Goal: Task Accomplishment & Management: Complete application form

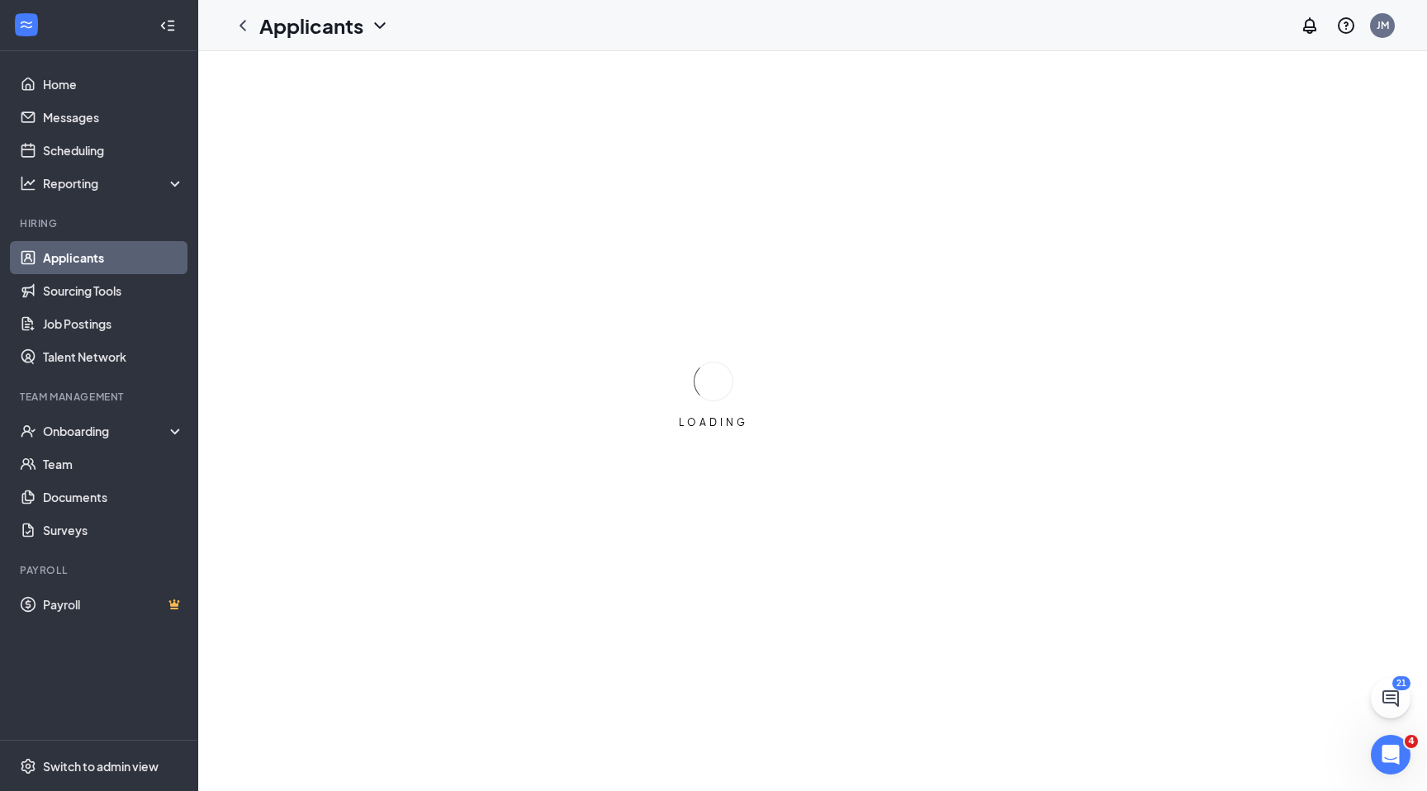
click at [936, 282] on div "LOADING" at bounding box center [713, 395] width 1427 height 791
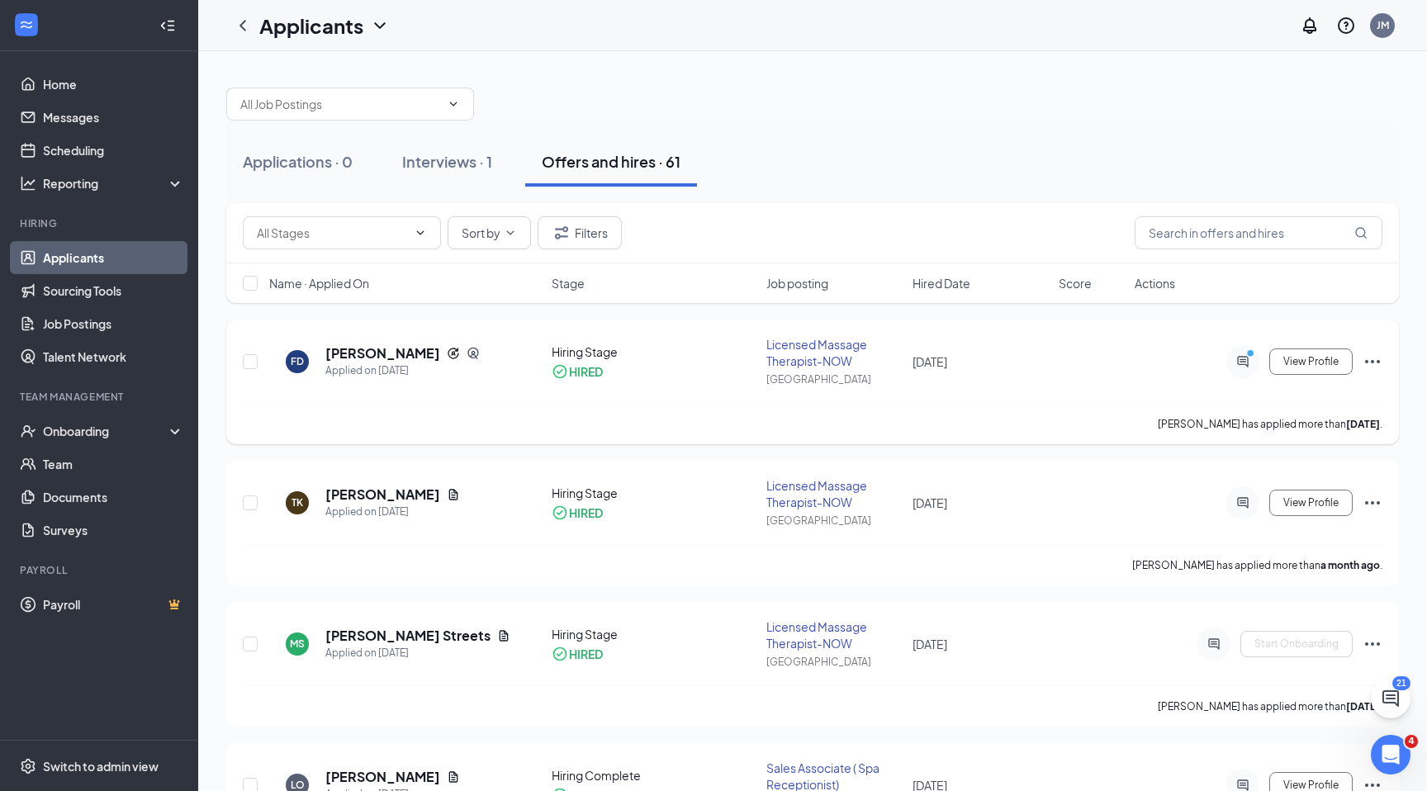
click at [1246, 371] on div at bounding box center [1242, 361] width 33 height 33
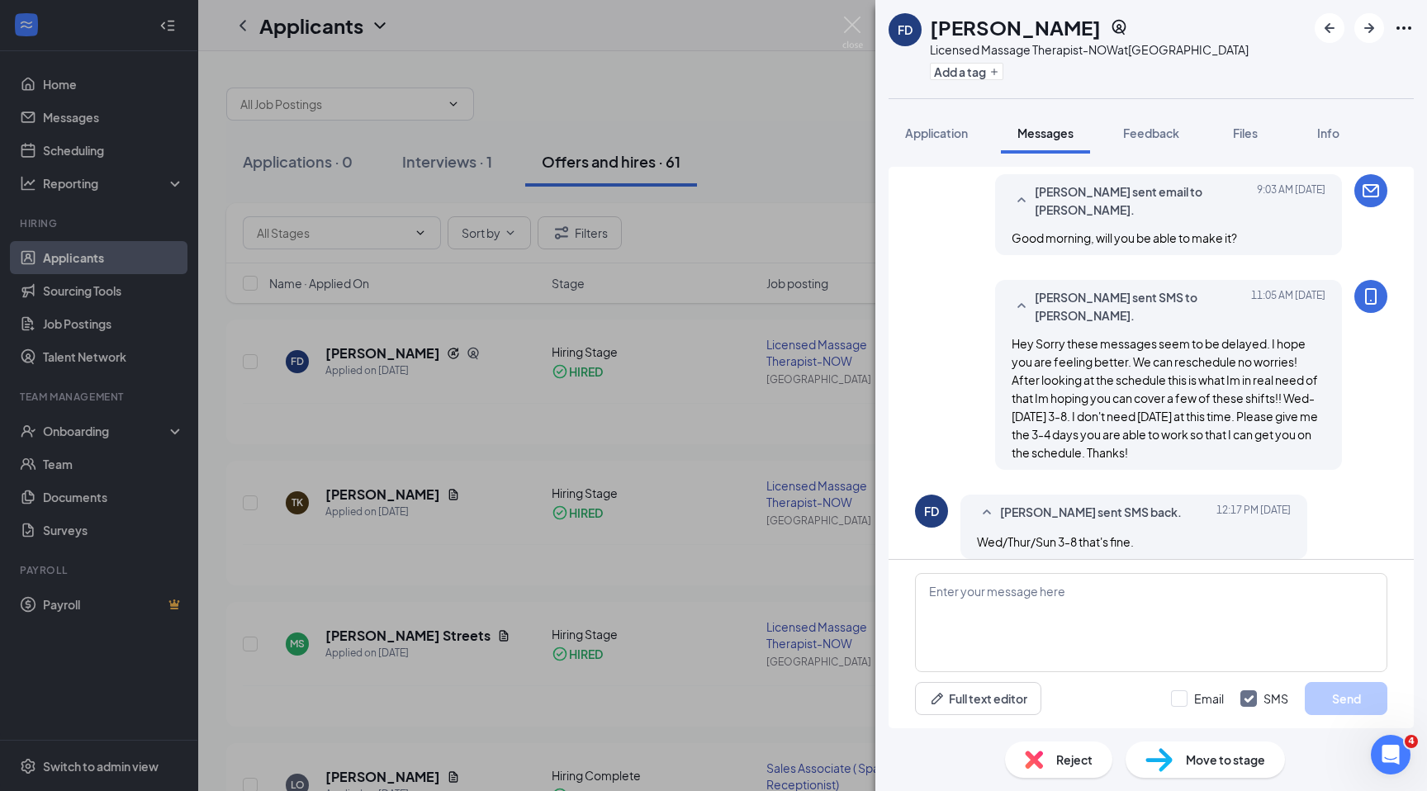
scroll to position [870, 0]
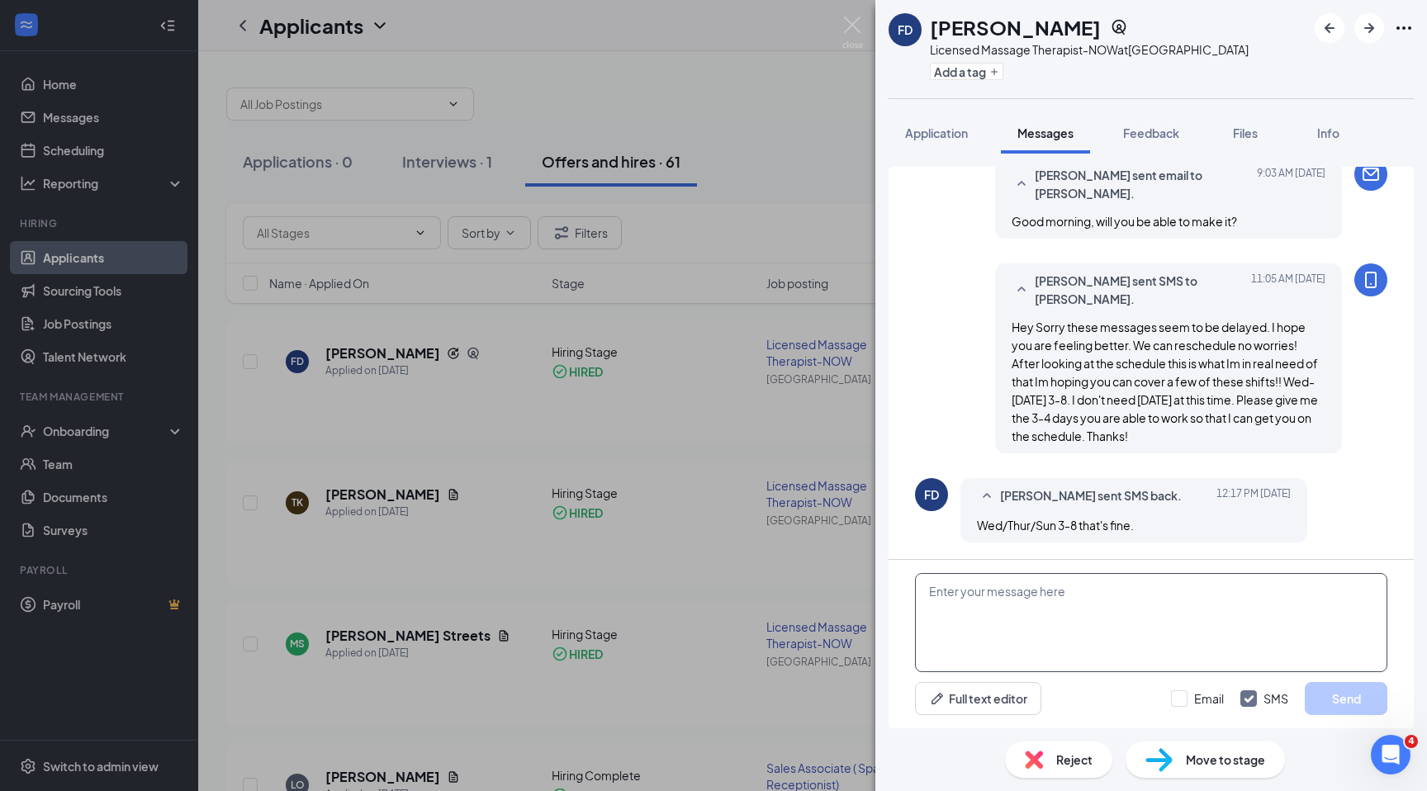
click at [1039, 591] on textarea at bounding box center [1151, 622] width 472 height 99
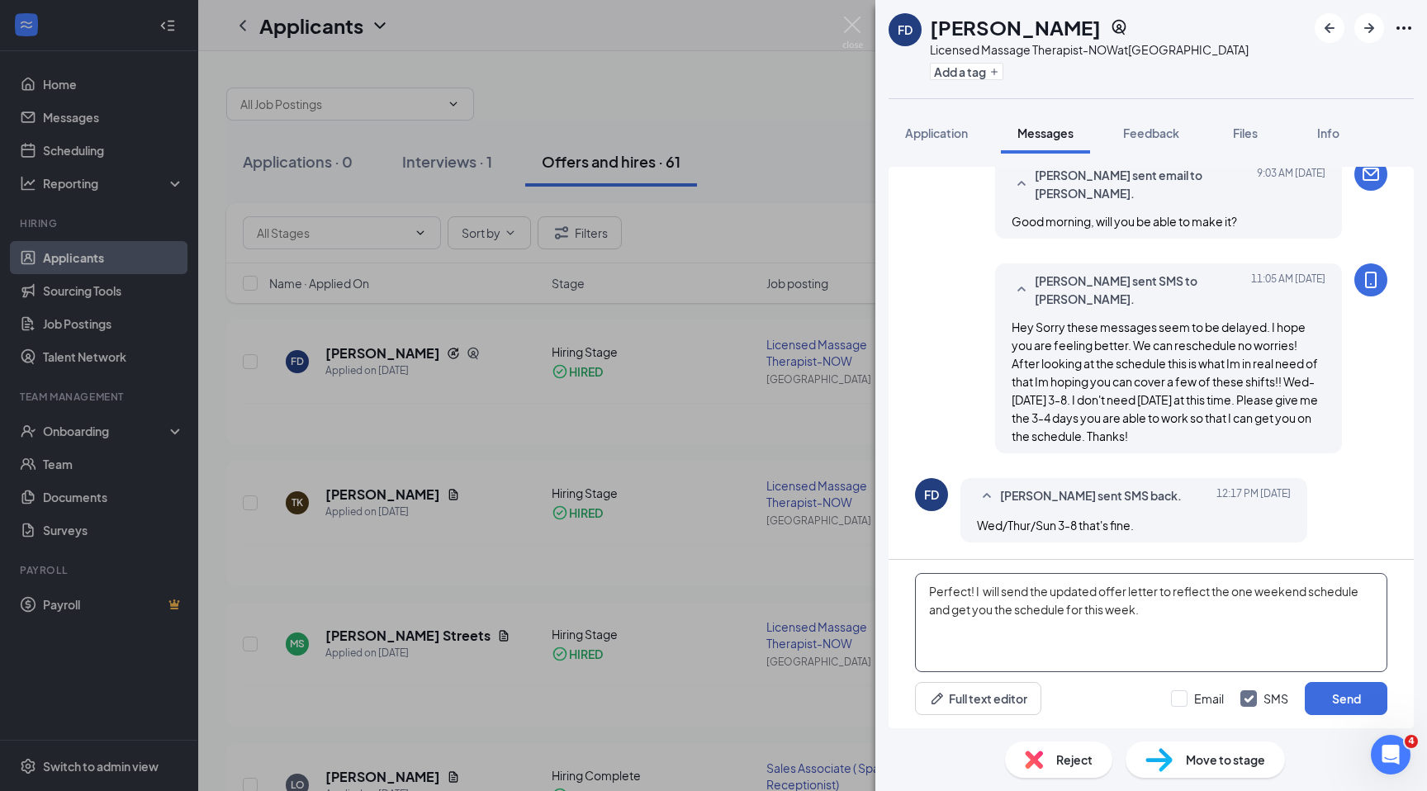
click at [1308, 593] on textarea "Perfect! I will send the updated offer letter to reflect the one weekend schedu…" at bounding box center [1151, 622] width 472 height 99
click at [1207, 611] on textarea "Perfect! I will send the updated offer letter to reflect the one weekend day sc…" at bounding box center [1151, 622] width 472 height 99
type textarea "Perfect! I will send the updated offer letter to reflect the one weekend day sc…"
click at [1337, 701] on button "Send" at bounding box center [1346, 698] width 83 height 33
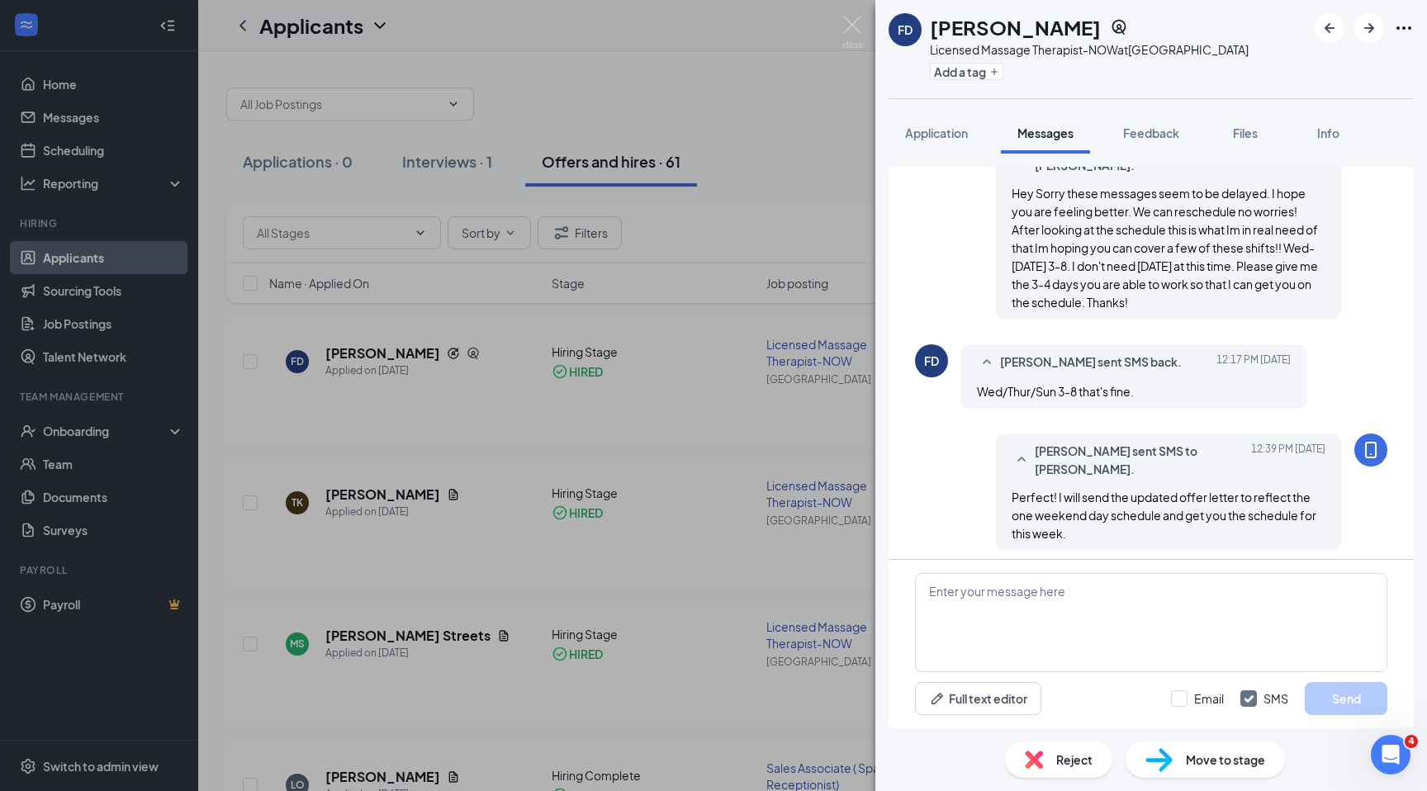
scroll to position [1012, 0]
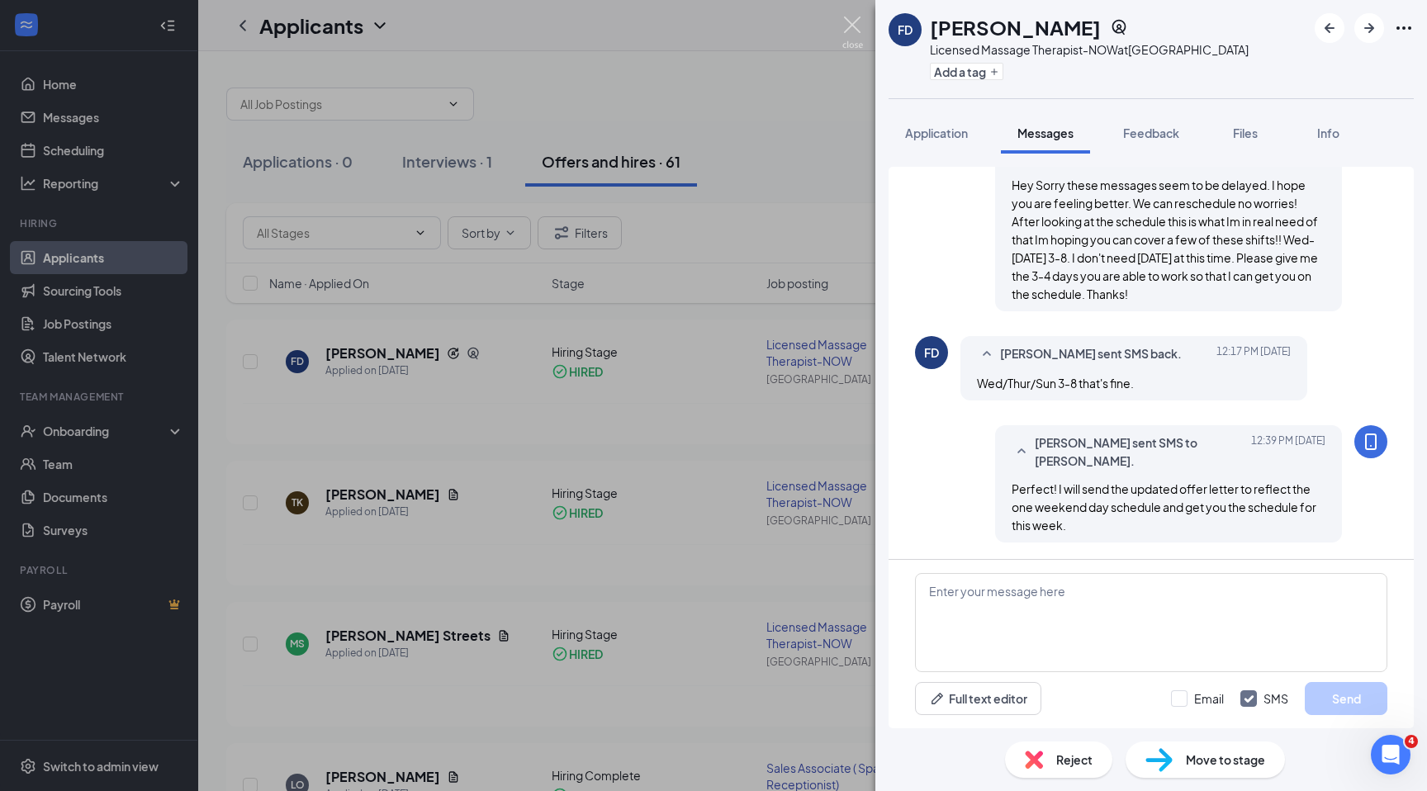
click at [859, 26] on img at bounding box center [852, 33] width 21 height 32
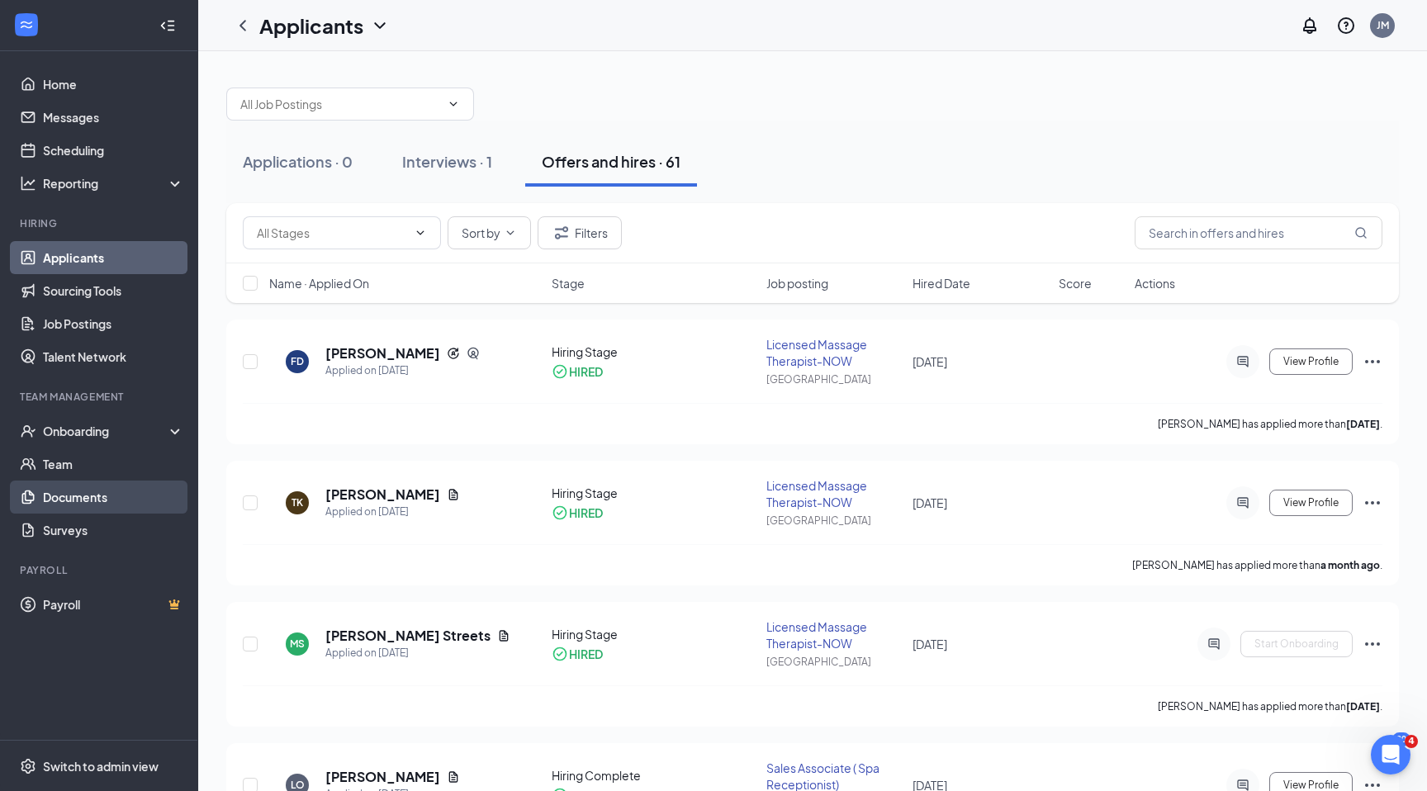
click at [105, 496] on link "Documents" at bounding box center [113, 497] width 141 height 33
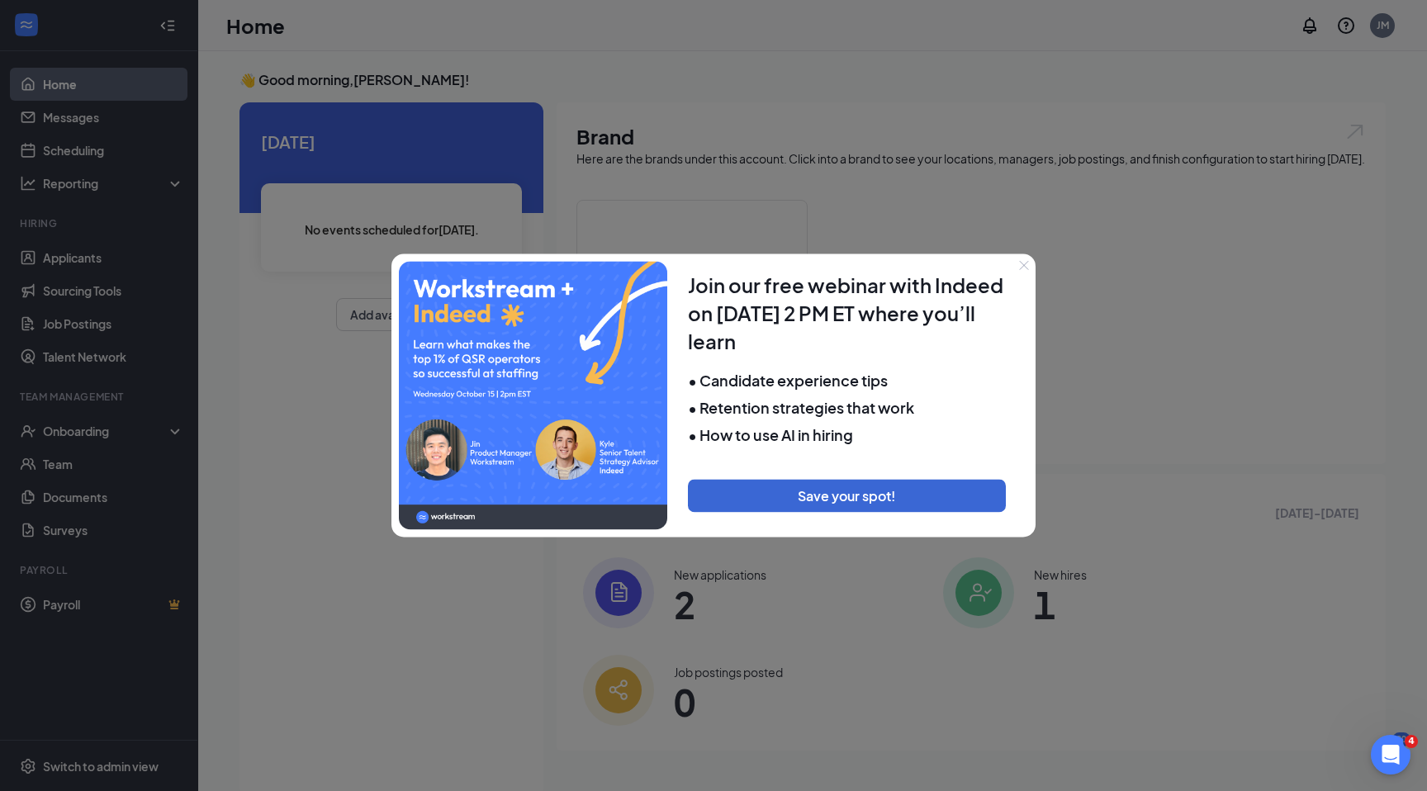
click at [45, 458] on div at bounding box center [713, 395] width 1427 height 791
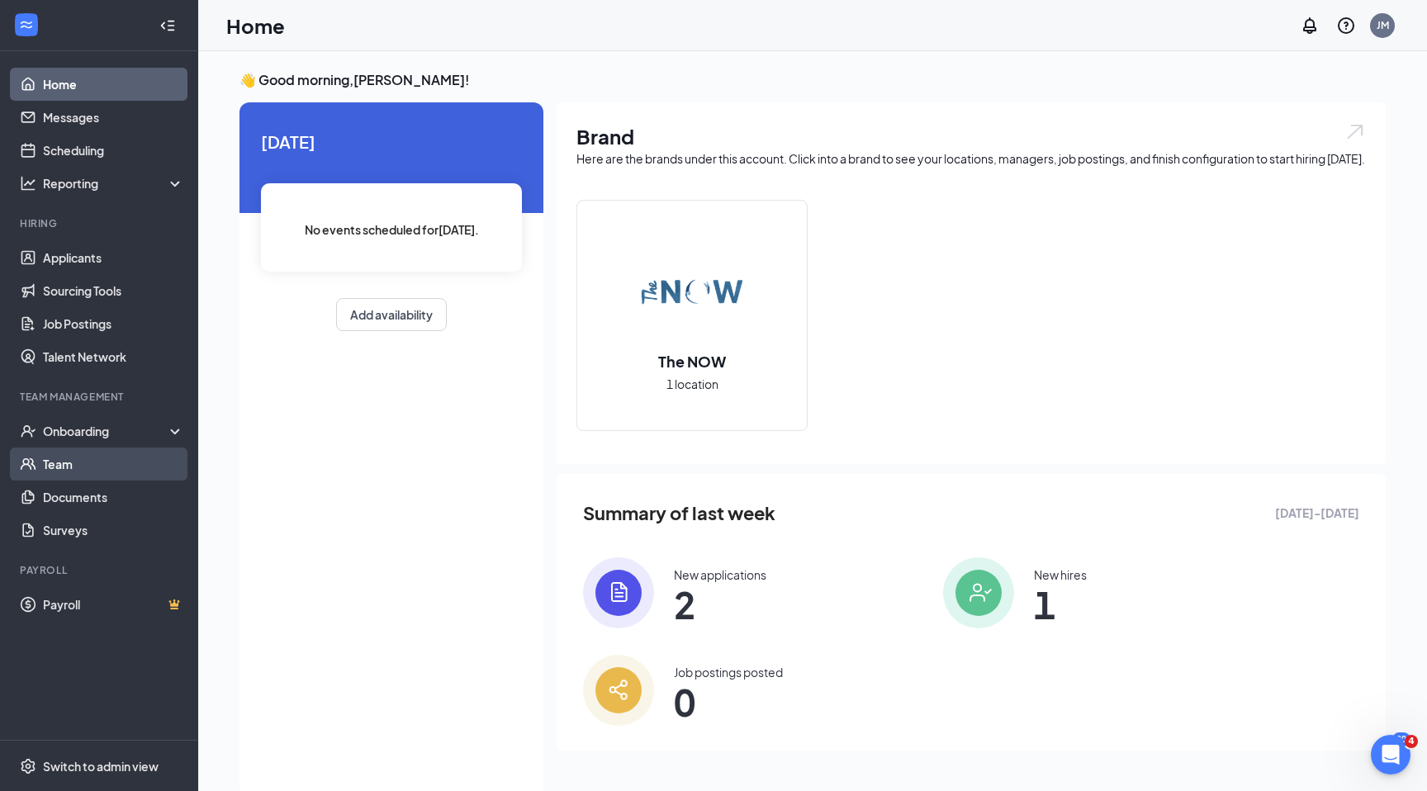
click at [46, 458] on link "Team" at bounding box center [113, 464] width 141 height 33
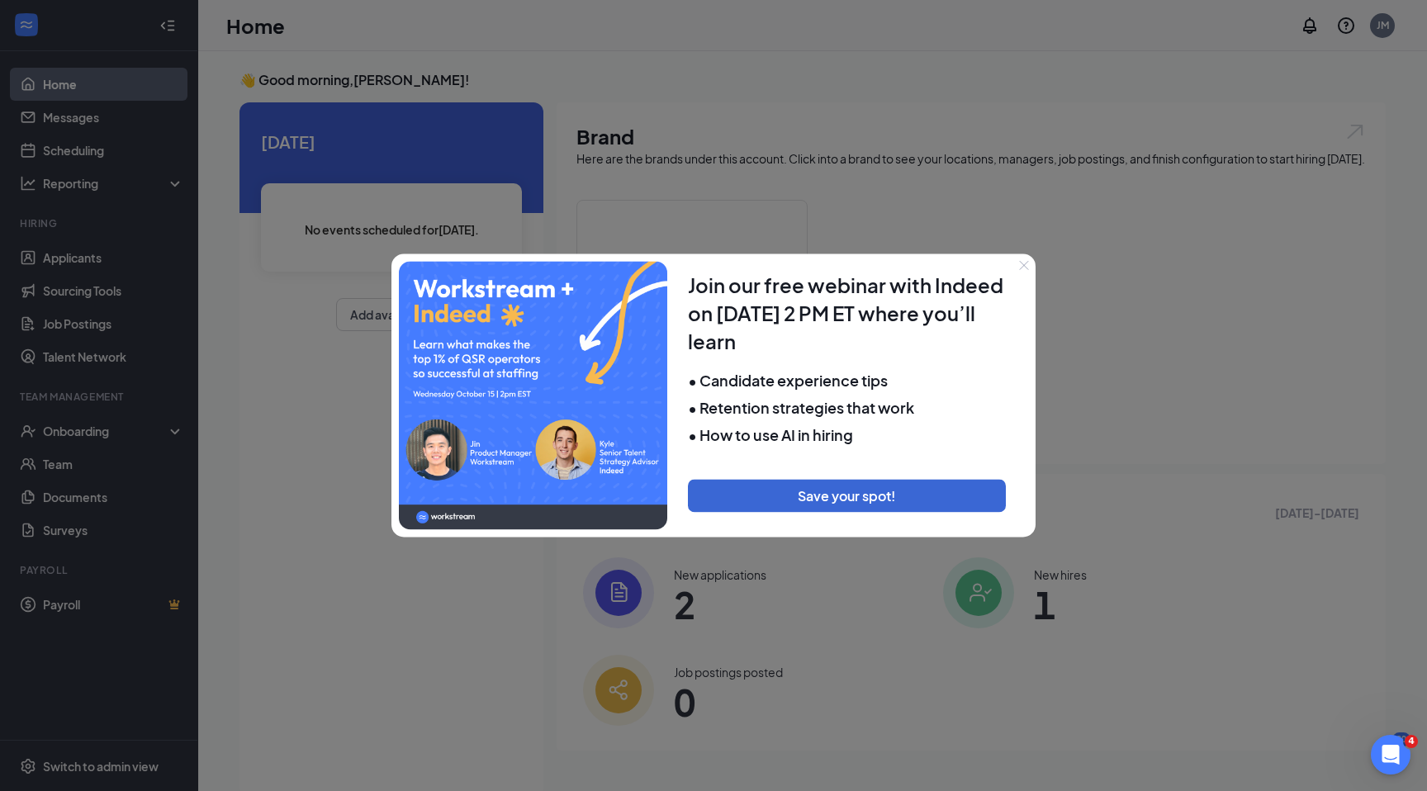
click at [1025, 267] on icon "Close" at bounding box center [1024, 265] width 10 height 10
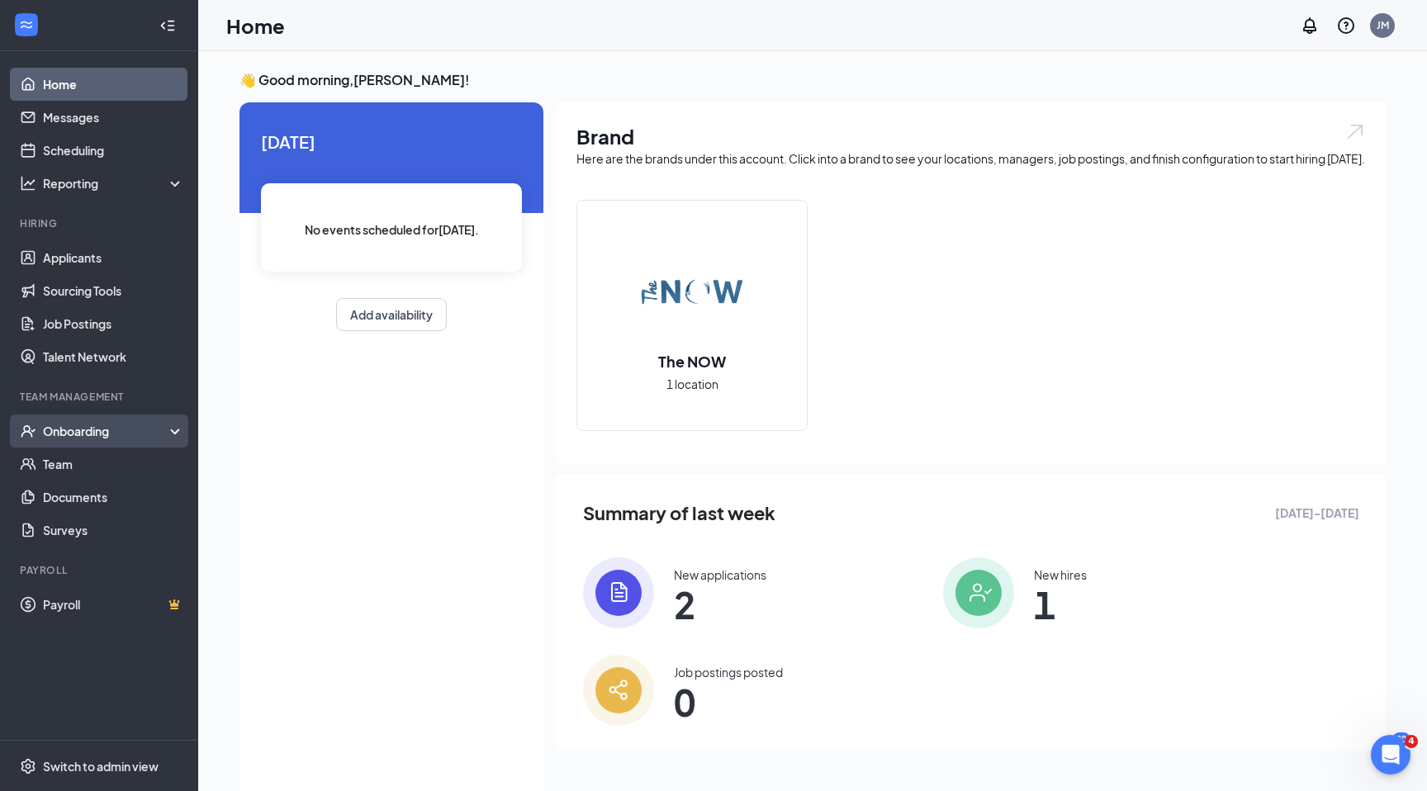
click at [175, 437] on div "Onboarding" at bounding box center [99, 431] width 198 height 33
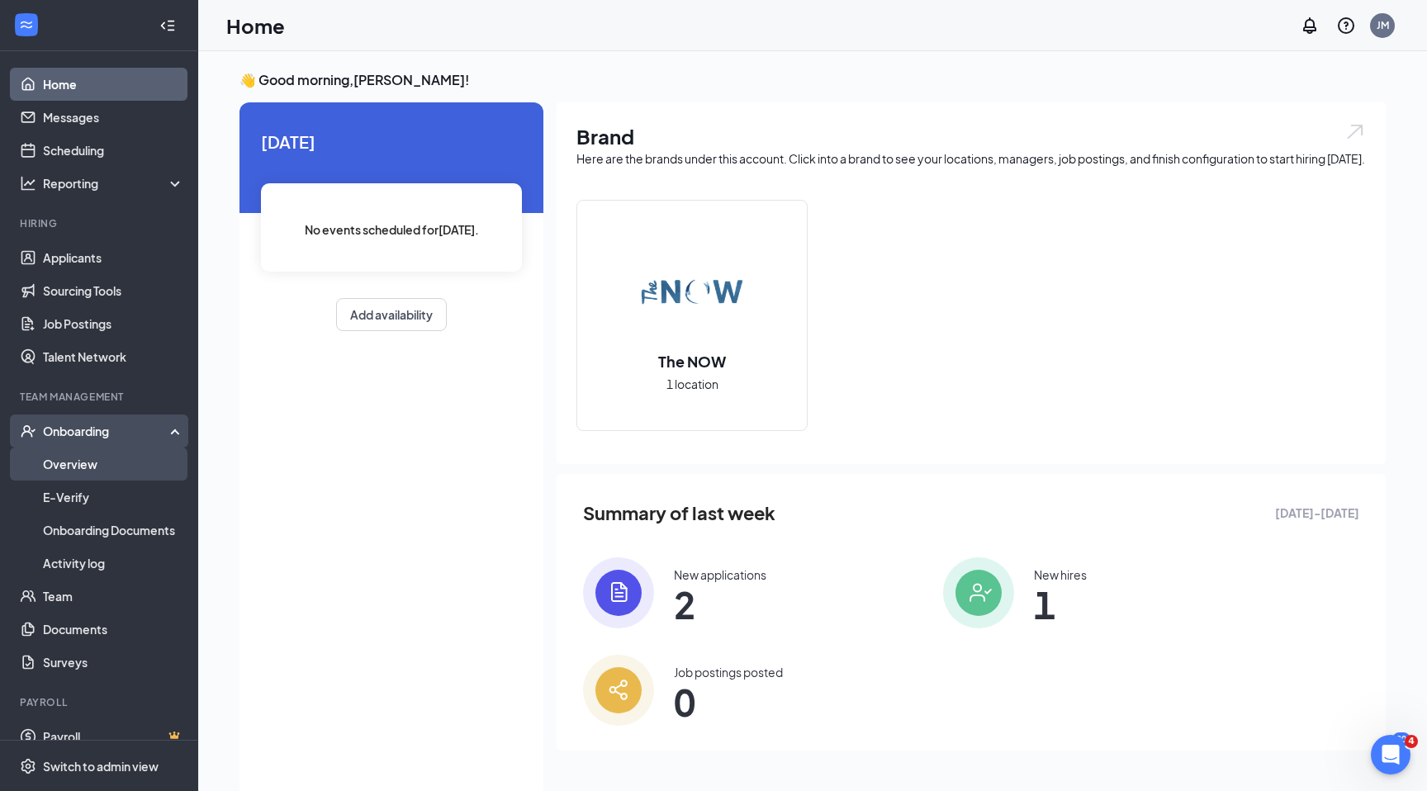
click at [83, 463] on link "Overview" at bounding box center [113, 464] width 141 height 33
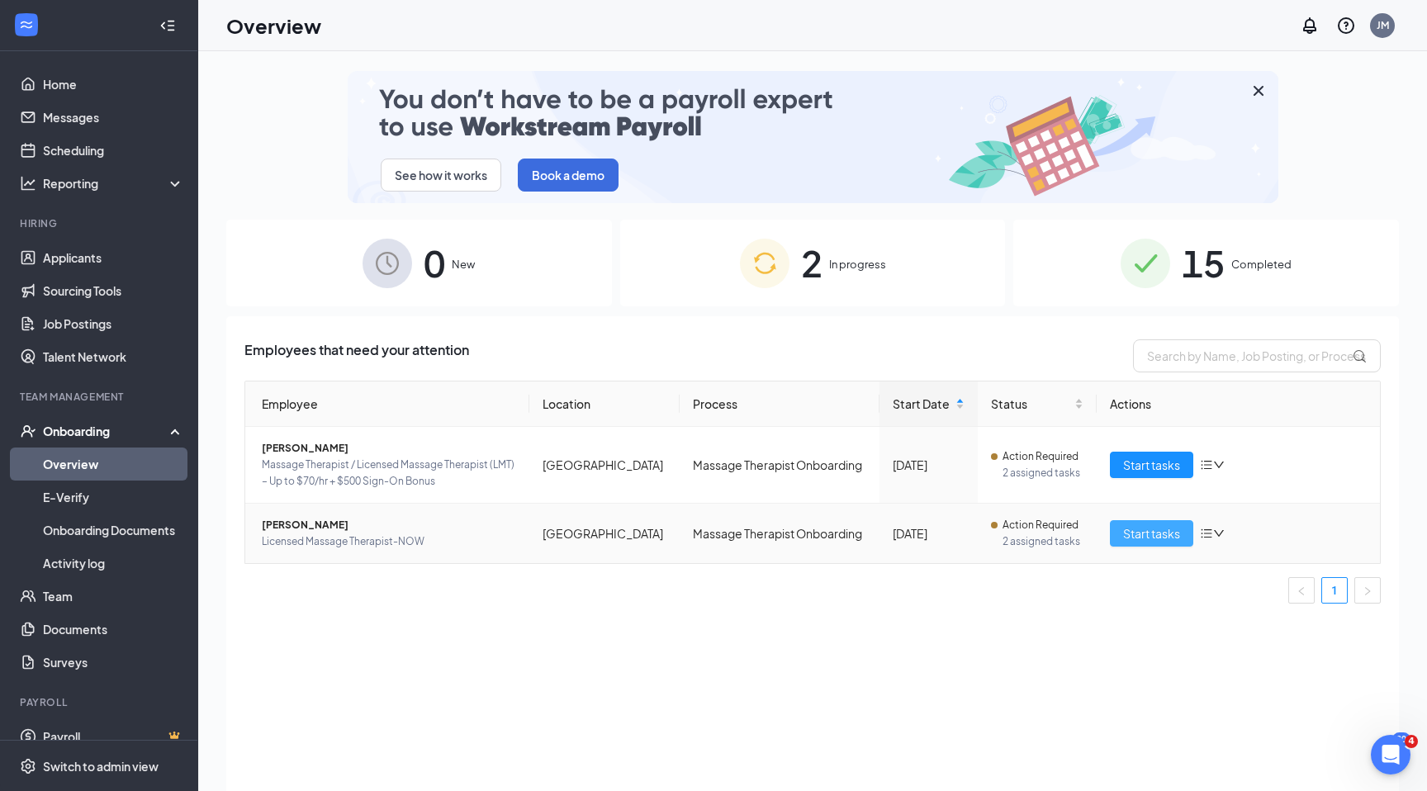
click at [1151, 534] on span "Start tasks" at bounding box center [1151, 533] width 57 height 18
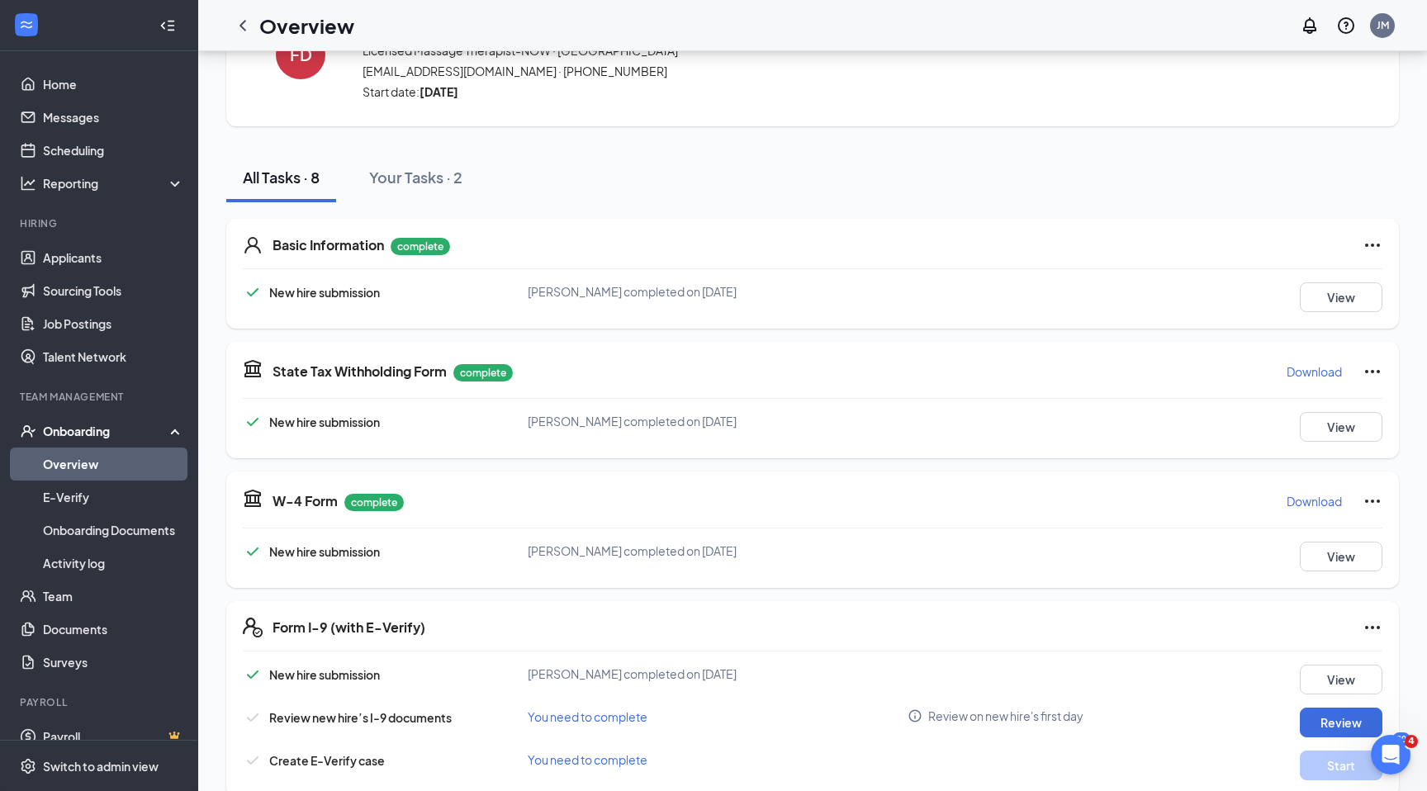
scroll to position [87, 0]
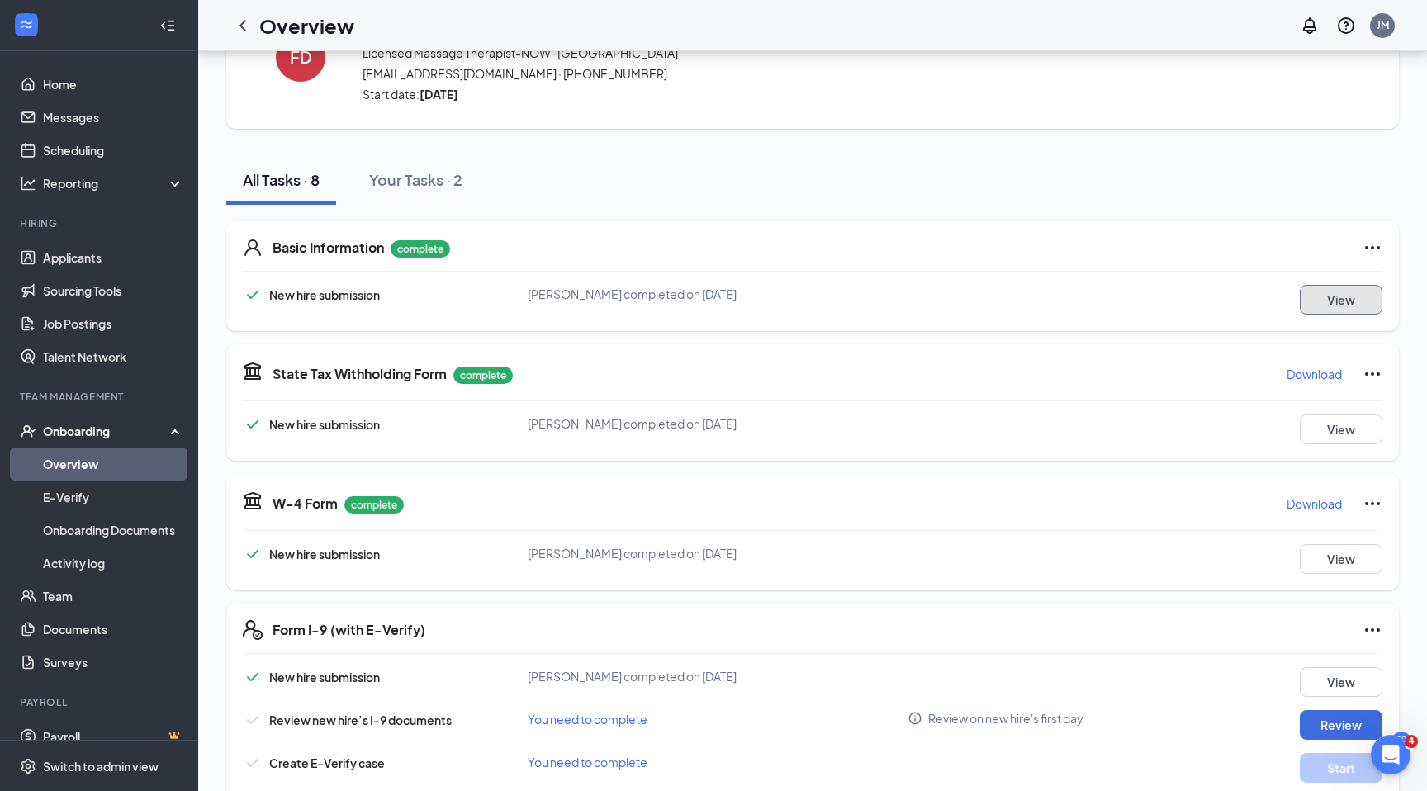
click at [1328, 307] on button "View" at bounding box center [1341, 300] width 83 height 30
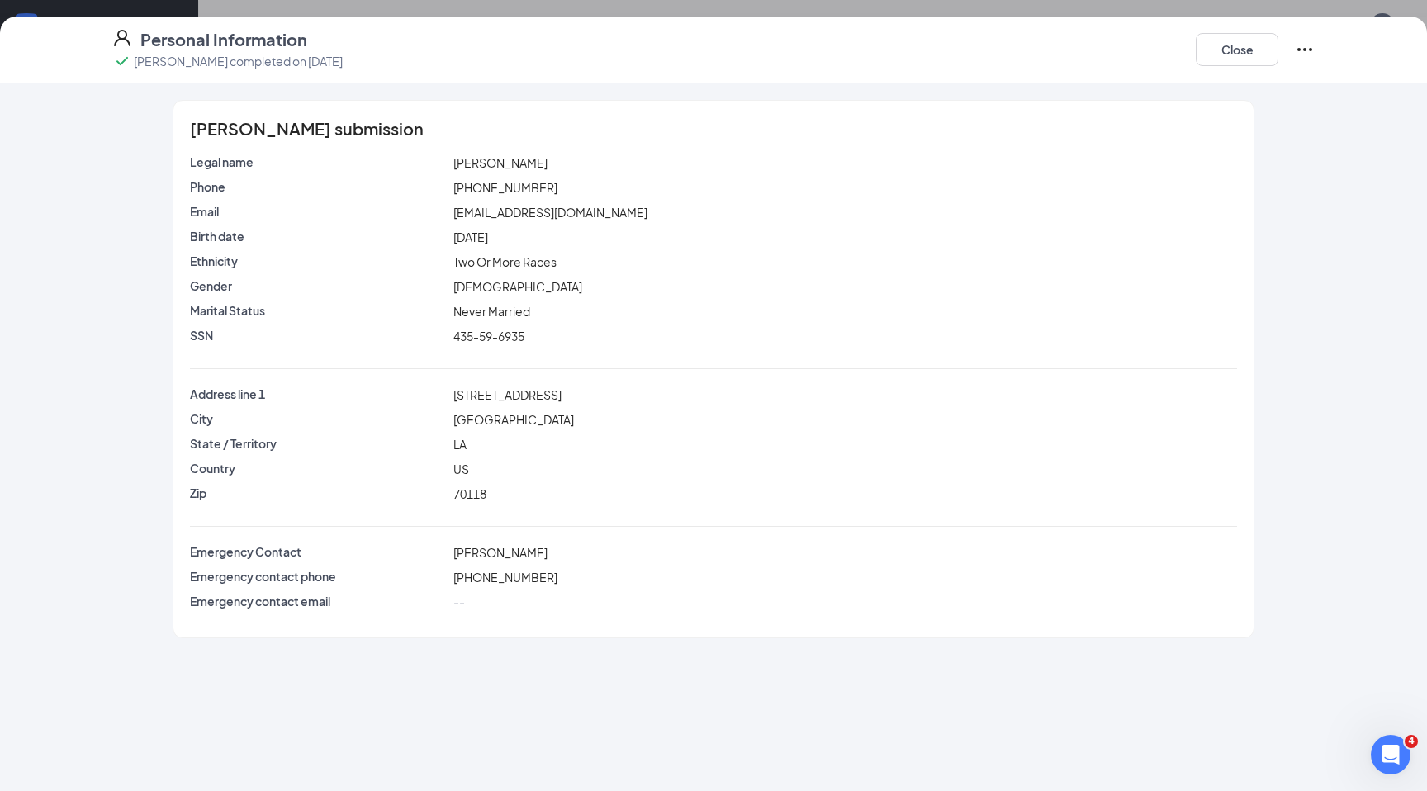
scroll to position [0, 0]
click at [1238, 58] on button "Close" at bounding box center [1237, 49] width 83 height 33
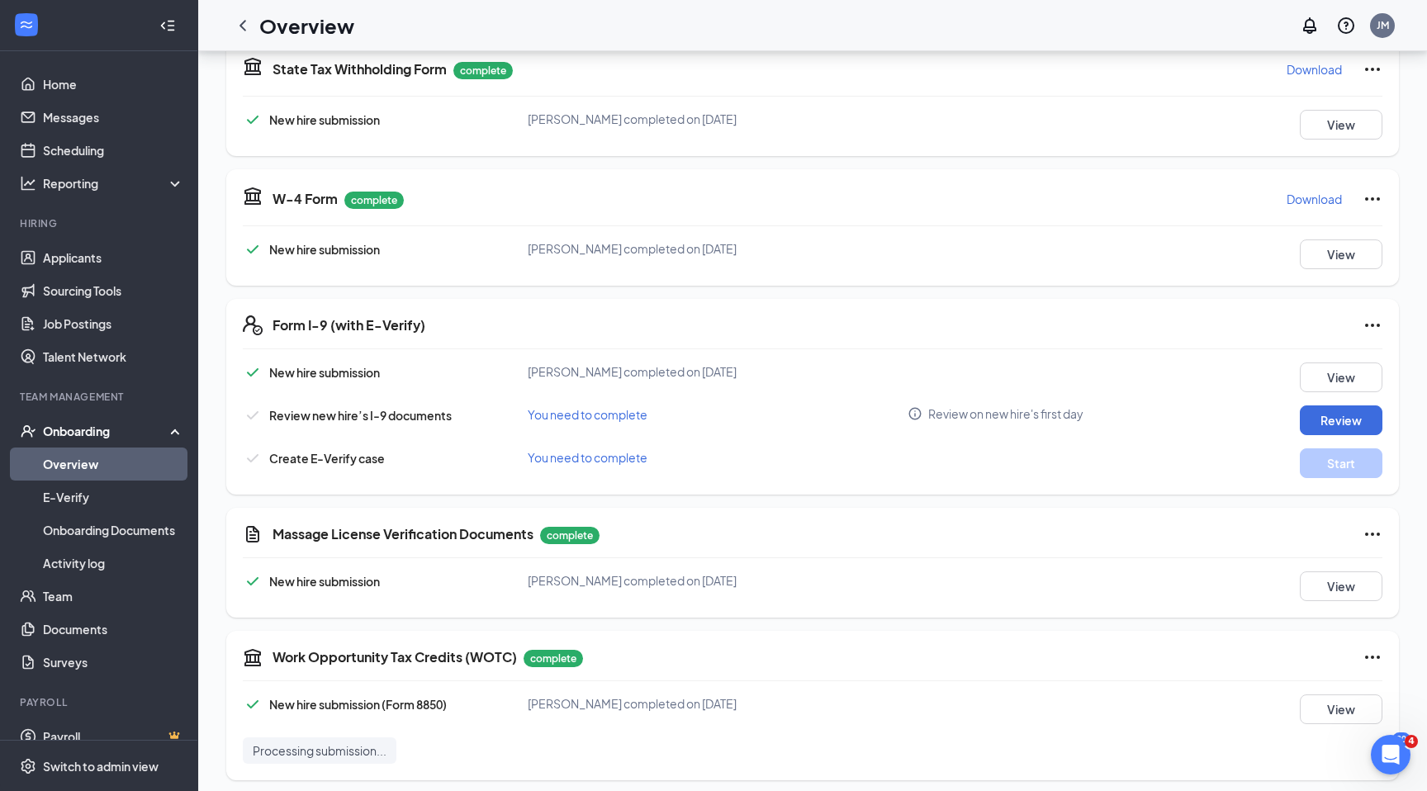
scroll to position [401, 0]
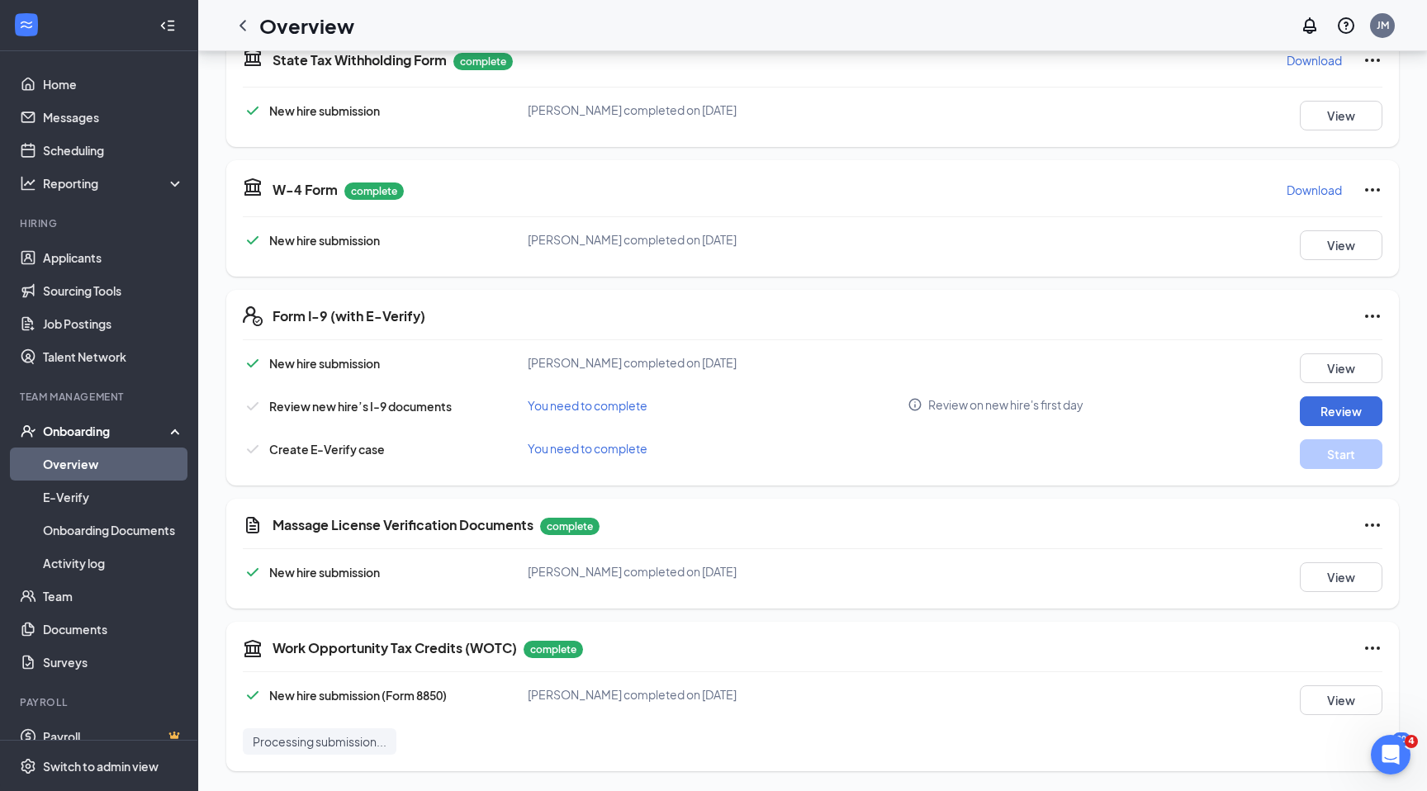
click at [1359, 554] on div "Massage License Verification Documents complete New hire submission Felicia Dav…" at bounding box center [812, 554] width 1173 height 110
click at [1351, 571] on button "View" at bounding box center [1341, 577] width 83 height 30
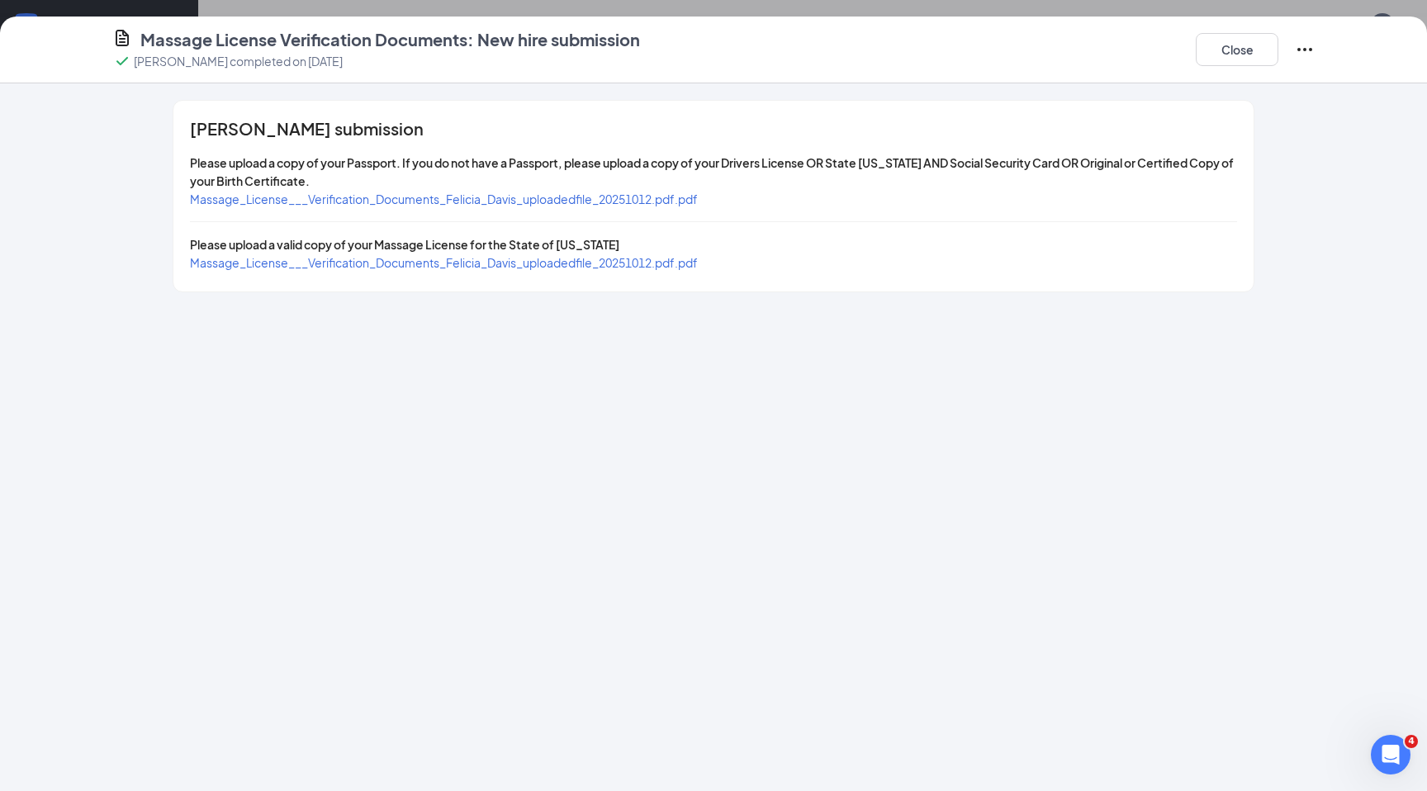
click at [508, 202] on span "Massage_License___Verification_Documents_Felicia_Davis_uploadedfile_20251012.pd…" at bounding box center [444, 199] width 508 height 15
click at [643, 266] on span "Massage_License___Verification_Documents_Felicia_Davis_uploadedfile_20251012.pd…" at bounding box center [444, 262] width 508 height 15
click at [660, 205] on span "Massage_License___Verification_Documents_Felicia_Davis_uploadedfile_20251012.pd…" at bounding box center [444, 199] width 508 height 15
click at [1254, 55] on button "Close" at bounding box center [1237, 49] width 83 height 33
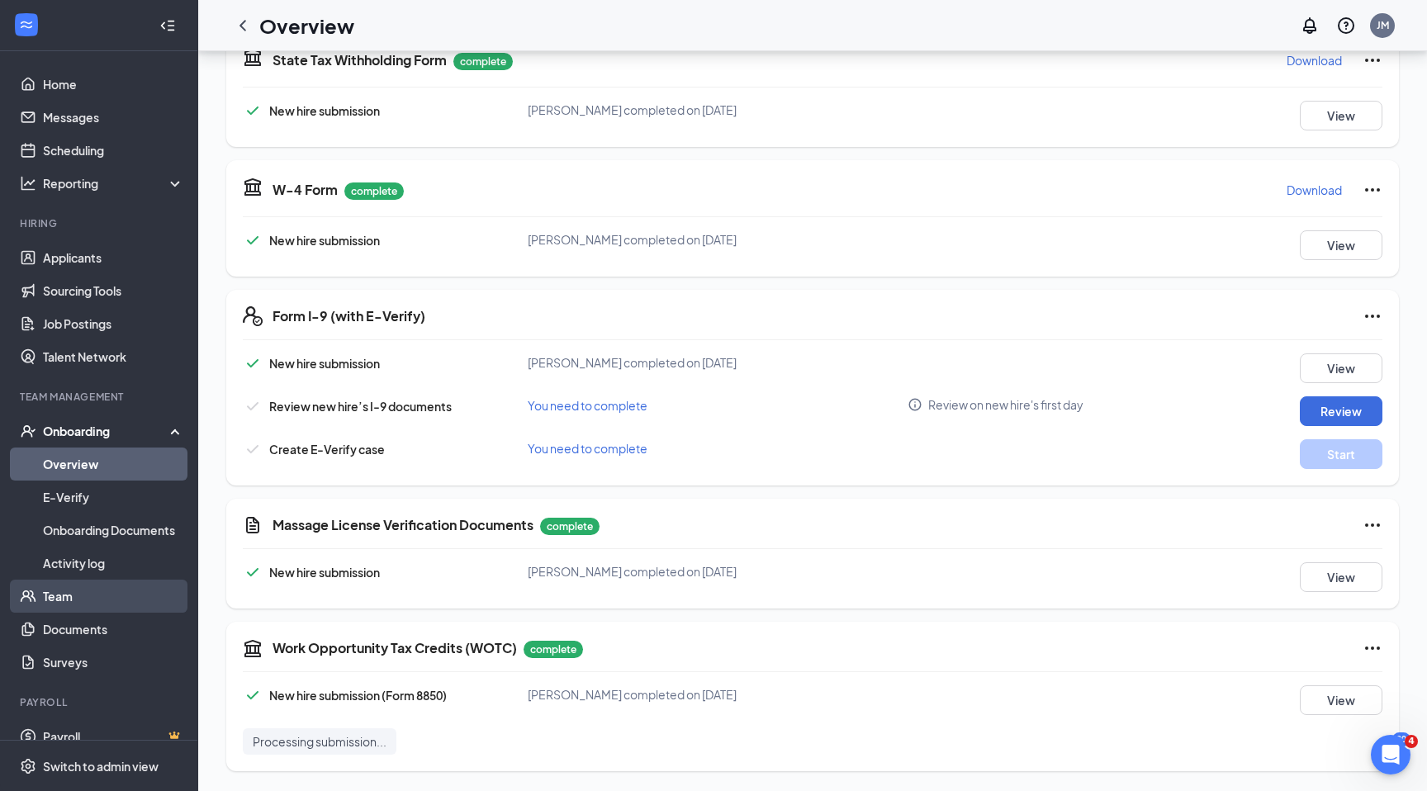
click at [58, 603] on link "Team" at bounding box center [113, 596] width 141 height 33
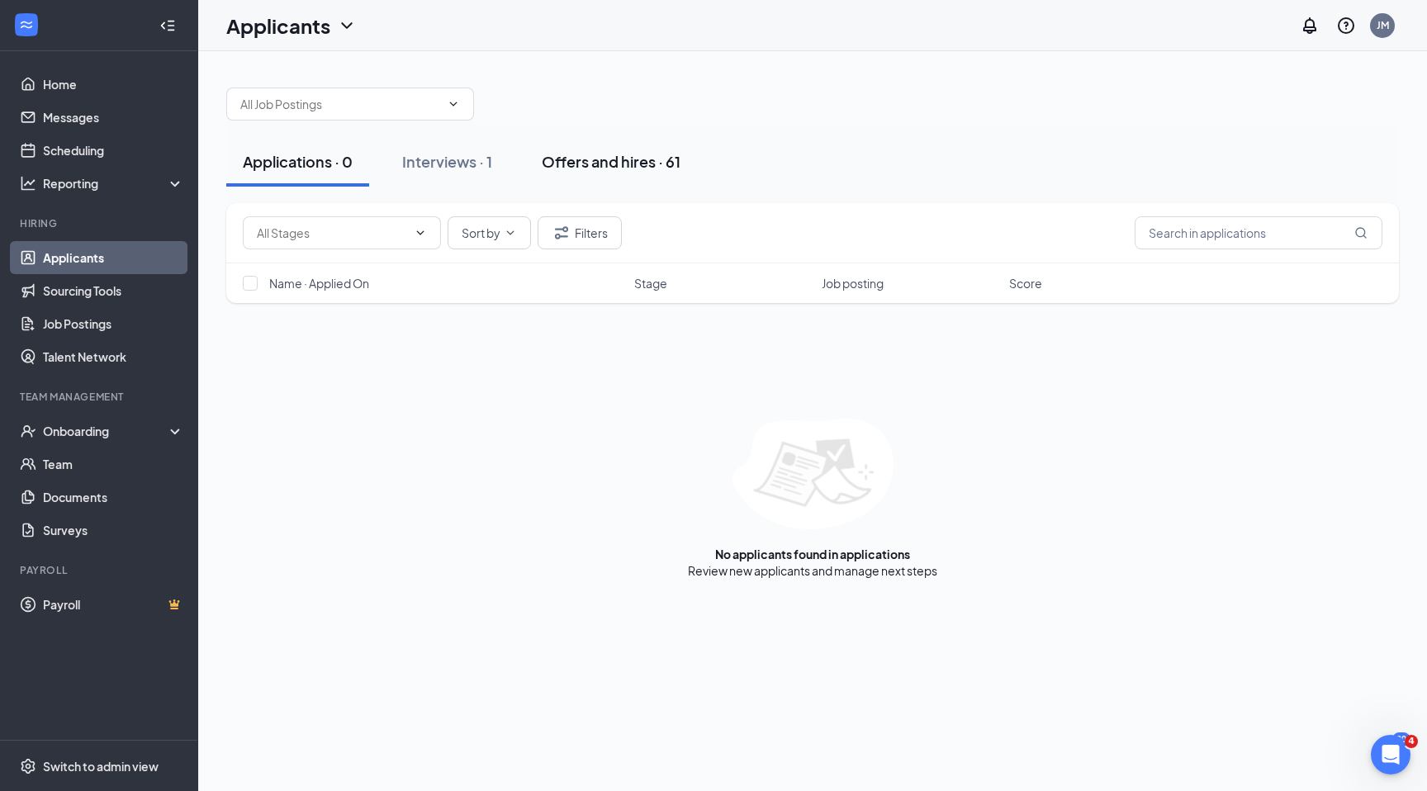
click at [607, 164] on div "Offers and hires · 61" at bounding box center [611, 161] width 139 height 21
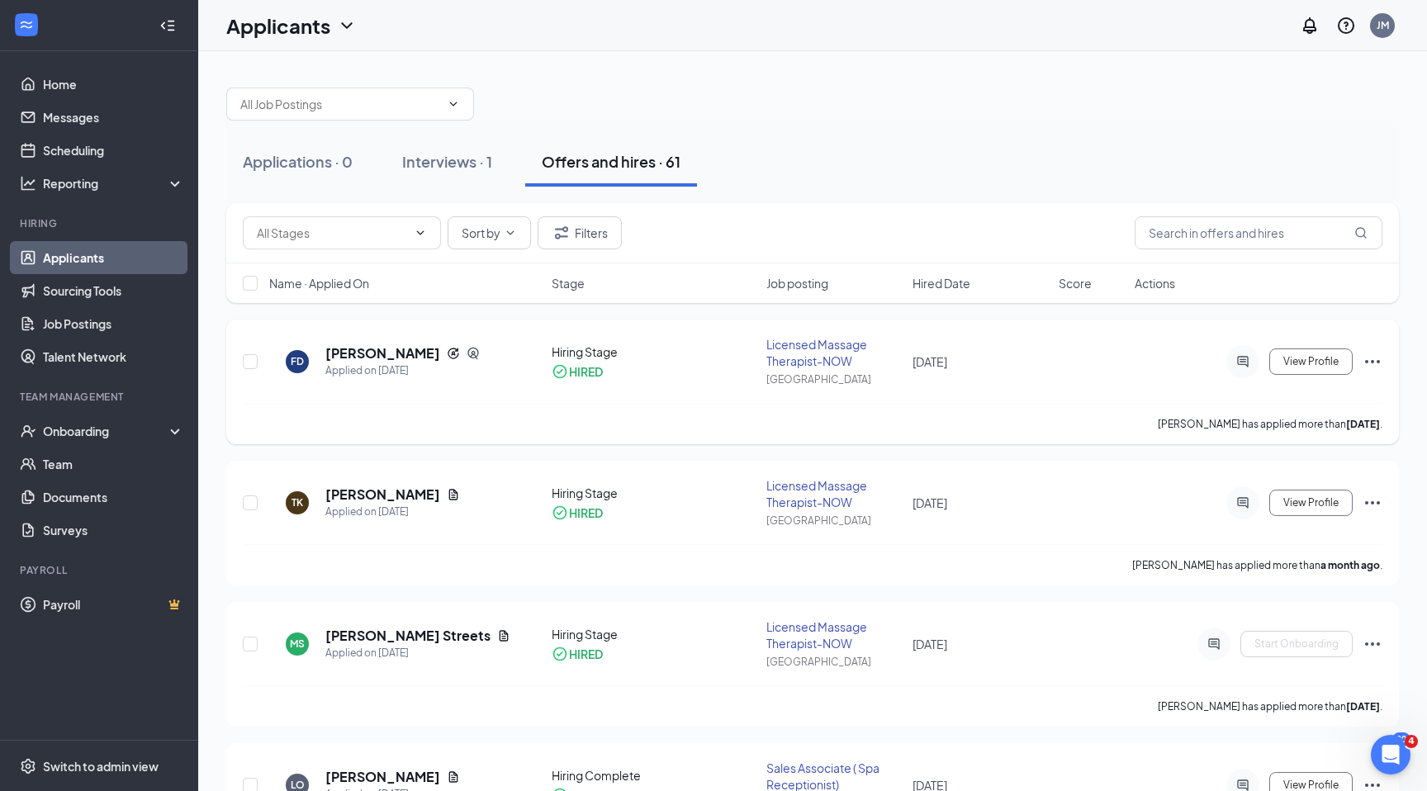
click at [1246, 368] on div at bounding box center [1242, 361] width 33 height 33
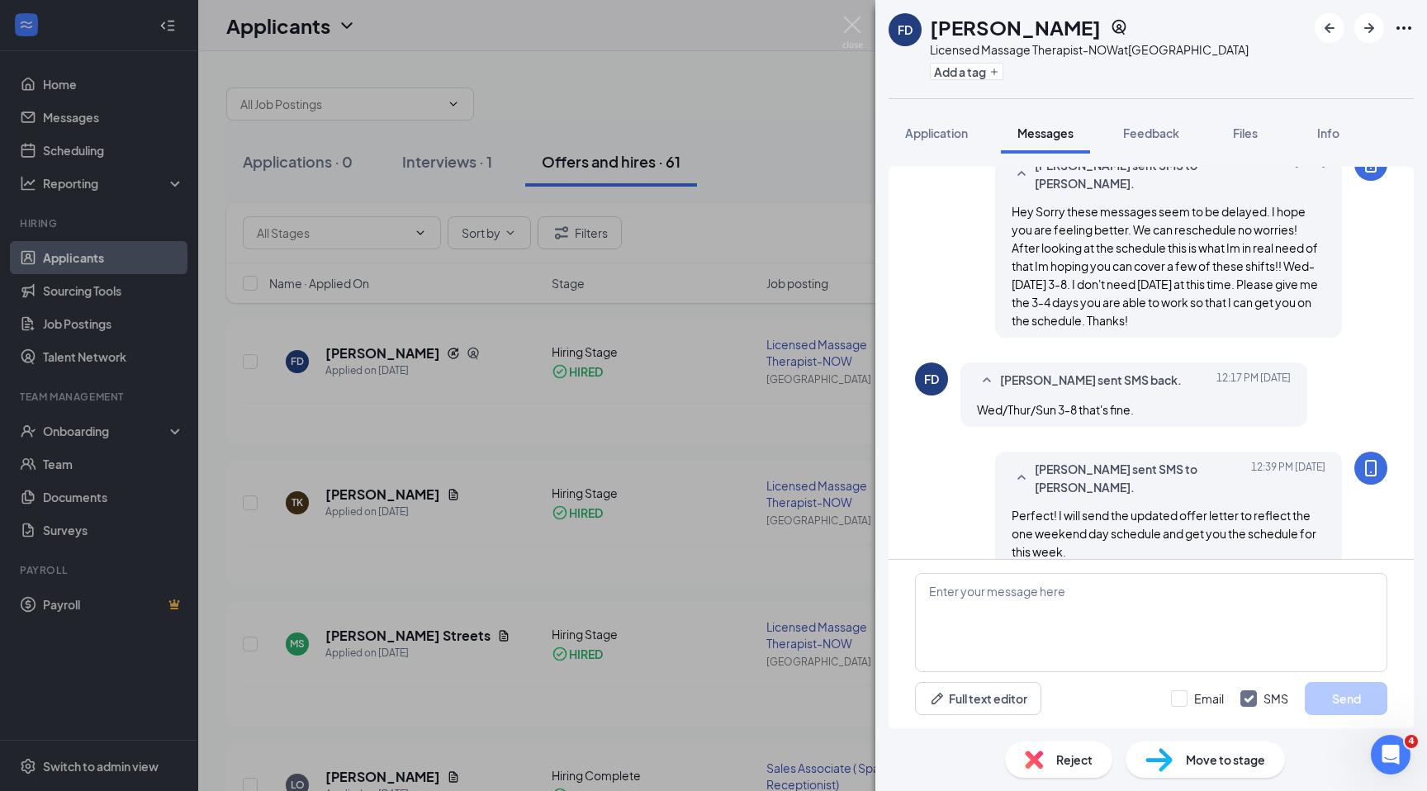
scroll to position [922, 0]
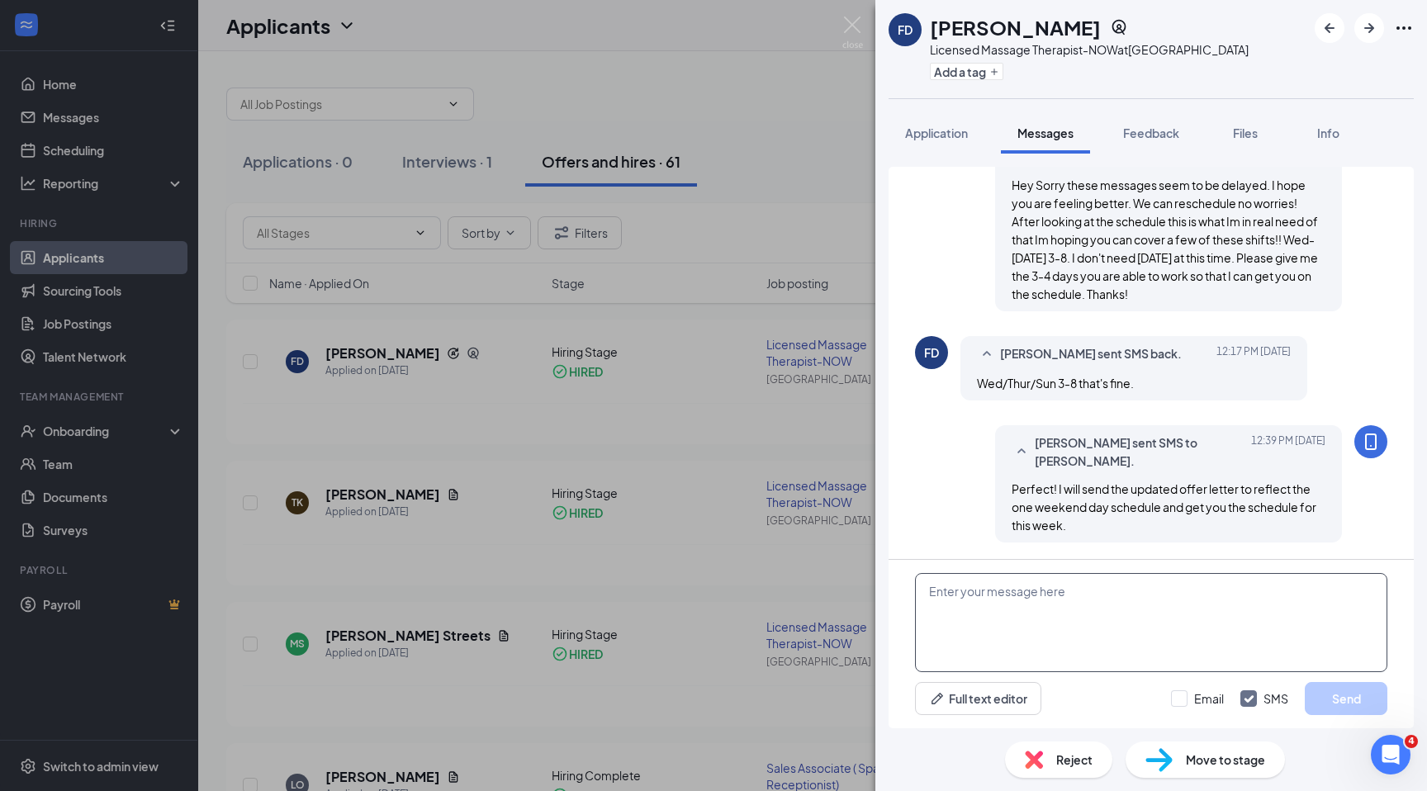
click at [1013, 601] on textarea at bounding box center [1151, 622] width 472 height 99
click at [1131, 589] on textarea "Please also send me a copy of your bith certificate or SSN Card and we should b…" at bounding box center [1151, 622] width 472 height 99
click at [1008, 614] on textarea "Please also send me a copy of your birth certificate or SSN Card and we should …" at bounding box center [1151, 622] width 472 height 99
type textarea "Please also send me a copy of your birth certificate or SSN Card and we should …"
click at [1340, 704] on button "Send" at bounding box center [1346, 698] width 83 height 33
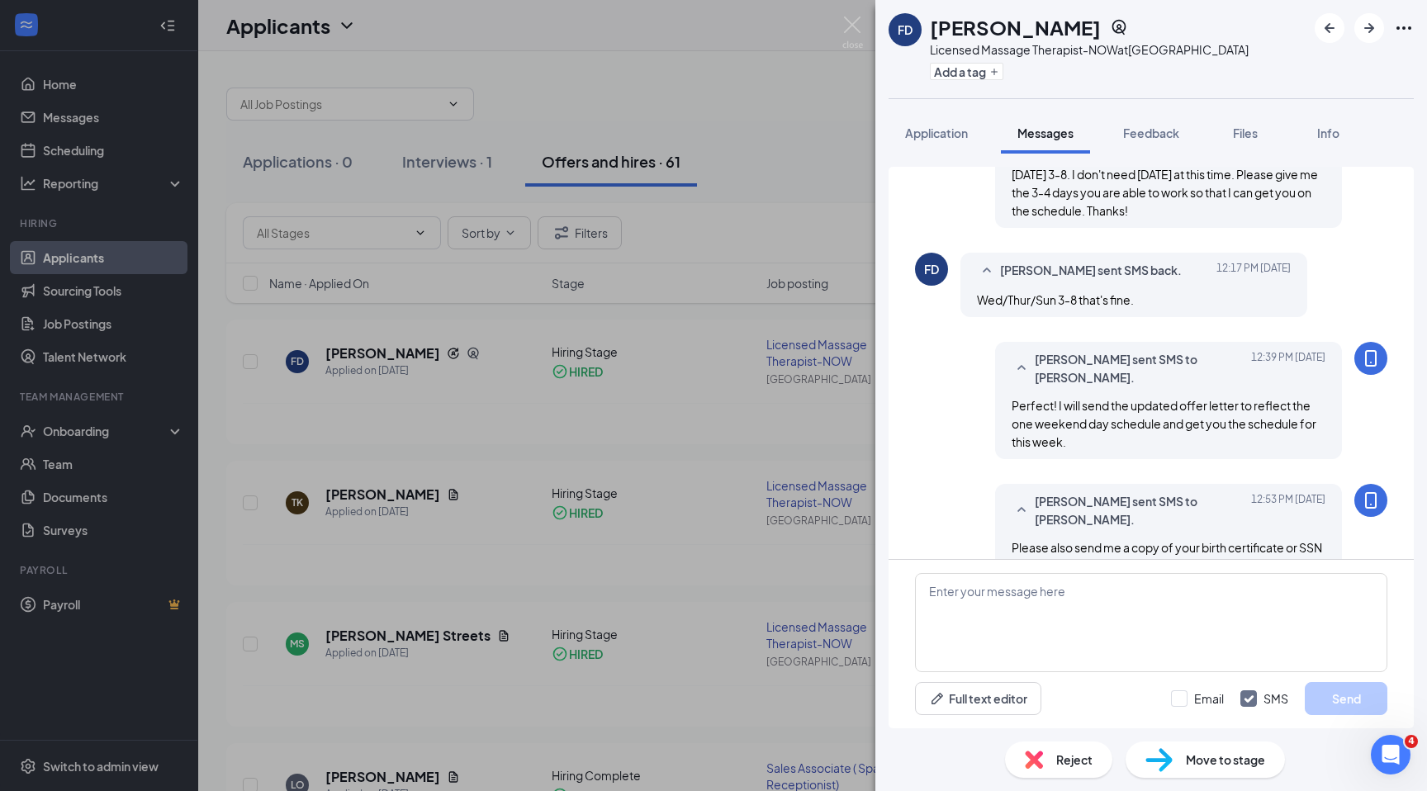
scroll to position [1046, 0]
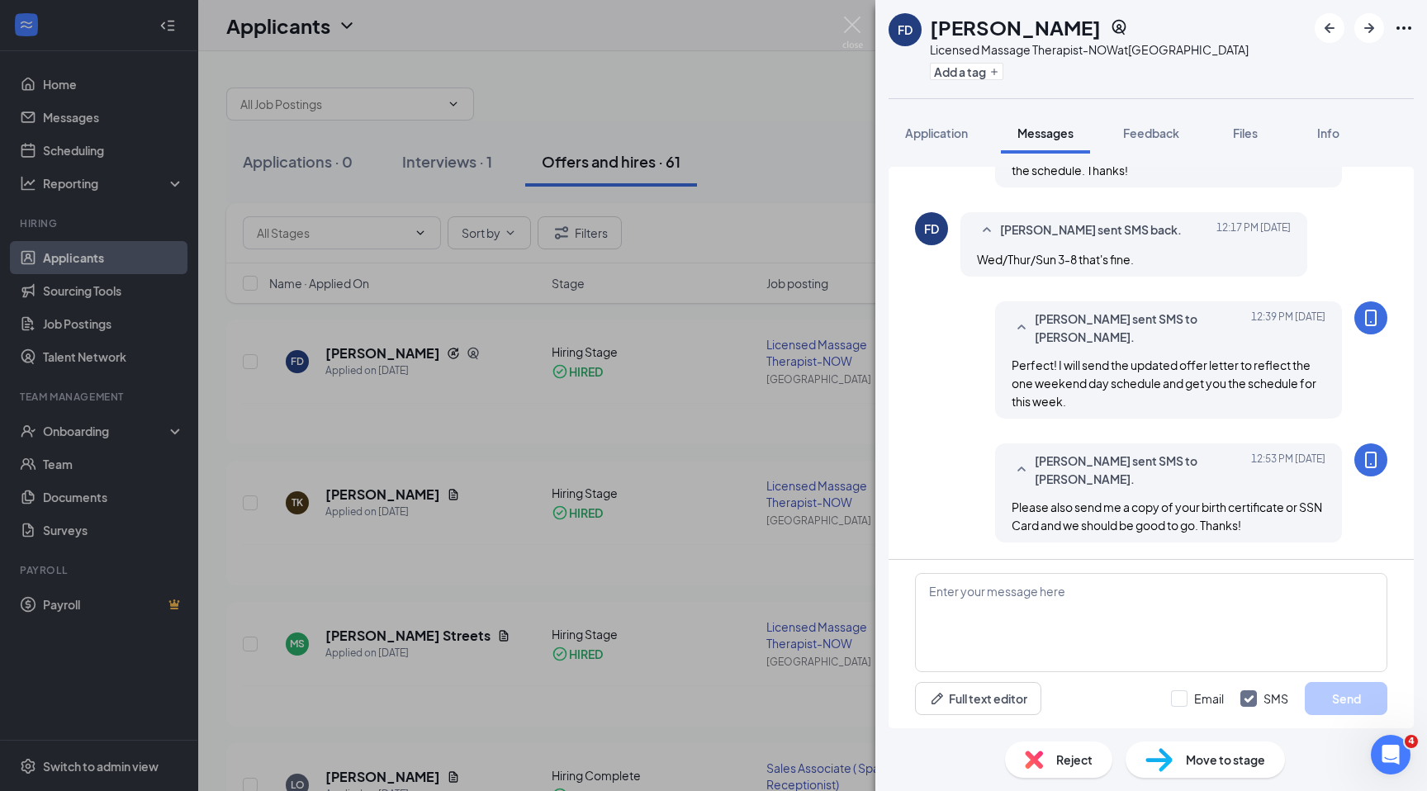
click at [432, 509] on div "FD Felicia Davis Licensed Massage Therapist-NOW at New Orleans Add a tag Applic…" at bounding box center [713, 395] width 1427 height 791
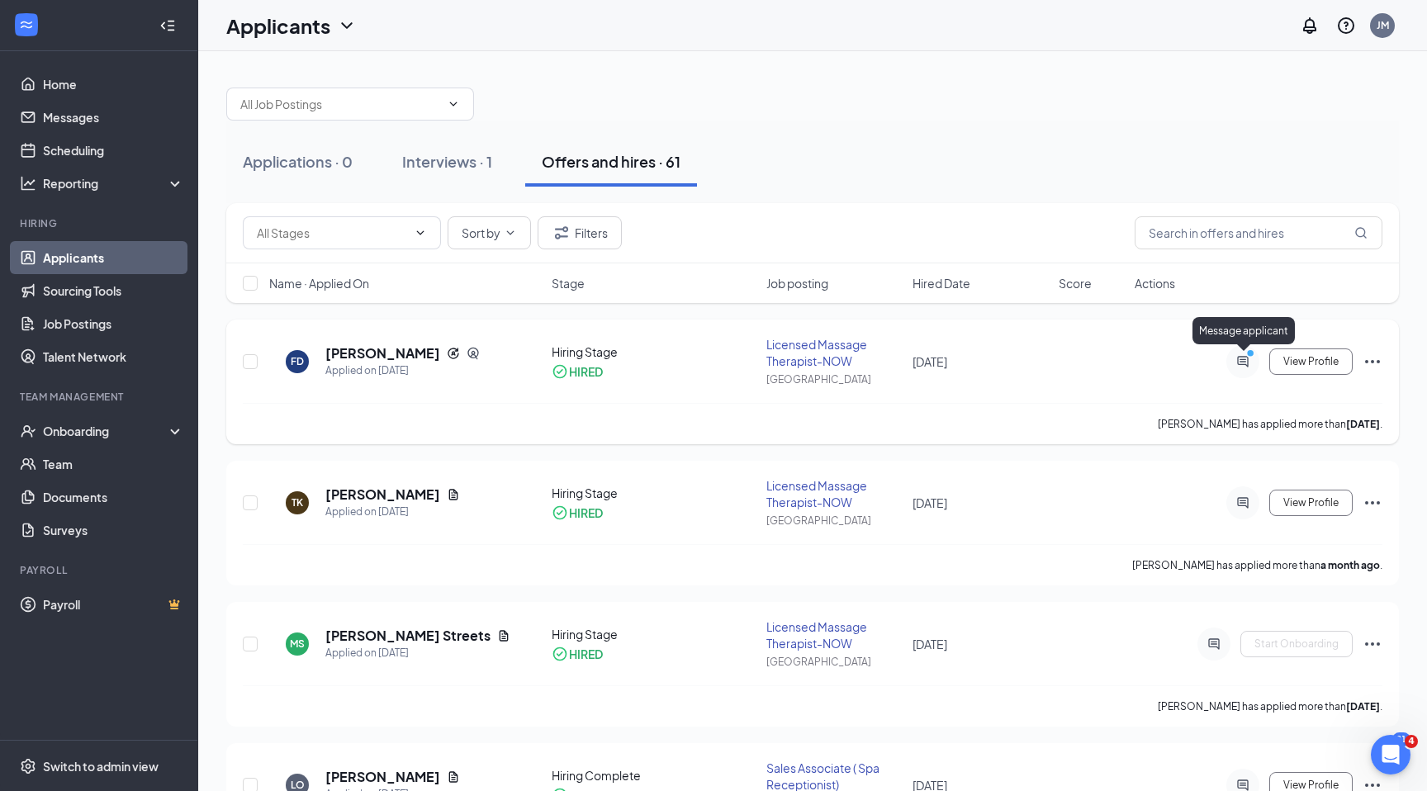
click at [1239, 363] on icon "ActiveChat" at bounding box center [1242, 361] width 11 height 11
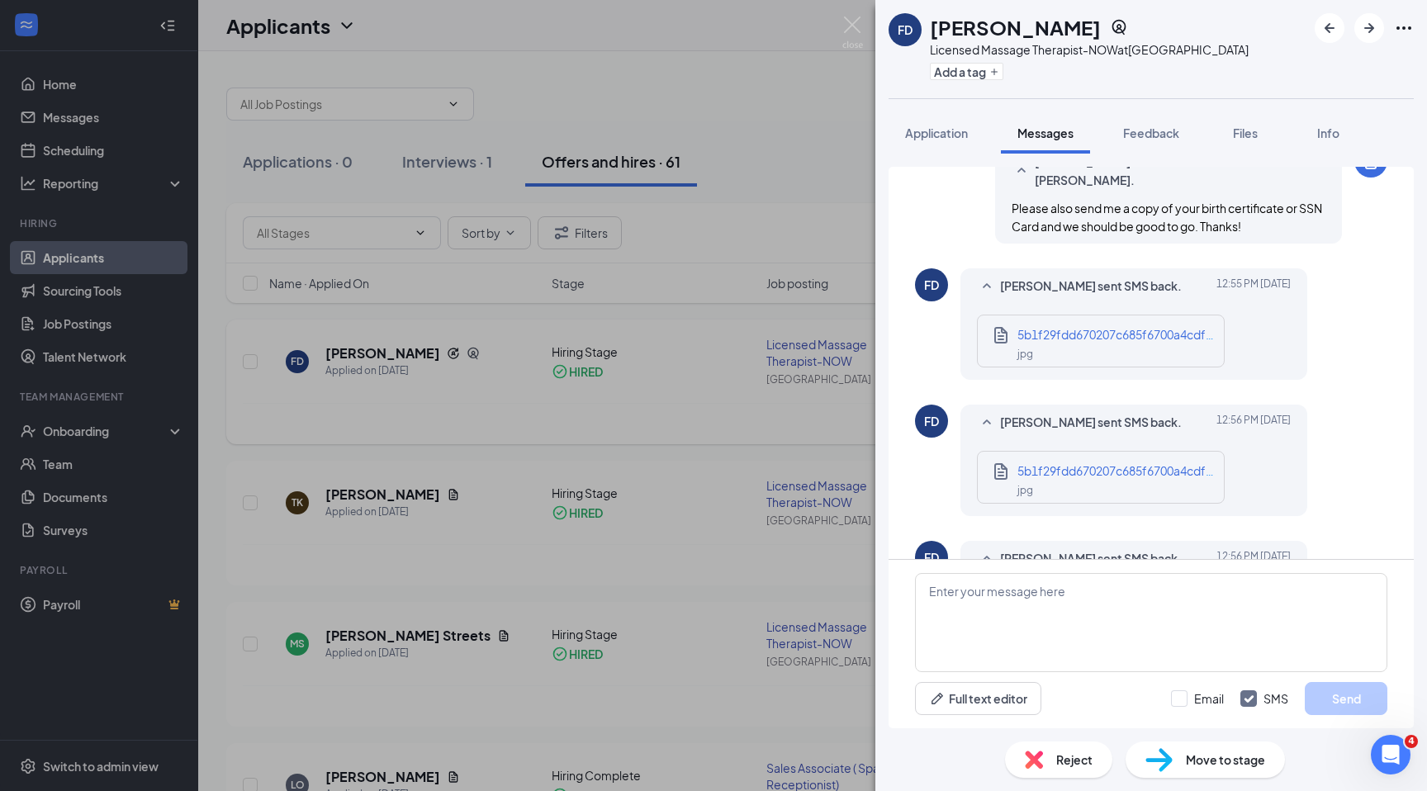
scroll to position [940, 0]
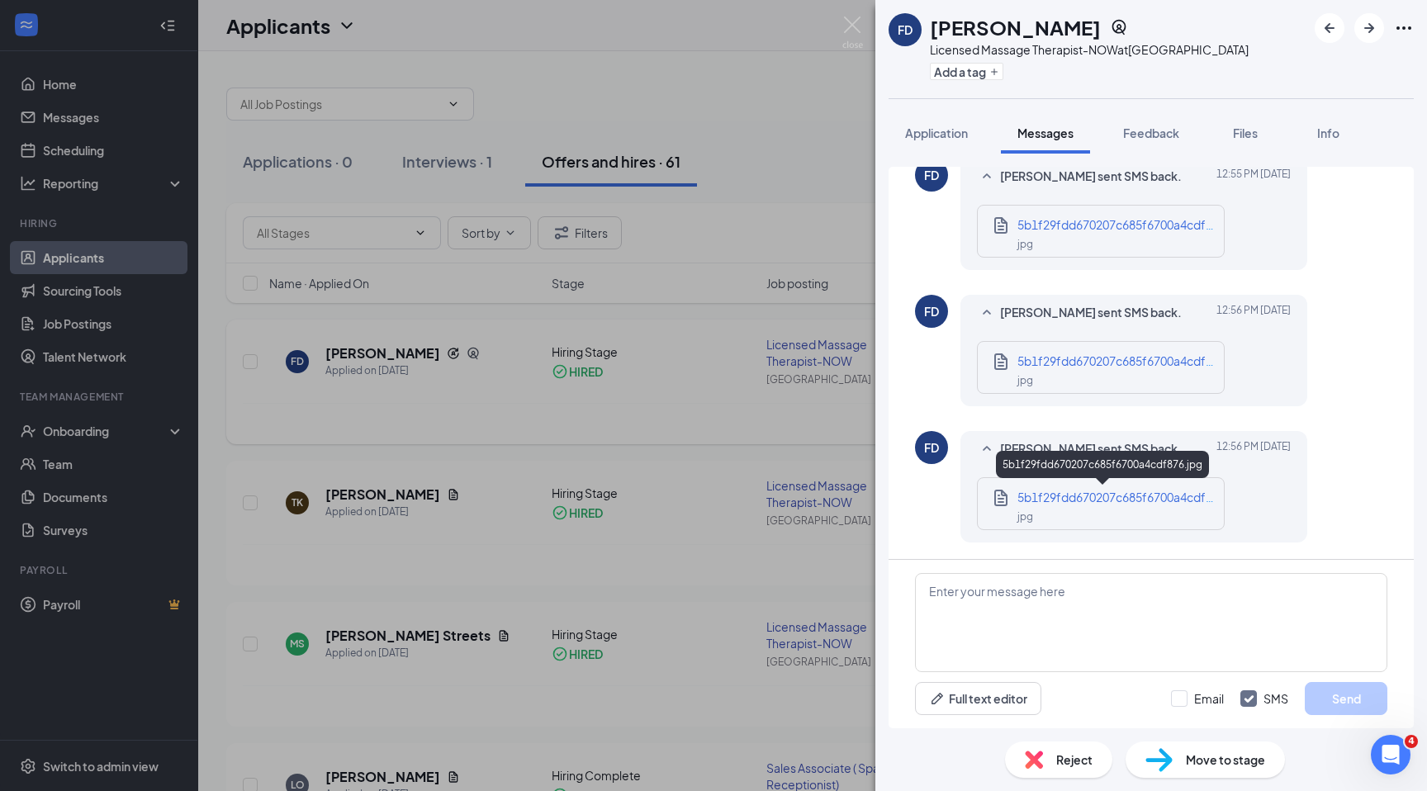
click at [1071, 493] on span "5b1f29fdd670207c685f6700a4cdf876.jpg" at bounding box center [1131, 497] width 229 height 15
click at [1051, 488] on div "5b1f29fdd670207c685f6700a4cdf876.jpg" at bounding box center [1116, 497] width 198 height 18
click at [549, 471] on div "FD Felicia Davis Licensed Massage Therapist-NOW at New Orleans Add a tag Applic…" at bounding box center [713, 395] width 1427 height 791
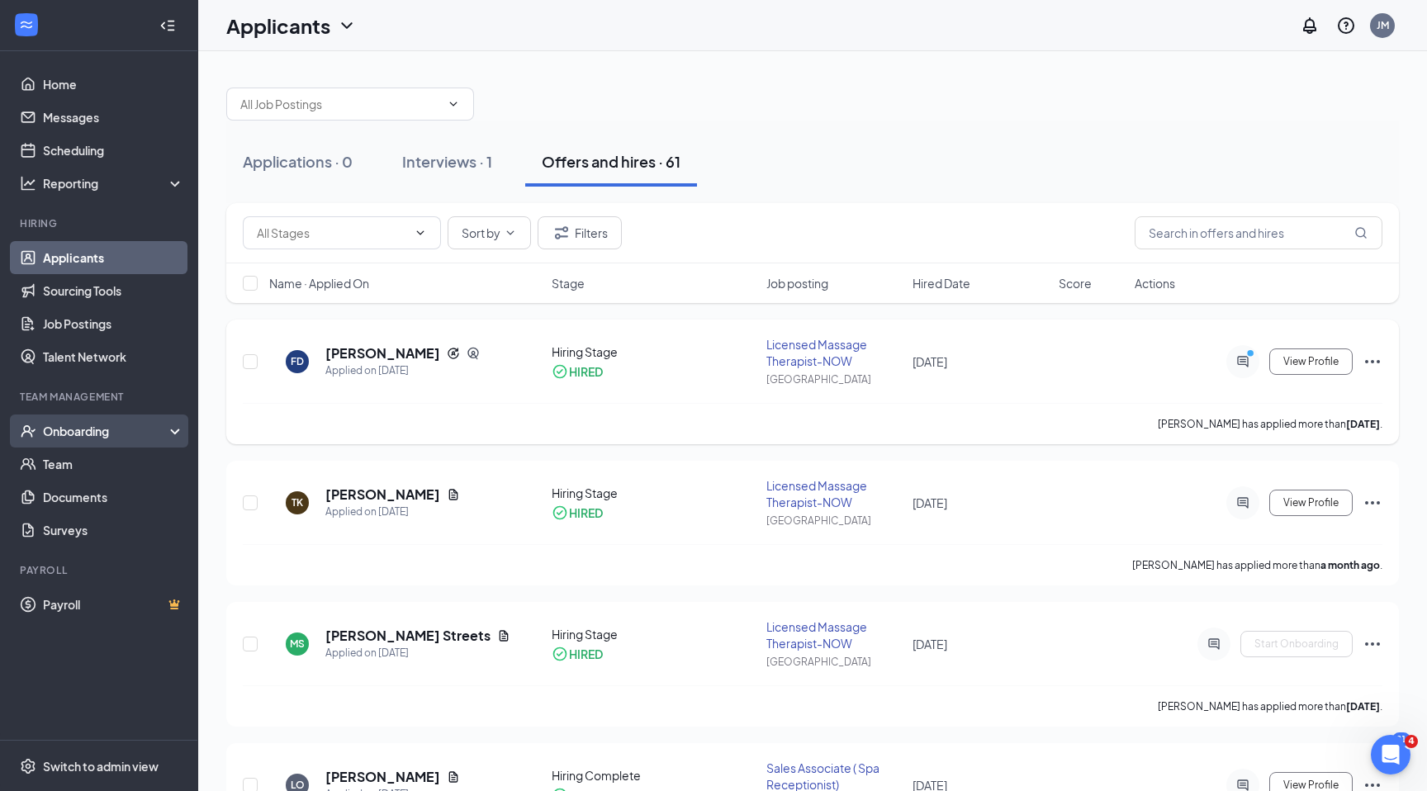
click at [78, 434] on div "Onboarding" at bounding box center [106, 431] width 127 height 17
click at [81, 434] on div "Onboarding" at bounding box center [106, 431] width 127 height 17
click at [88, 418] on div "Onboarding" at bounding box center [99, 431] width 198 height 33
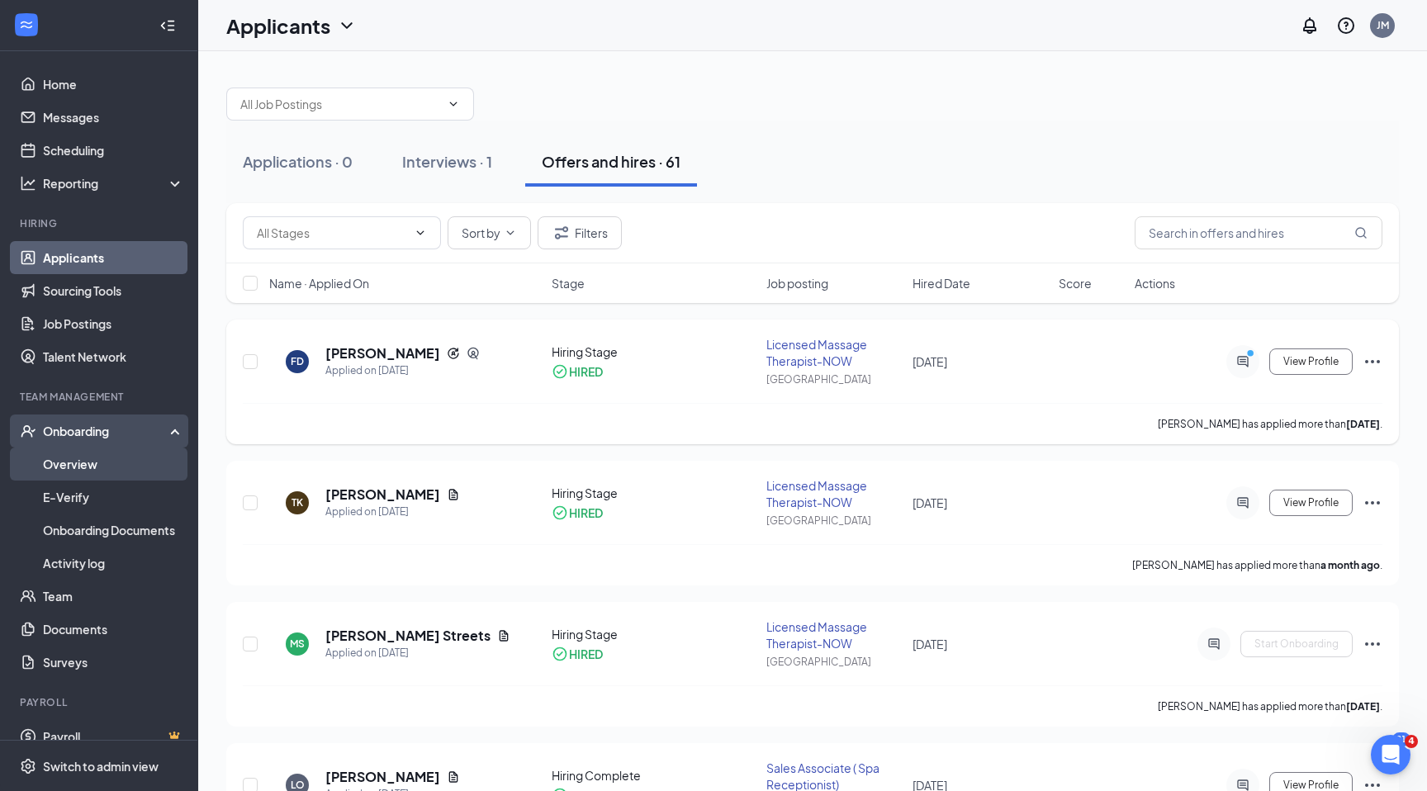
click at [70, 469] on link "Overview" at bounding box center [113, 464] width 141 height 33
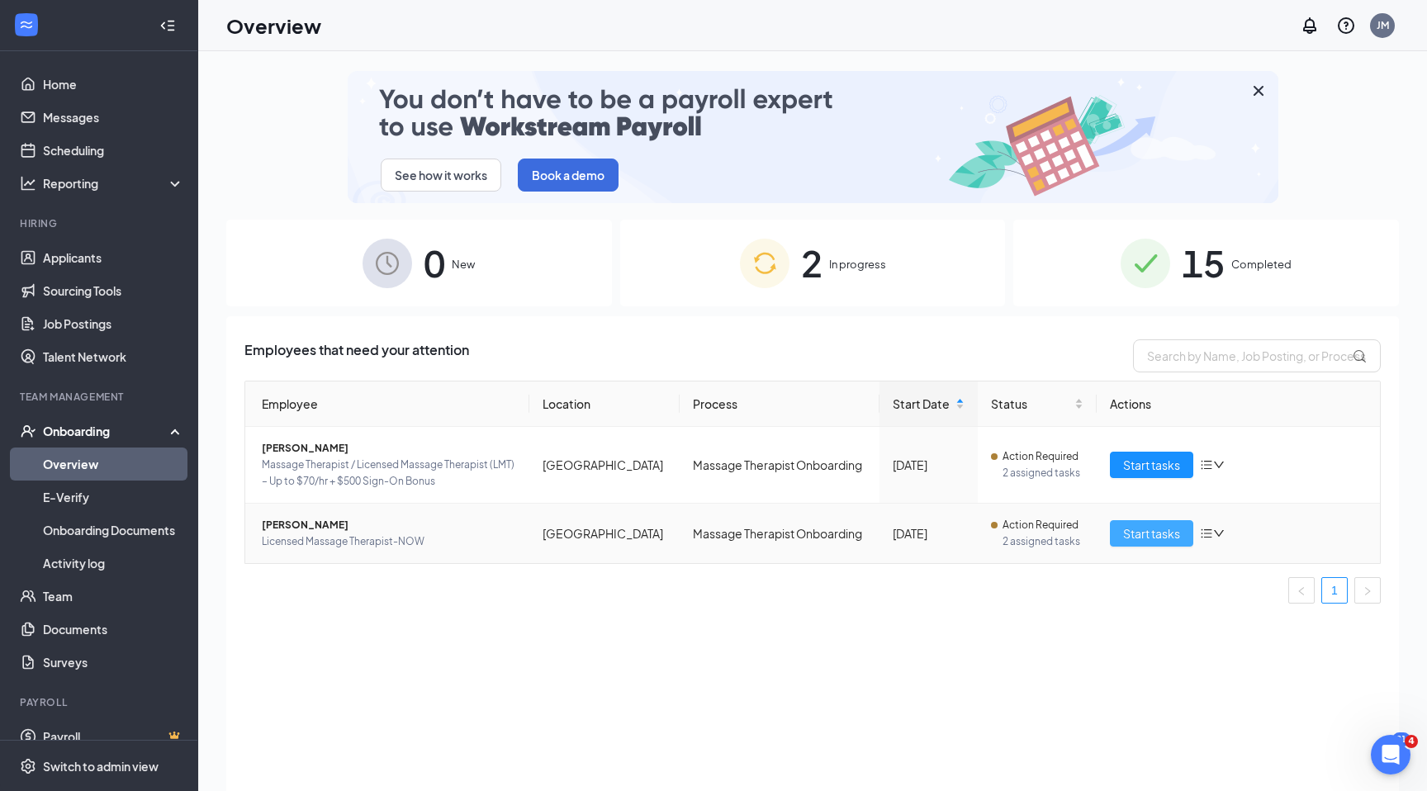
click at [1130, 532] on span "Start tasks" at bounding box center [1151, 533] width 57 height 18
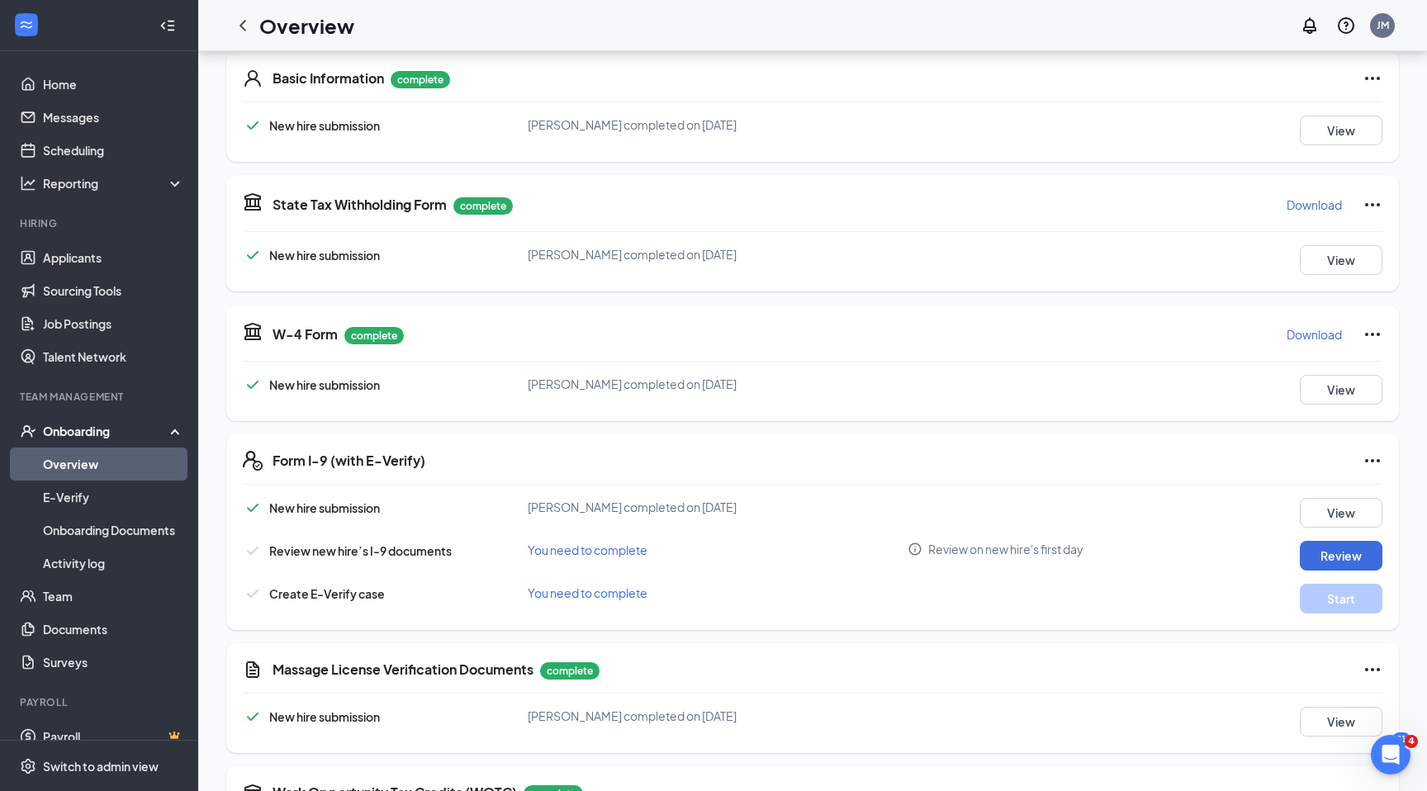
scroll to position [312, 0]
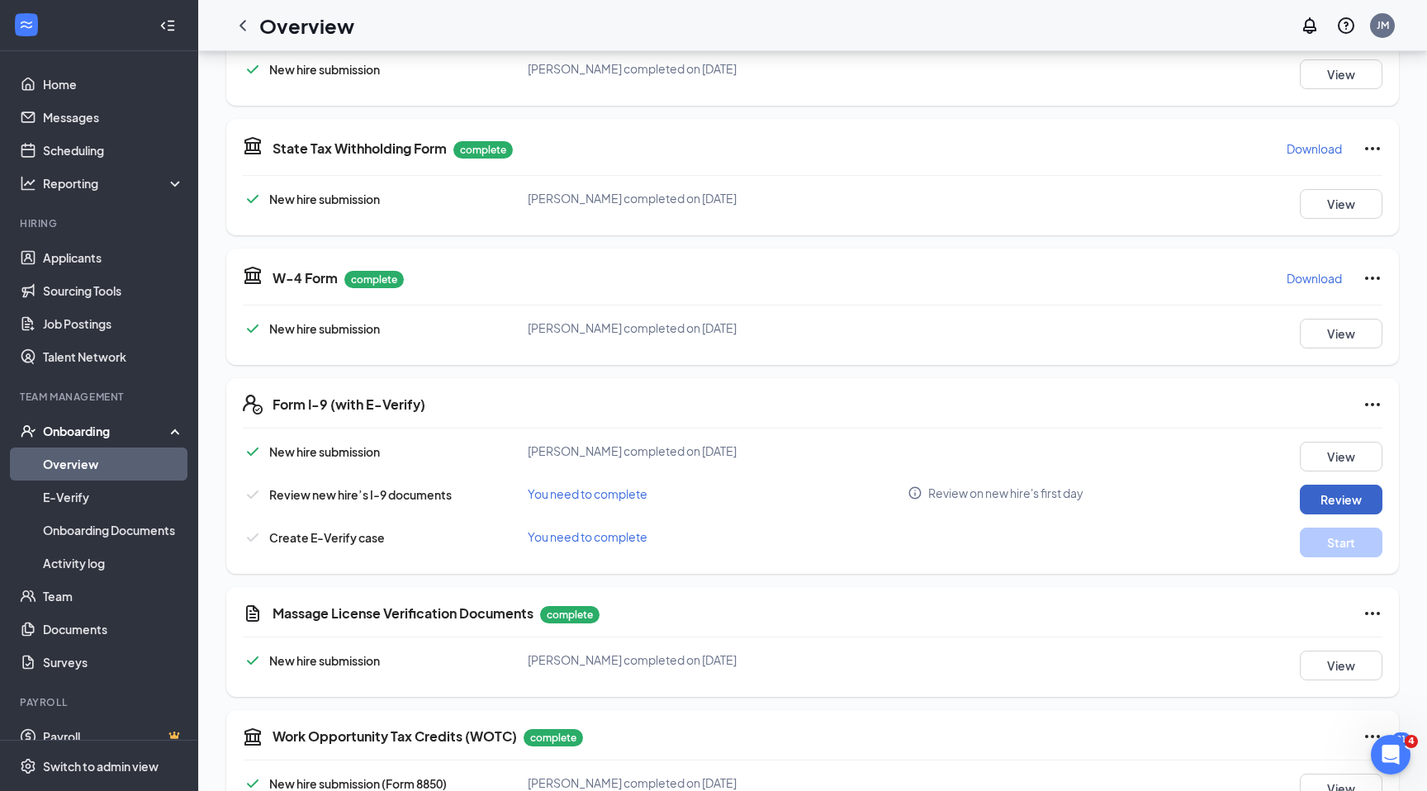
click at [1368, 505] on button "Review" at bounding box center [1341, 500] width 83 height 30
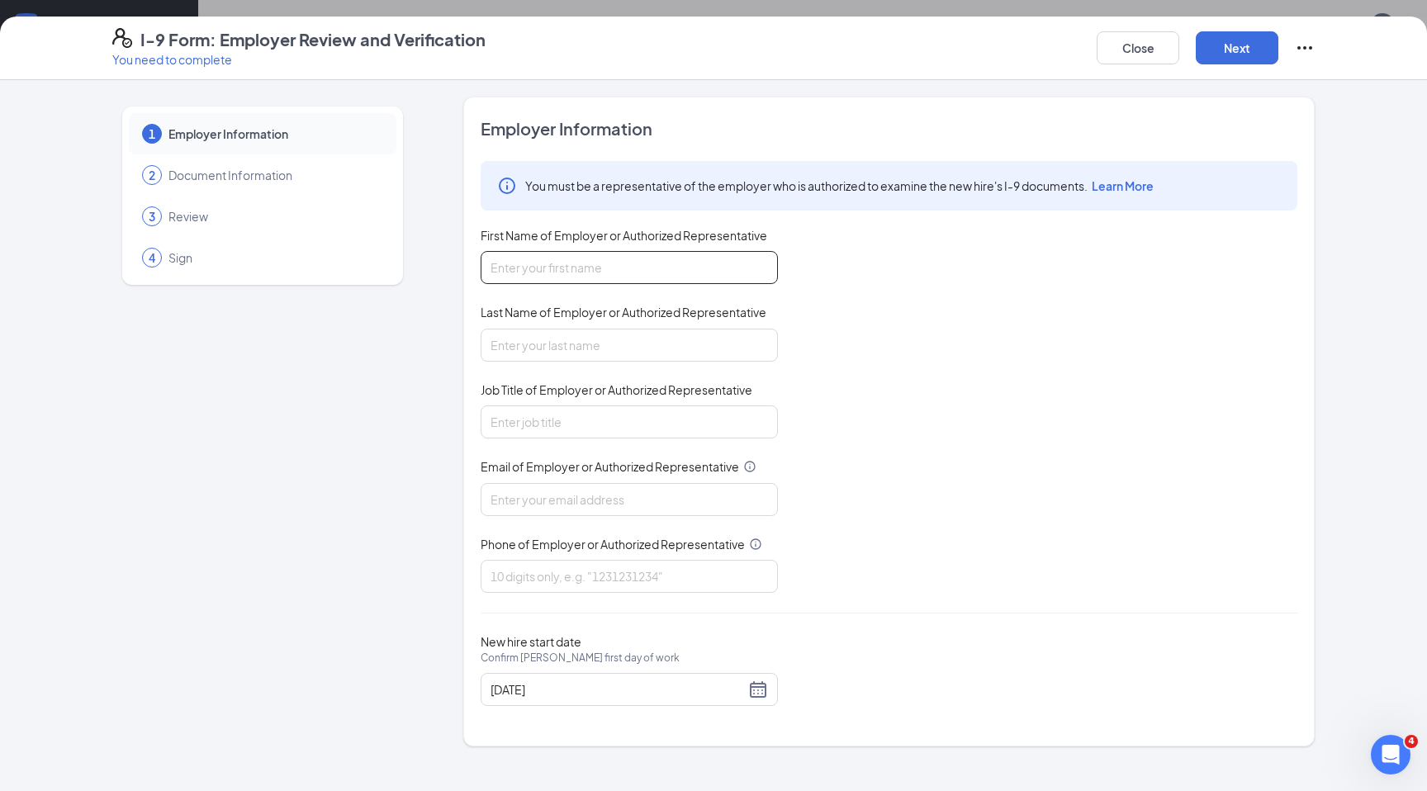
click at [574, 257] on input "First Name of Employer or Authorized Representative" at bounding box center [629, 267] width 297 height 33
type input "Jazmine"
type input "Mitchell"
type input "jazmine.mitchell@thenowmassage.com"
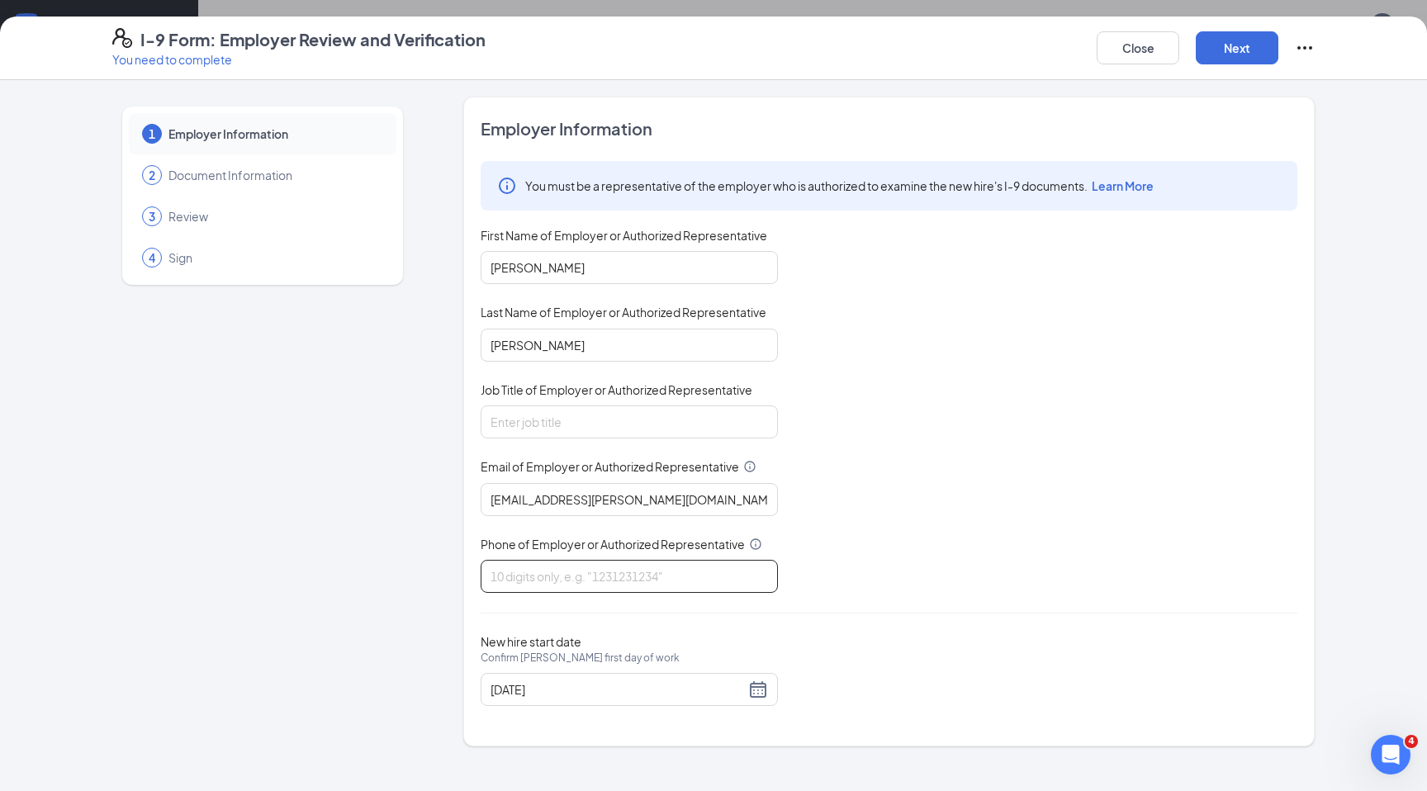
type input "5044017900"
click at [572, 416] on input "Job Title of Employer or Authorized Representative" at bounding box center [629, 422] width 297 height 33
type input "Owner"
click at [1243, 47] on button "Next" at bounding box center [1237, 47] width 83 height 33
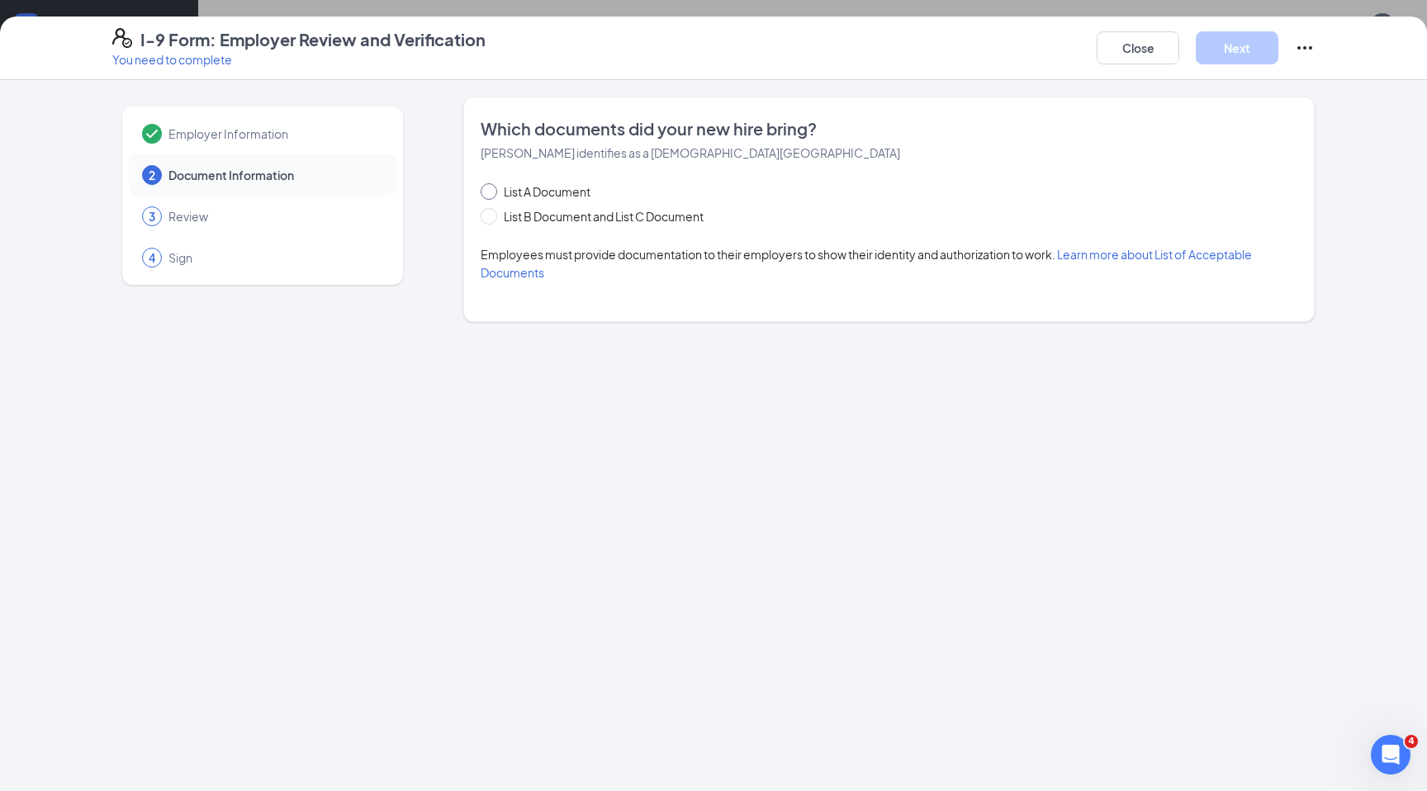
click at [495, 191] on span at bounding box center [489, 191] width 17 height 17
click at [492, 191] on input "List A Document" at bounding box center [487, 189] width 12 height 12
radio input "true"
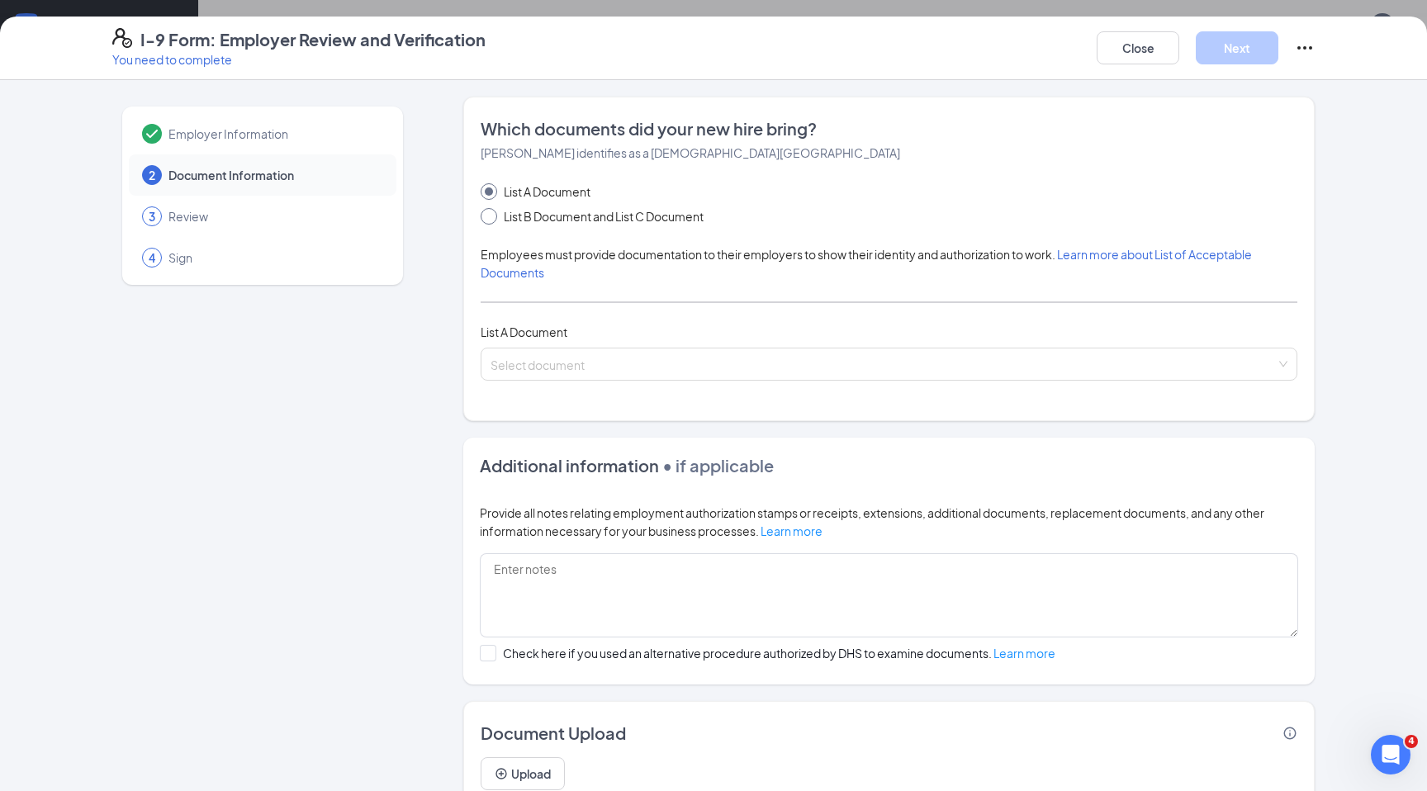
click at [489, 210] on input "List B Document and List C Document" at bounding box center [487, 214] width 12 height 12
radio input "true"
radio input "false"
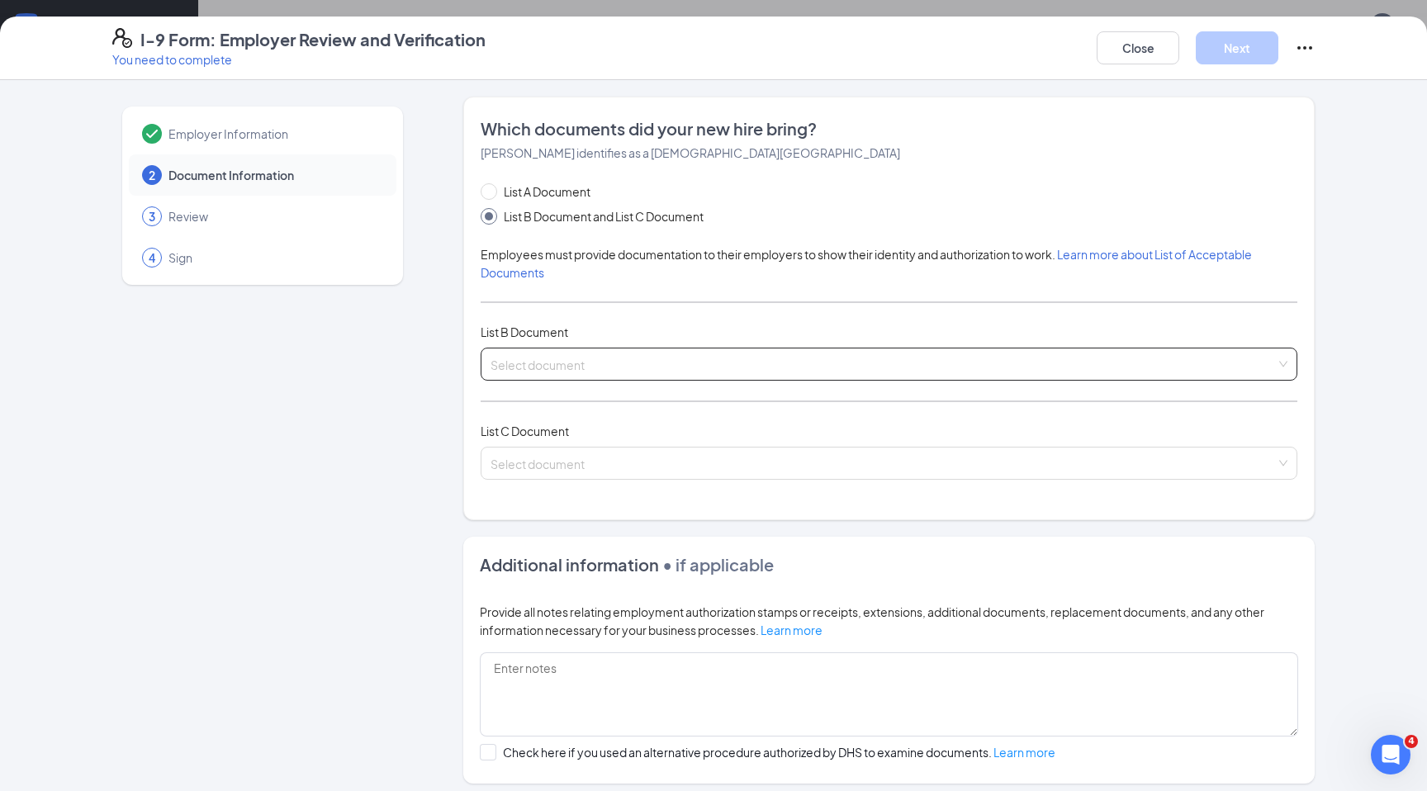
click at [510, 356] on input "search" at bounding box center [883, 361] width 785 height 25
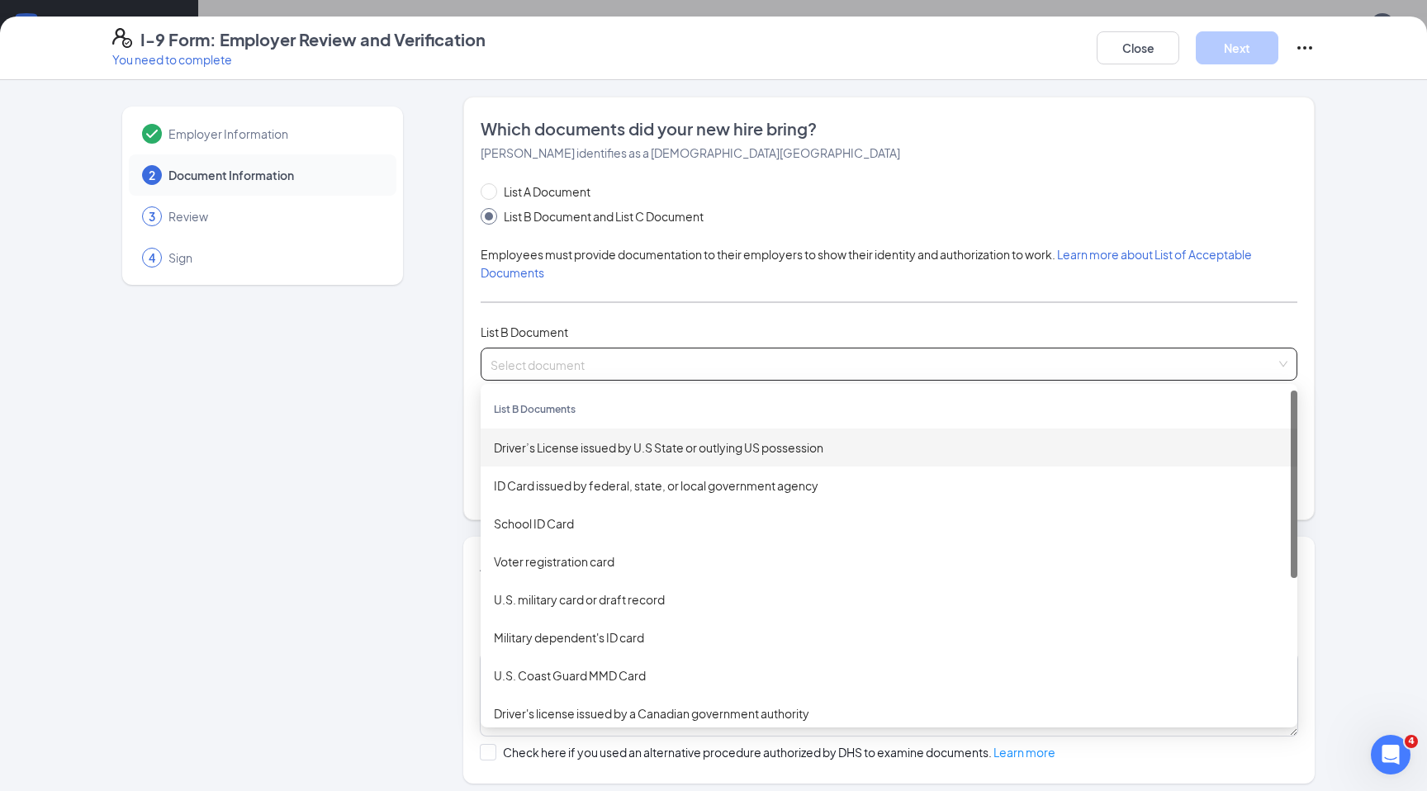
click at [552, 454] on div "Driver’s License issued by U.S State or outlying US possession" at bounding box center [889, 448] width 790 height 18
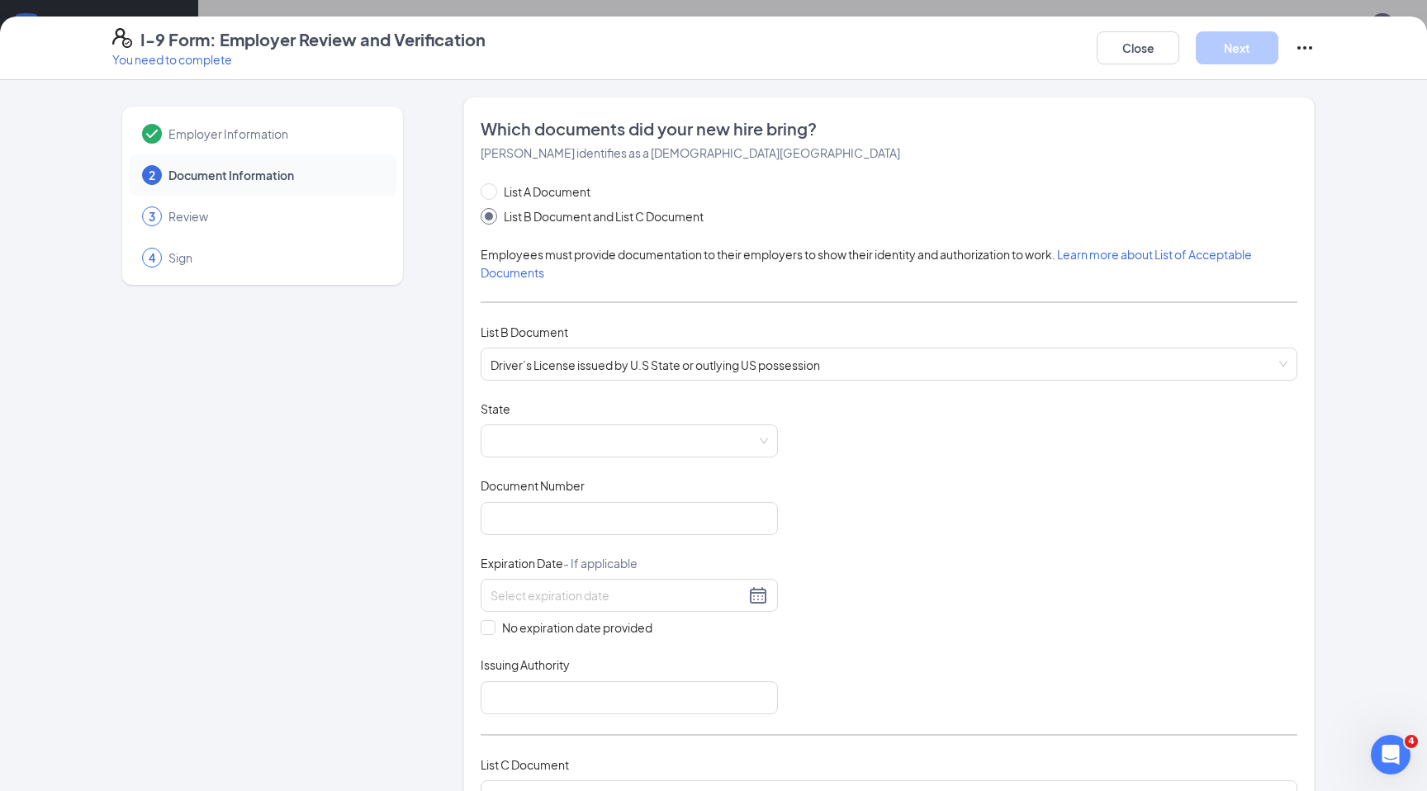
click at [514, 470] on div "Document Title Driver’s License issued by U.S State or outlying US possession S…" at bounding box center [889, 558] width 817 height 314
click at [514, 464] on div "Document Title Driver’s License issued by U.S State or outlying US possession S…" at bounding box center [889, 558] width 817 height 314
click at [515, 462] on div "Document Title Driver’s License issued by U.S State or outlying US possession S…" at bounding box center [889, 558] width 817 height 314
click at [526, 446] on span at bounding box center [629, 440] width 277 height 31
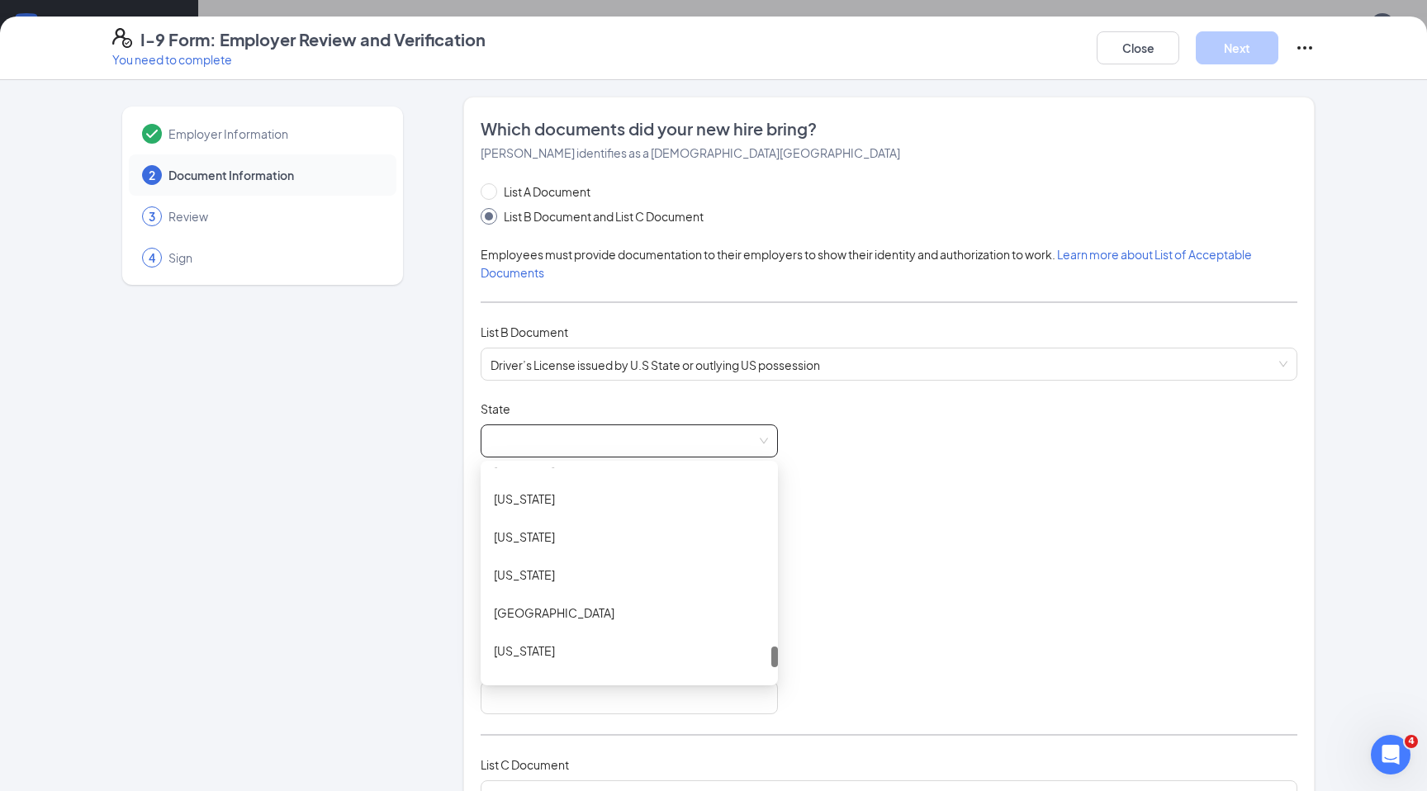
scroll to position [1777, 0]
click at [512, 498] on div "Texas" at bounding box center [629, 495] width 271 height 18
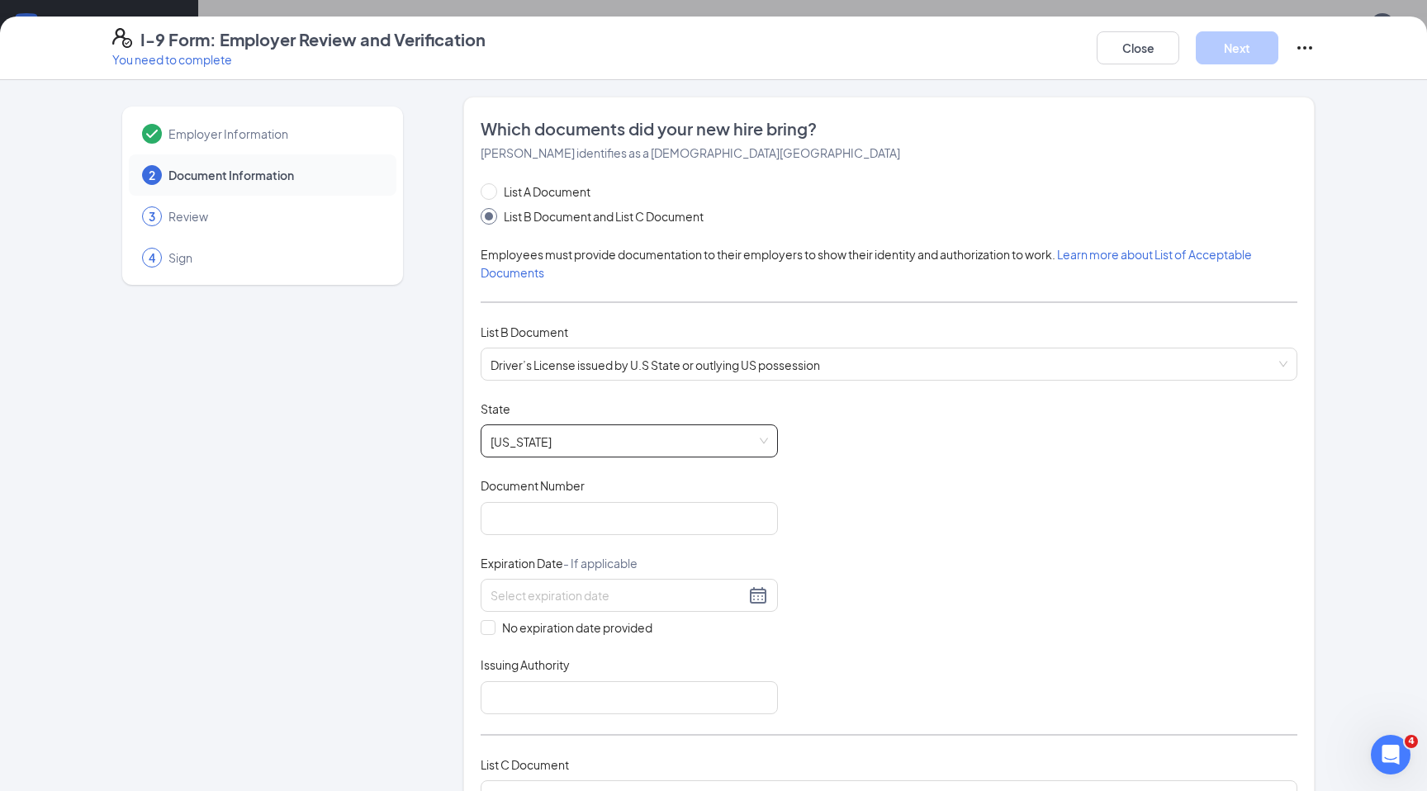
click at [514, 540] on div "Document Title Driver’s License issued by U.S State or outlying US possession S…" at bounding box center [889, 558] width 817 height 314
click at [534, 505] on input "Document Number" at bounding box center [629, 518] width 297 height 33
type input "25325200"
click at [521, 591] on input at bounding box center [618, 595] width 254 height 18
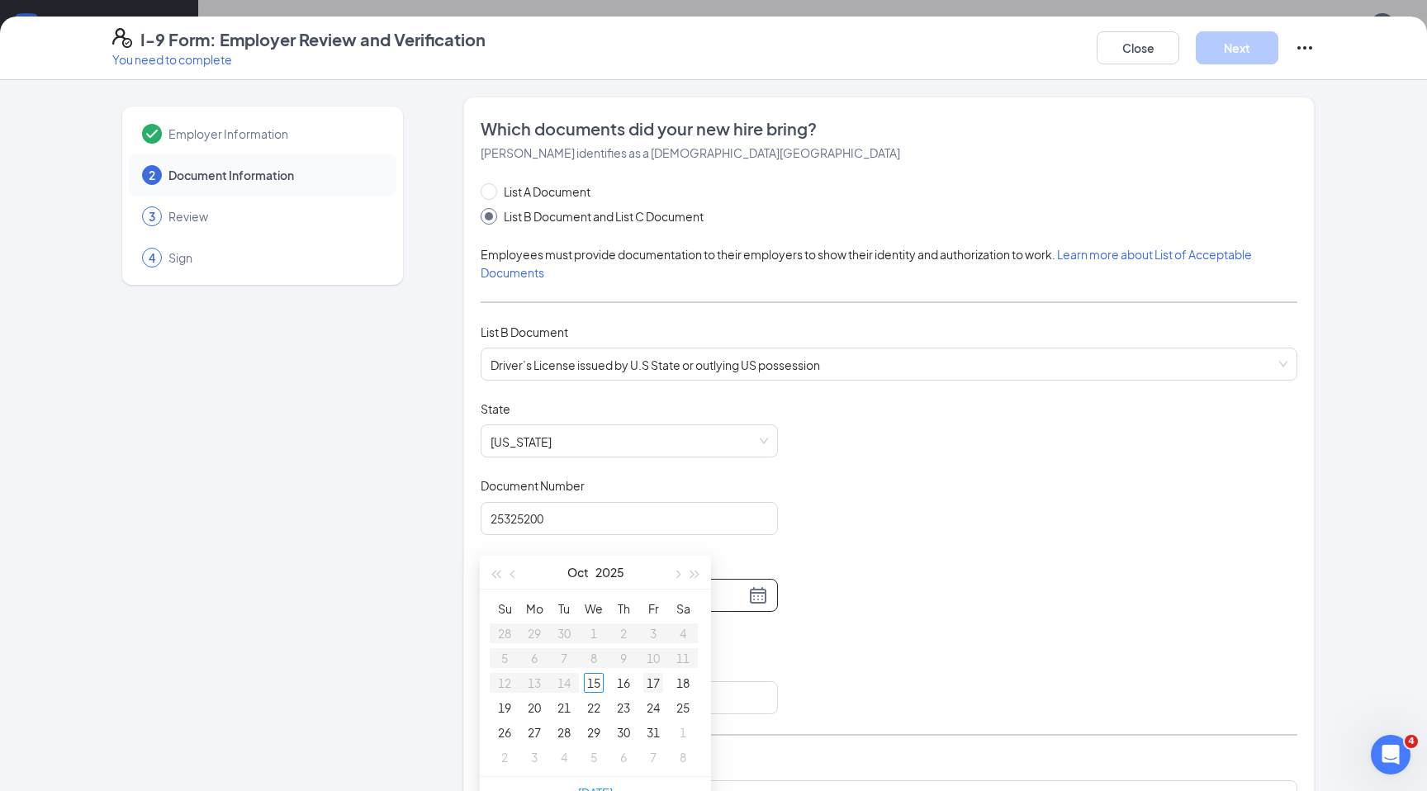
scroll to position [372, 0]
type input "10/25/2025"
click at [686, 701] on div "25" at bounding box center [683, 705] width 20 height 20
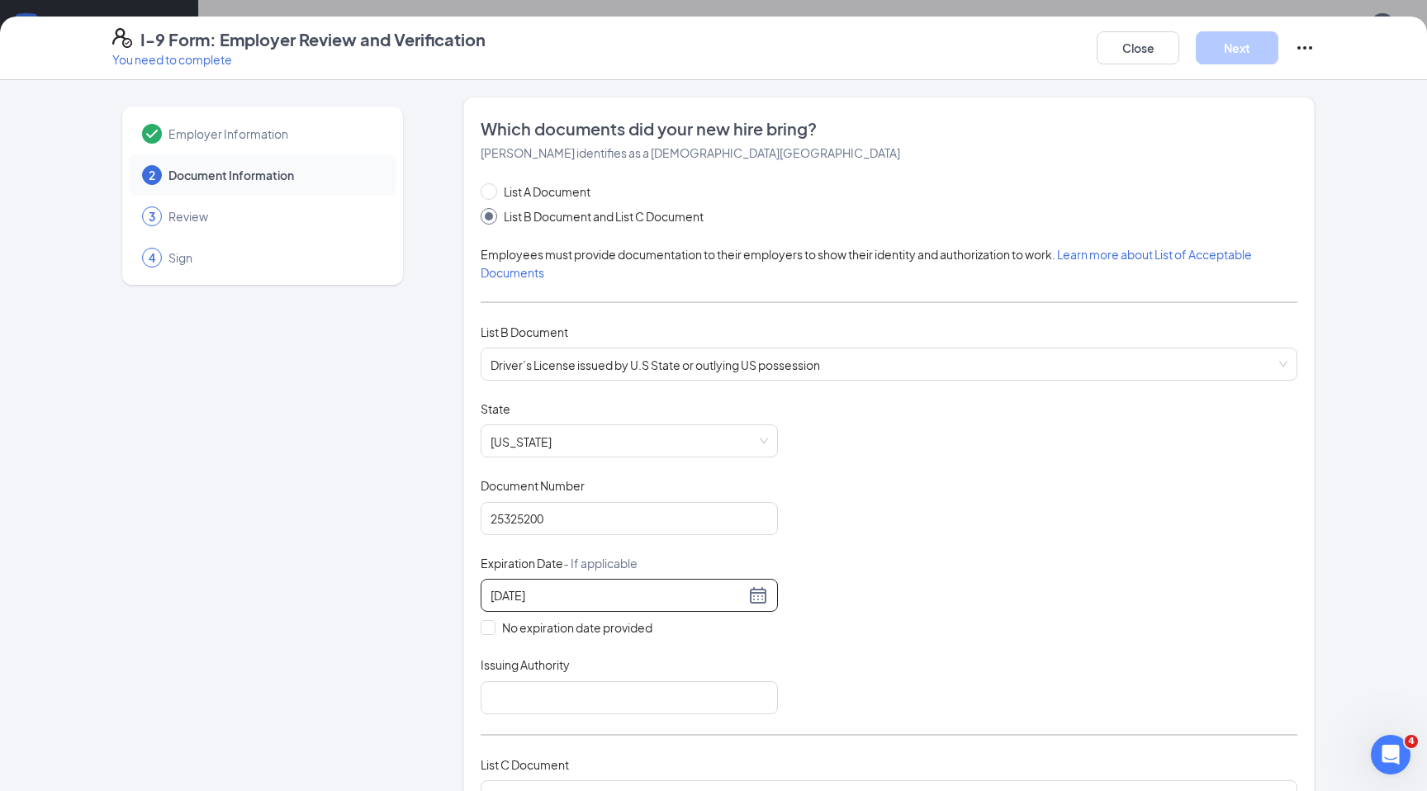
click at [1044, 636] on div "Document Title Driver’s License issued by U.S State or outlying US possession S…" at bounding box center [889, 558] width 817 height 314
click at [539, 698] on input "Issuing Authority" at bounding box center [629, 697] width 297 height 33
type input "Texas"
click at [856, 595] on div "Document Title Driver’s License issued by U.S State or outlying US possession S…" at bounding box center [889, 558] width 817 height 314
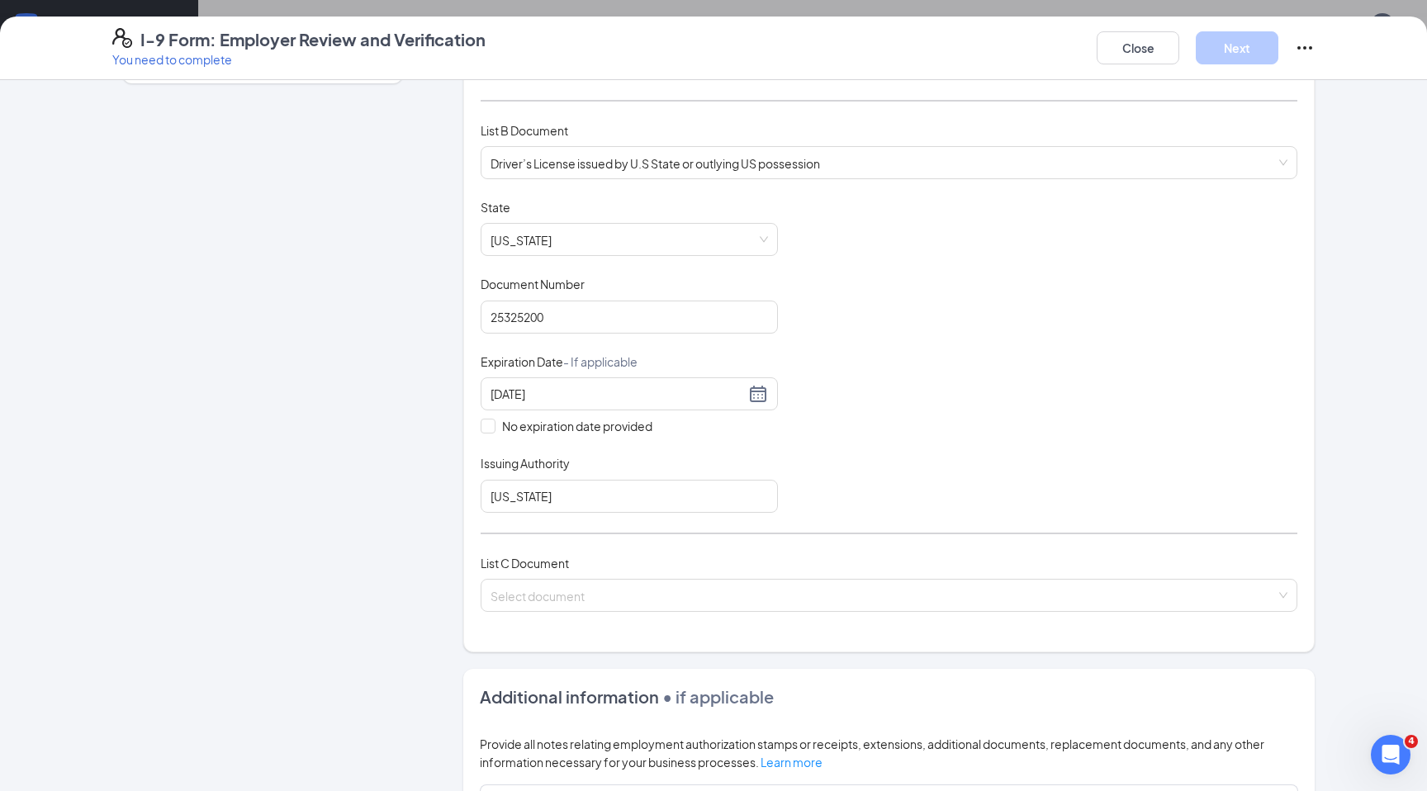
scroll to position [208, 0]
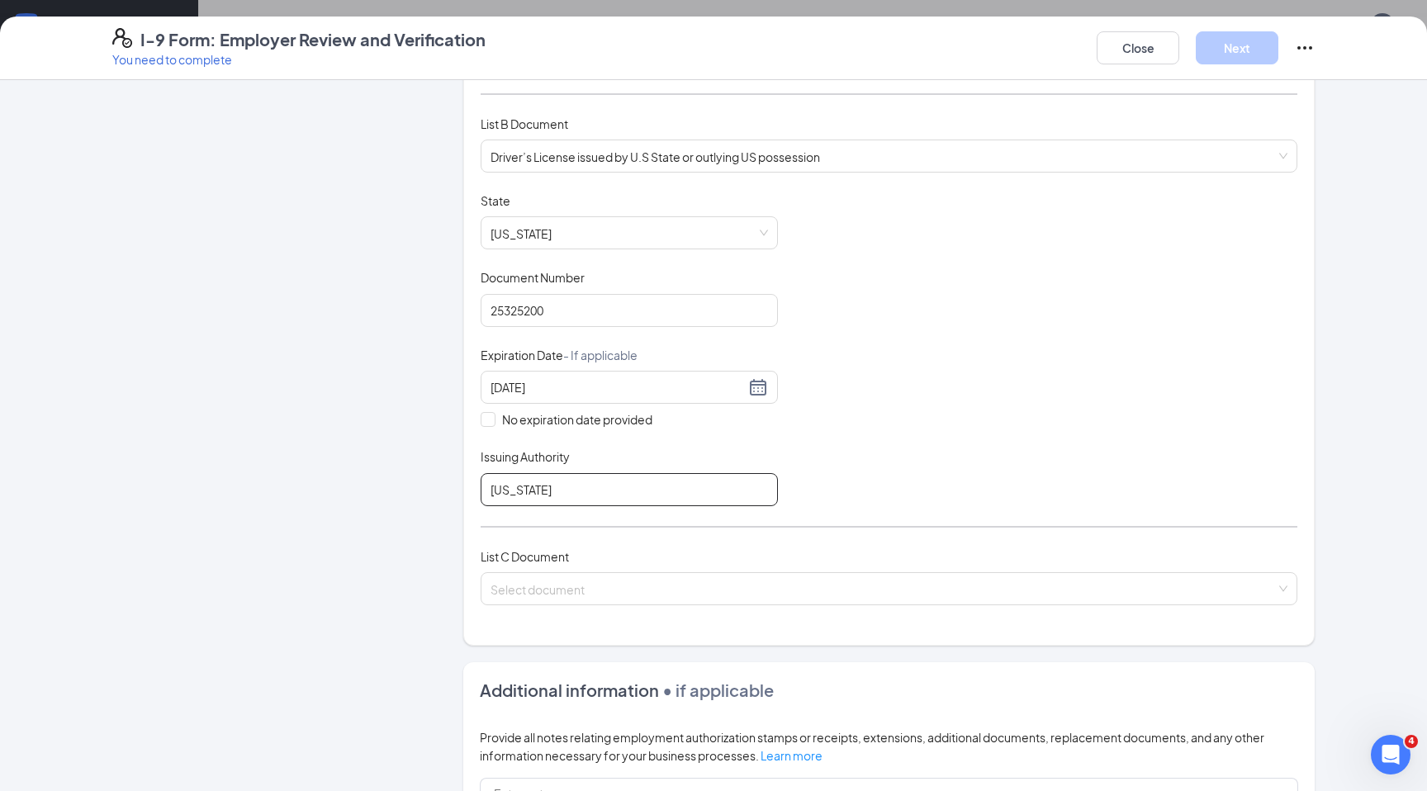
click at [538, 485] on input "Texas" at bounding box center [629, 489] width 297 height 33
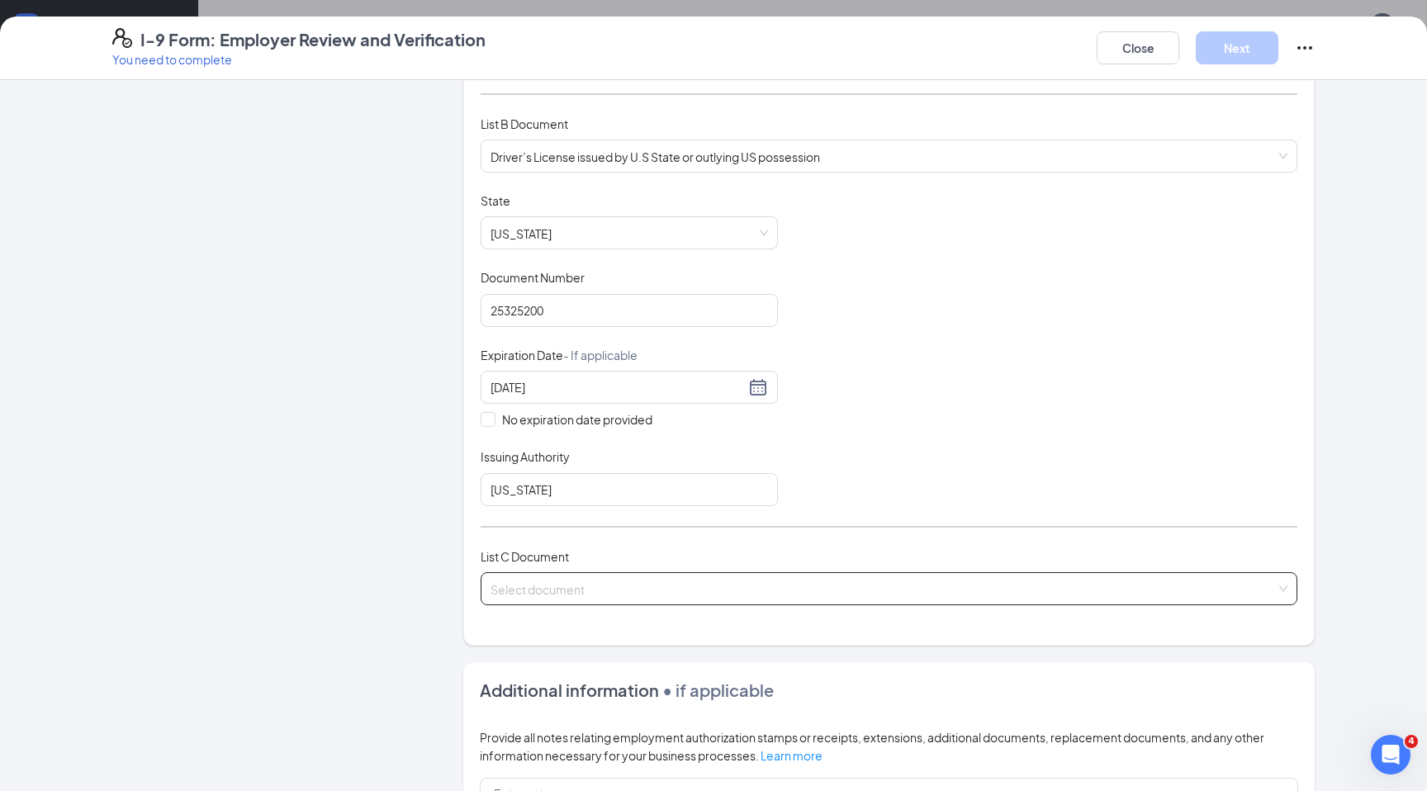
click at [543, 586] on input "search" at bounding box center [883, 585] width 785 height 25
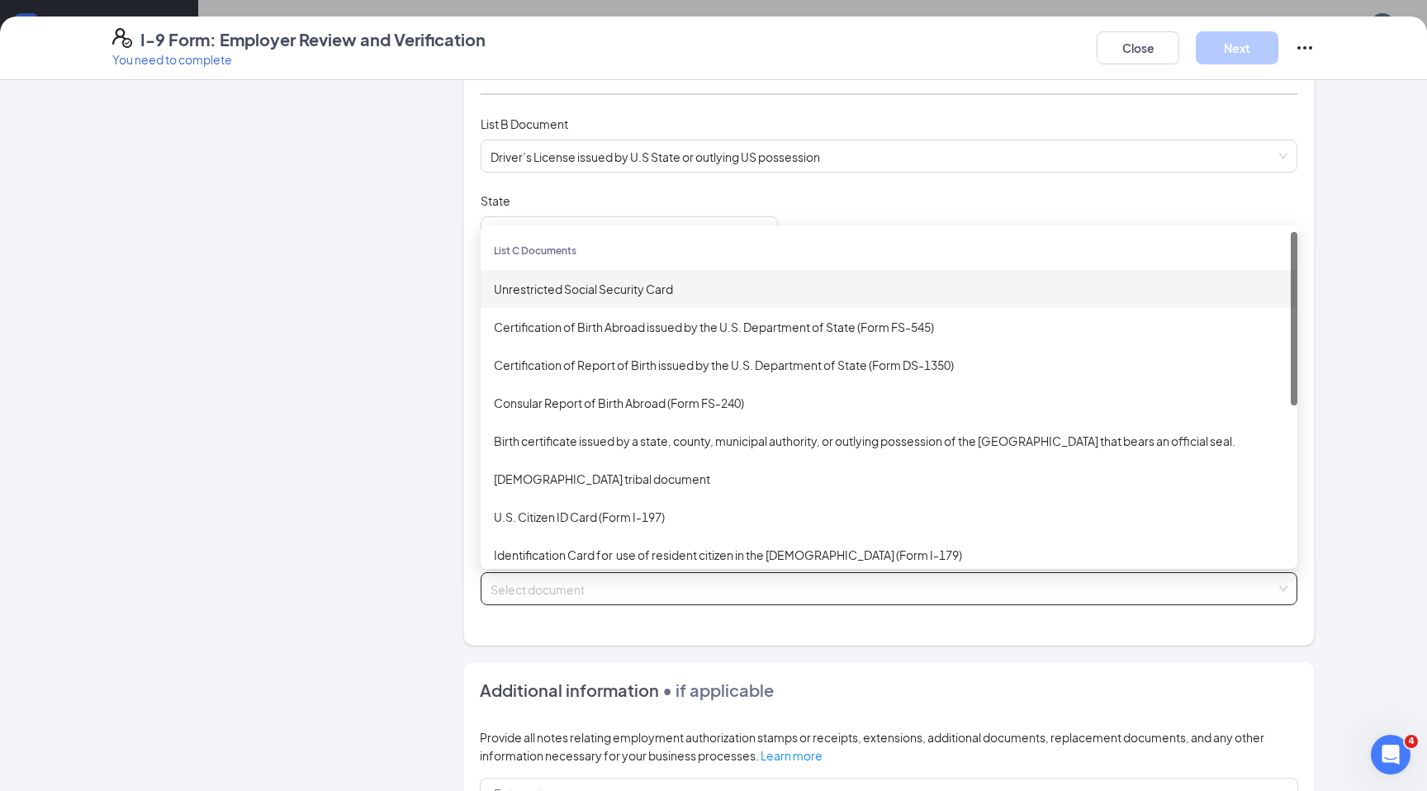
click at [620, 290] on div "Unrestricted Social Security Card" at bounding box center [889, 289] width 790 height 18
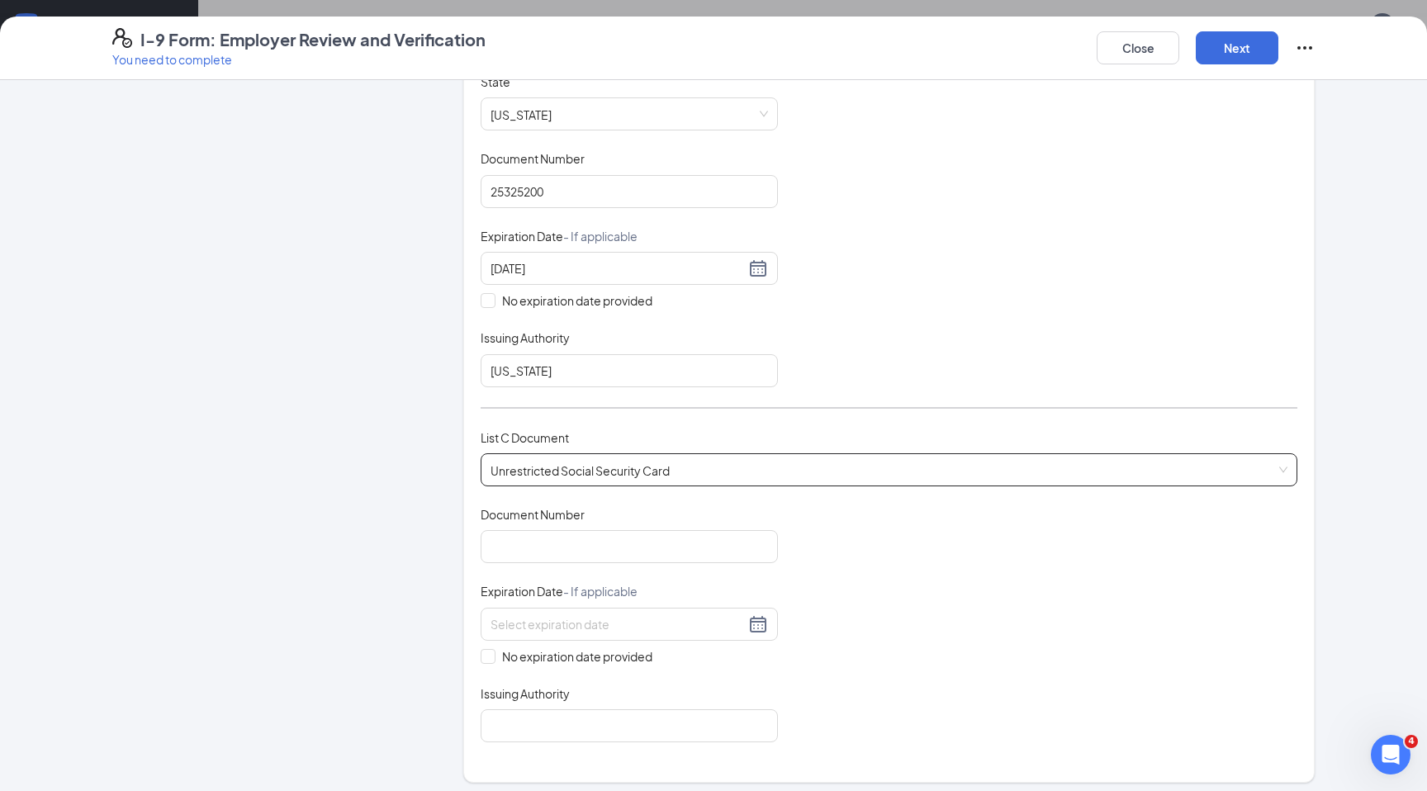
scroll to position [374, 0]
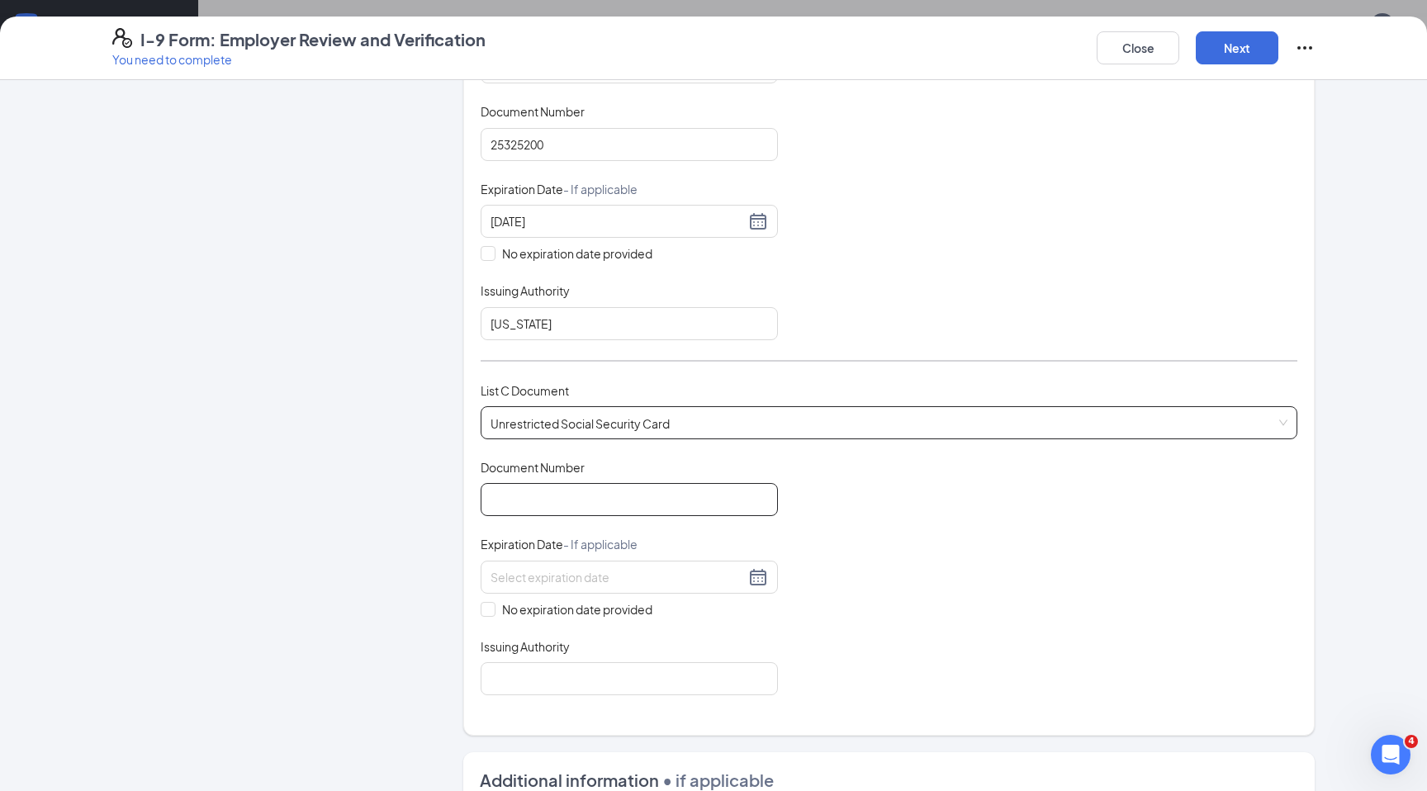
click at [576, 505] on input "Document Number" at bounding box center [629, 499] width 297 height 33
click at [647, 412] on span "Unrestricted Social Security Card" at bounding box center [889, 422] width 797 height 31
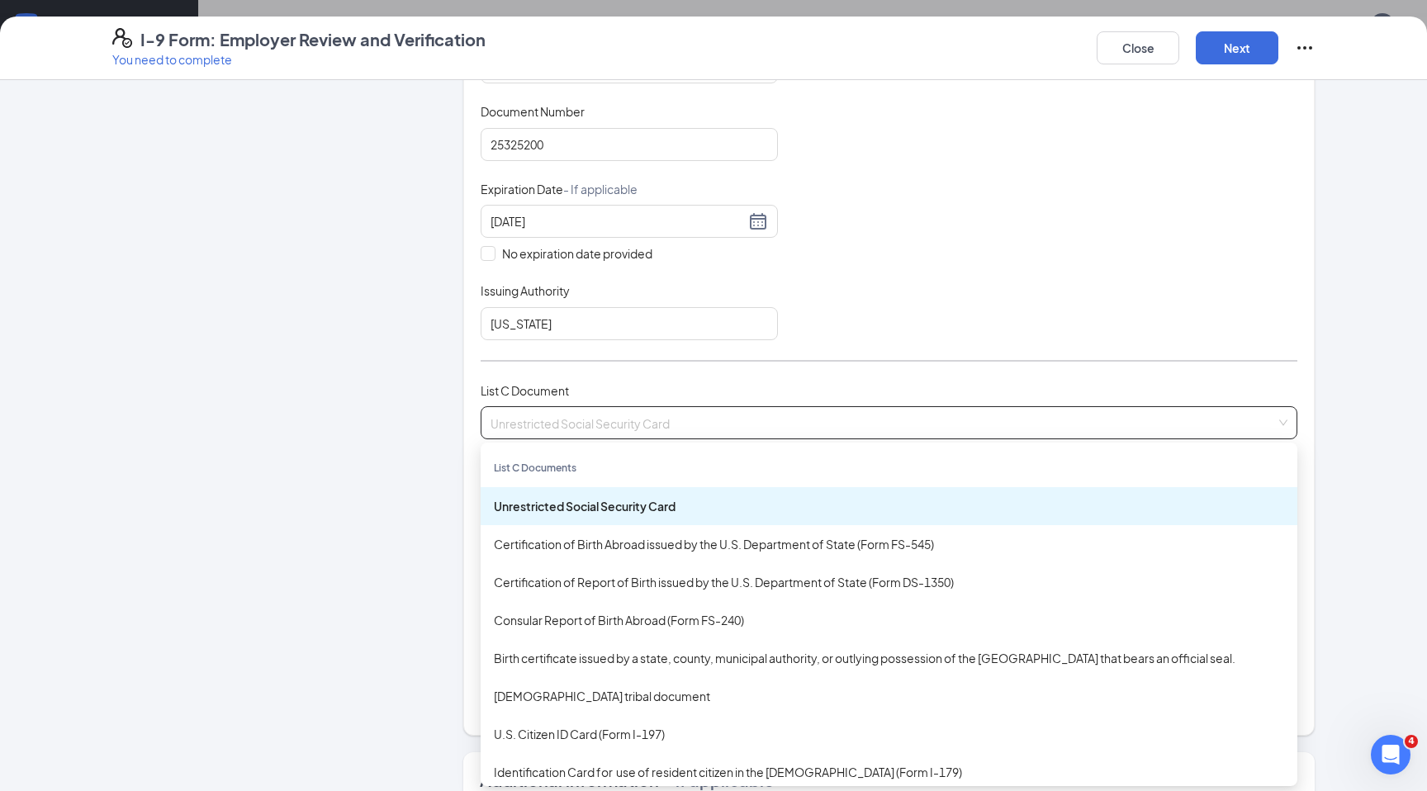
click at [647, 413] on span "Unrestricted Social Security Card" at bounding box center [889, 422] width 797 height 31
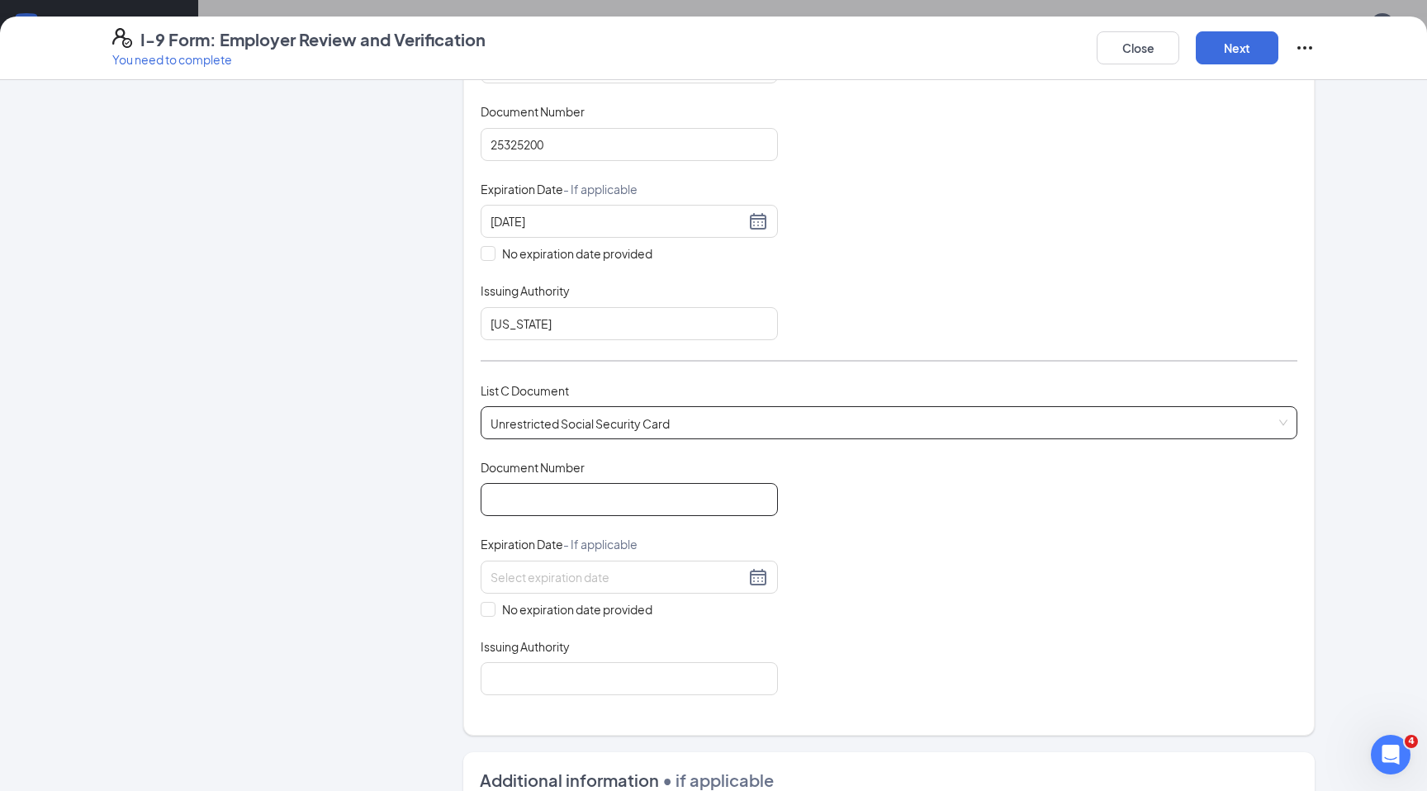
click at [563, 499] on input "Document Number" at bounding box center [629, 499] width 297 height 33
type input "435596935"
click at [486, 602] on input "No expiration date provided" at bounding box center [487, 608] width 12 height 12
checkbox input "true"
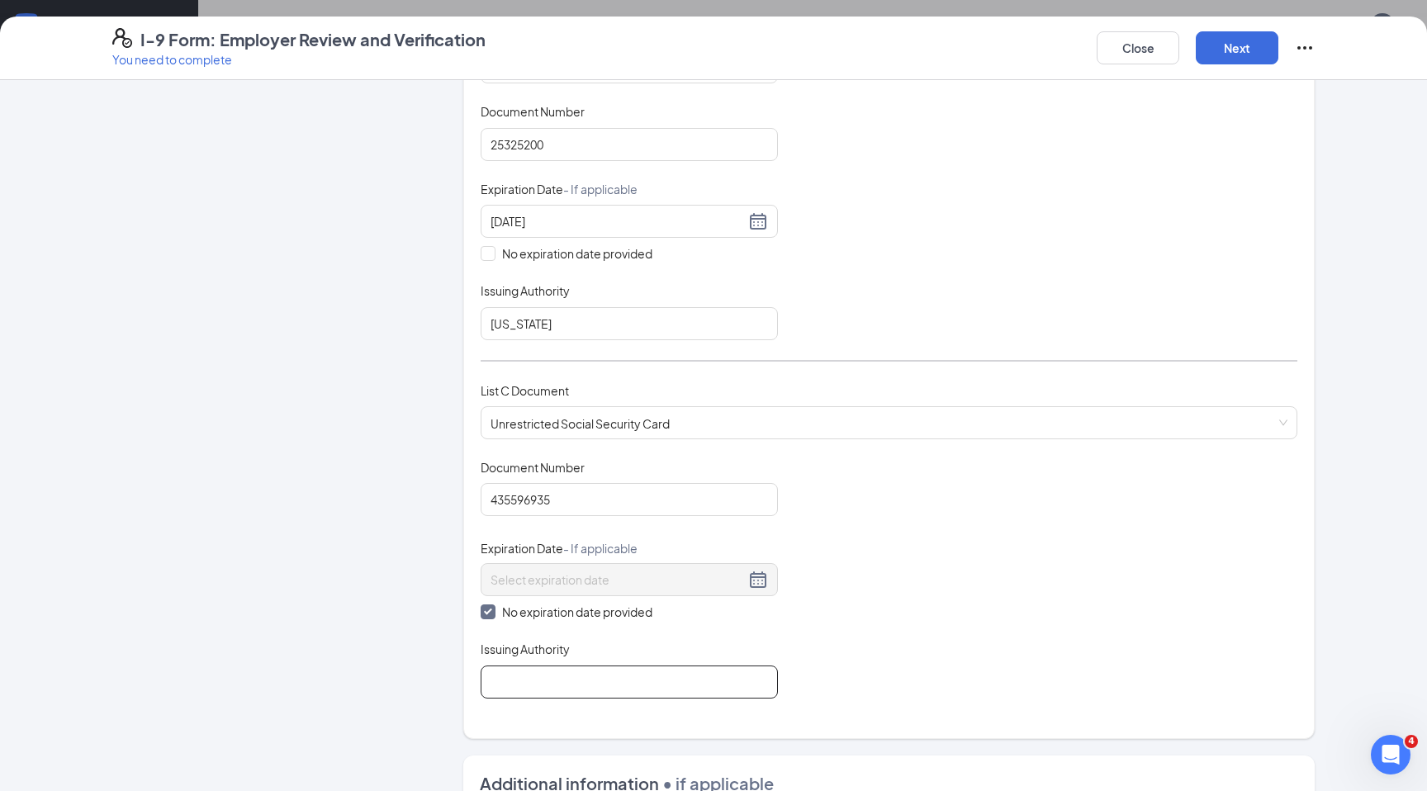
click at [522, 685] on input "Issuing Authority" at bounding box center [629, 682] width 297 height 33
type input "Social Security"
click at [946, 646] on div "Document Title Unrestricted Social Security Card Document Number 435596935 Expi…" at bounding box center [889, 579] width 817 height 240
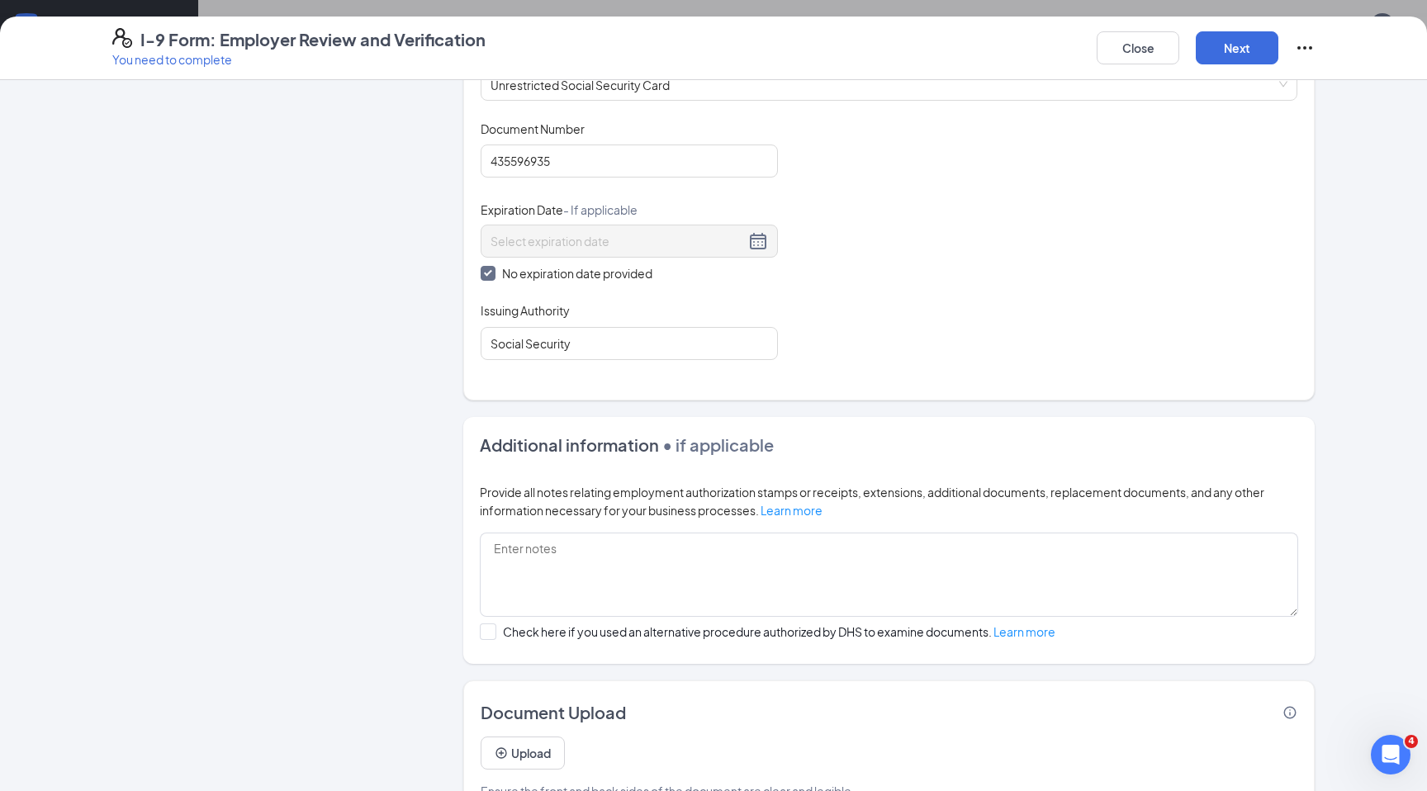
scroll to position [754, 0]
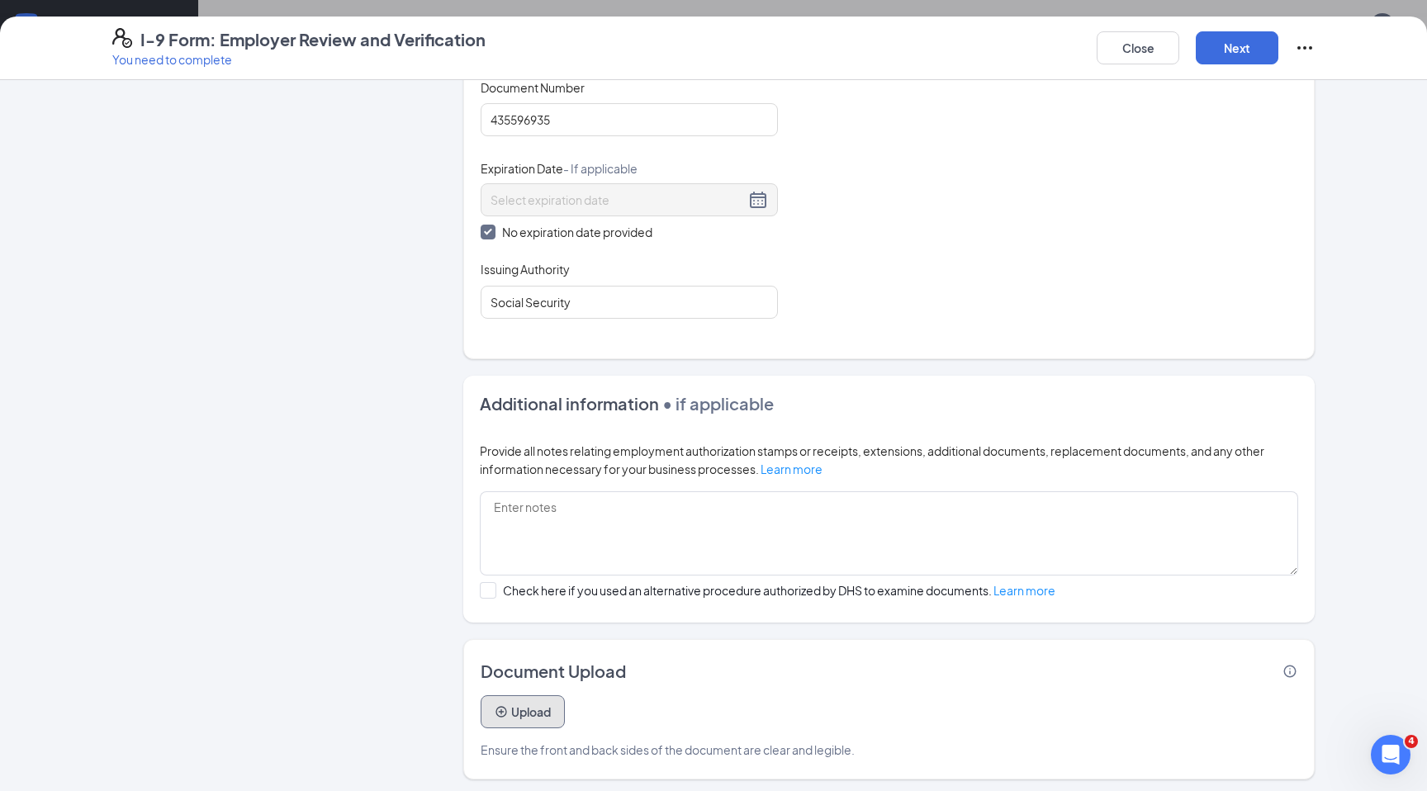
click at [515, 706] on button "Upload" at bounding box center [523, 711] width 84 height 33
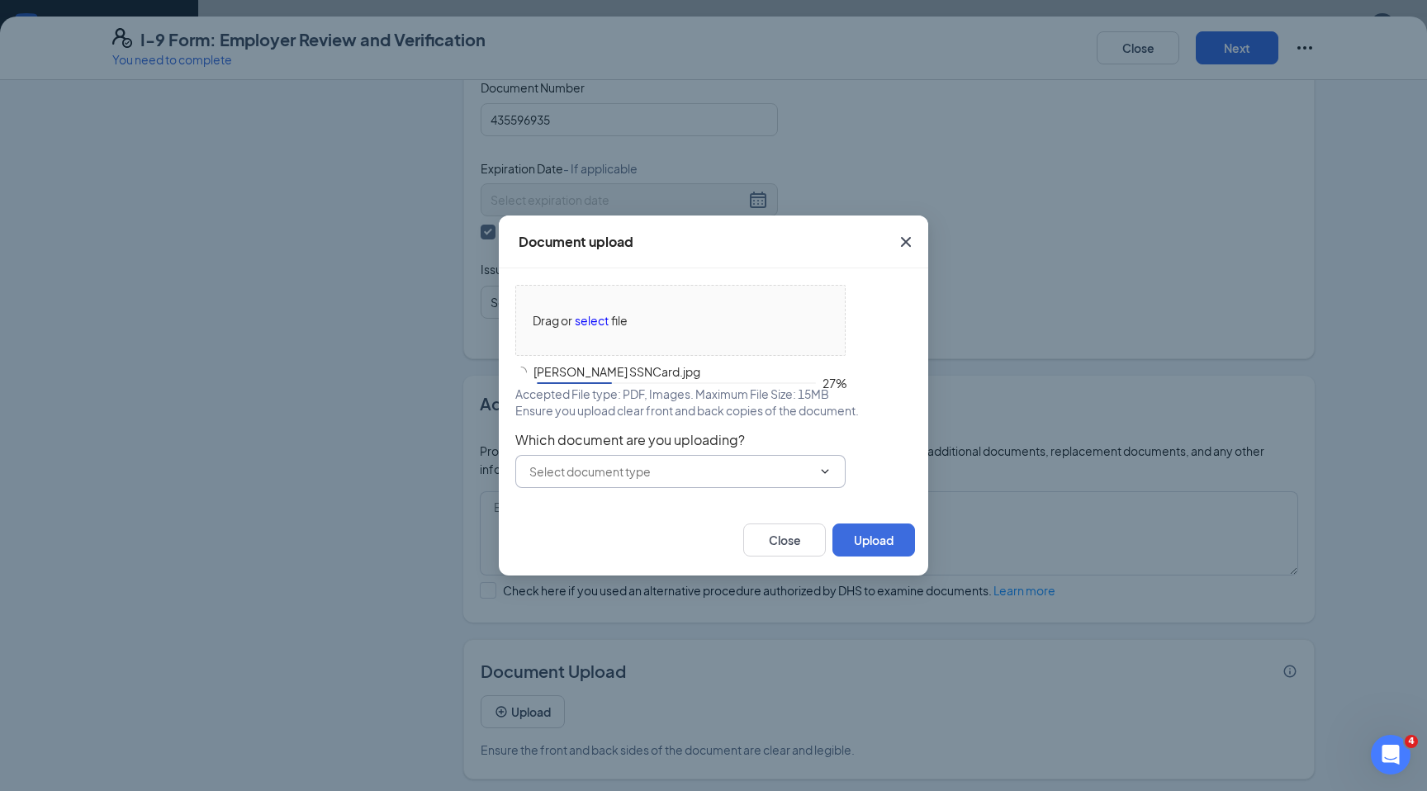
click at [608, 472] on input "text" at bounding box center [670, 471] width 282 height 18
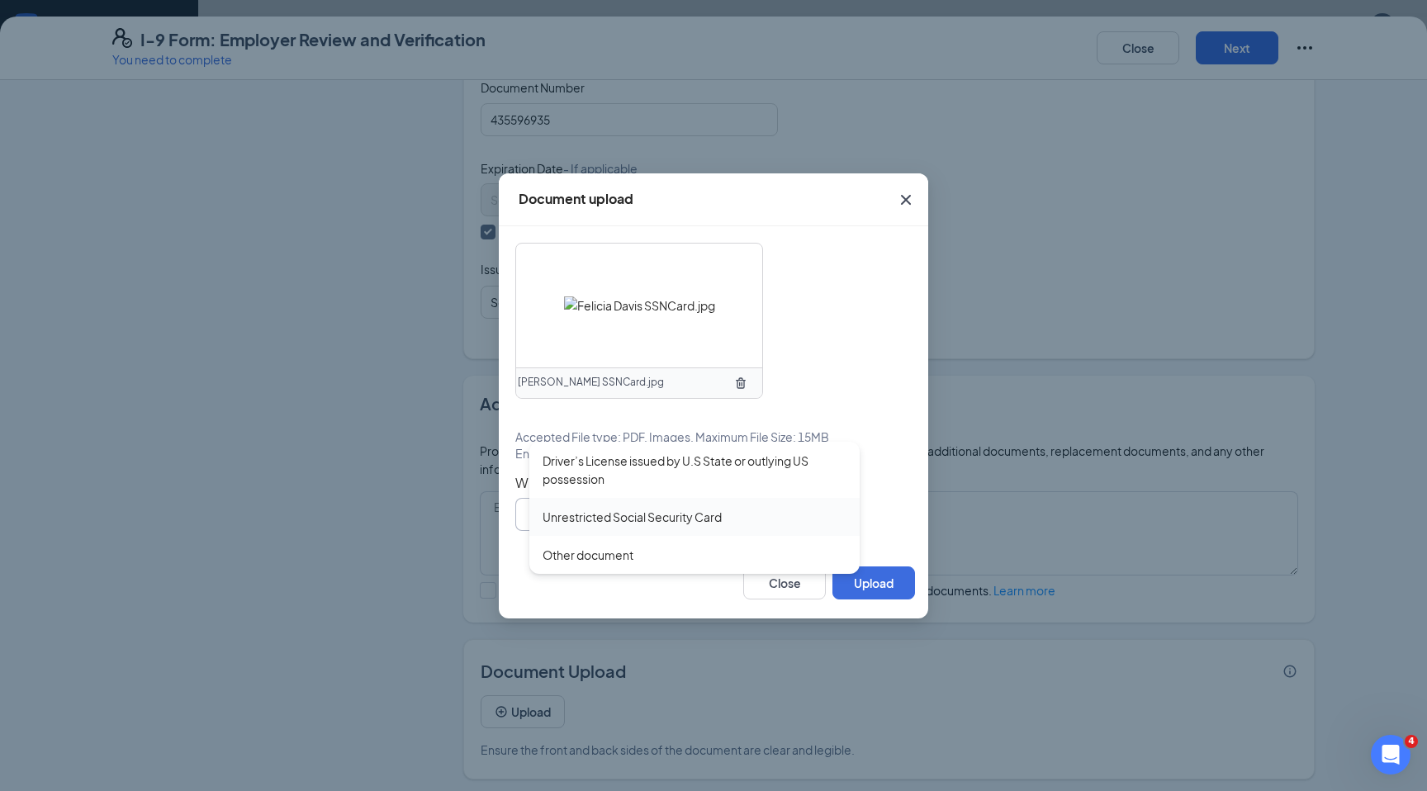
click at [629, 519] on div "Unrestricted Social Security Card" at bounding box center [632, 517] width 179 height 18
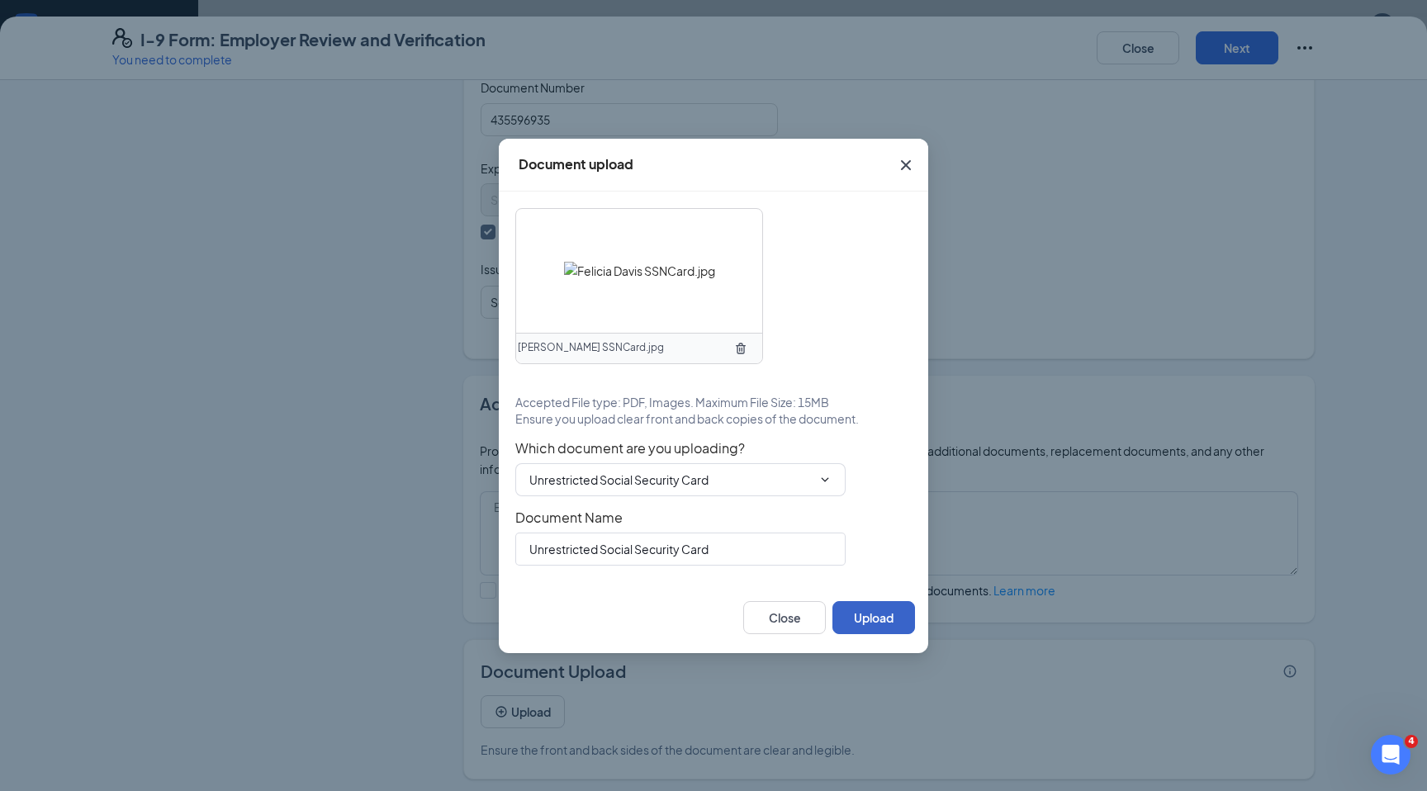
click at [878, 622] on button "Upload" at bounding box center [873, 617] width 83 height 33
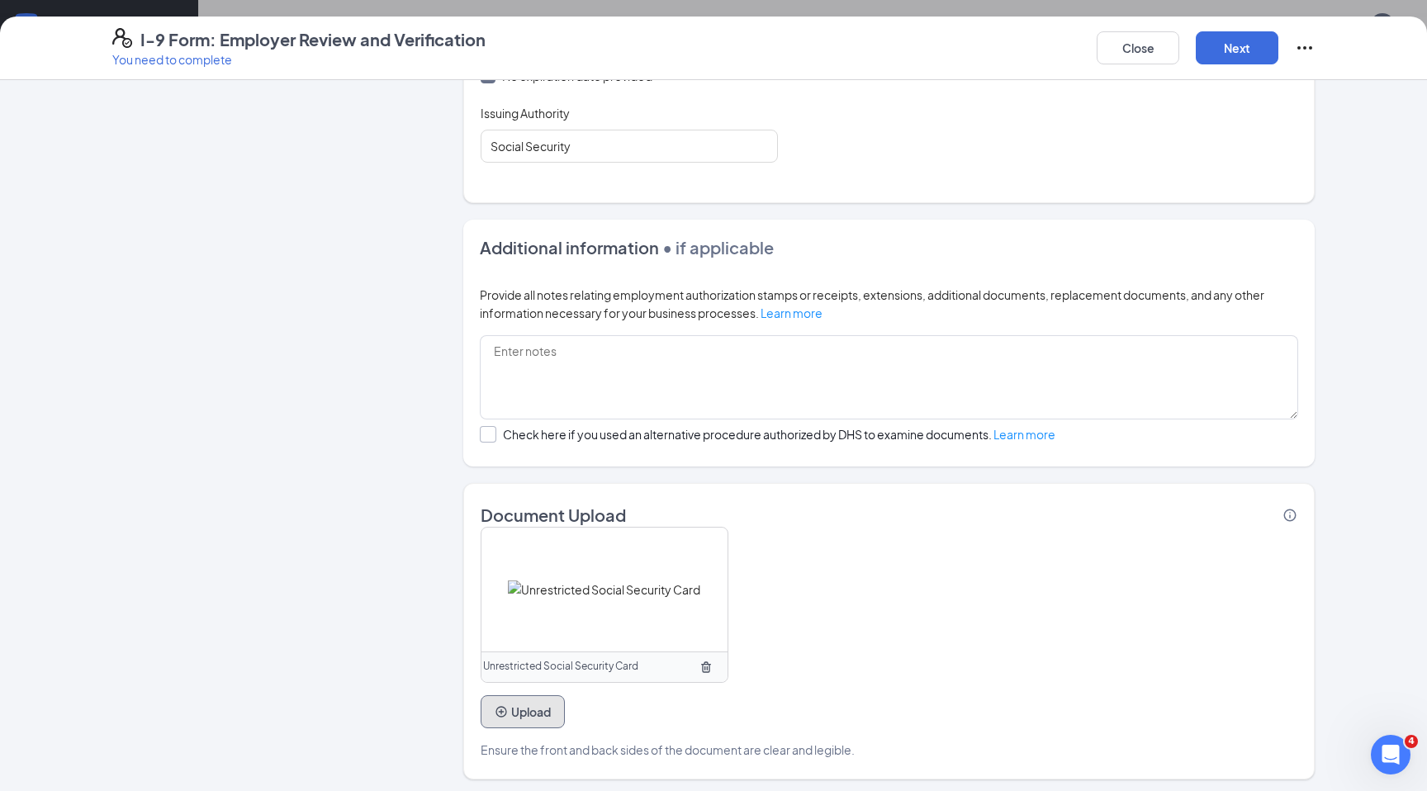
scroll to position [374, 0]
click at [533, 707] on button "Upload" at bounding box center [523, 711] width 84 height 33
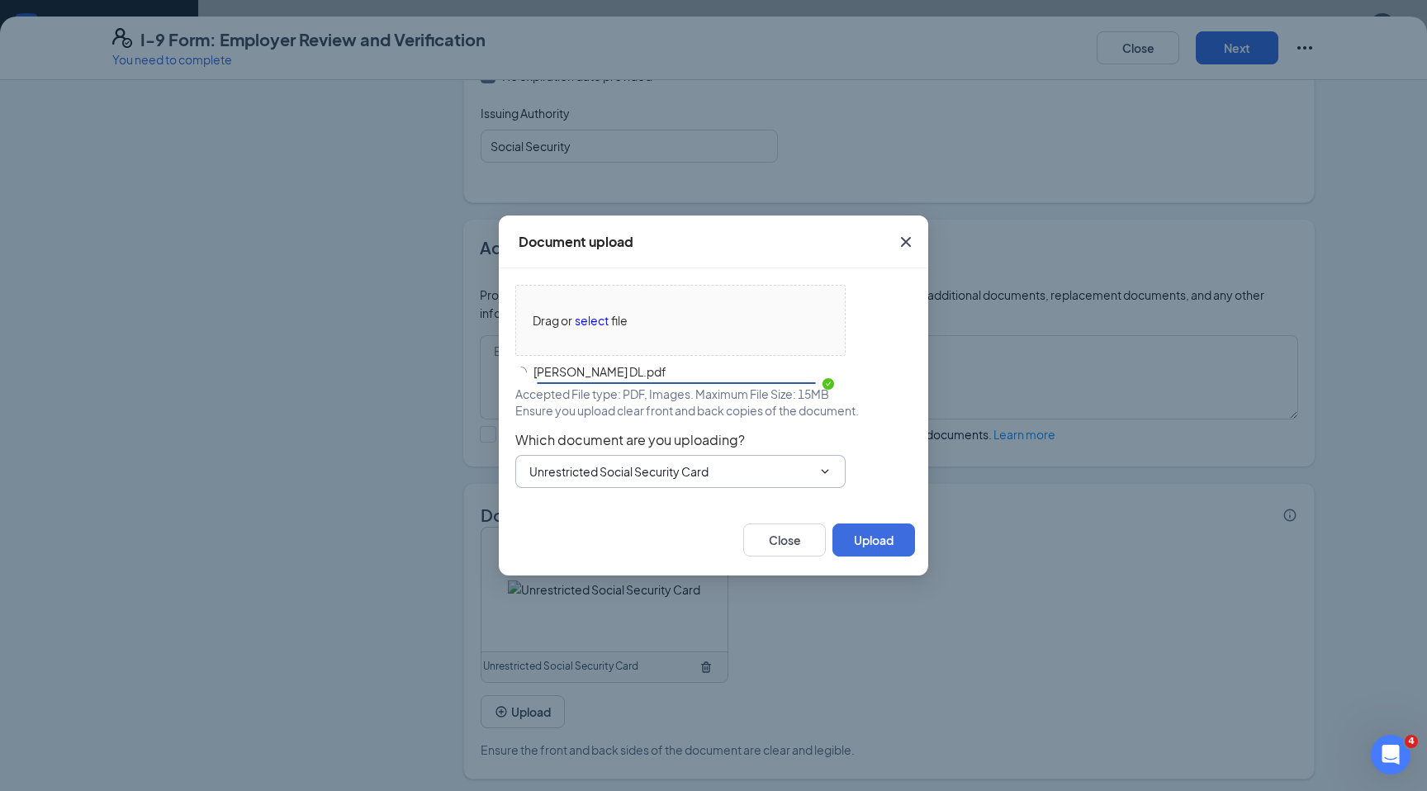
click at [581, 479] on input "Unrestricted Social Security Card" at bounding box center [670, 471] width 282 height 18
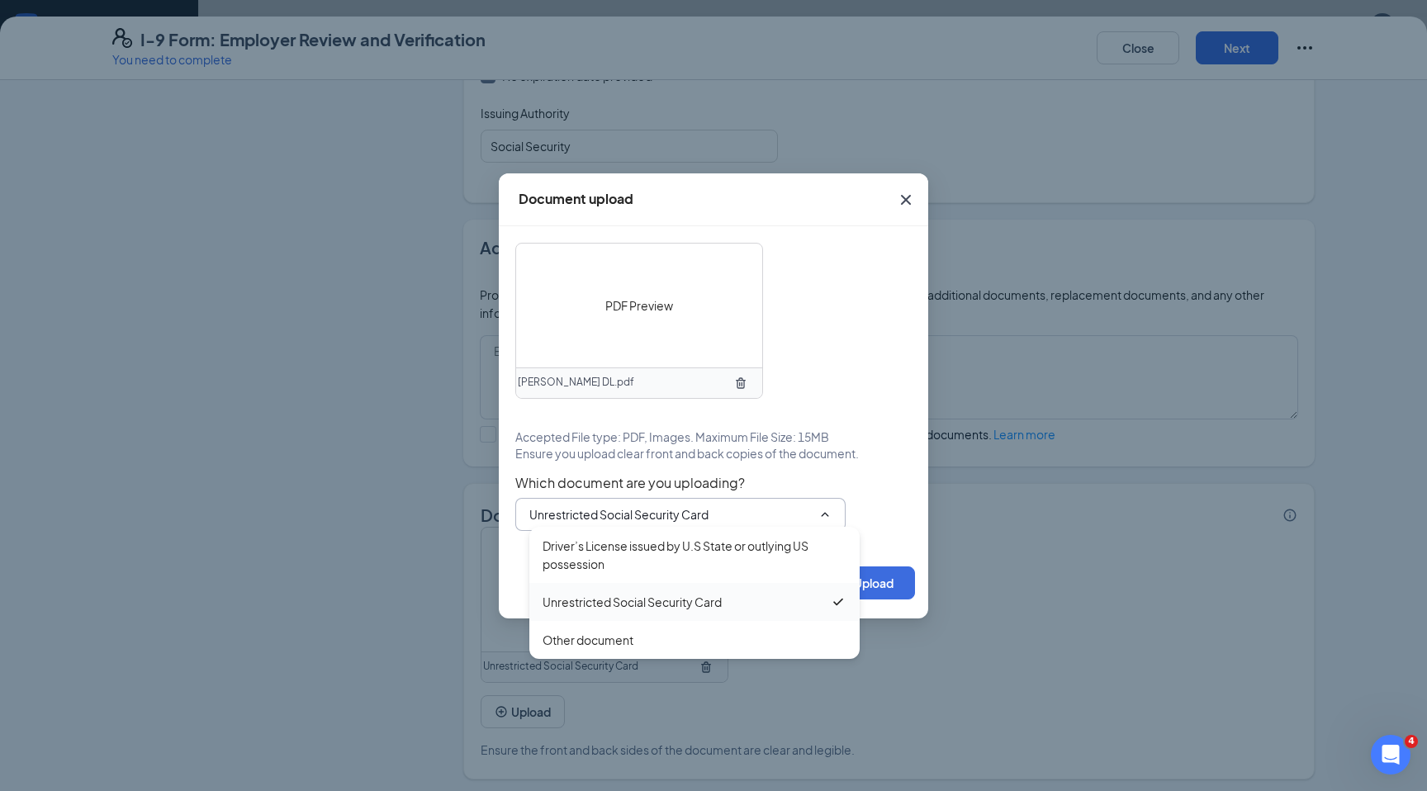
click at [584, 558] on div "Driver’s License issued by U.S State or outlying US possession" at bounding box center [695, 555] width 304 height 36
type input "Driver’s License issued by U.S State or outlying US possession"
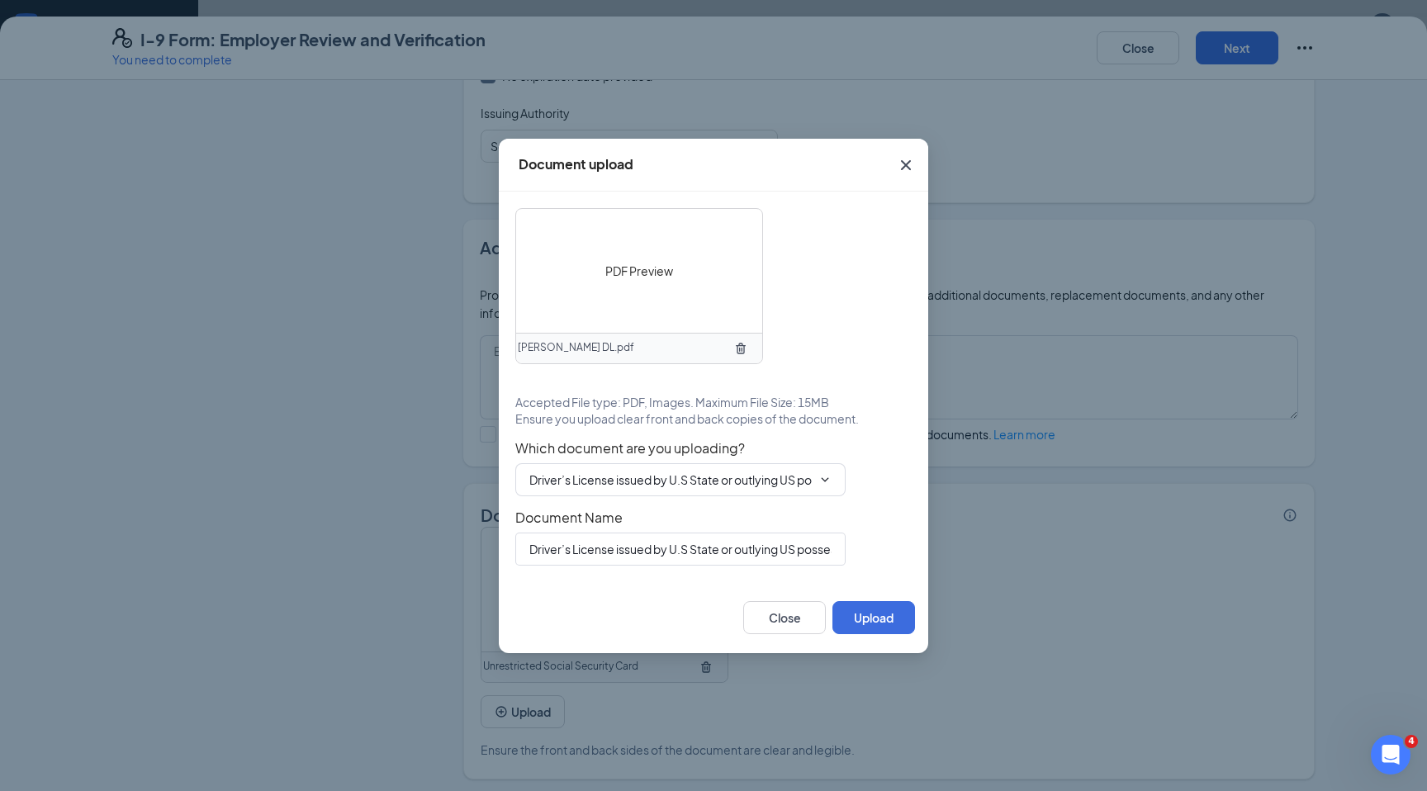
click at [564, 628] on div at bounding box center [627, 617] width 231 height 33
click at [656, 268] on span "PDF Preview" at bounding box center [639, 271] width 68 height 18
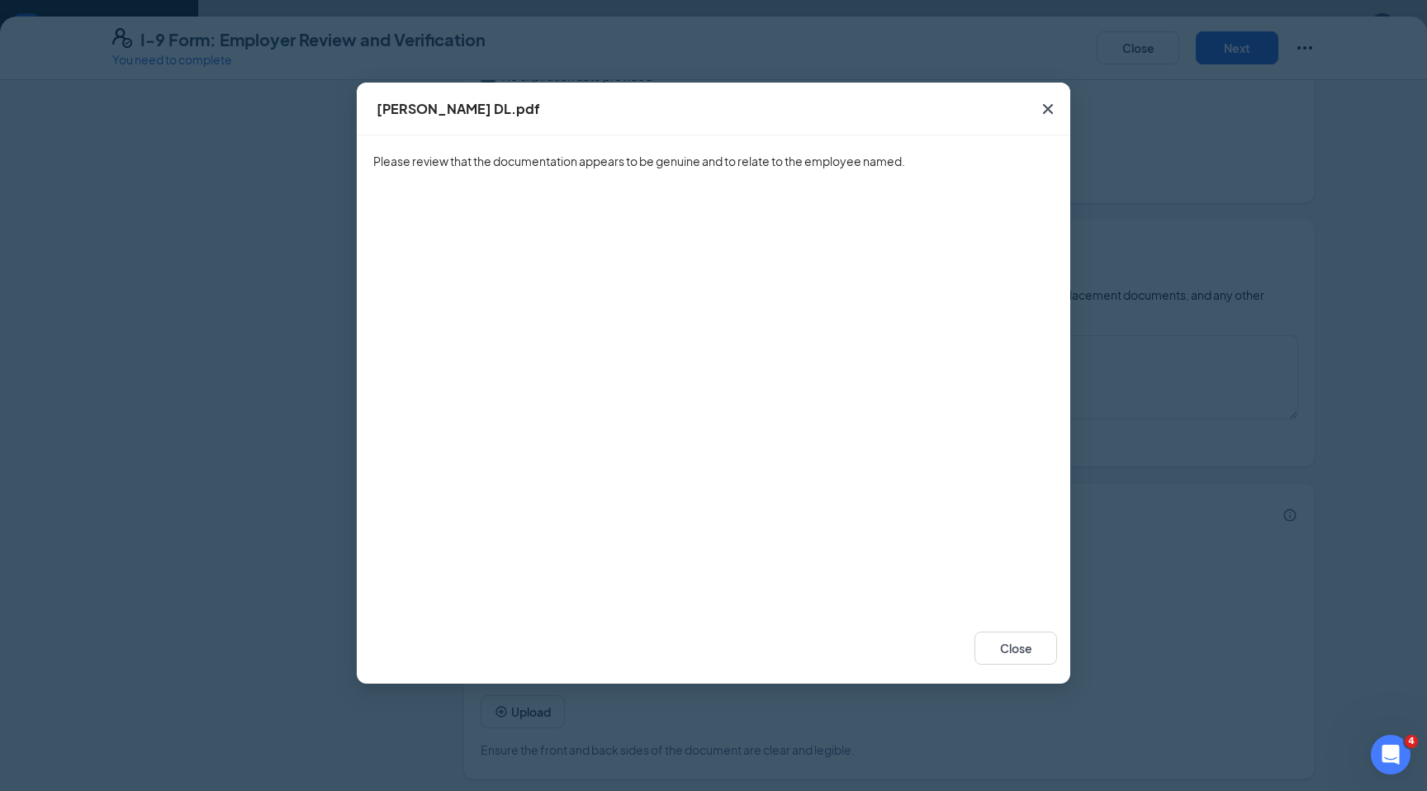
click at [1047, 112] on icon "Cross" at bounding box center [1048, 109] width 20 height 20
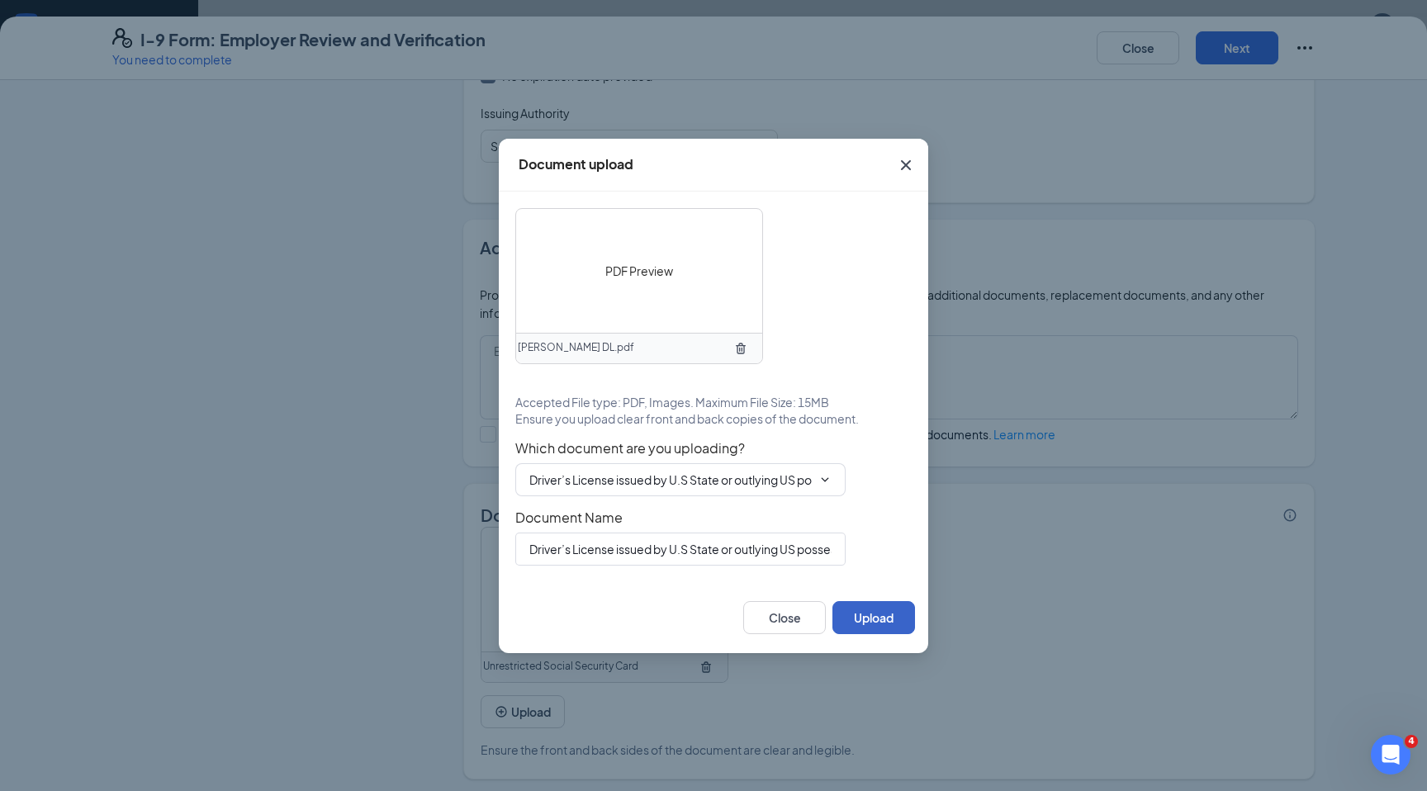
click at [889, 619] on button "Upload" at bounding box center [873, 617] width 83 height 33
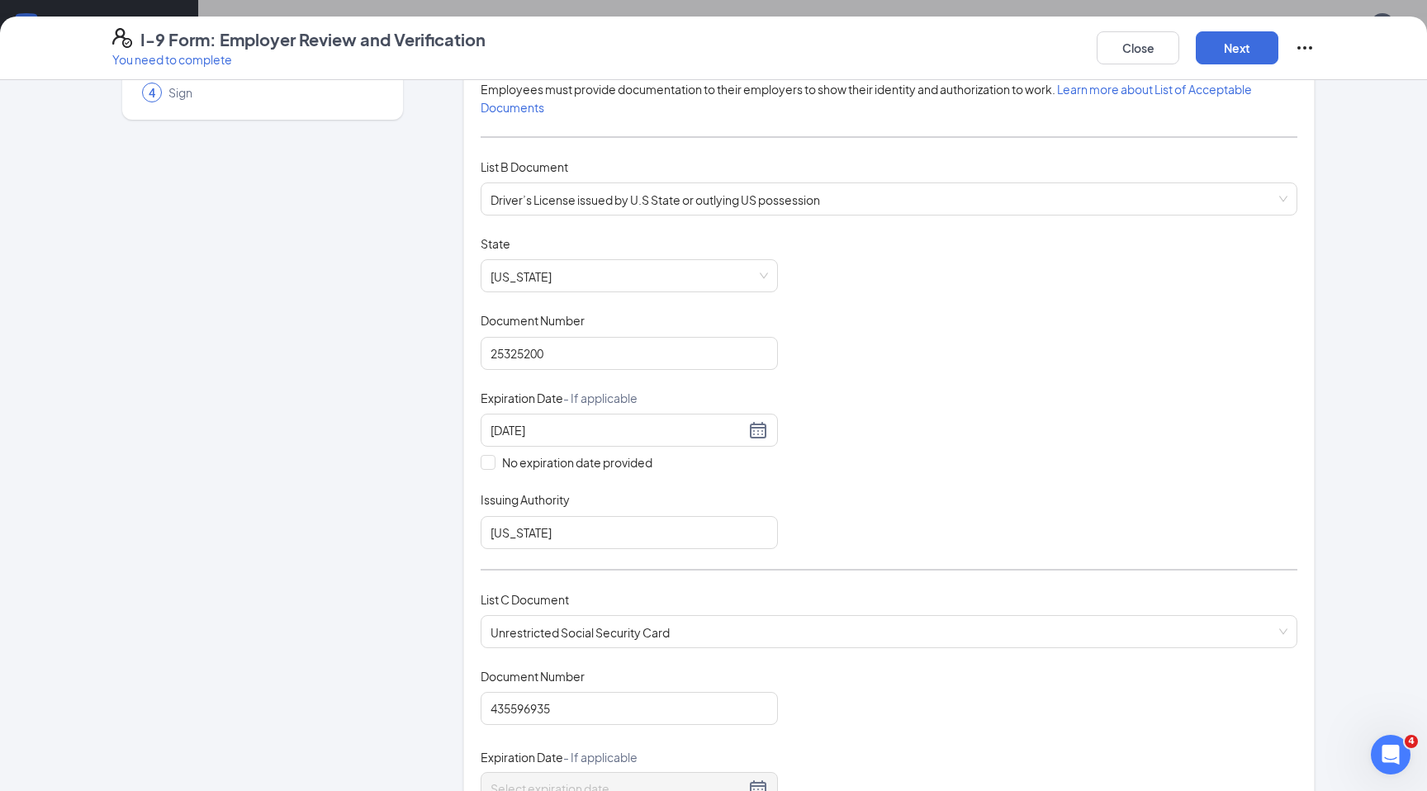
scroll to position [0, 0]
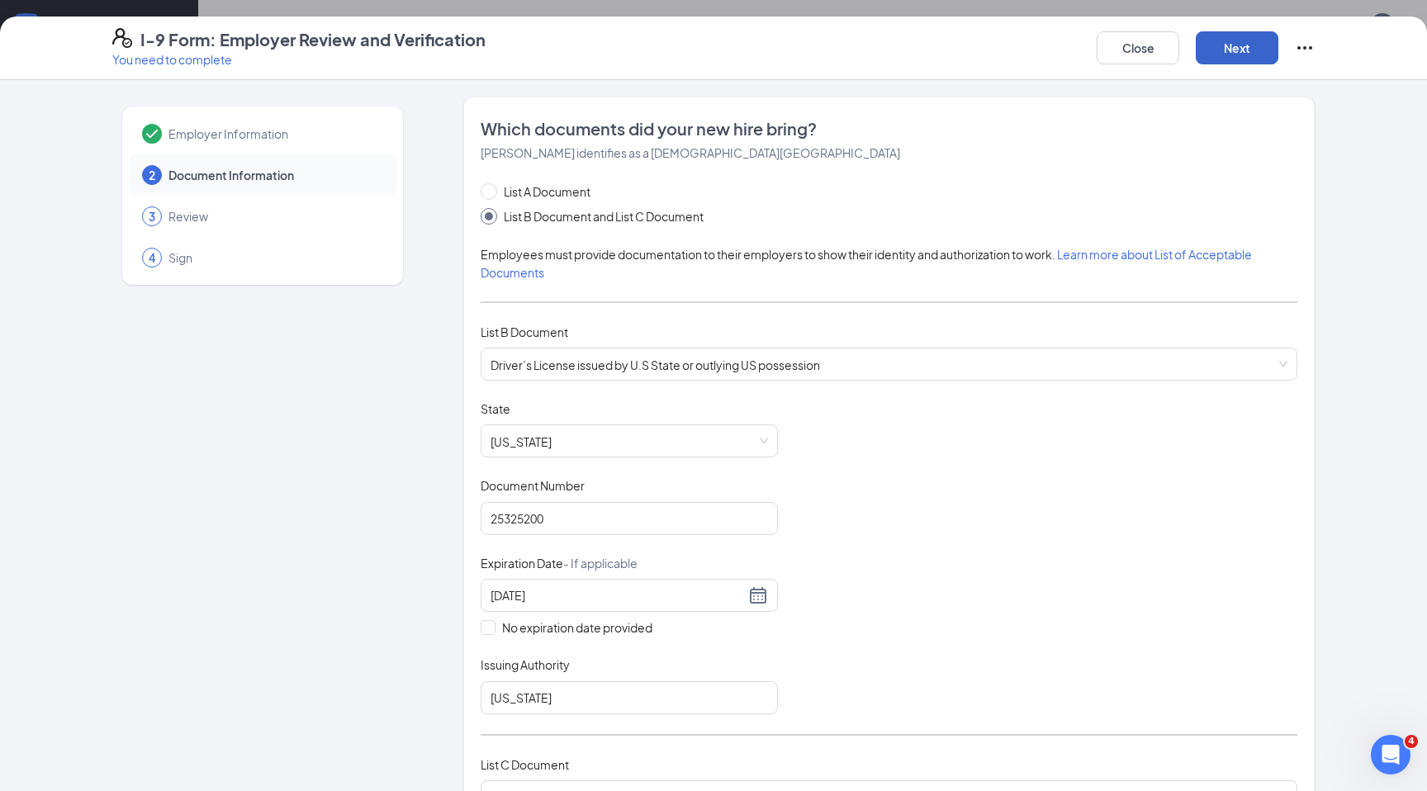
click at [1241, 48] on button "Next" at bounding box center [1237, 47] width 83 height 33
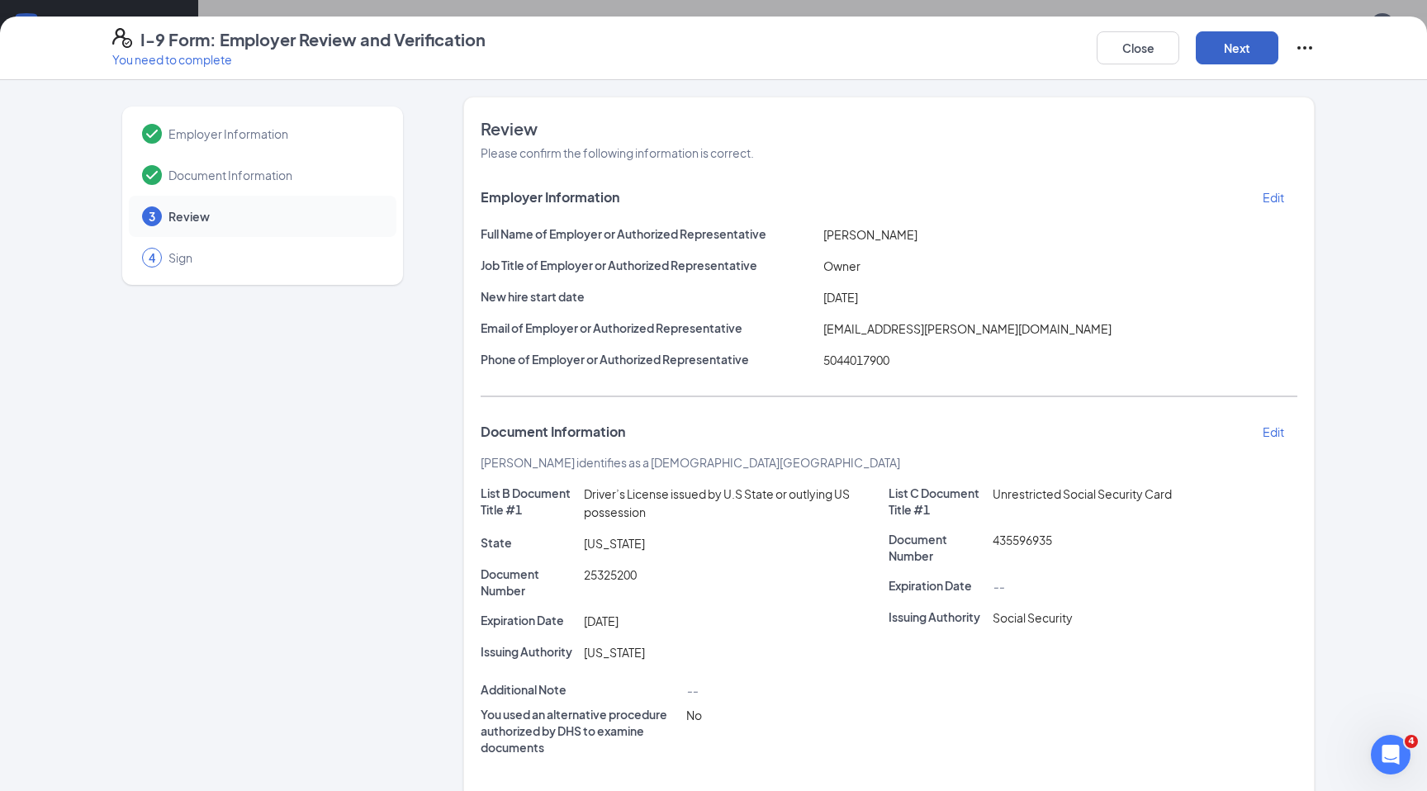
click at [1212, 50] on button "Next" at bounding box center [1237, 47] width 83 height 33
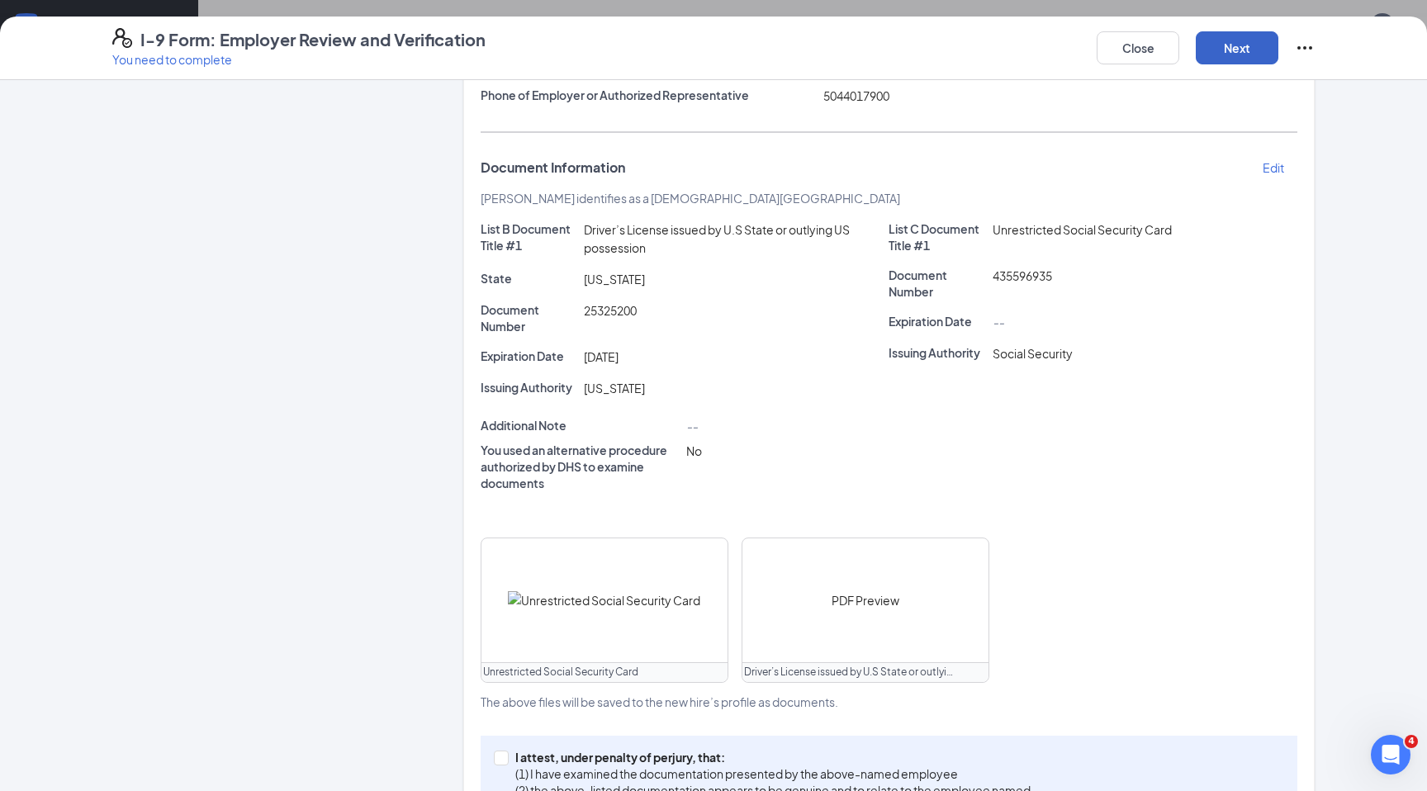
scroll to position [363, 0]
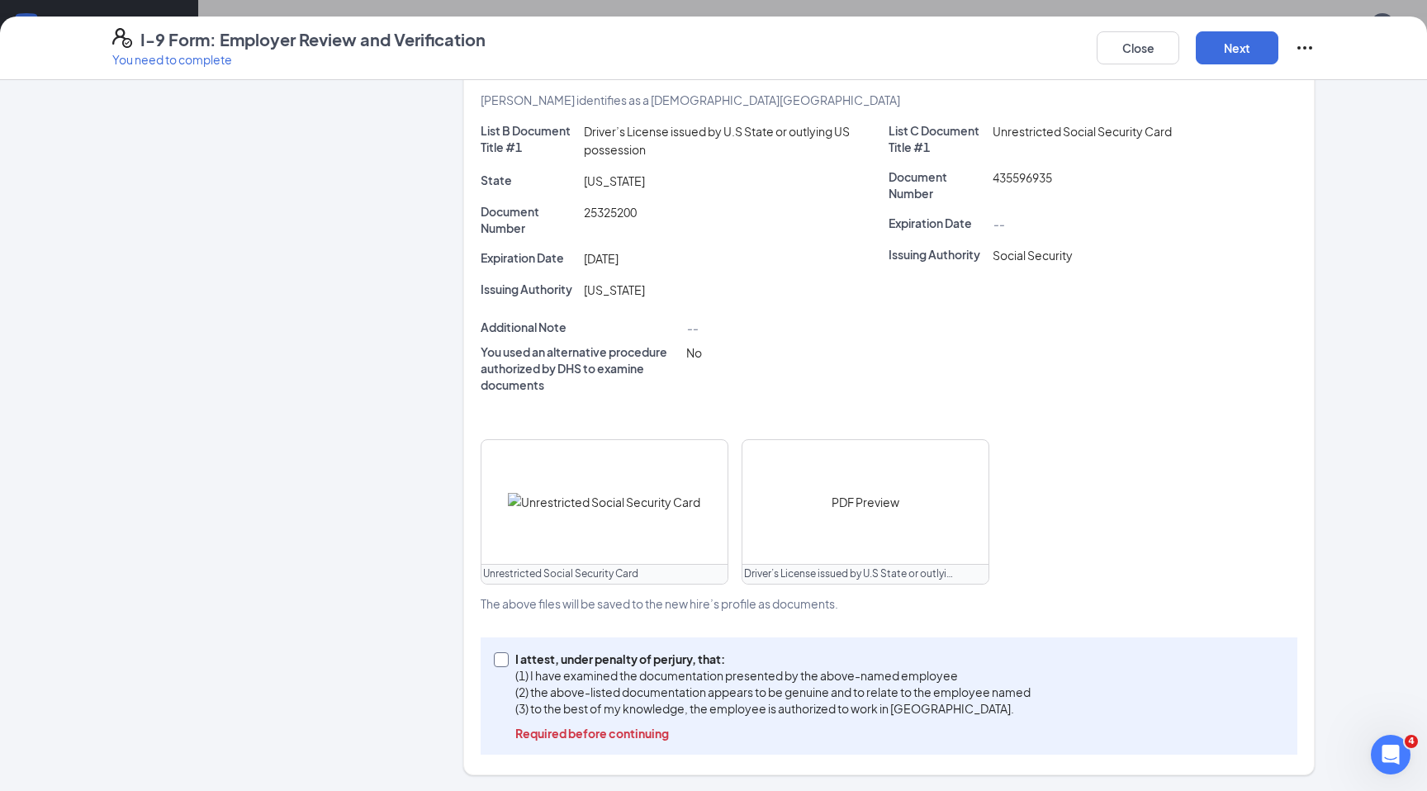
click at [500, 659] on input "I attest, under penalty of perjury, that: (1) I have examined the documentation…" at bounding box center [500, 658] width 12 height 12
checkbox input "true"
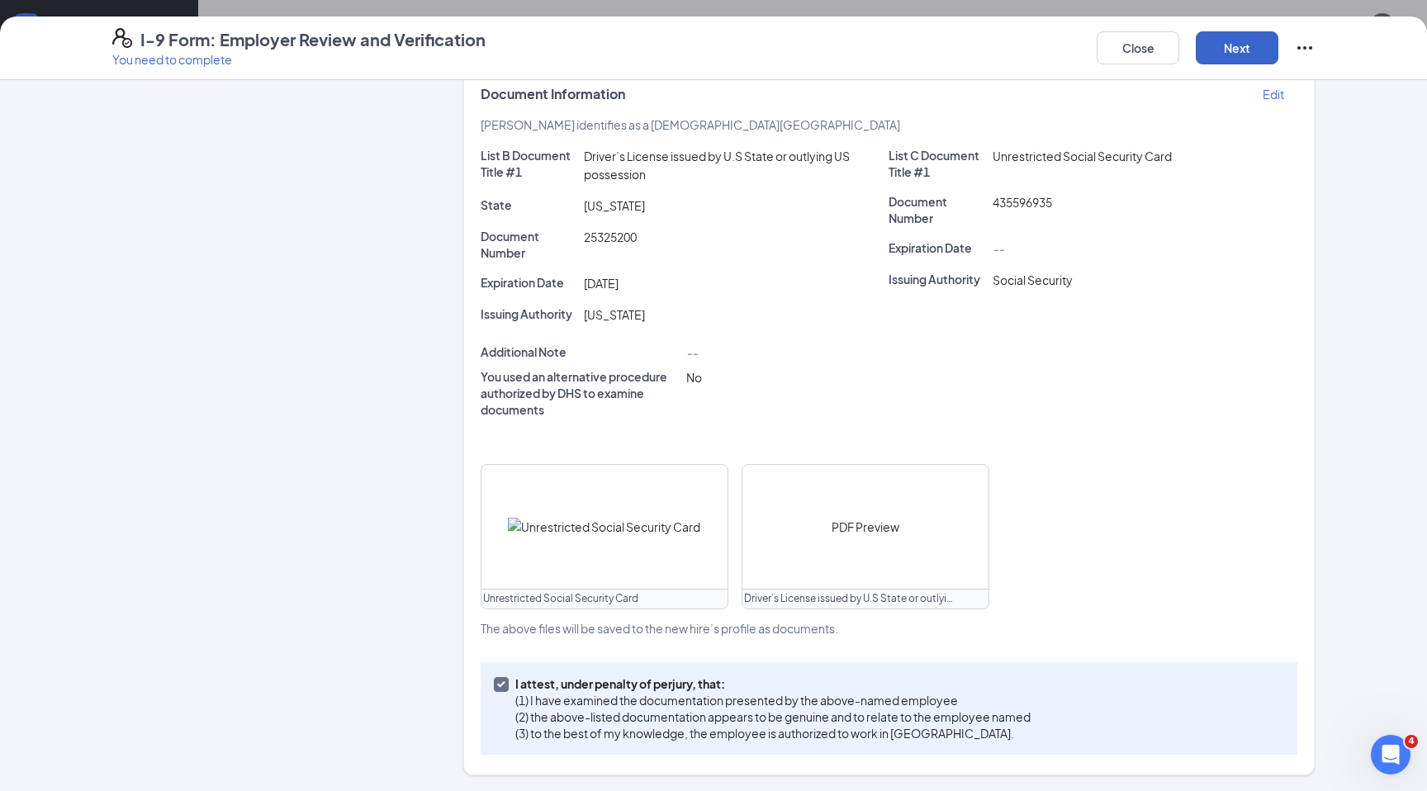
click at [1245, 51] on button "Next" at bounding box center [1237, 47] width 83 height 33
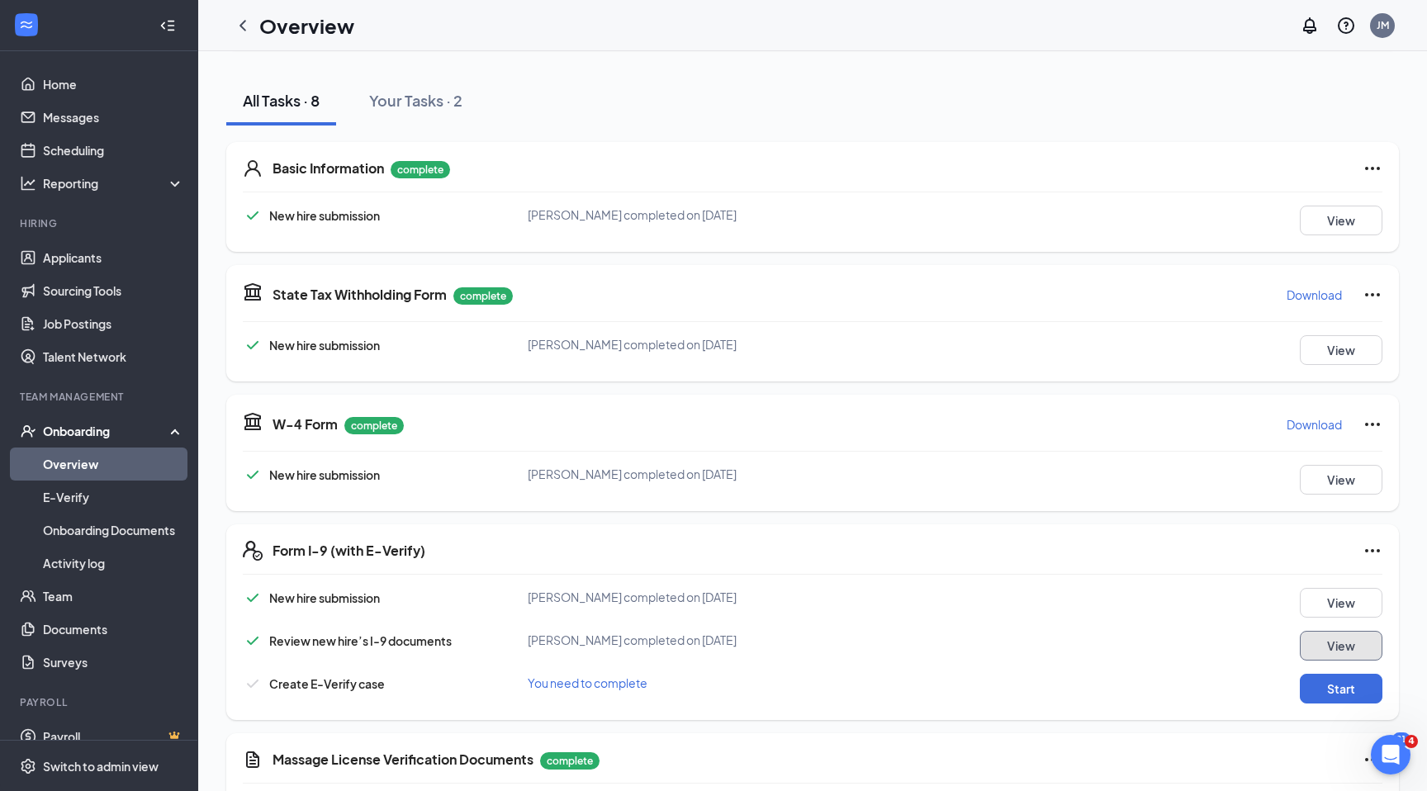
scroll to position [401, 0]
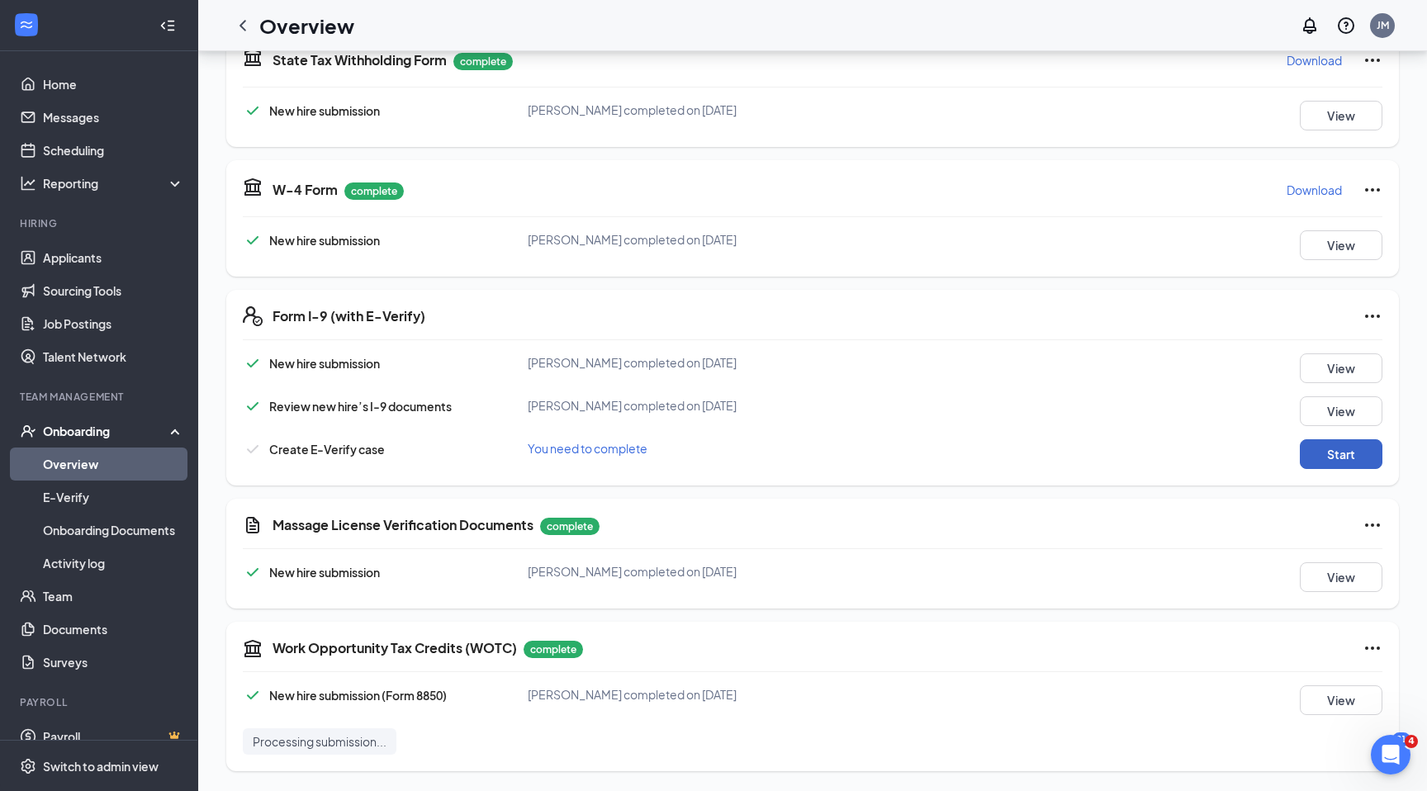
click at [1327, 461] on button "Start" at bounding box center [1341, 454] width 83 height 30
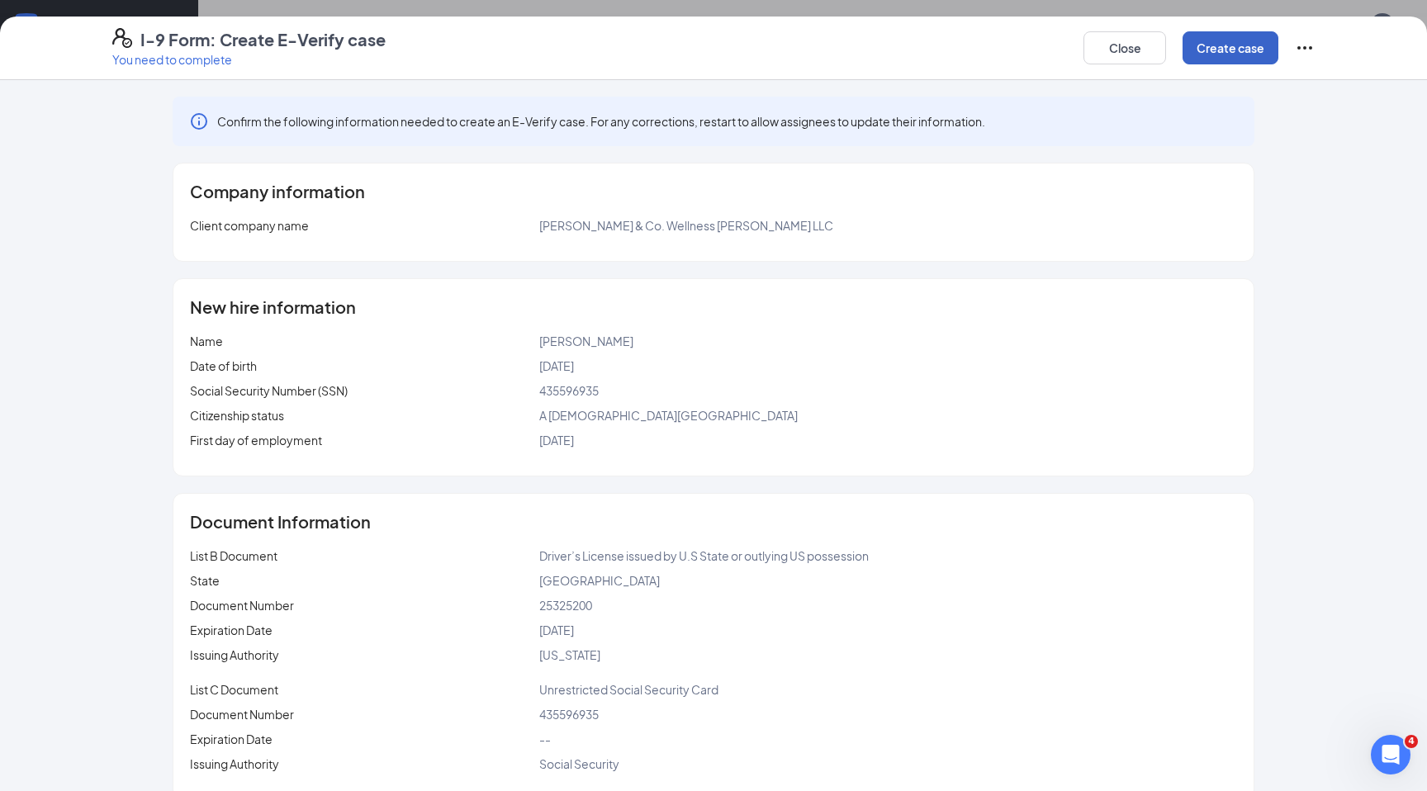
click at [1223, 45] on button "Create case" at bounding box center [1231, 47] width 96 height 33
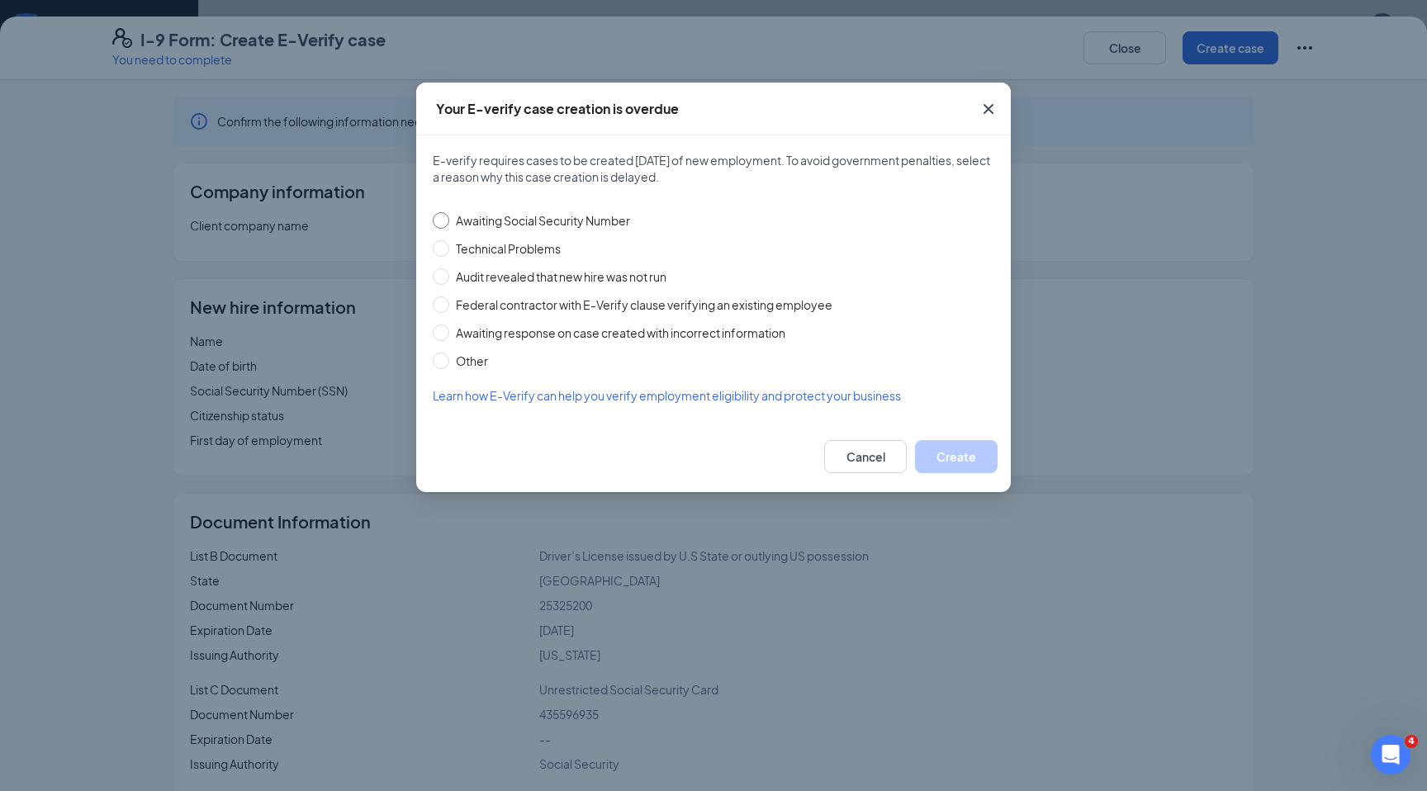
click at [451, 219] on span "Awaiting Social Security Number" at bounding box center [542, 220] width 187 height 18
click at [449, 219] on input "Awaiting Social Security Number" at bounding box center [441, 220] width 17 height 17
radio input "true"
click at [953, 459] on button "Create" at bounding box center [956, 456] width 83 height 33
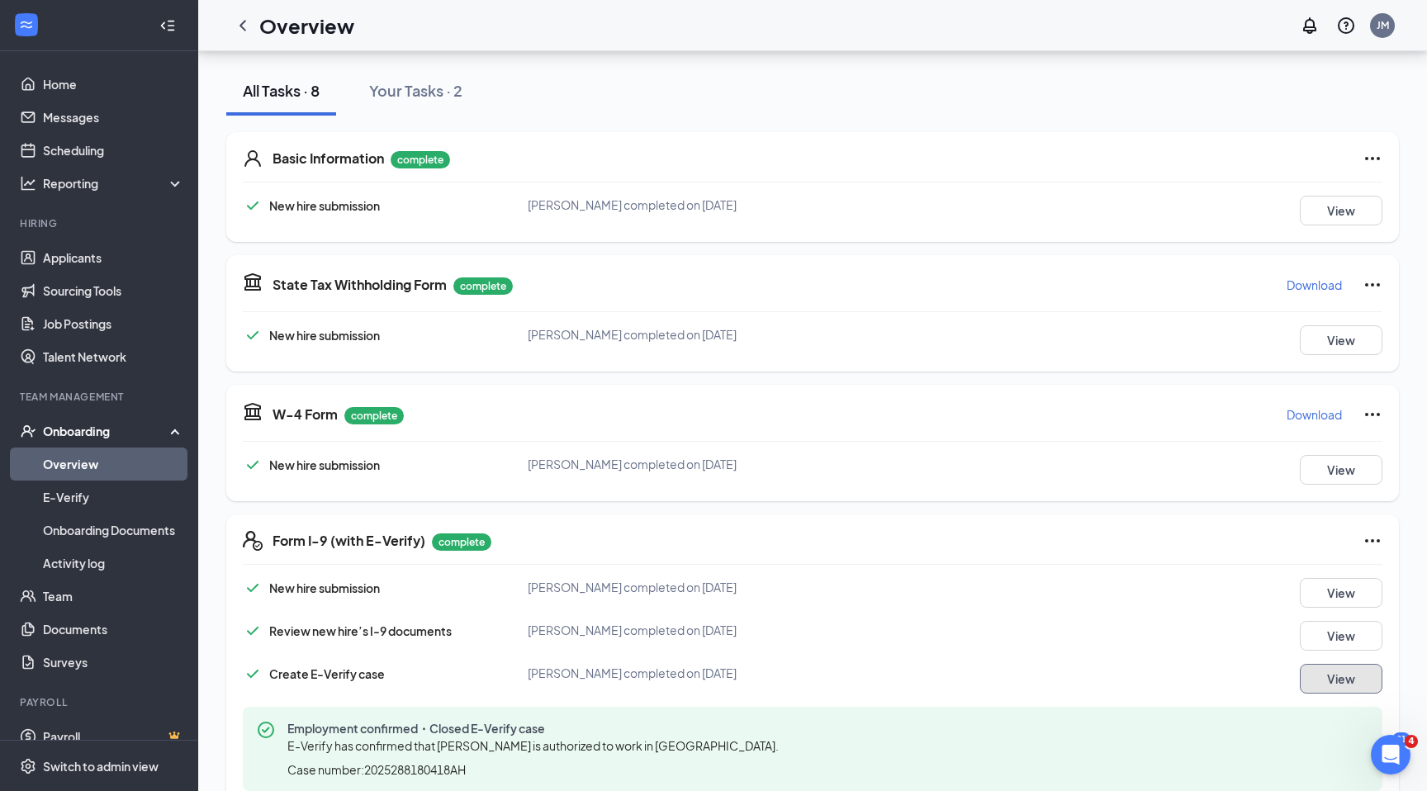
scroll to position [0, 0]
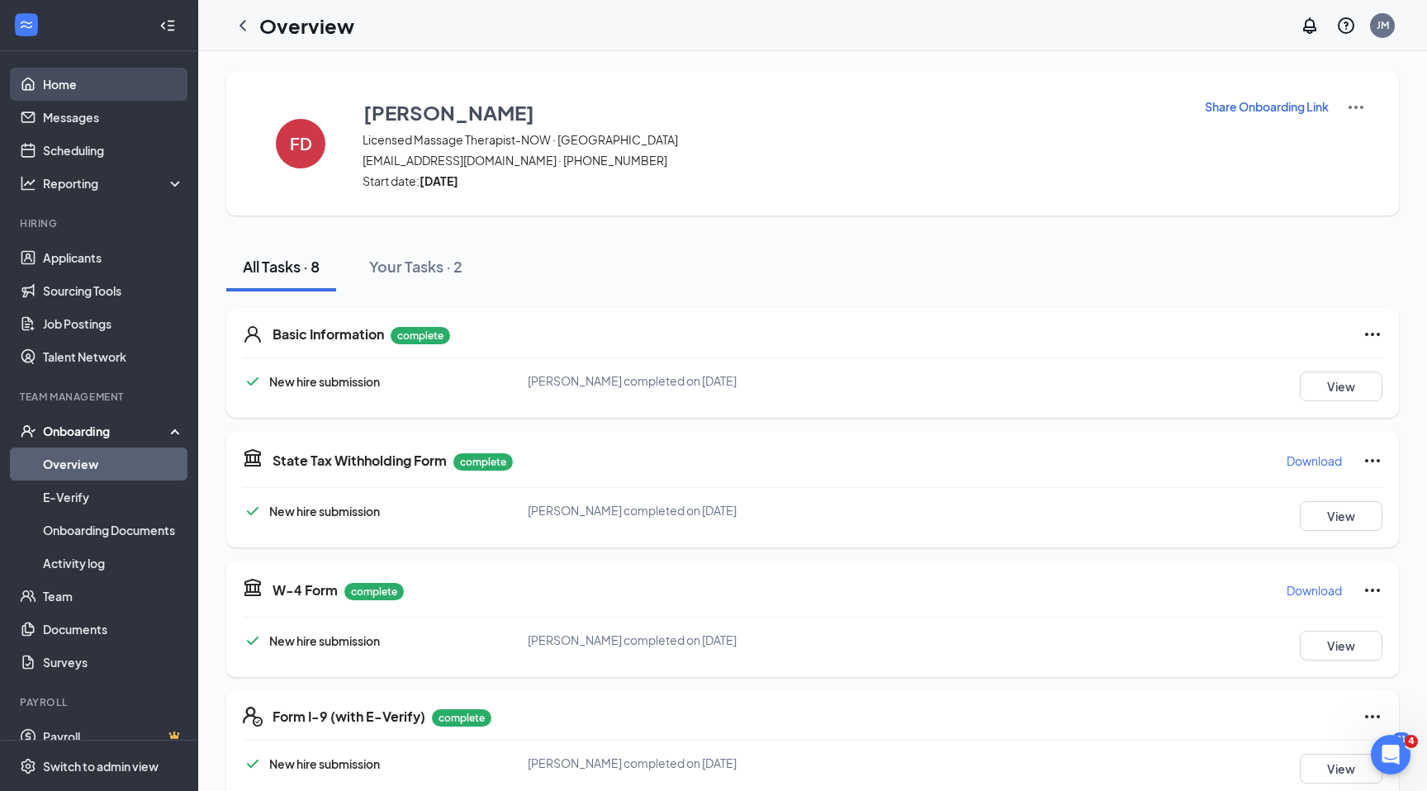
click at [76, 74] on link "Home" at bounding box center [113, 84] width 141 height 33
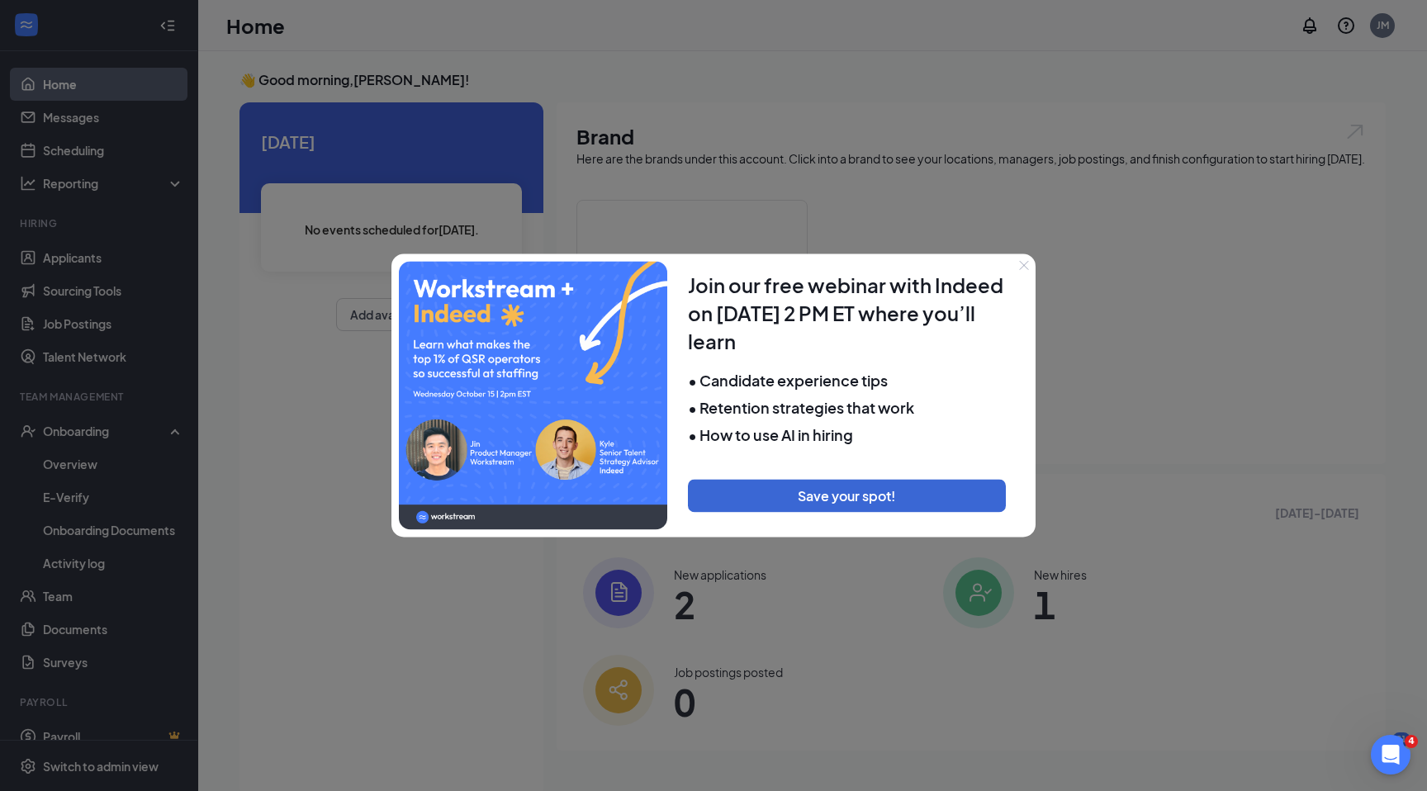
click at [1025, 266] on icon "Close" at bounding box center [1024, 265] width 9 height 9
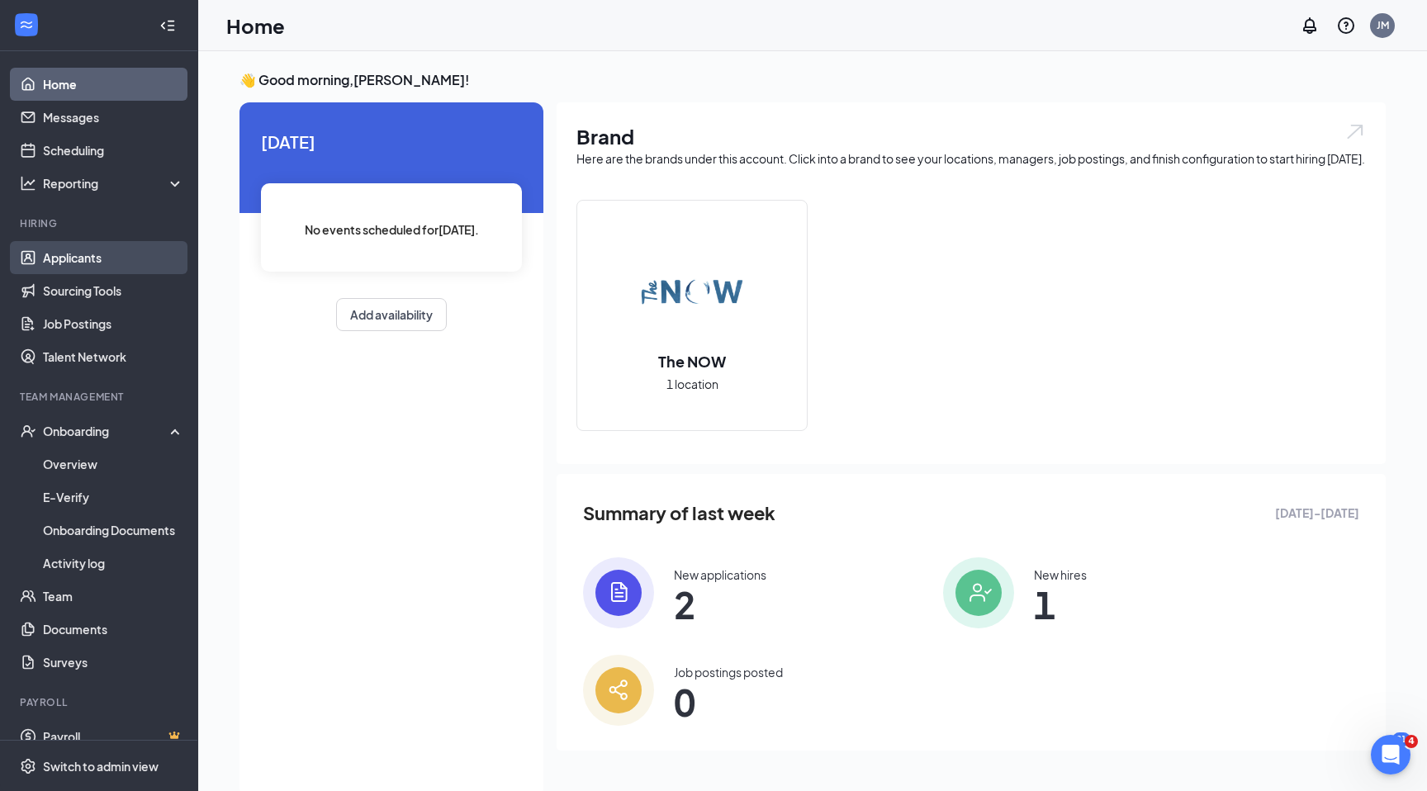
click at [93, 250] on link "Applicants" at bounding box center [113, 257] width 141 height 33
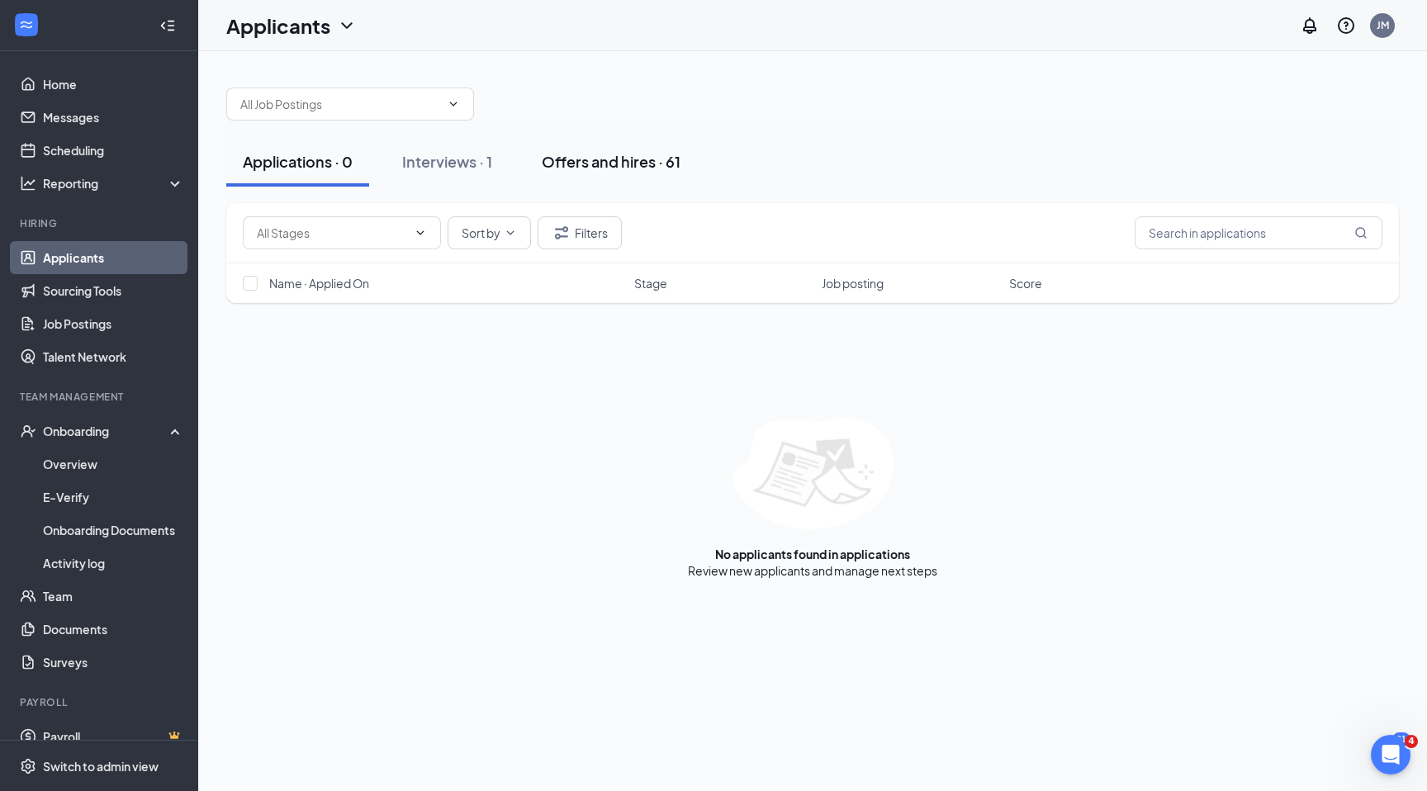
click at [638, 159] on div "Offers and hires · 61" at bounding box center [611, 161] width 139 height 21
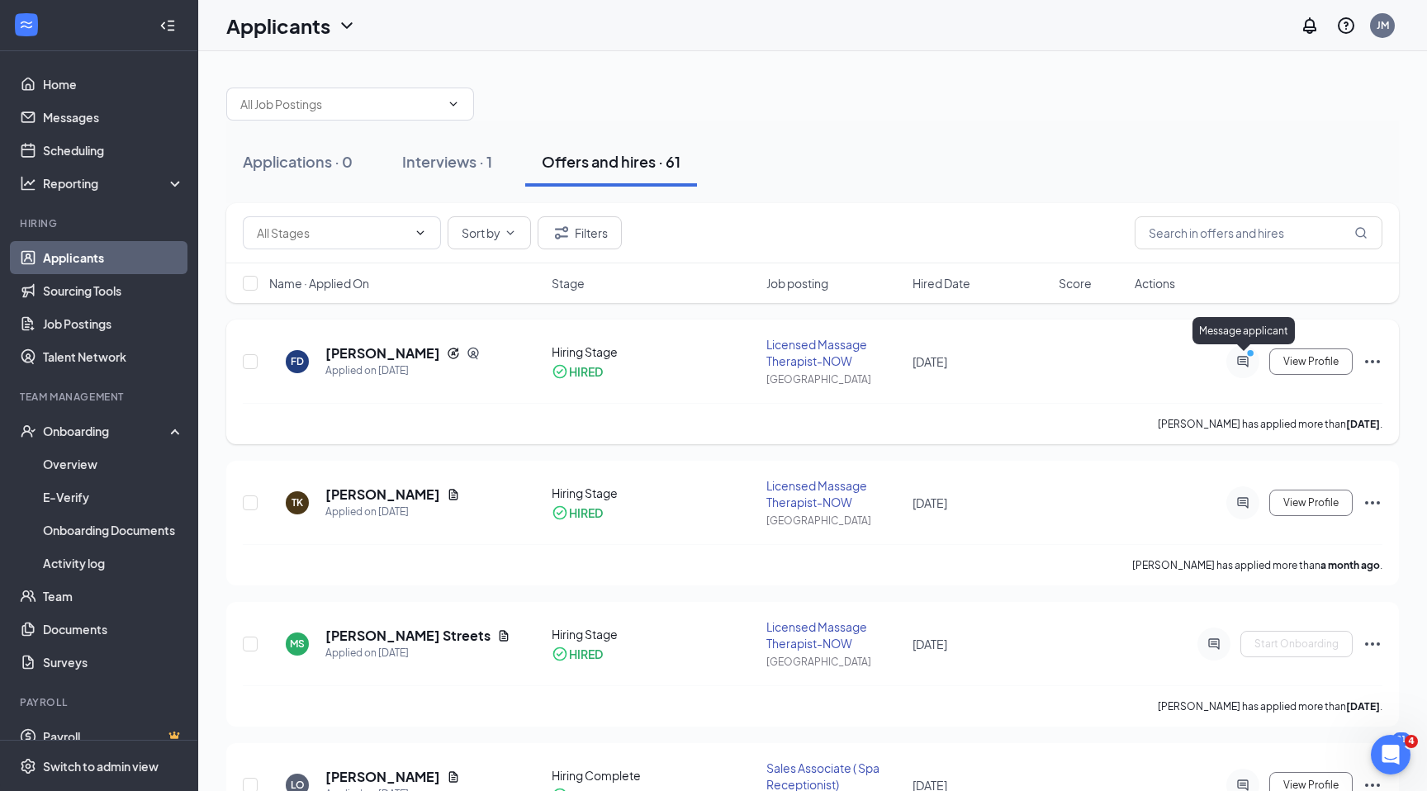
click at [1245, 363] on icon "ActiveChat" at bounding box center [1243, 361] width 20 height 13
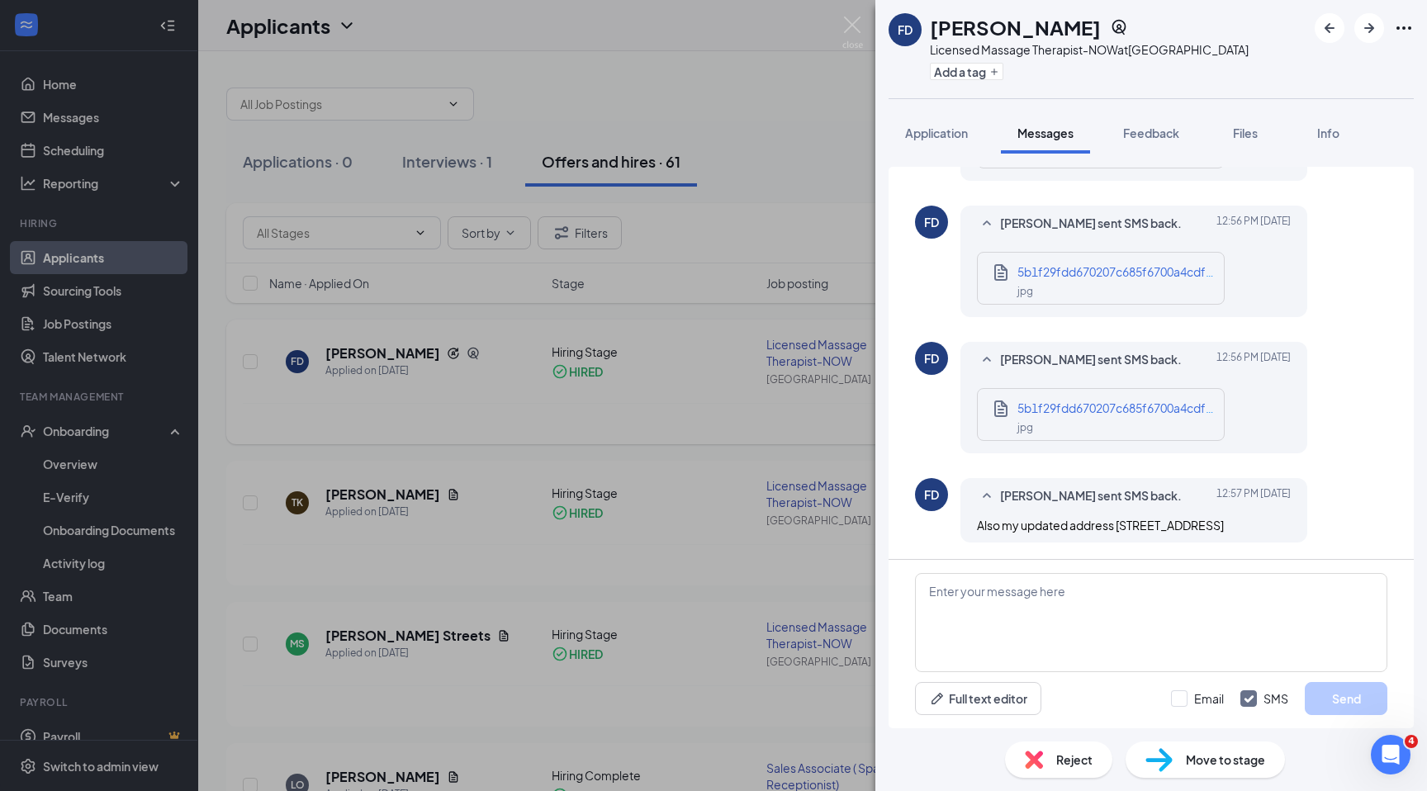
scroll to position [958, 0]
drag, startPoint x: 1119, startPoint y: 505, endPoint x: 1276, endPoint y: 527, distance: 158.4
click at [1276, 527] on div "Also my updated address [STREET_ADDRESS]" at bounding box center [1134, 525] width 314 height 18
copy span "[STREET_ADDRESS]"
click at [348, 335] on div "FD Felicia Davis Licensed Massage Therapist-NOW at New Orleans Add a tag Applic…" at bounding box center [713, 395] width 1427 height 791
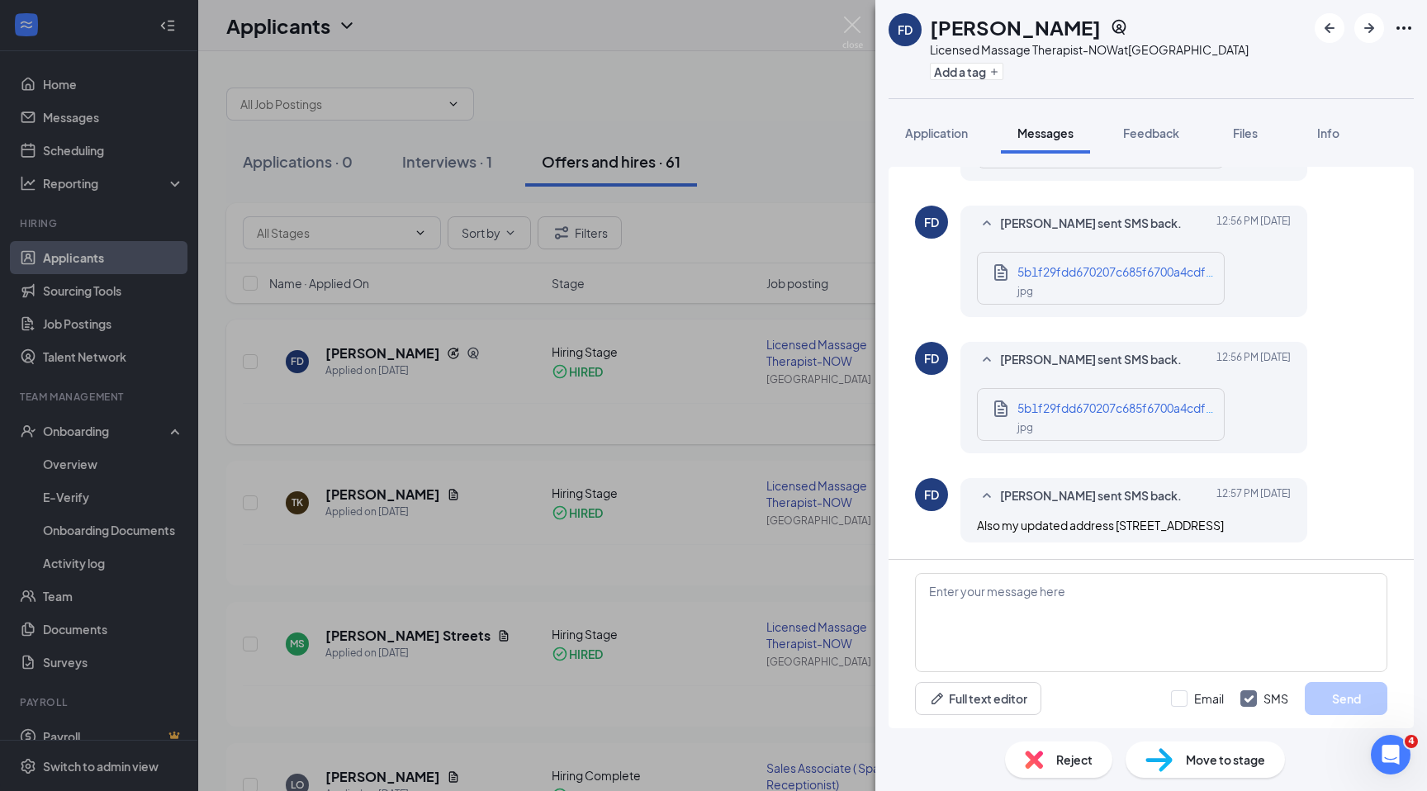
click at [353, 358] on div "FD Felicia Davis Licensed Massage Therapist-NOW at New Orleans Add a tag Applic…" at bounding box center [713, 395] width 1427 height 791
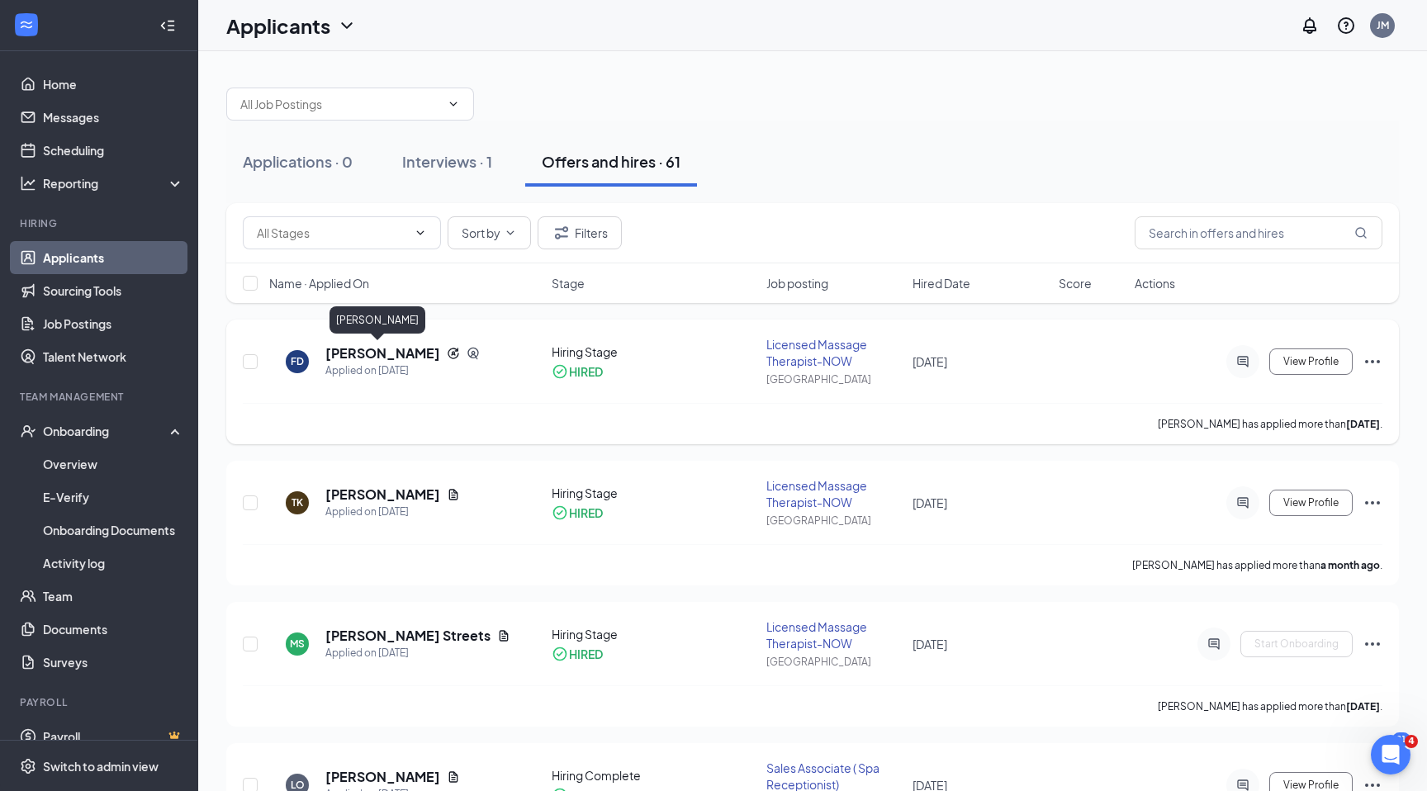
click at [359, 355] on h5 "[PERSON_NAME]" at bounding box center [382, 353] width 115 height 18
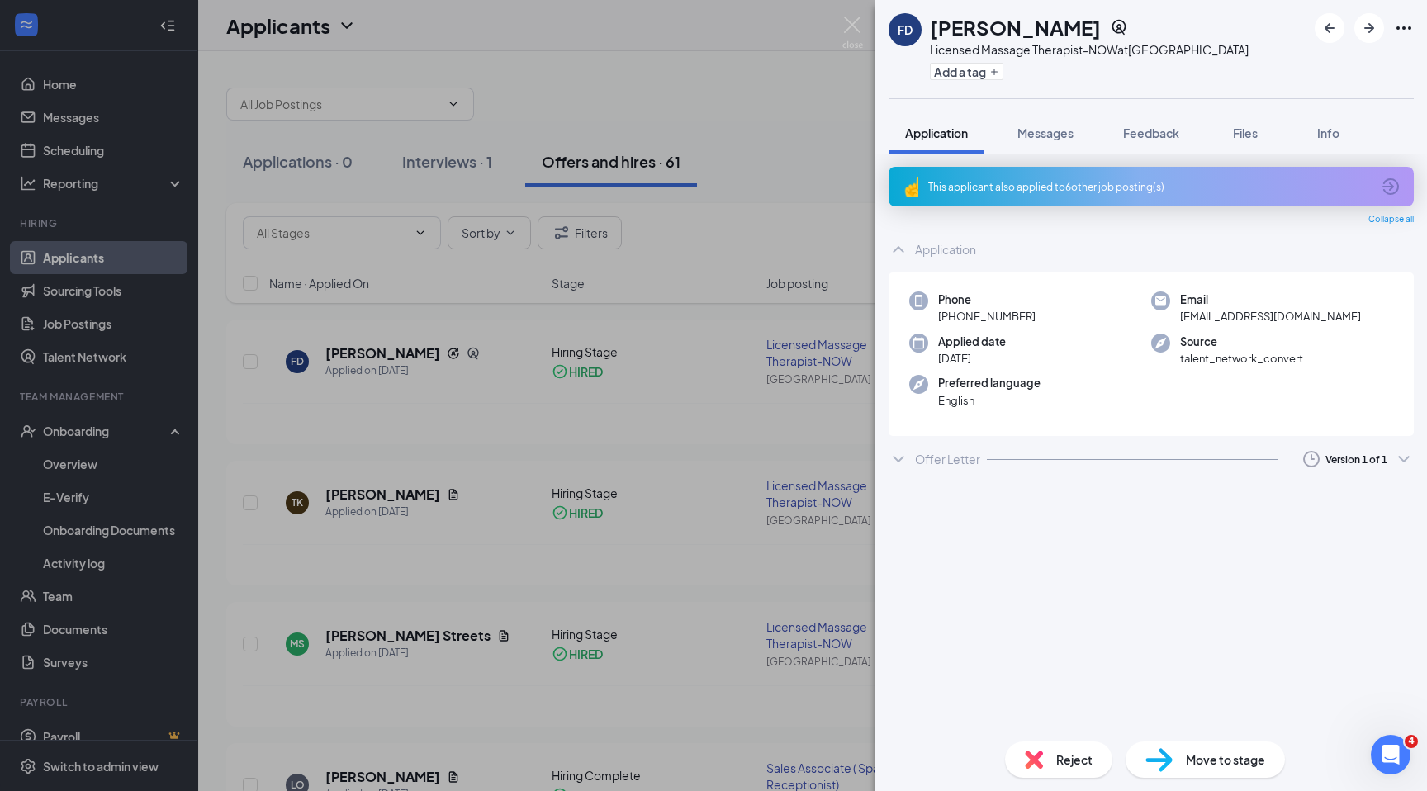
click at [48, 605] on div "FD Felicia Davis Licensed Massage Therapist-NOW at New Orleans Add a tag Applic…" at bounding box center [713, 395] width 1427 height 791
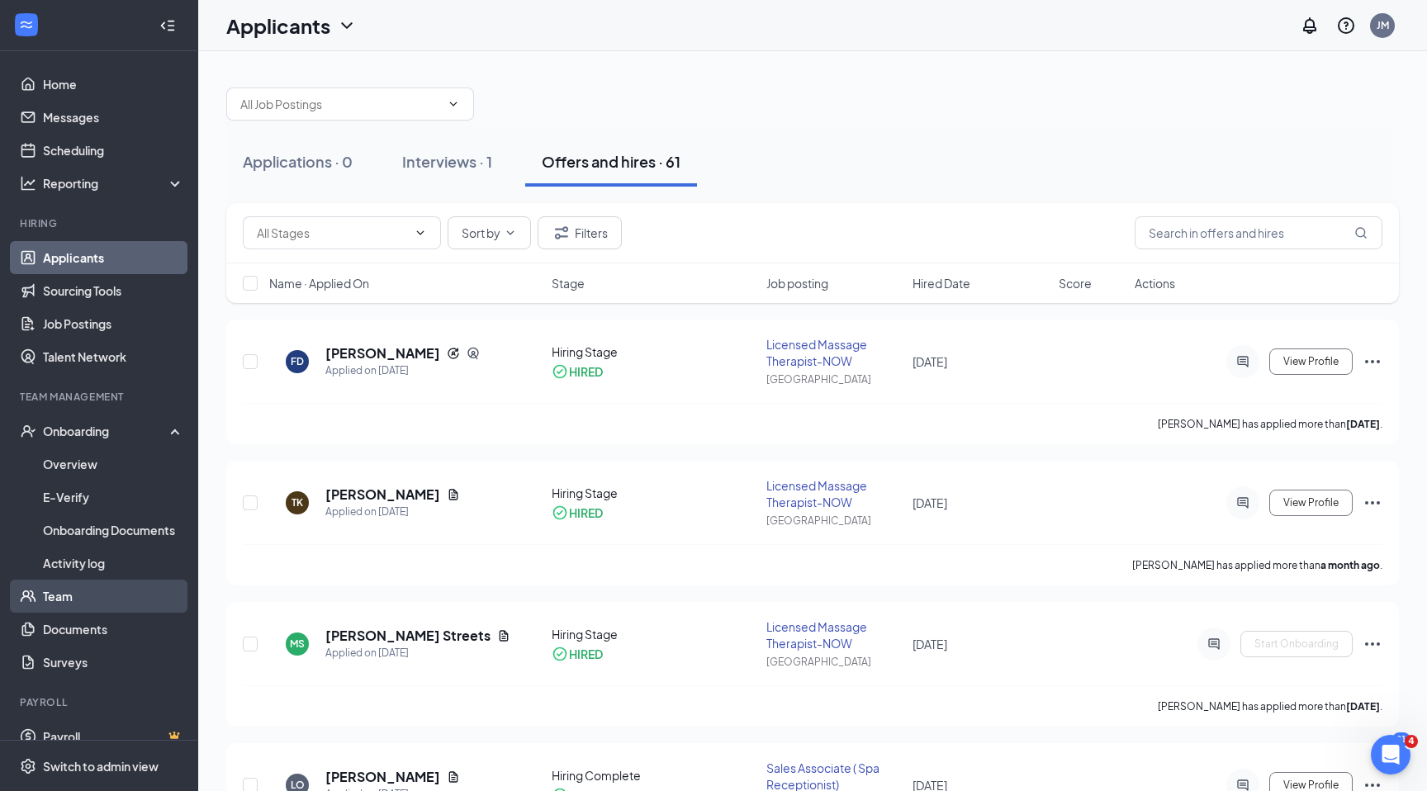
click at [59, 599] on link "Team" at bounding box center [113, 596] width 141 height 33
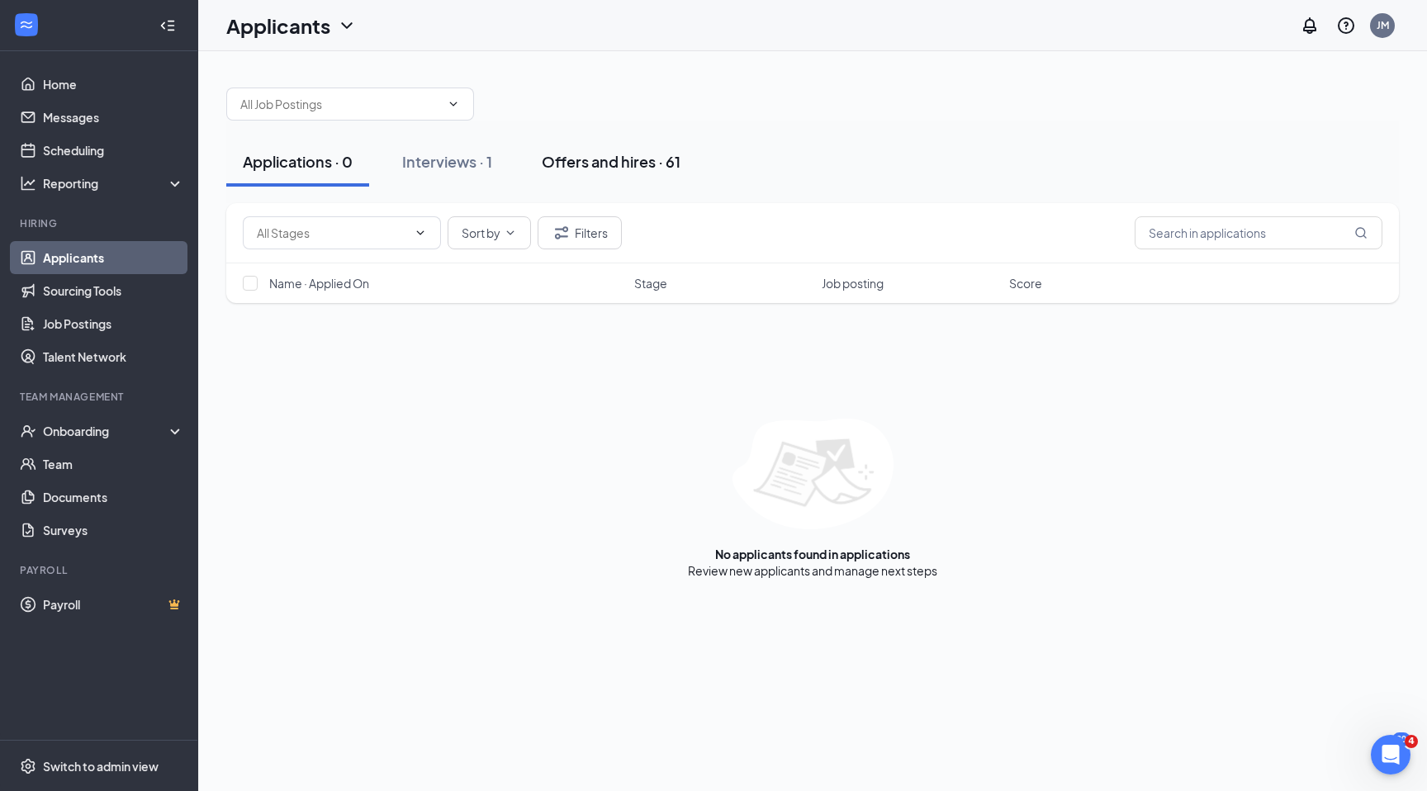
click at [600, 159] on div "Offers and hires · 61" at bounding box center [611, 161] width 139 height 21
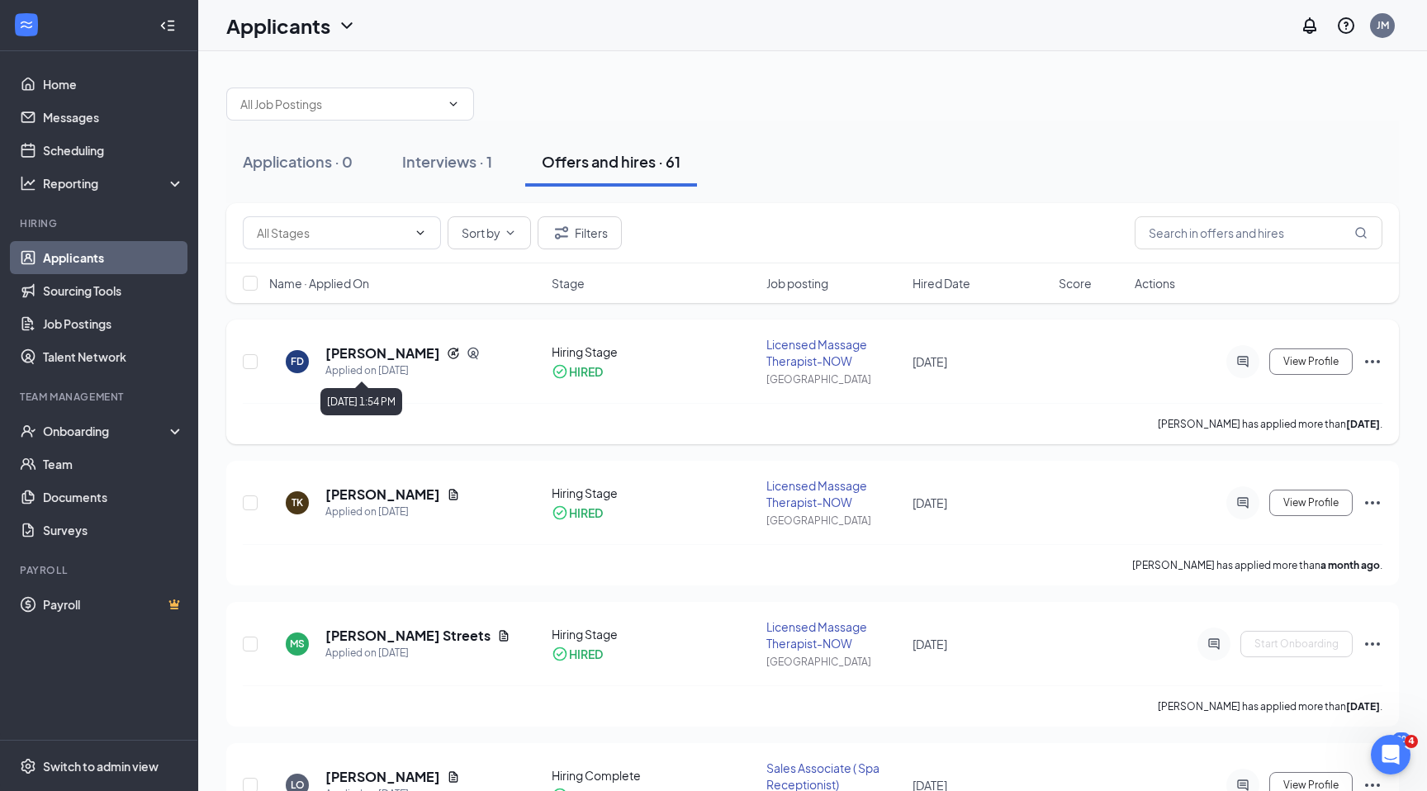
click at [382, 366] on div "Applied on [DATE]" at bounding box center [402, 371] width 154 height 17
click at [1234, 369] on div at bounding box center [1242, 361] width 33 height 33
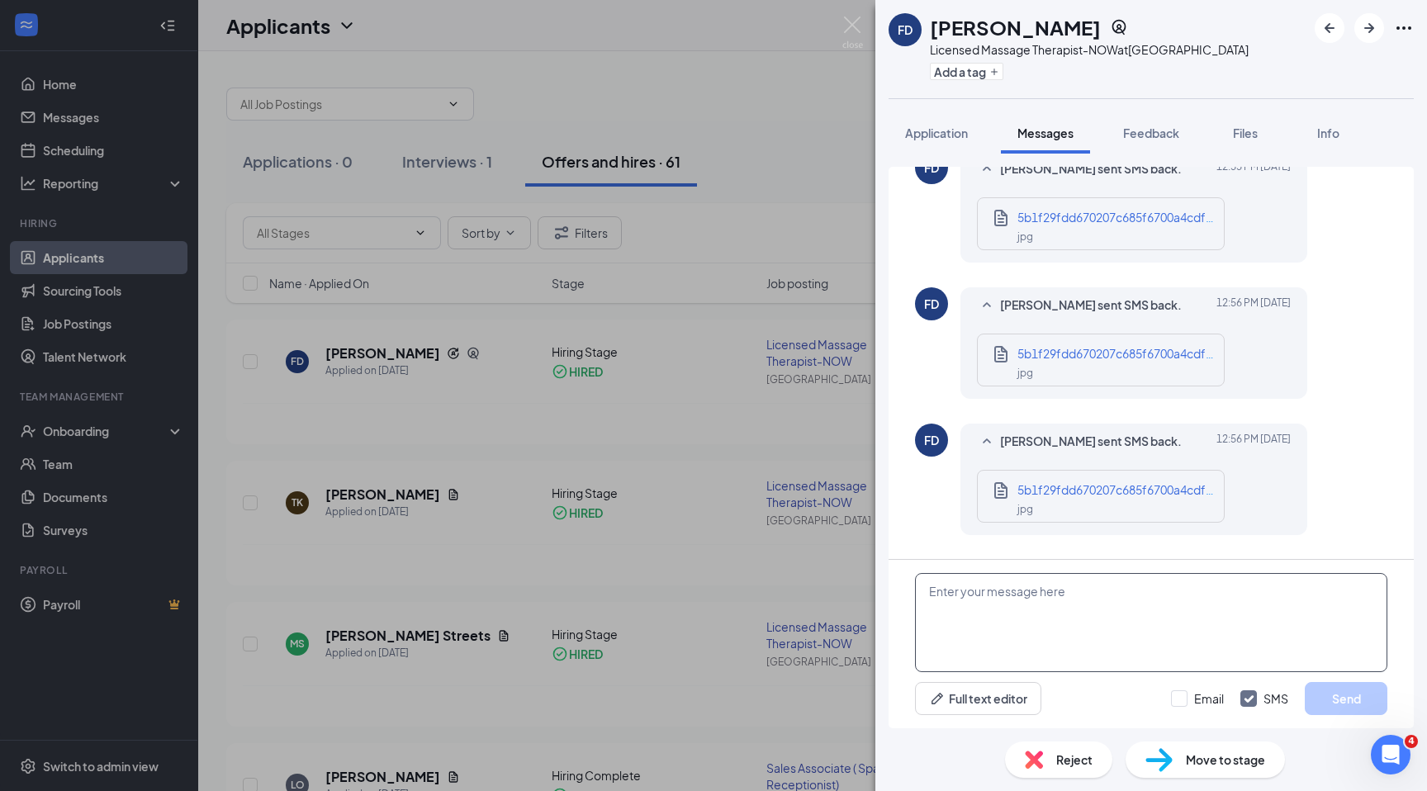
scroll to position [958, 0]
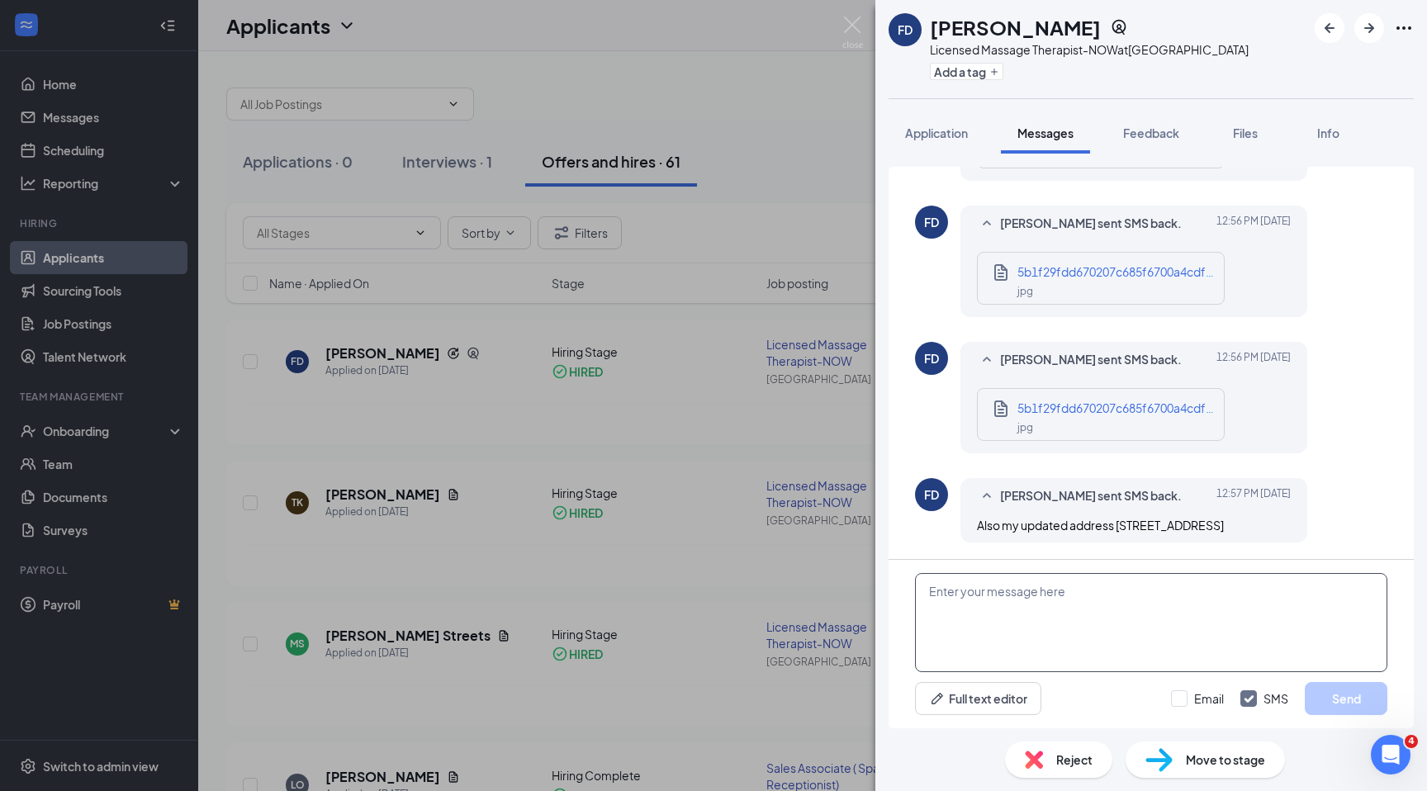
click at [948, 591] on textarea at bounding box center [1151, 622] width 472 height 99
click at [1176, 594] on textarea "Got it, I will be sending a link for you to join our GroupMe" at bounding box center [1151, 622] width 472 height 99
click at [1272, 590] on textarea "Got it, I will be sending a link for you to join our NOW GroupMe" at bounding box center [1151, 622] width 472 height 99
type textarea "Got it, I will be sending a link for you to join our NOW GroupMe."
click at [1346, 715] on div "Got it, I will be sending a link for you to join our NOW GroupMe. Full text edi…" at bounding box center [1151, 644] width 525 height 168
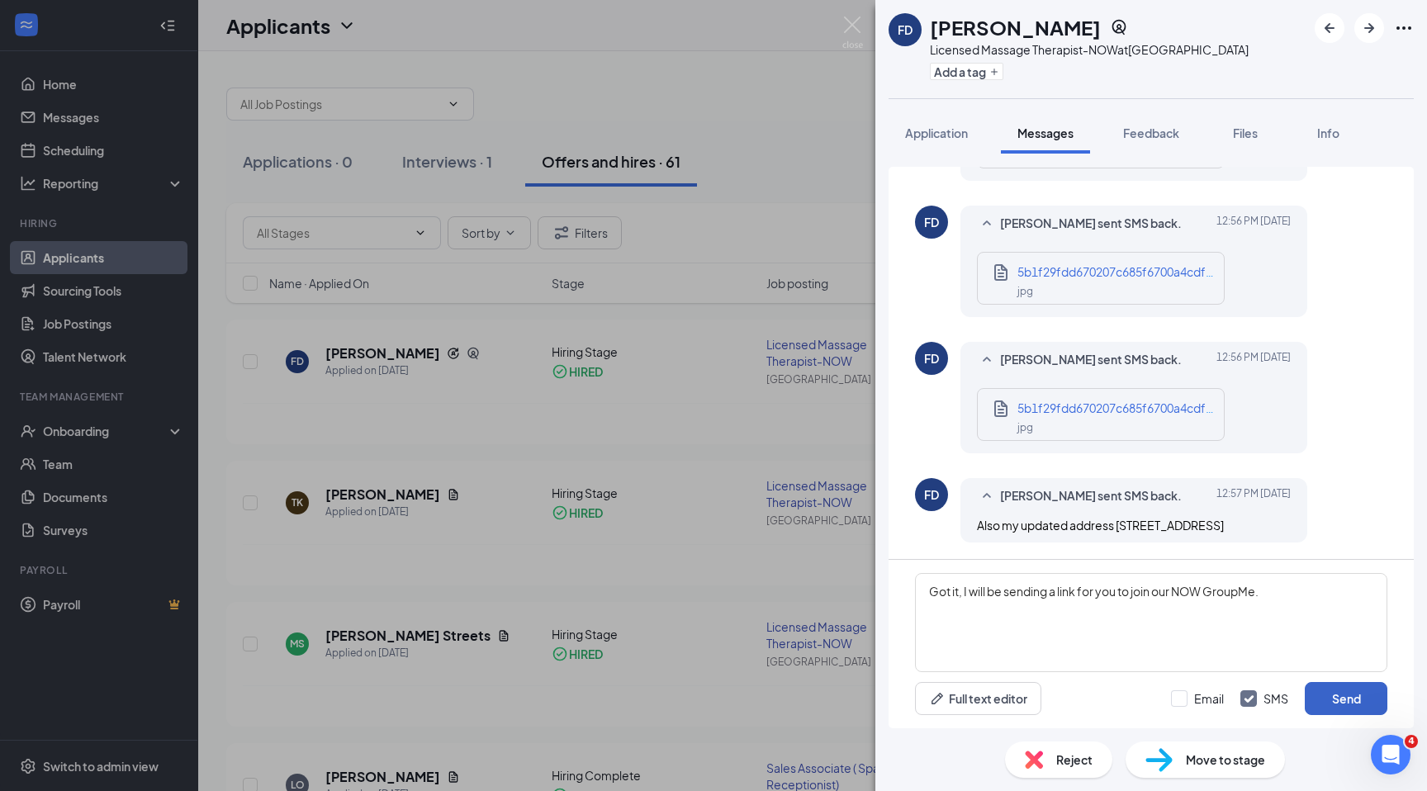
click at [1345, 705] on button "Send" at bounding box center [1346, 698] width 83 height 33
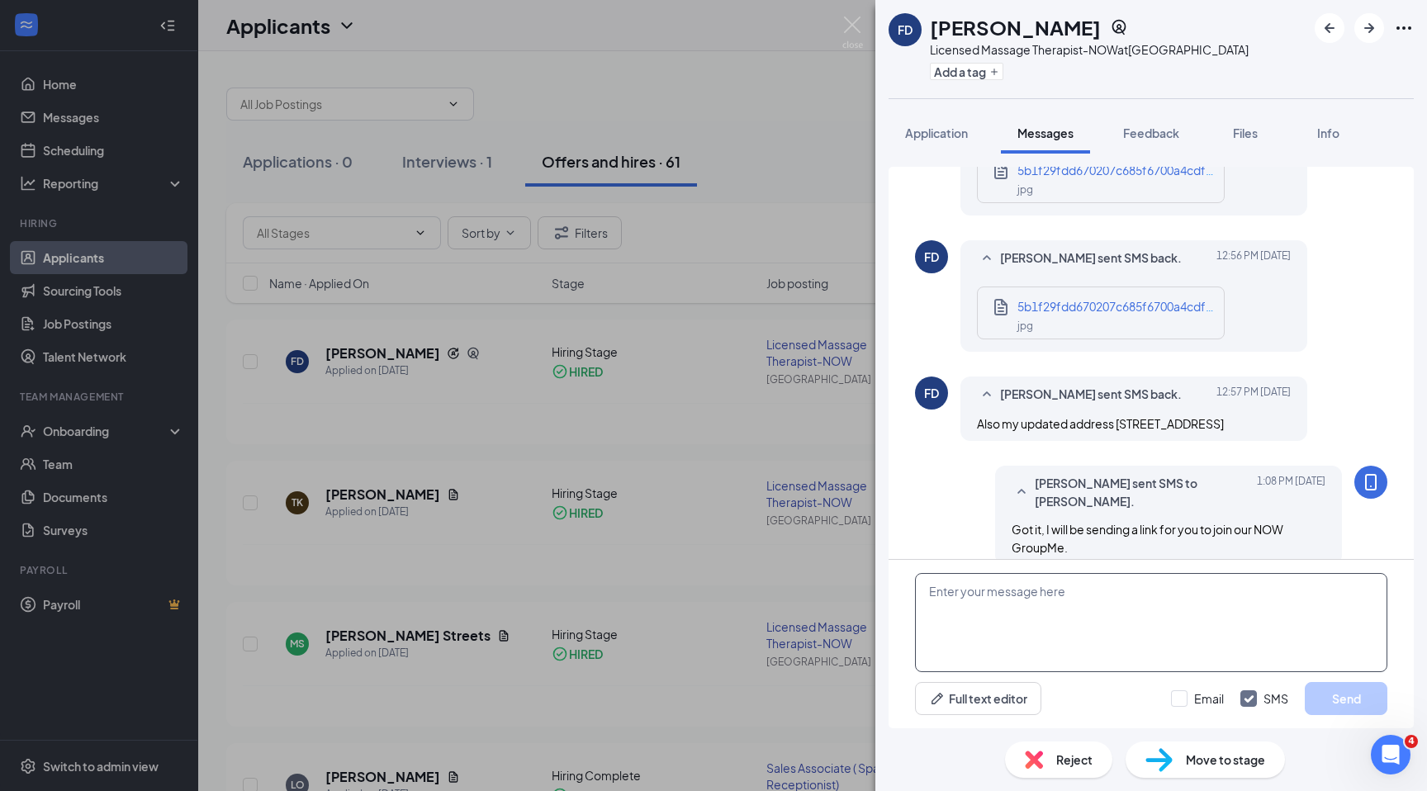
scroll to position [1082, 0]
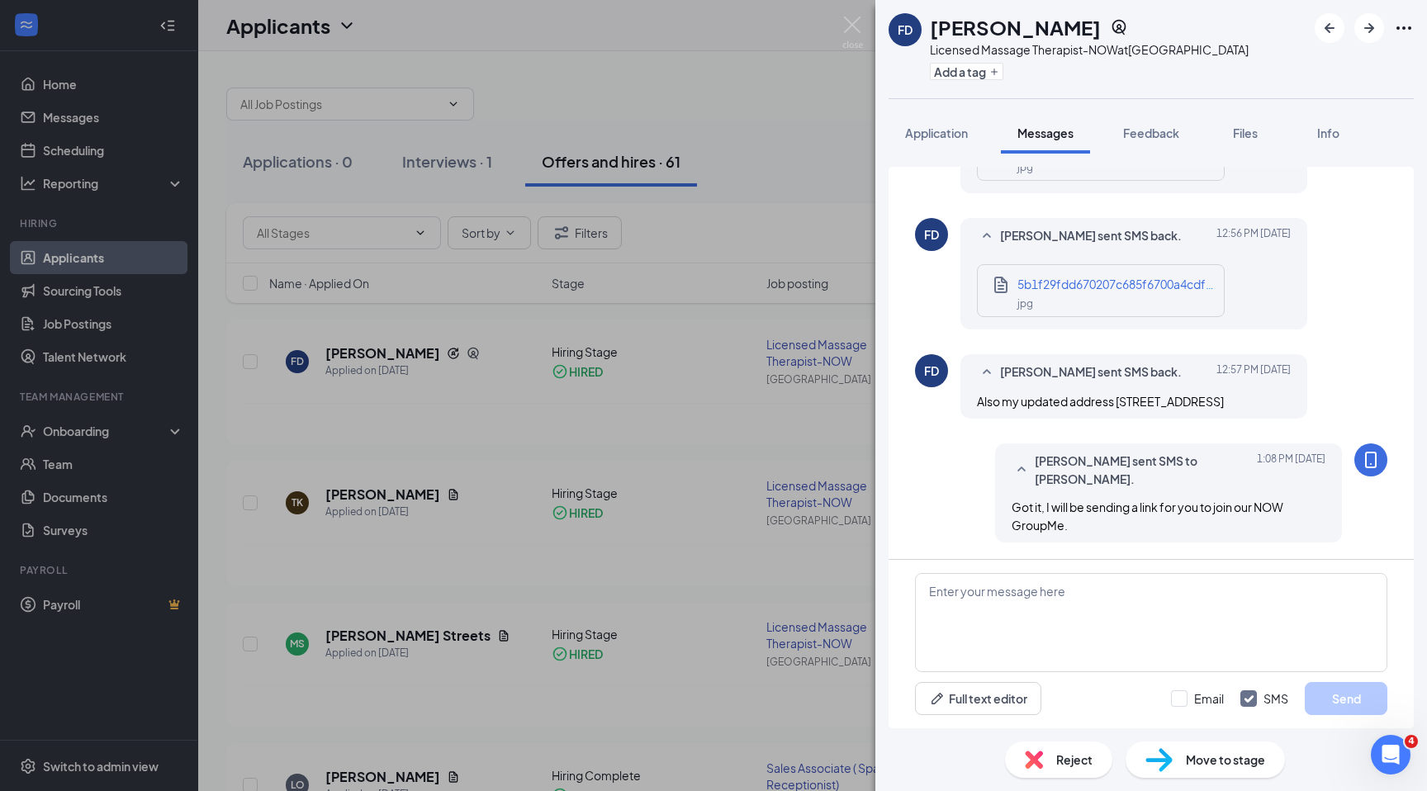
click at [366, 344] on div "FD Felicia Davis Licensed Massage Therapist-NOW at New Orleans Add a tag Applic…" at bounding box center [713, 395] width 1427 height 791
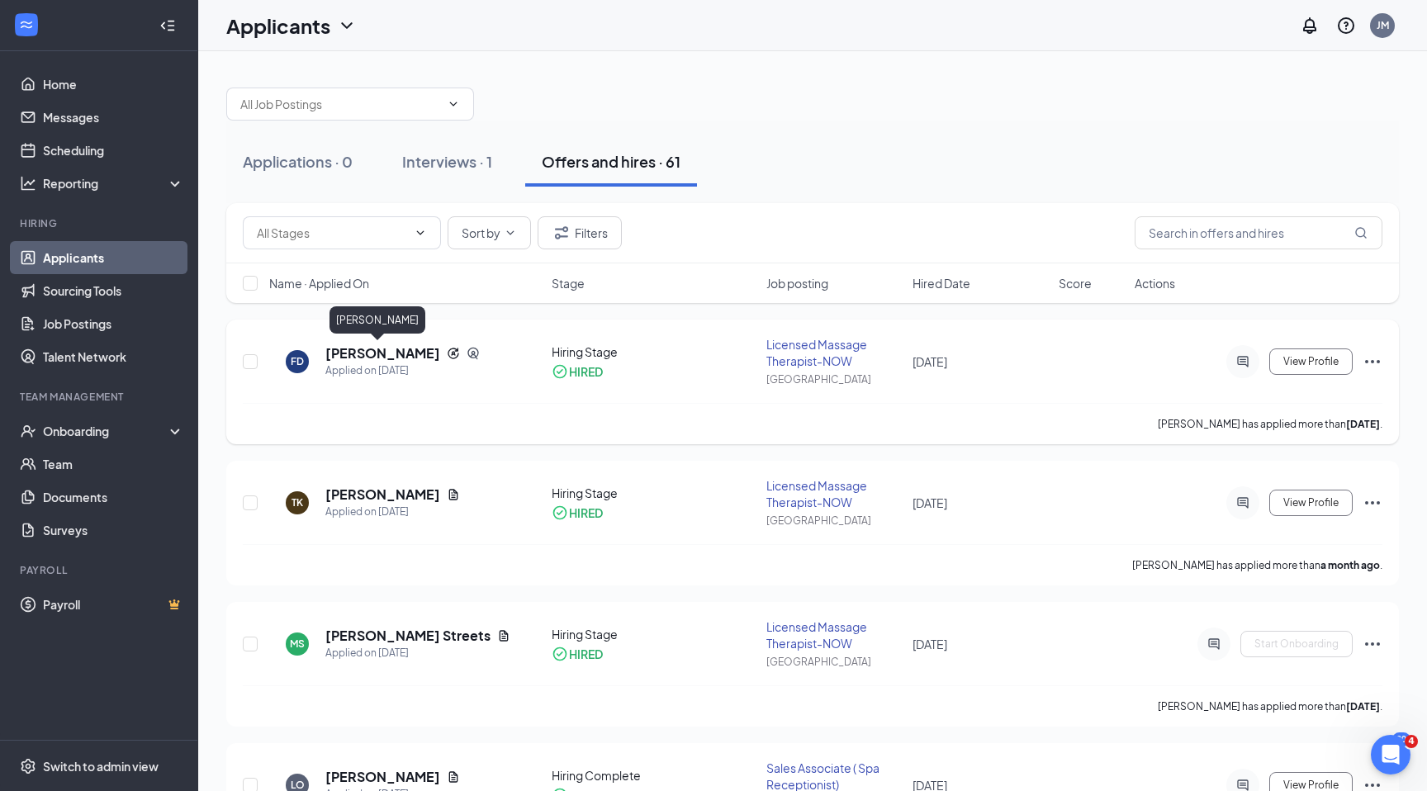
click at [379, 357] on h5 "Felicia Davis" at bounding box center [382, 353] width 115 height 18
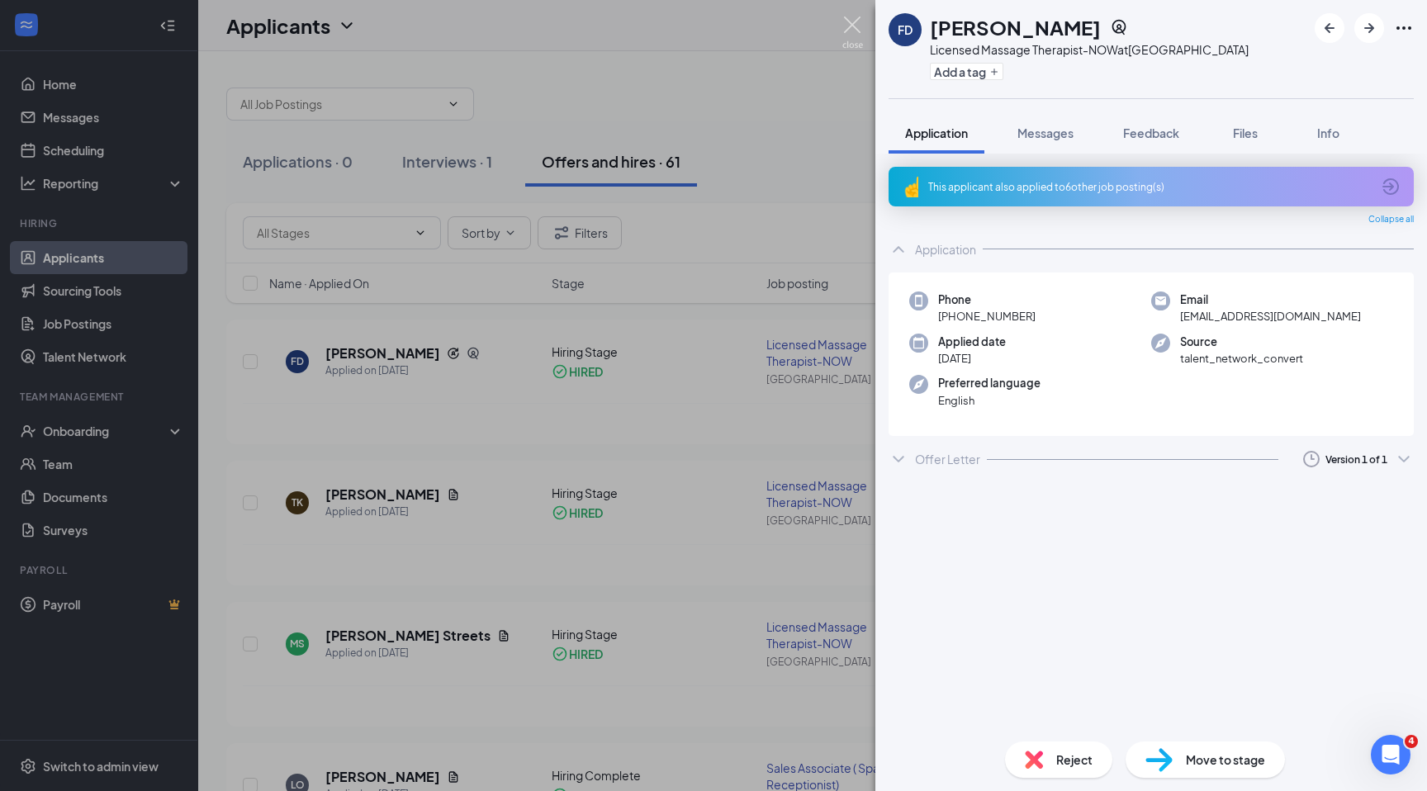
click at [856, 24] on img at bounding box center [852, 33] width 21 height 32
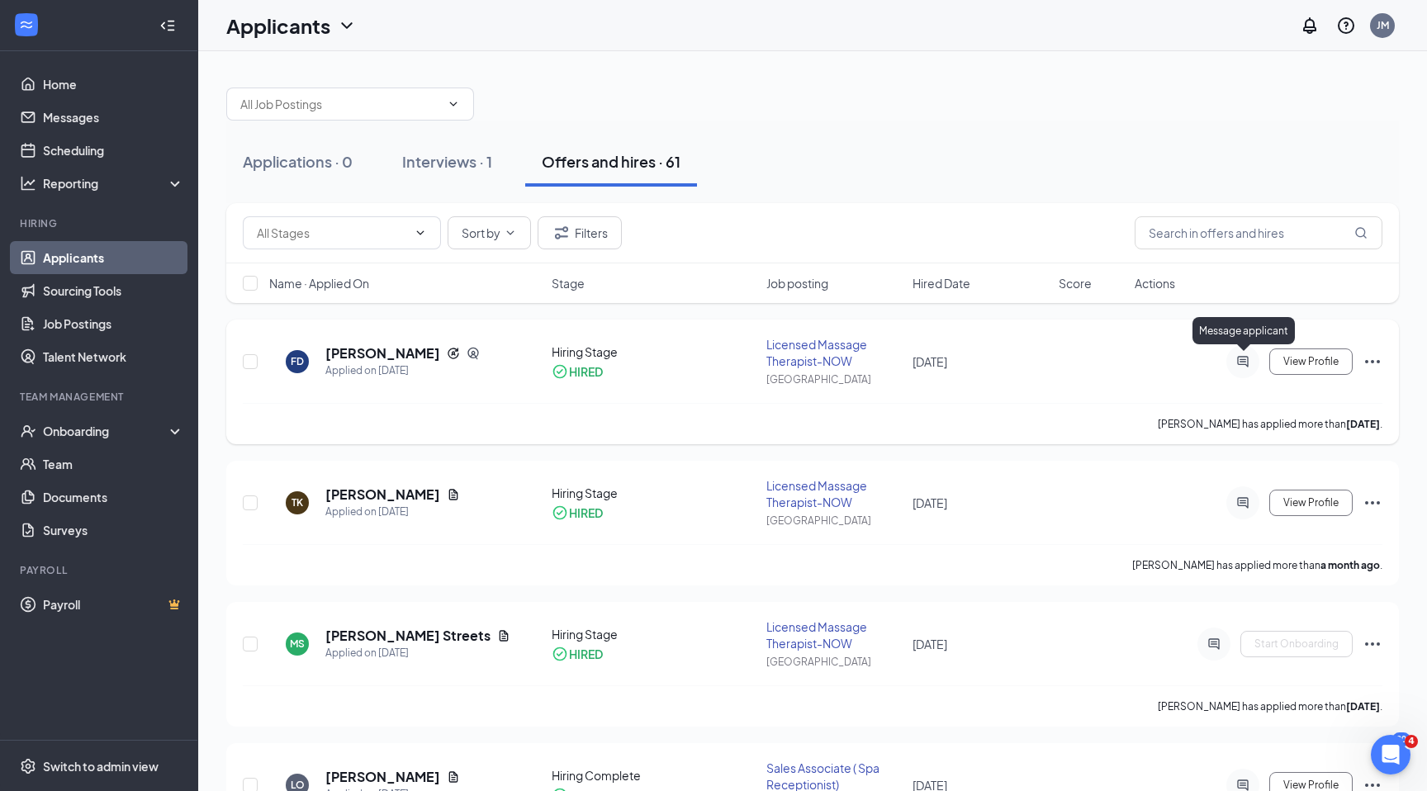
click at [1240, 361] on icon "ActiveChat" at bounding box center [1243, 361] width 20 height 13
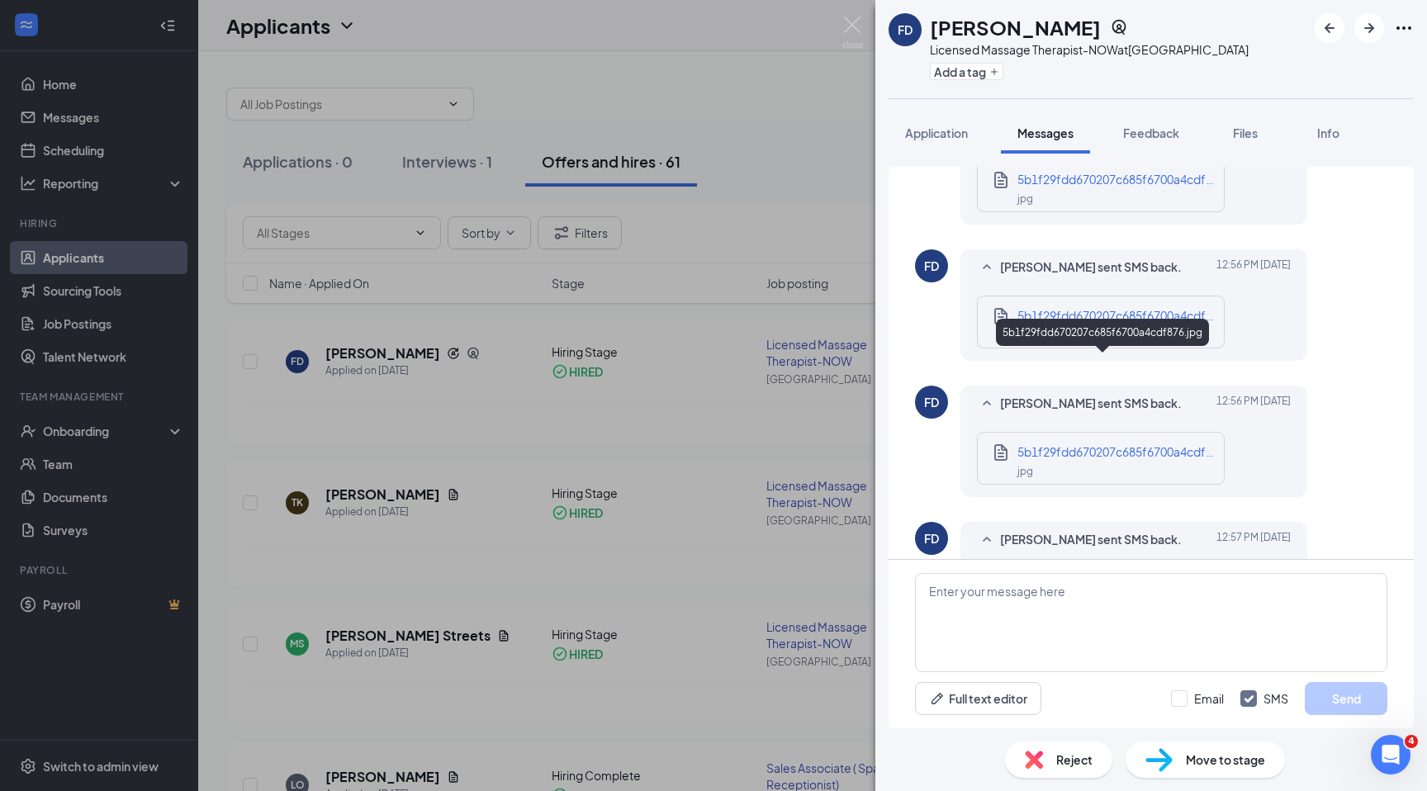
scroll to position [787, 0]
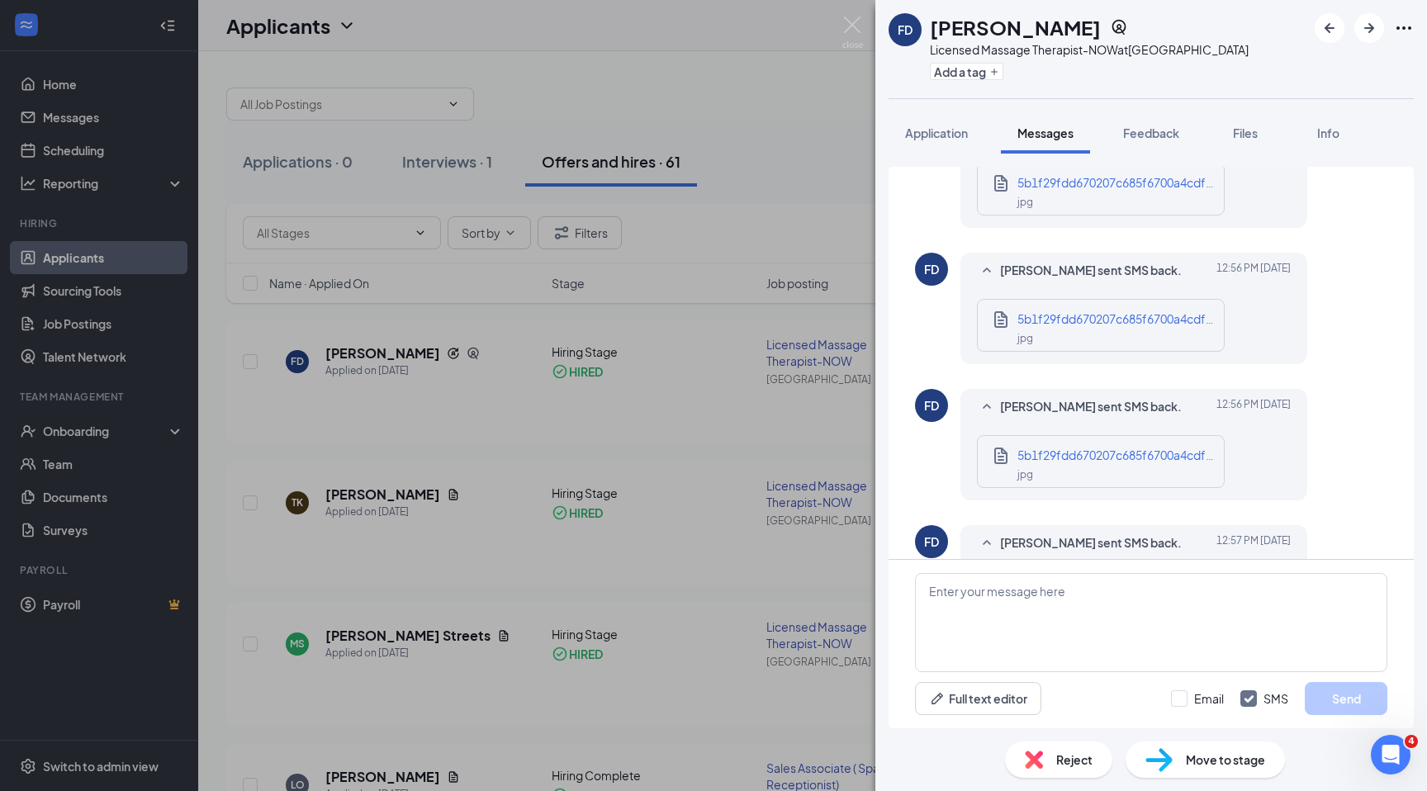
click at [780, 121] on div "FD Felicia Davis Licensed Massage Therapist-NOW at New Orleans Add a tag Applic…" at bounding box center [713, 395] width 1427 height 791
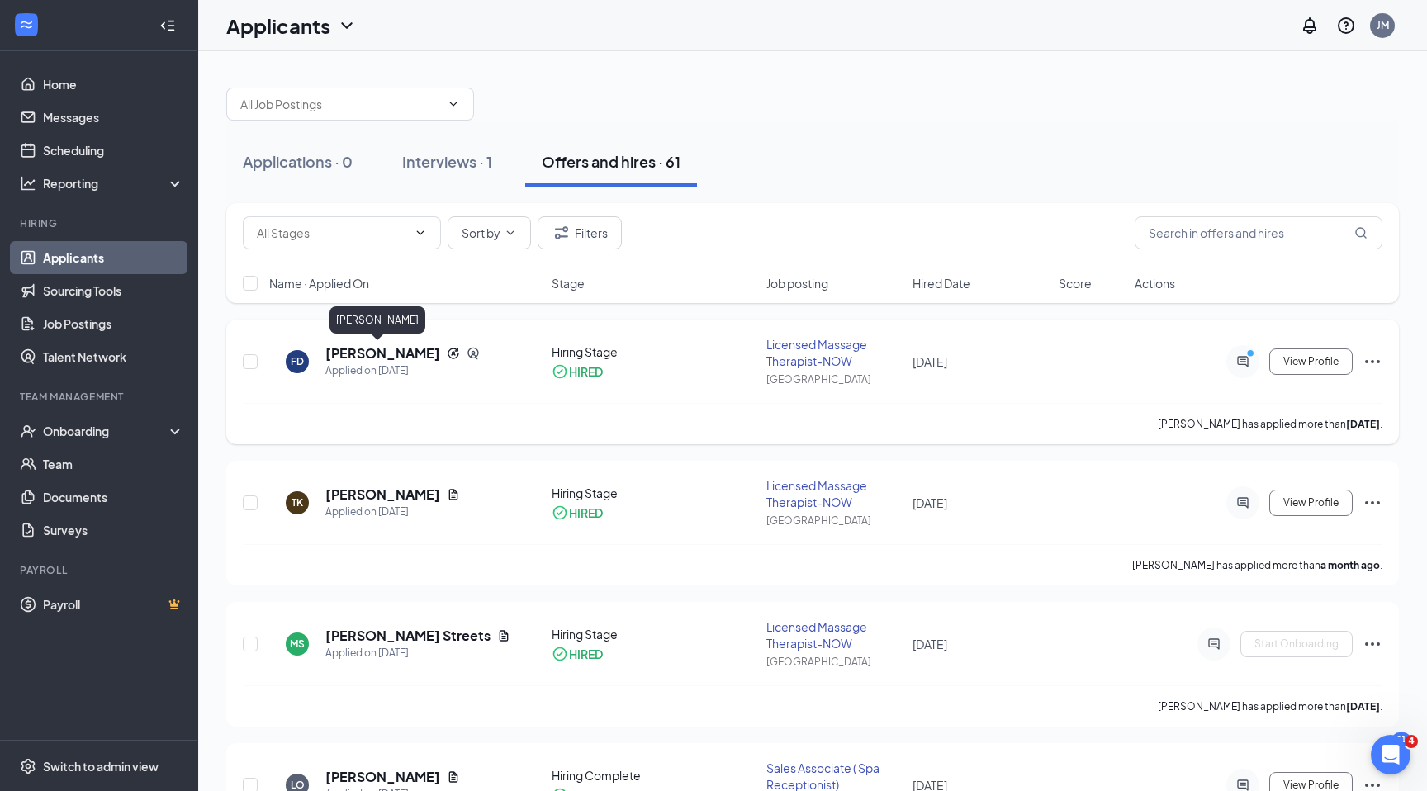
click at [368, 351] on h5 "[PERSON_NAME]" at bounding box center [382, 353] width 115 height 18
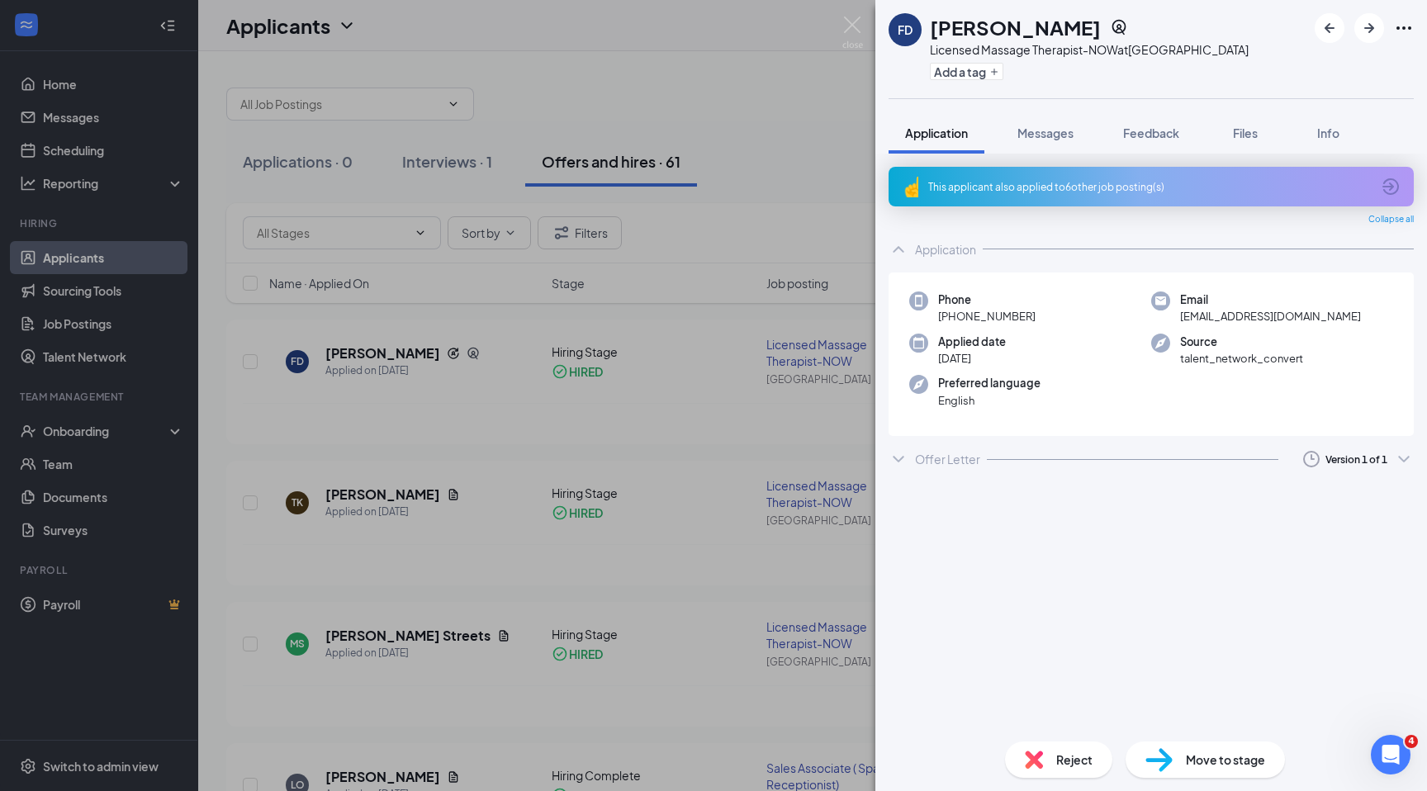
click at [73, 454] on div "FD Felicia Davis Licensed Massage Therapist-NOW at New Orleans Add a tag Applic…" at bounding box center [713, 395] width 1427 height 791
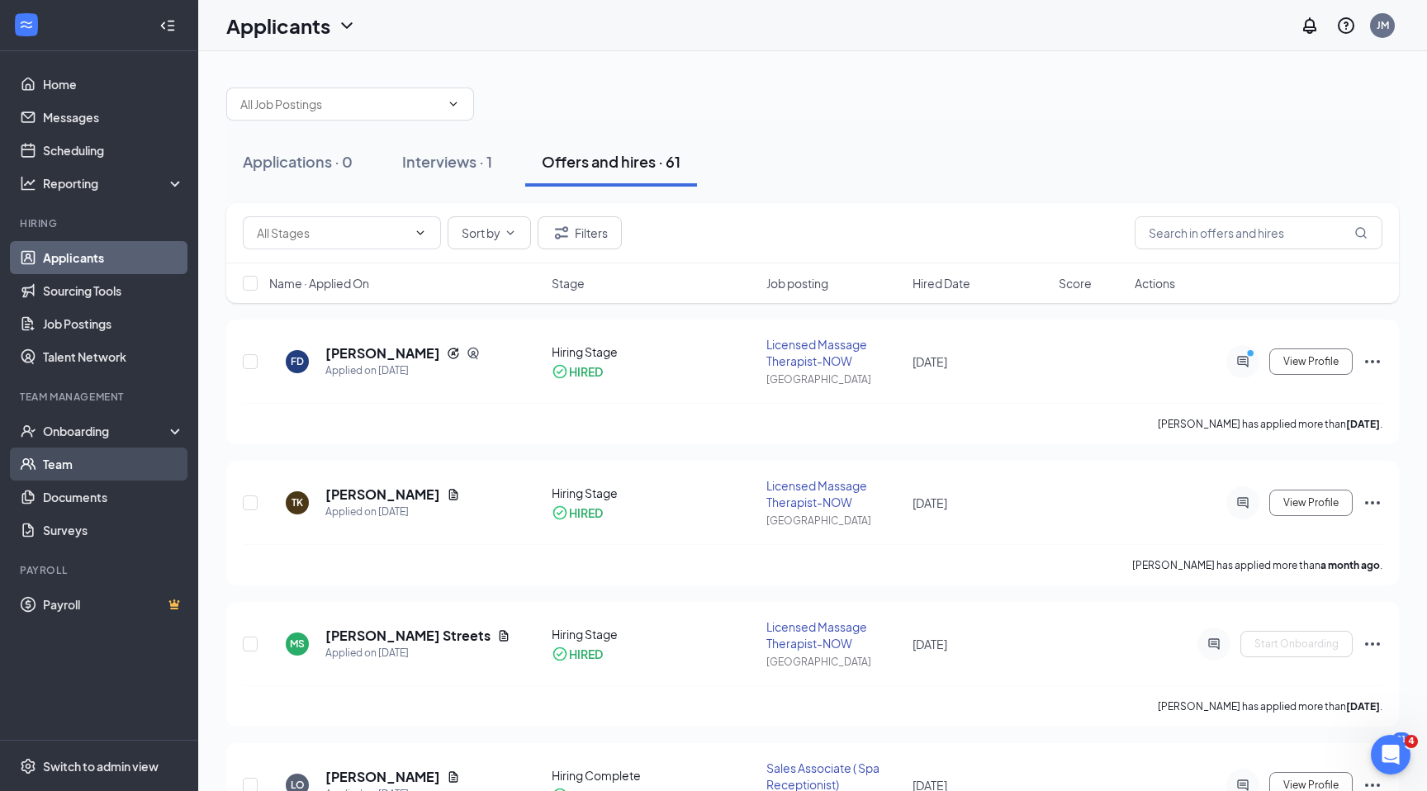
click at [73, 459] on link "Team" at bounding box center [113, 464] width 141 height 33
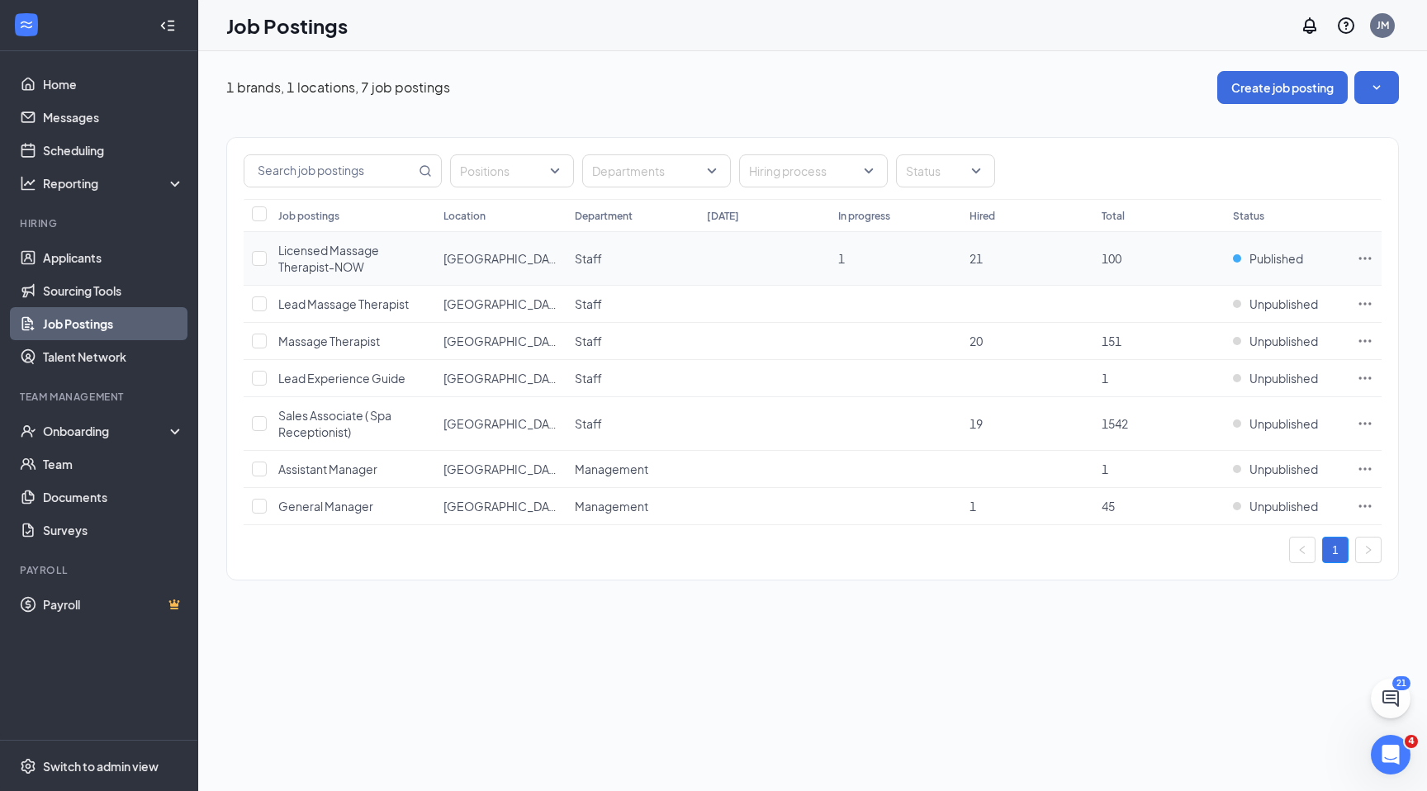
click at [342, 268] on span "Licensed Massage Therapist-NOW" at bounding box center [328, 258] width 101 height 31
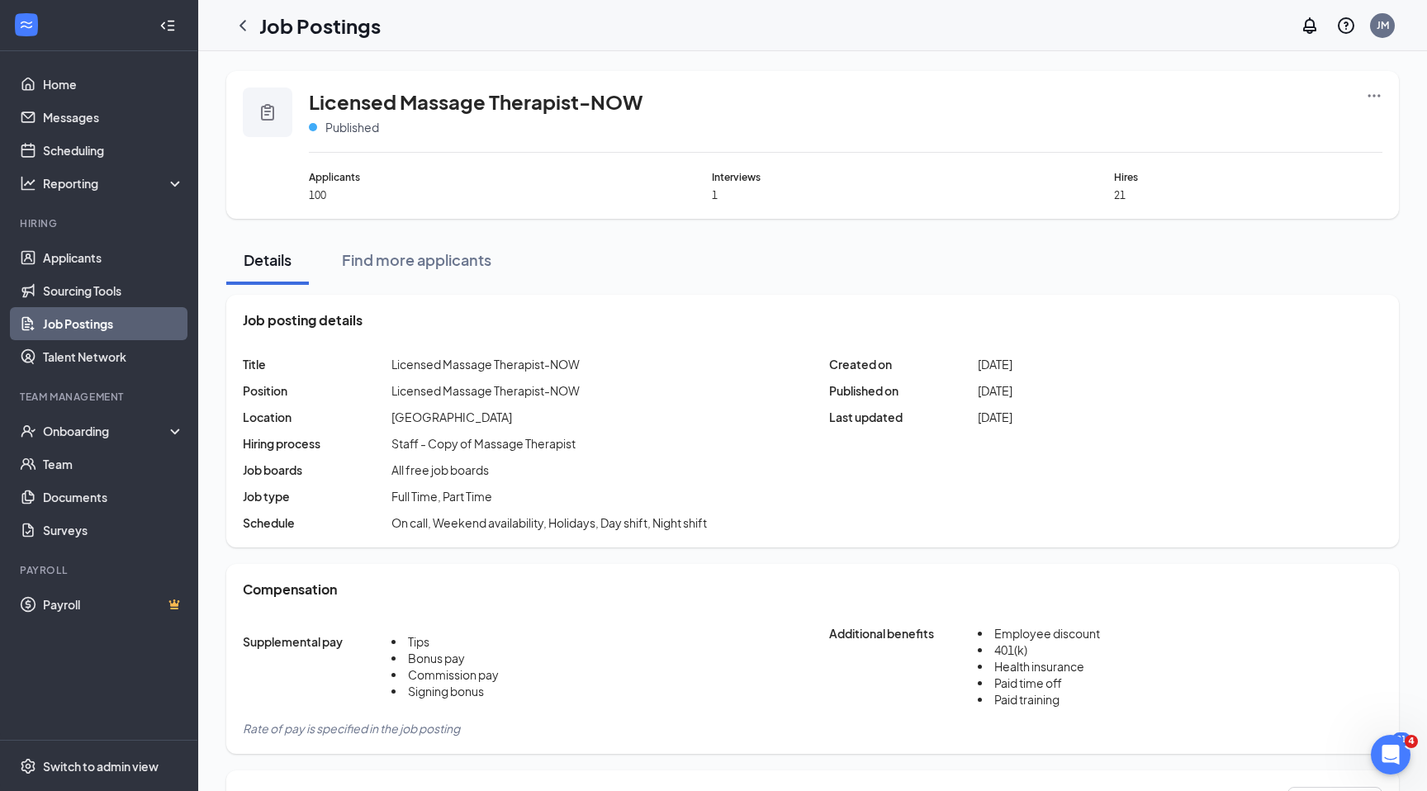
click at [1367, 92] on icon "Ellipses" at bounding box center [1374, 96] width 17 height 17
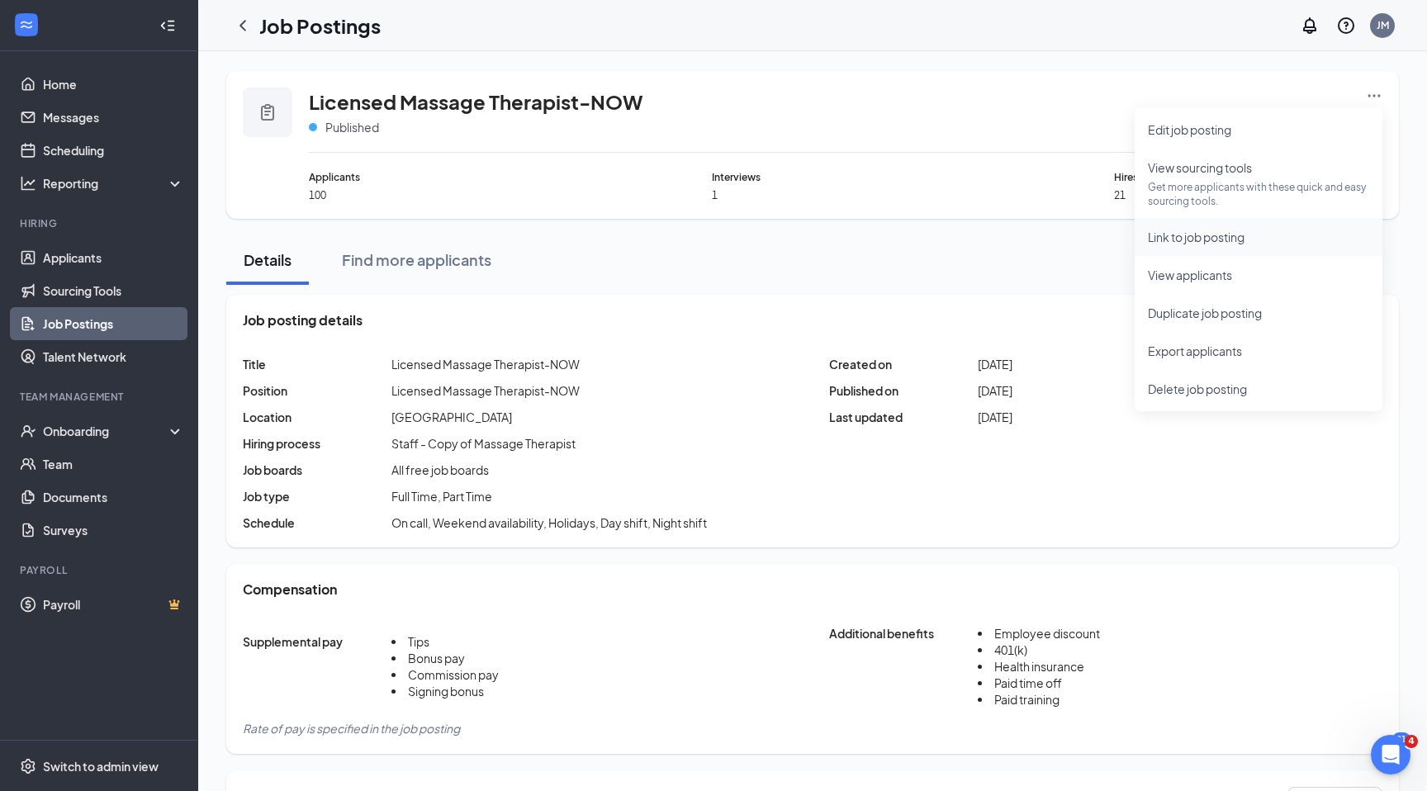
click at [1212, 236] on span "Link to job posting" at bounding box center [1196, 237] width 97 height 15
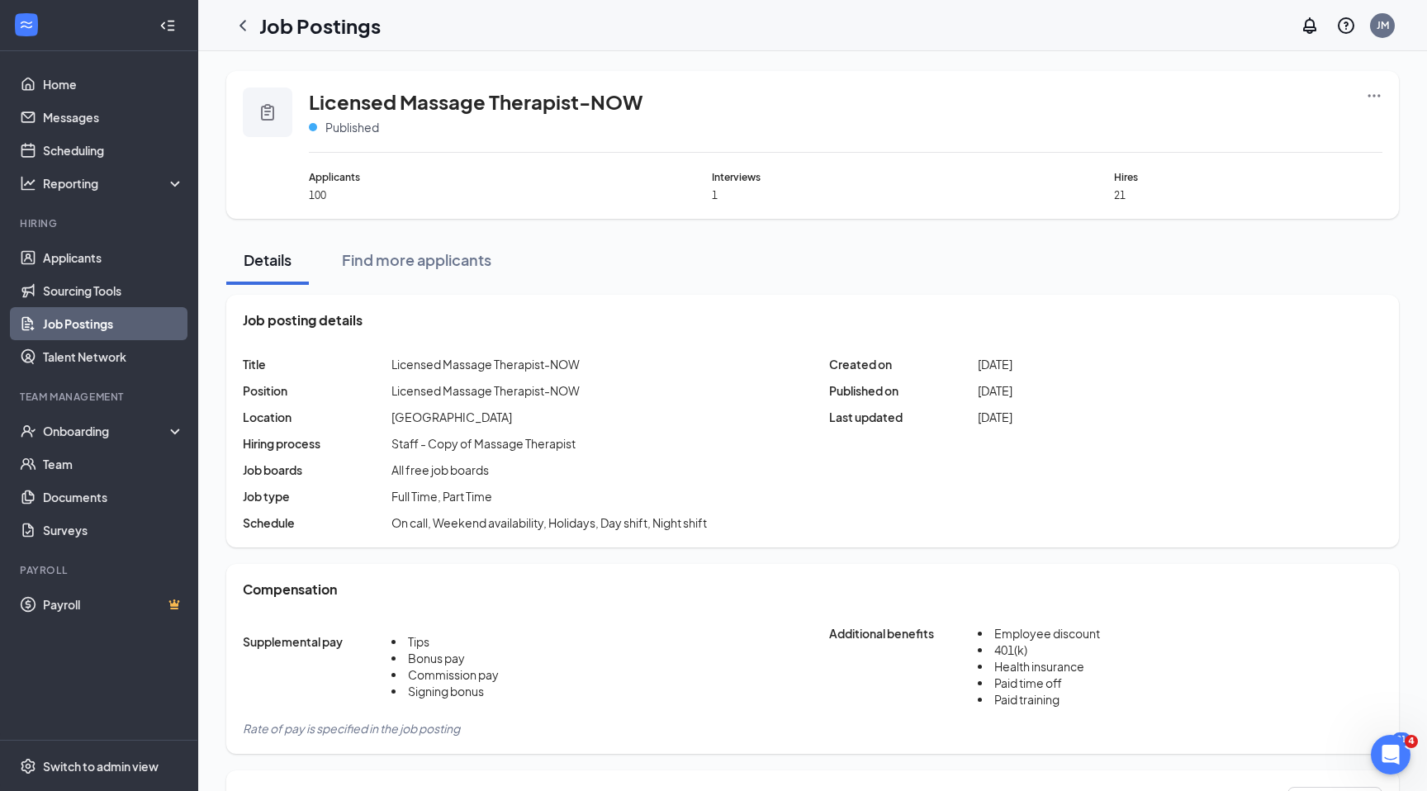
click at [1368, 94] on icon "Ellipses" at bounding box center [1374, 96] width 17 height 17
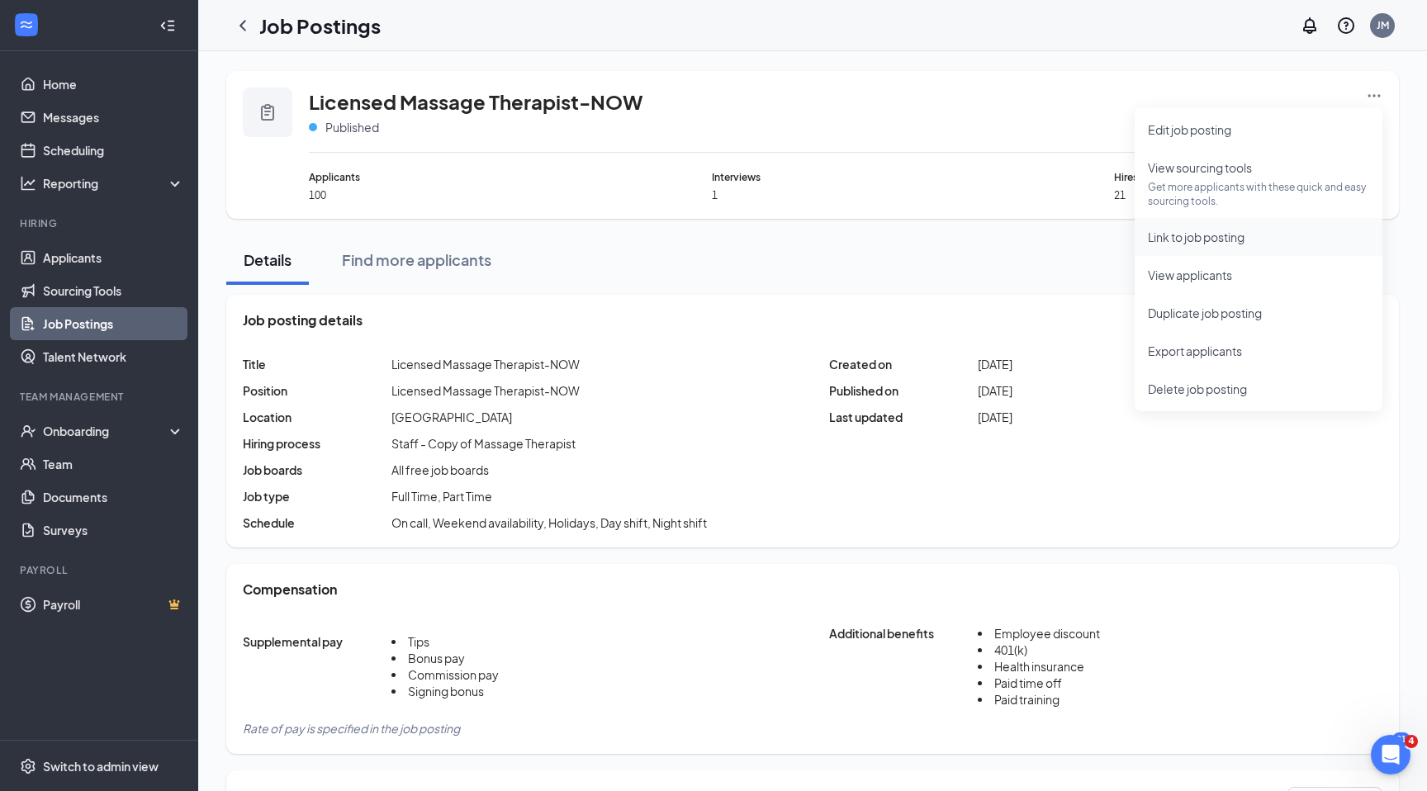
click at [1186, 246] on li "Link to job posting" at bounding box center [1259, 237] width 248 height 38
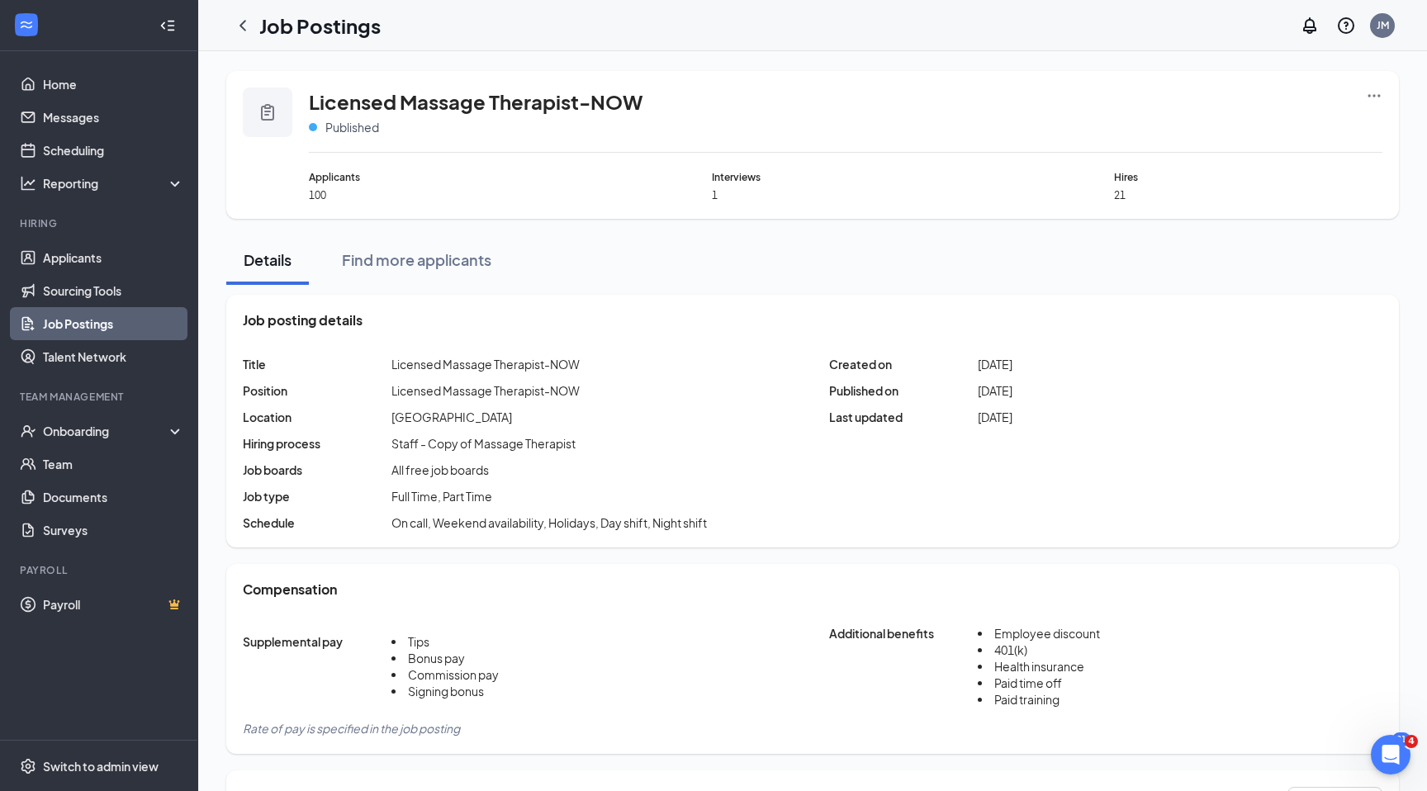
click at [319, 193] on span "100" at bounding box center [443, 195] width 268 height 14
click at [328, 177] on span "Applicants" at bounding box center [443, 177] width 268 height 16
click at [59, 474] on link "Team" at bounding box center [113, 464] width 141 height 33
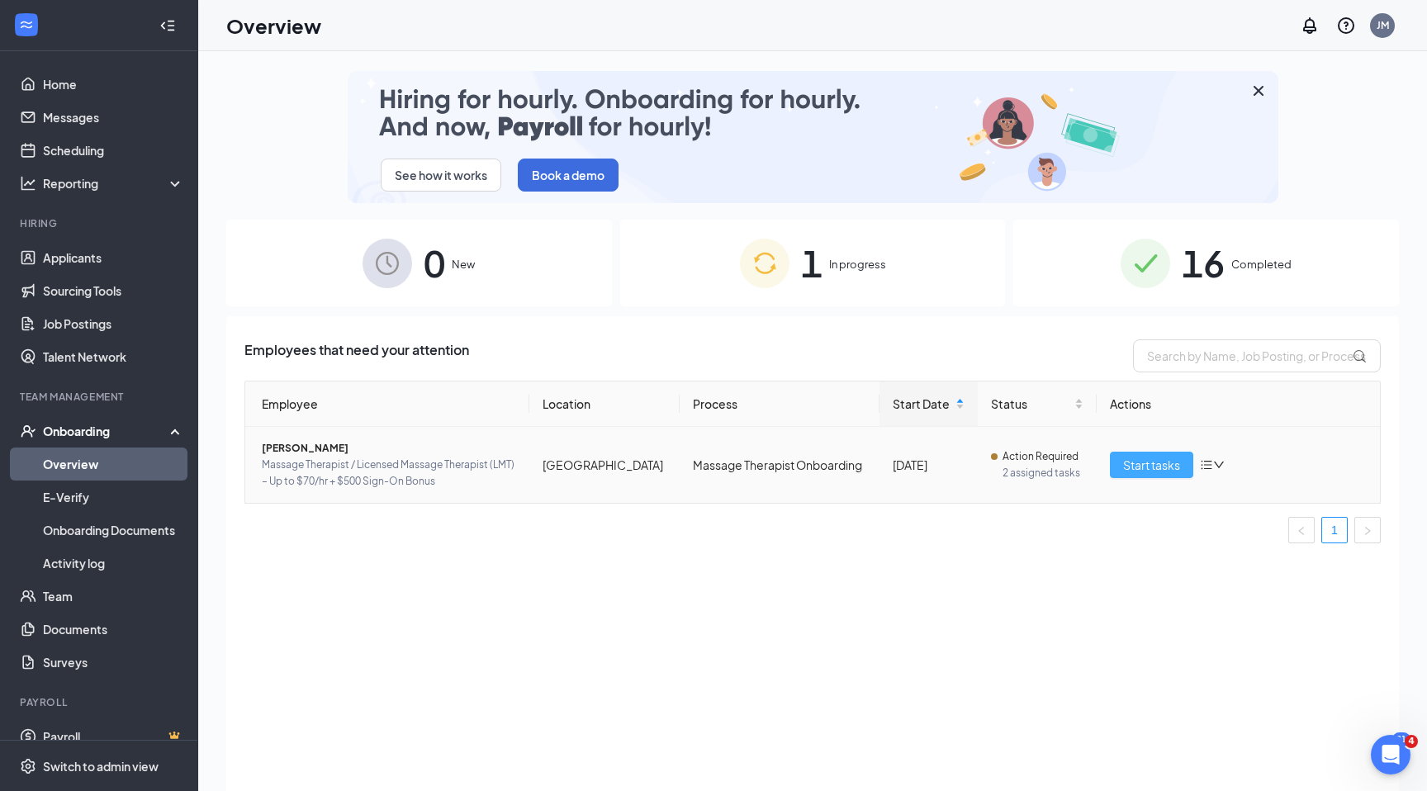
click at [1152, 467] on span "Start tasks" at bounding box center [1151, 465] width 57 height 18
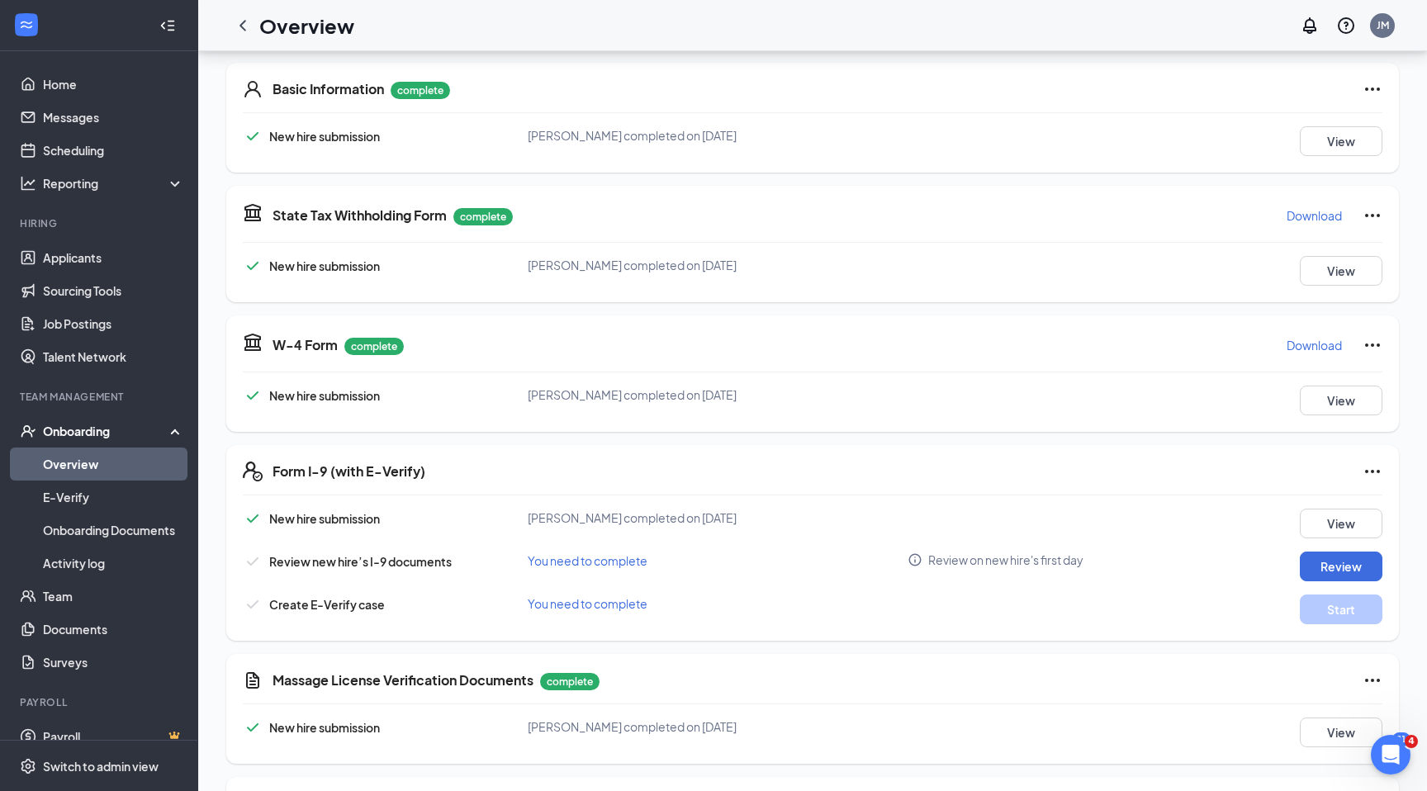
scroll to position [247, 0]
click at [1351, 519] on button "View" at bounding box center [1341, 522] width 83 height 30
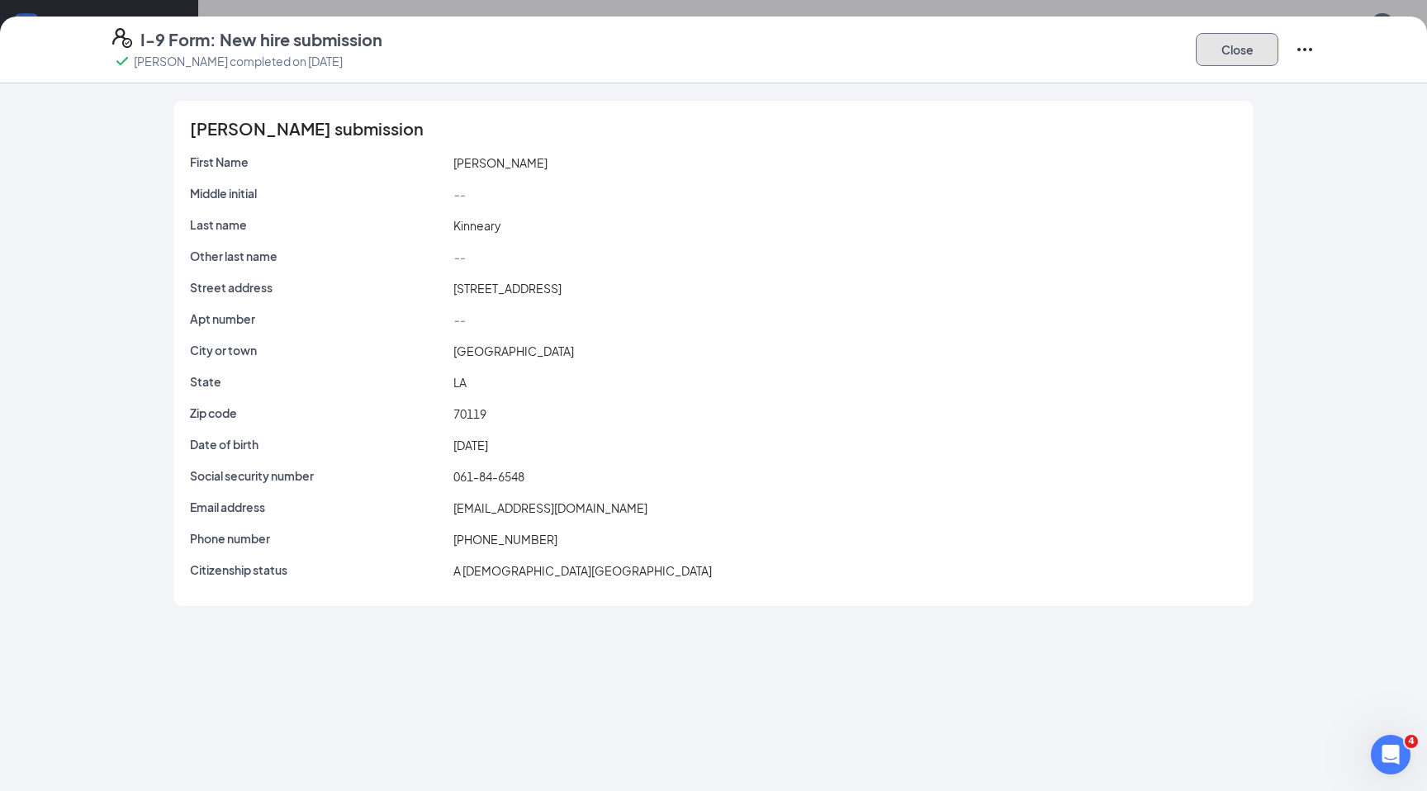
click at [1228, 45] on button "Close" at bounding box center [1237, 49] width 83 height 33
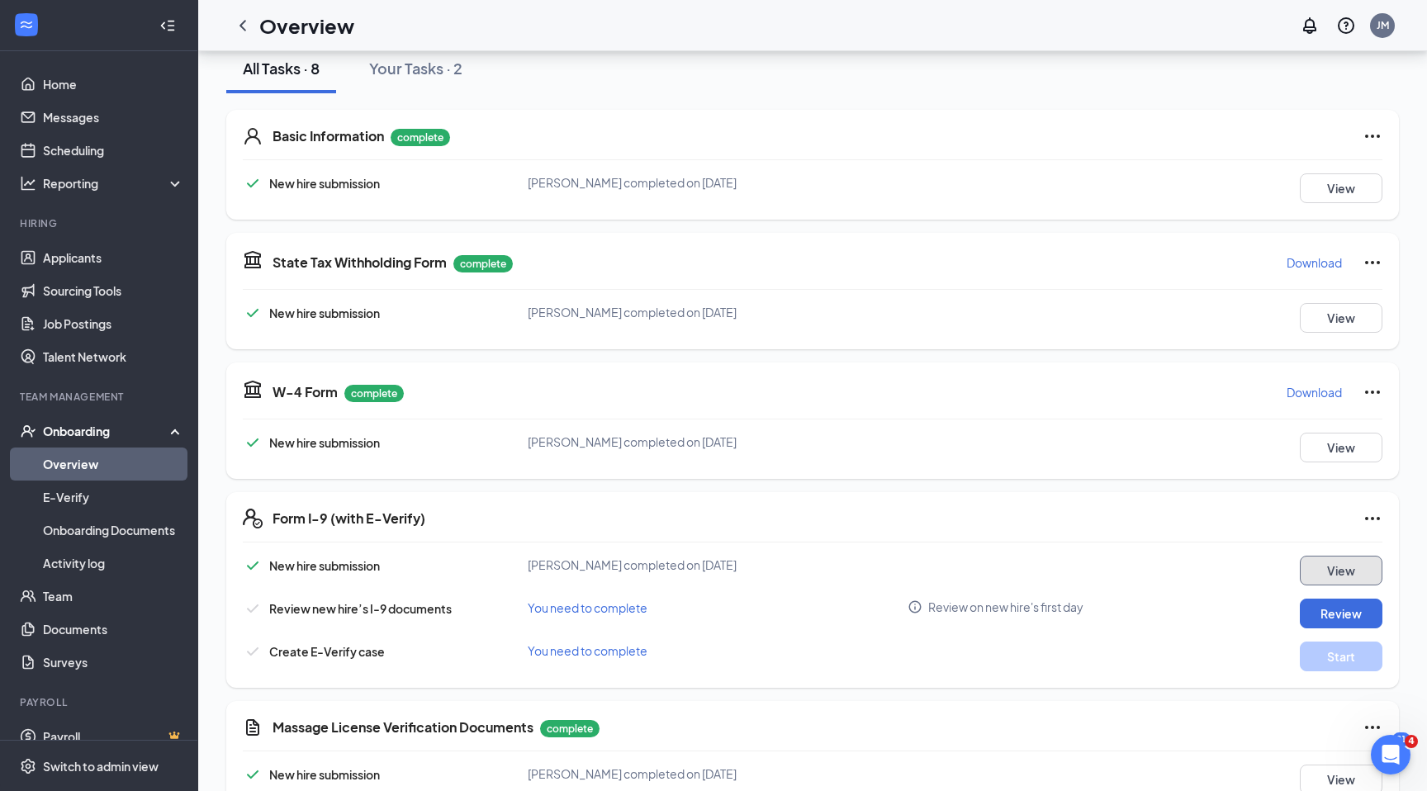
scroll to position [204, 0]
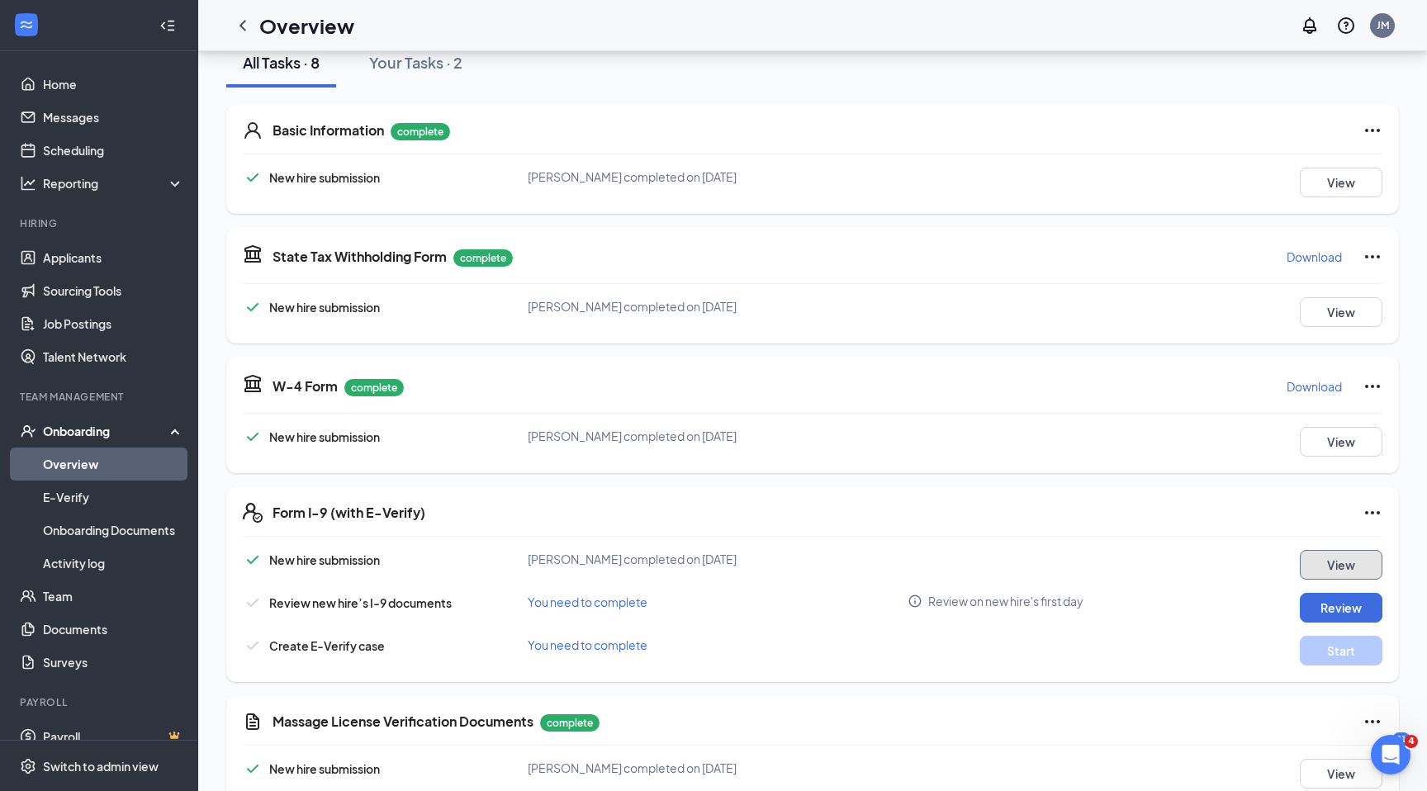
click at [1329, 562] on button "View" at bounding box center [1341, 565] width 83 height 30
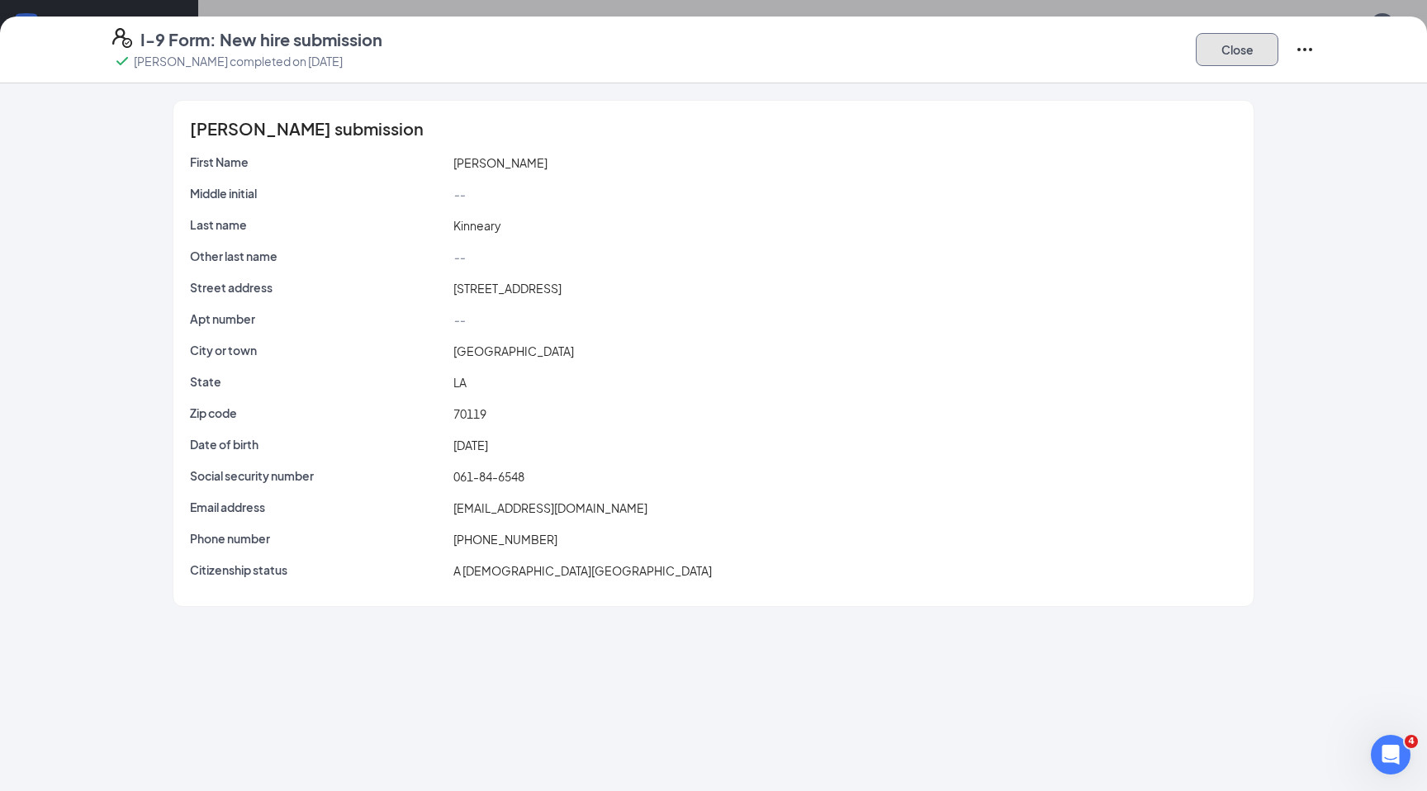
click at [1245, 55] on button "Close" at bounding box center [1237, 49] width 83 height 33
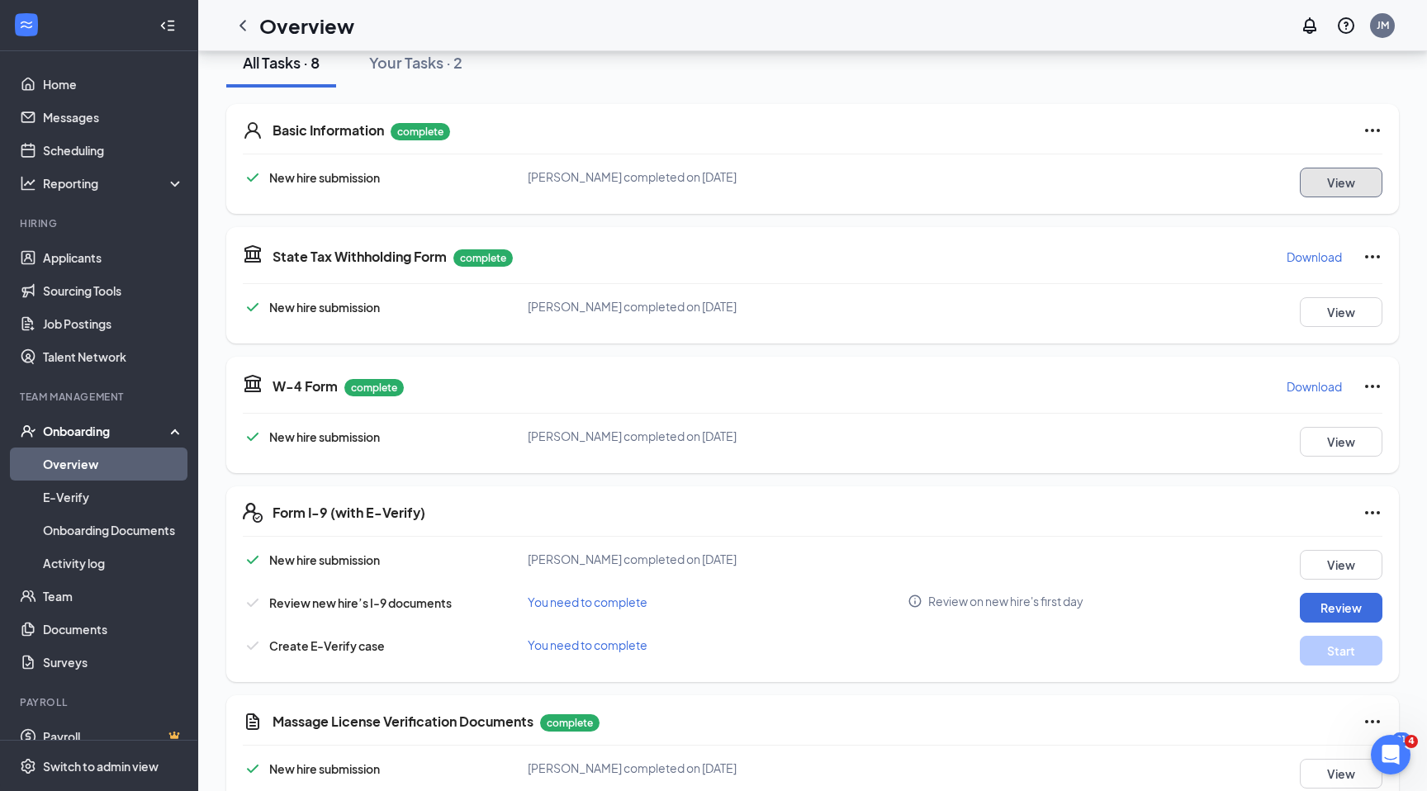
click at [1363, 195] on button "View" at bounding box center [1341, 183] width 83 height 30
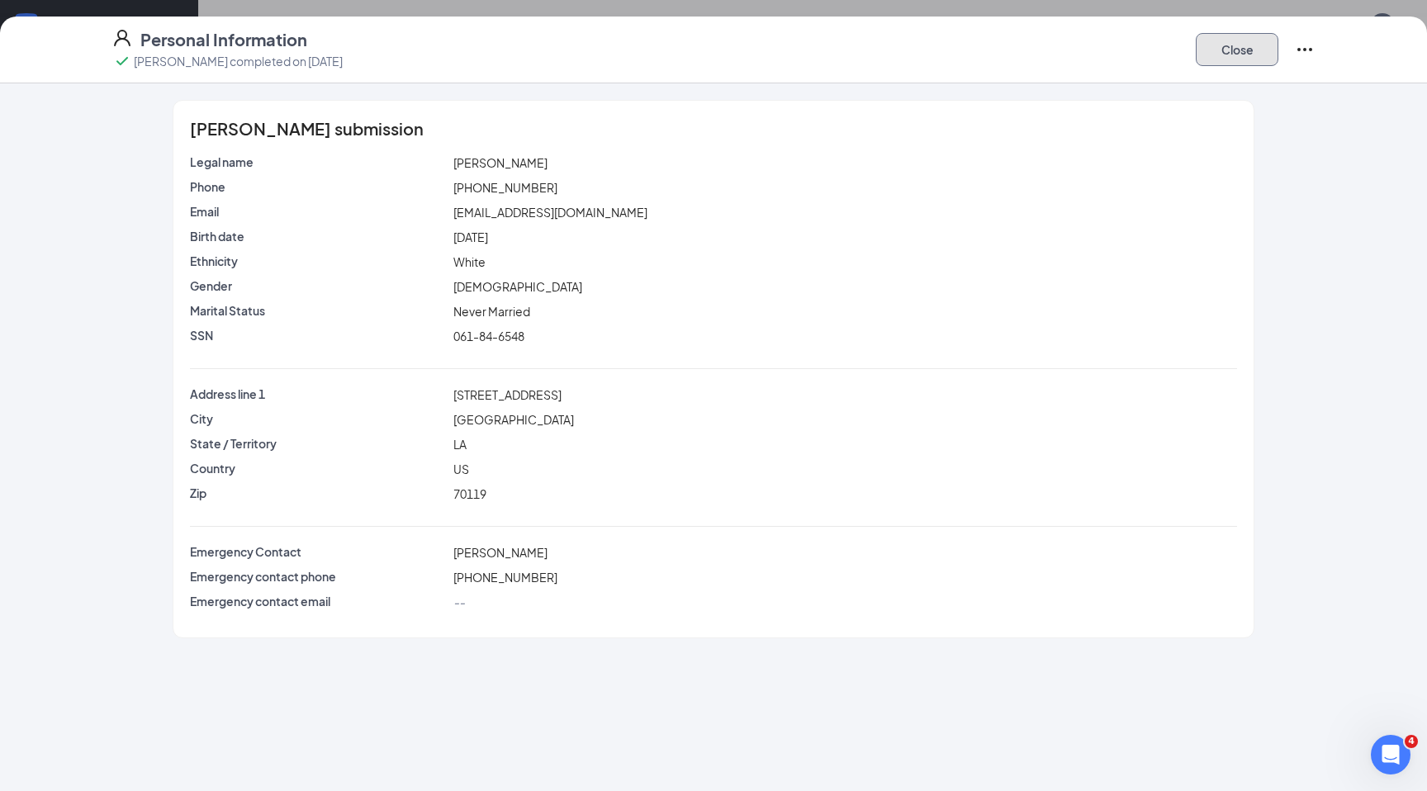
click at [1248, 45] on button "Close" at bounding box center [1237, 49] width 83 height 33
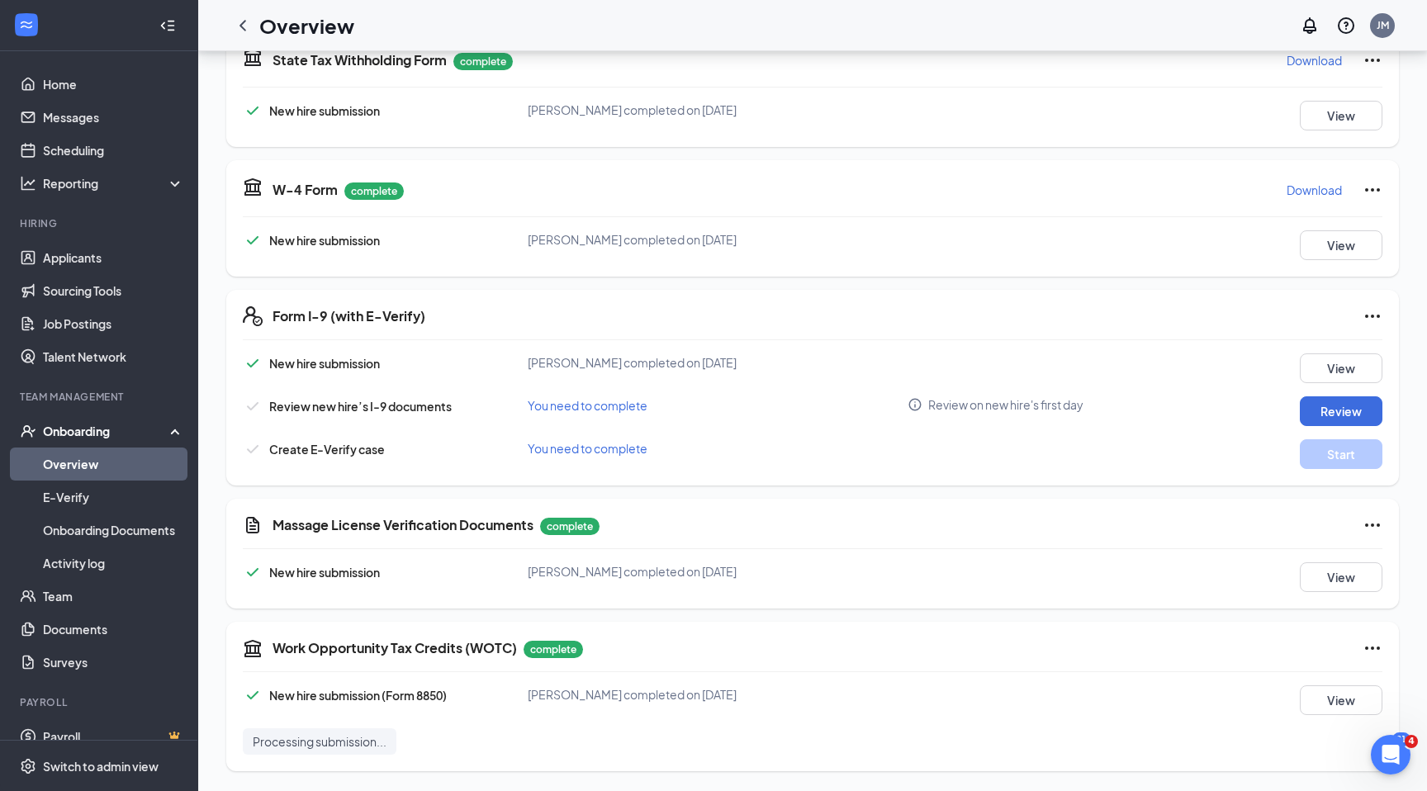
scroll to position [0, 0]
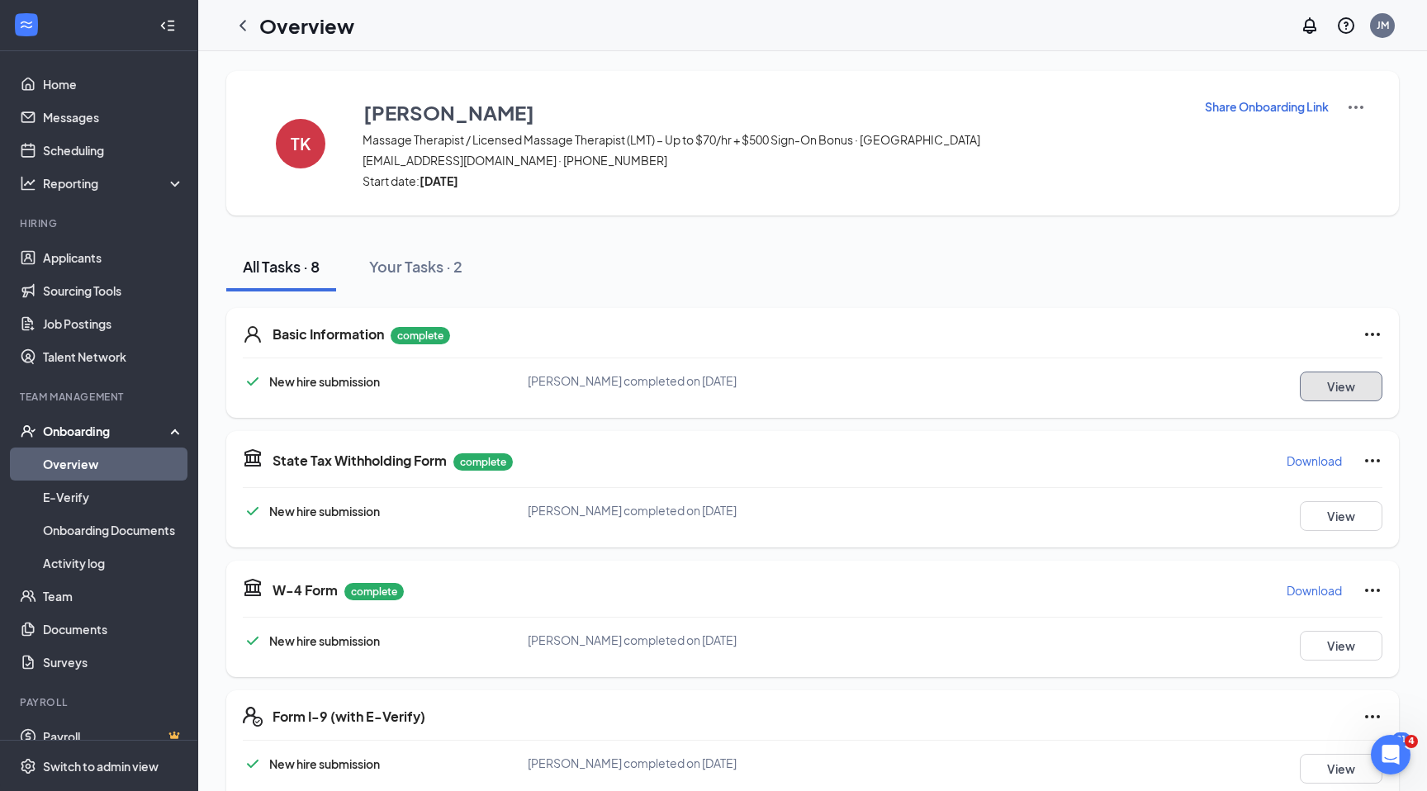
click at [1345, 397] on button "View" at bounding box center [1341, 387] width 83 height 30
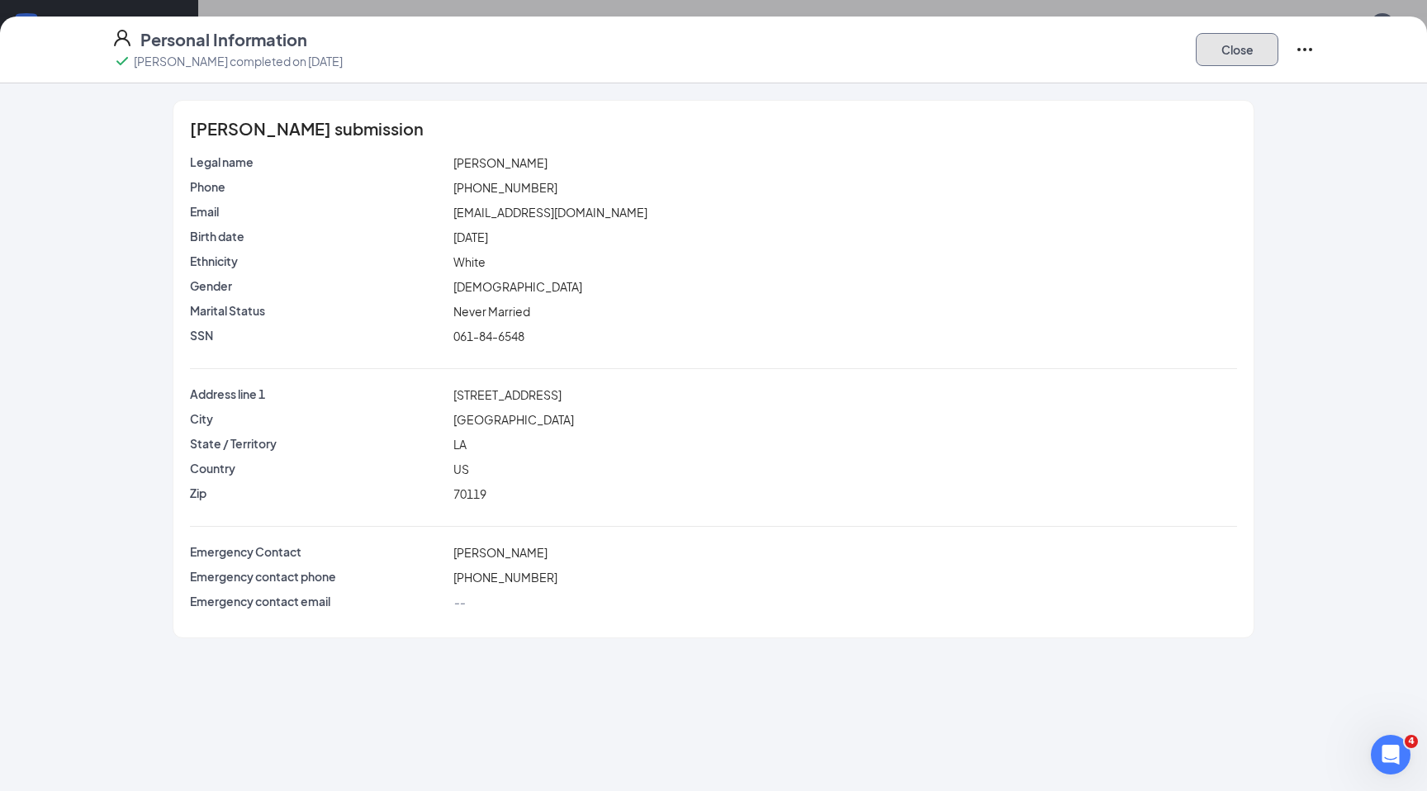
click at [1247, 48] on button "Close" at bounding box center [1237, 49] width 83 height 33
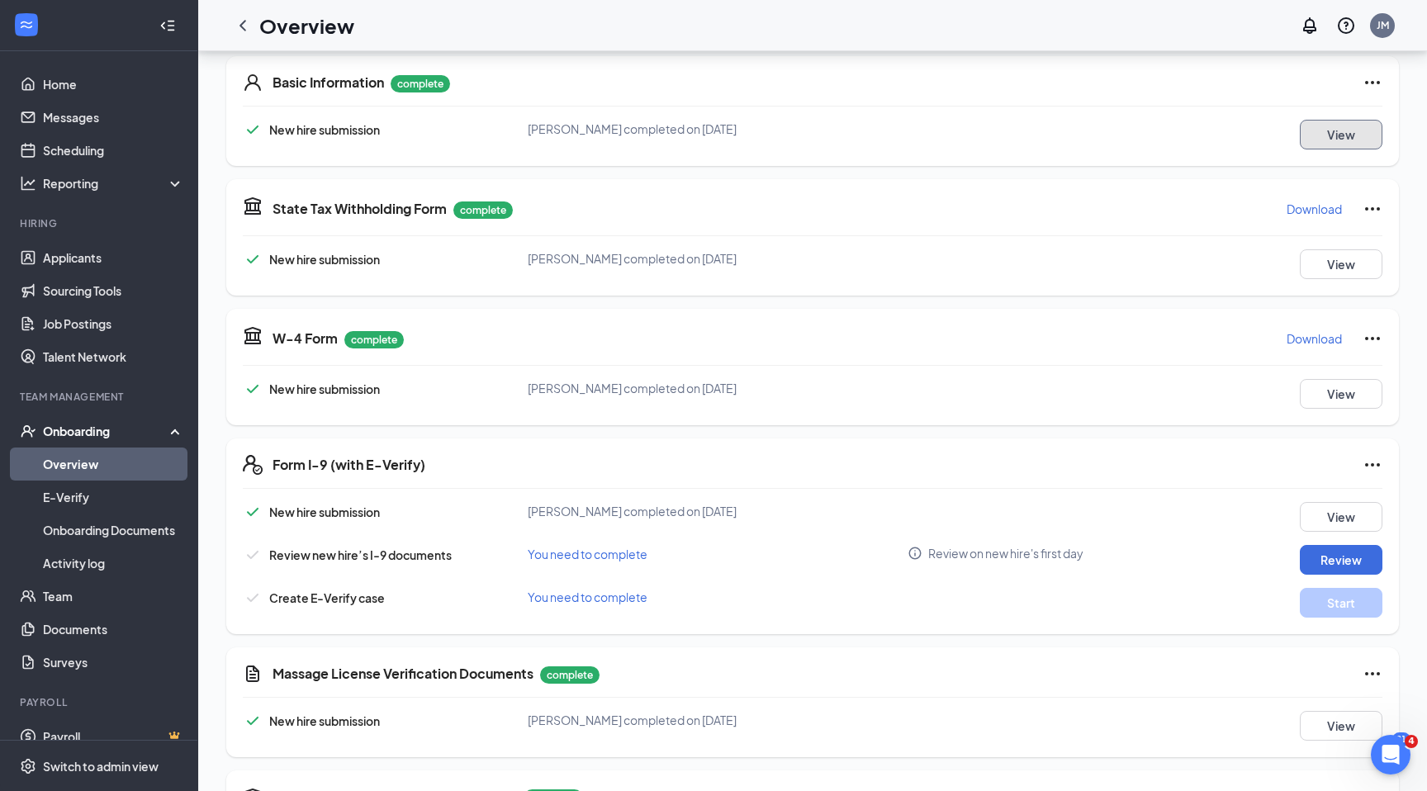
scroll to position [259, 0]
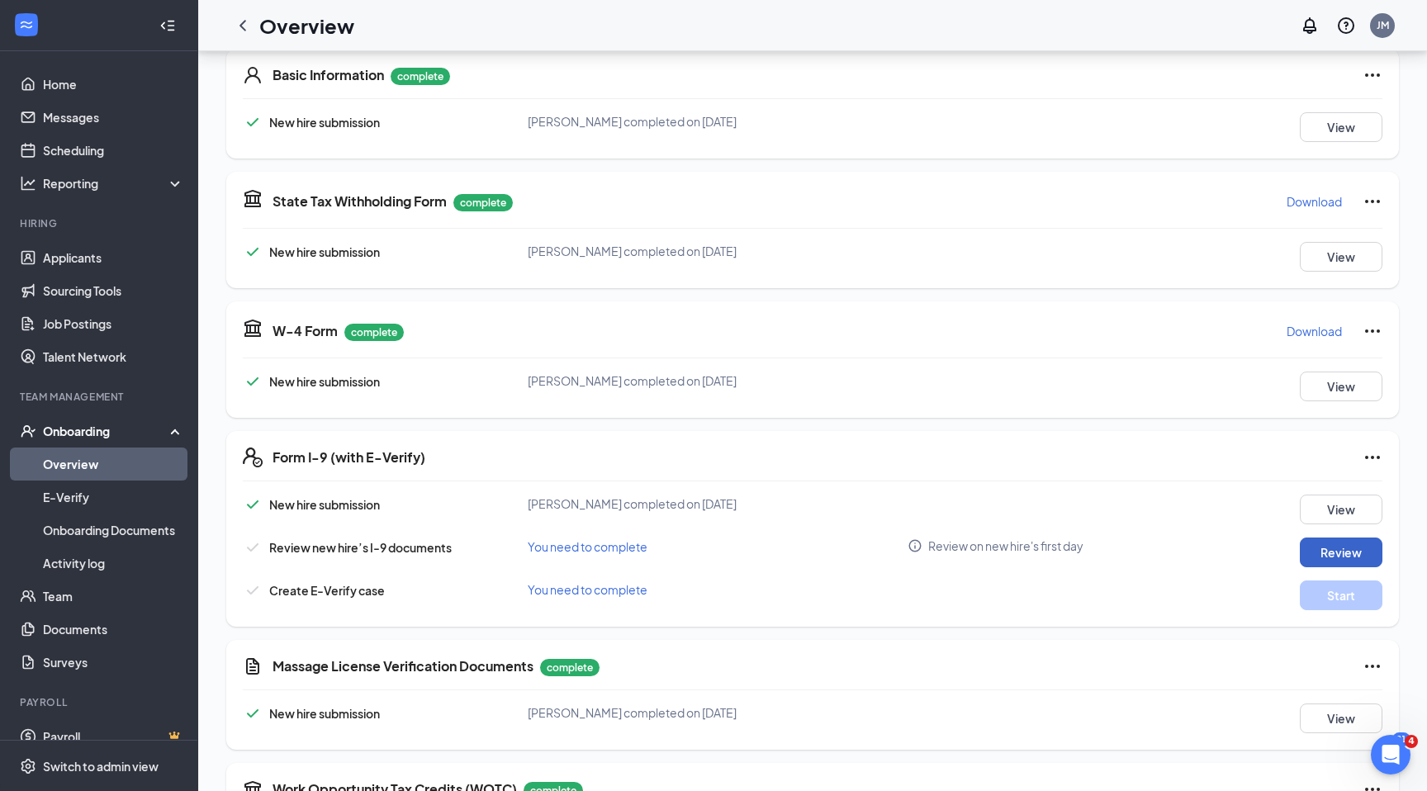
click at [1324, 548] on button "Review" at bounding box center [1341, 553] width 83 height 30
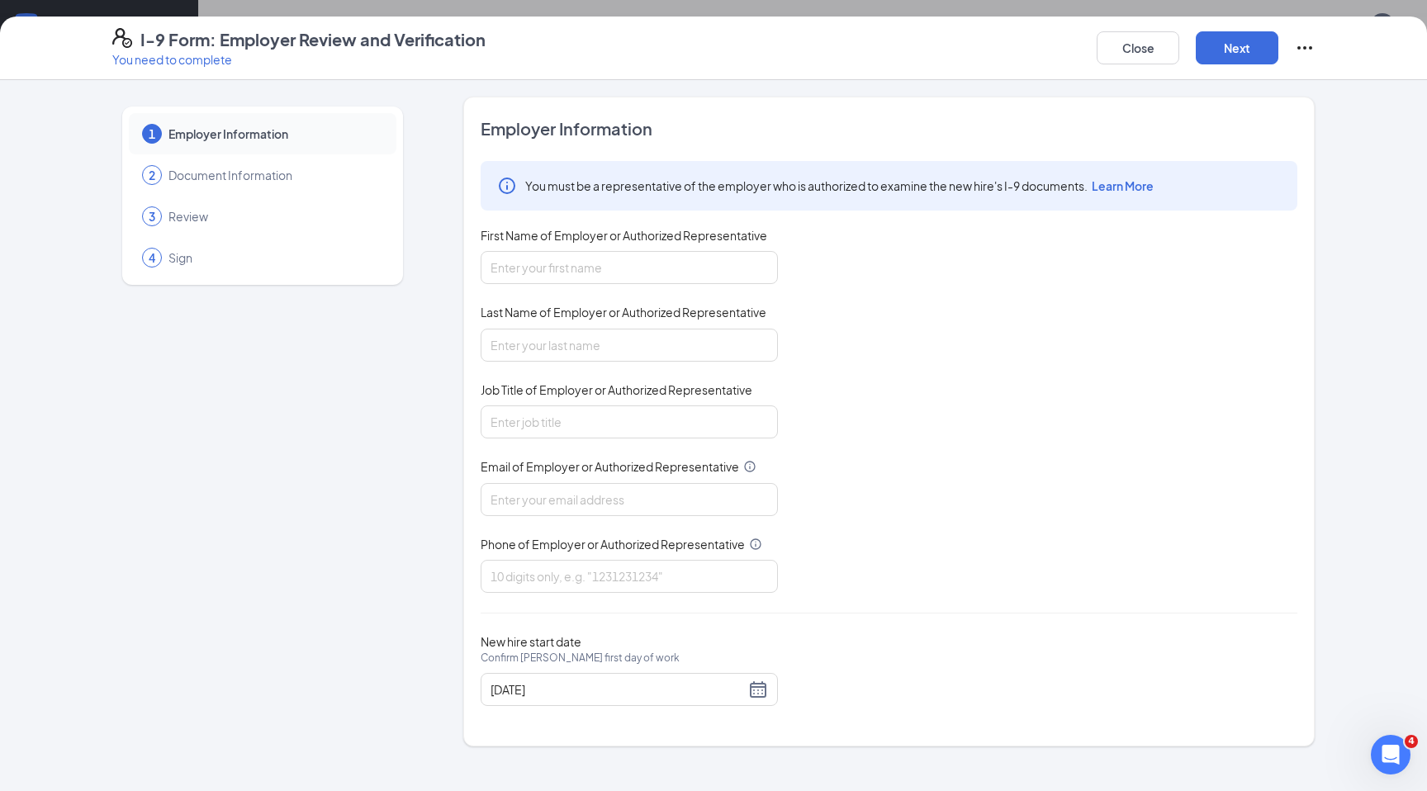
click at [287, 202] on div "3 Review" at bounding box center [263, 216] width 268 height 41
click at [1145, 63] on button "Close" at bounding box center [1138, 47] width 83 height 33
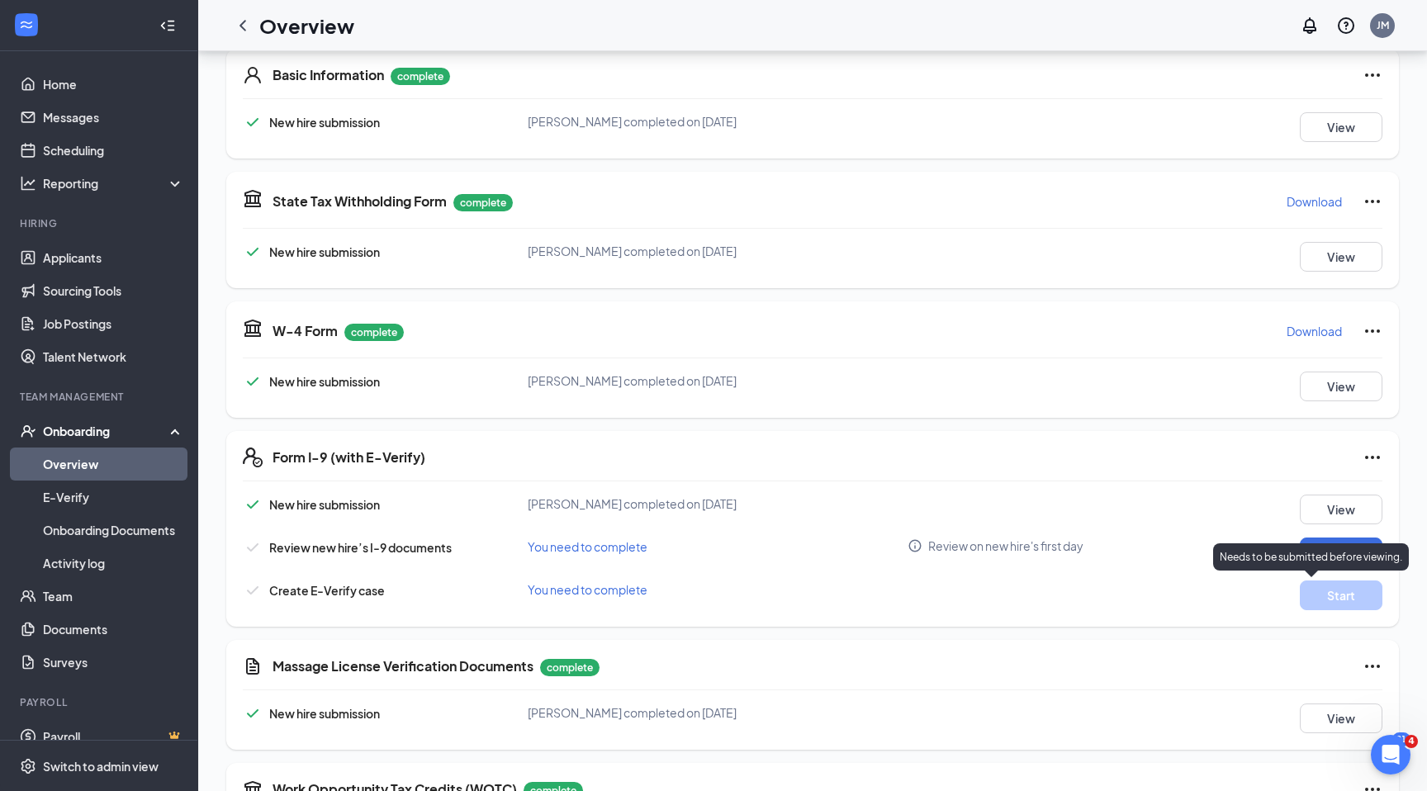
click at [1343, 557] on p "Needs to be submitted before viewing." at bounding box center [1311, 557] width 183 height 14
click at [1256, 527] on div "New hire submission [PERSON_NAME] completed on [DATE] View Review new hire’s I-…" at bounding box center [813, 553] width 1140 height 116
click at [1327, 557] on button "Review" at bounding box center [1341, 553] width 83 height 30
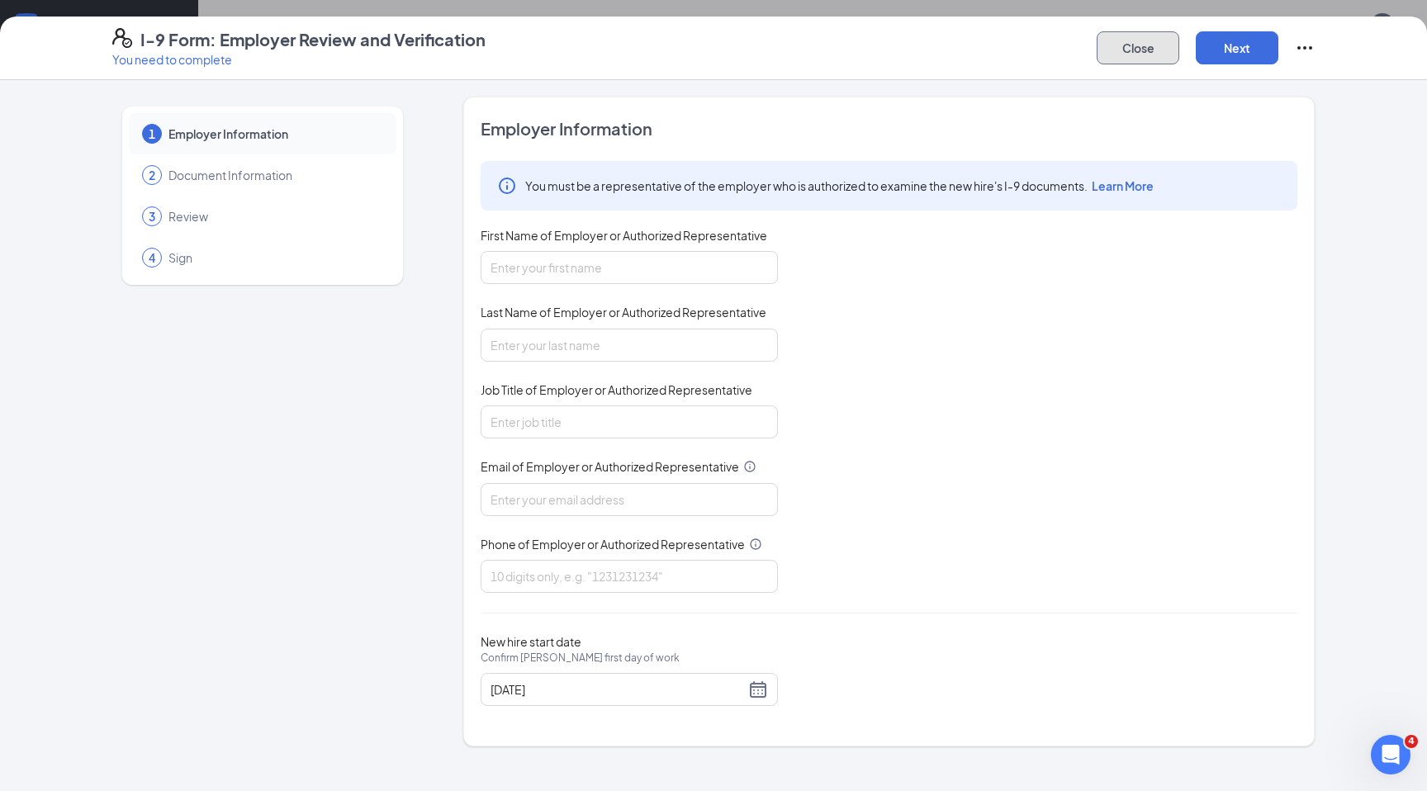
click at [1123, 54] on button "Close" at bounding box center [1138, 47] width 83 height 33
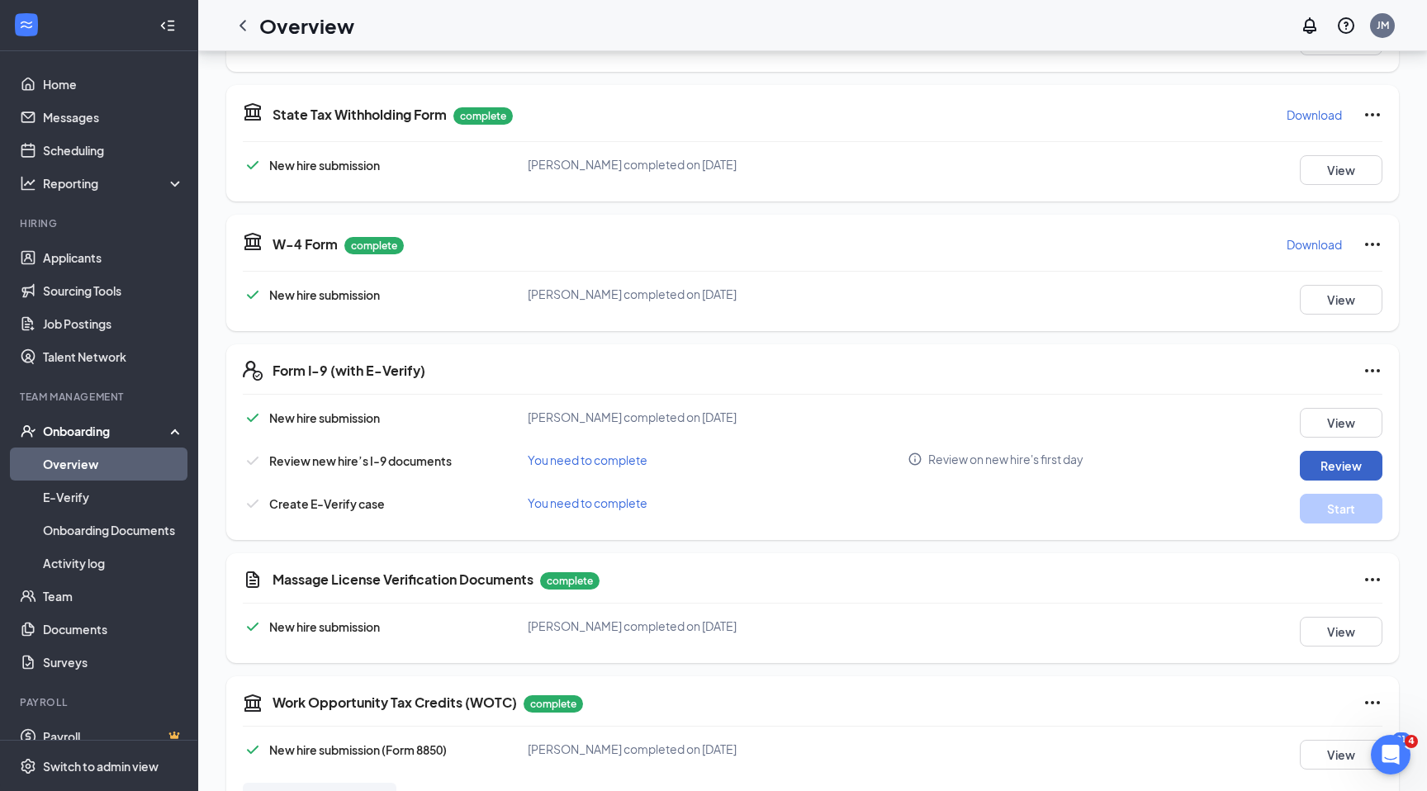
scroll to position [349, 0]
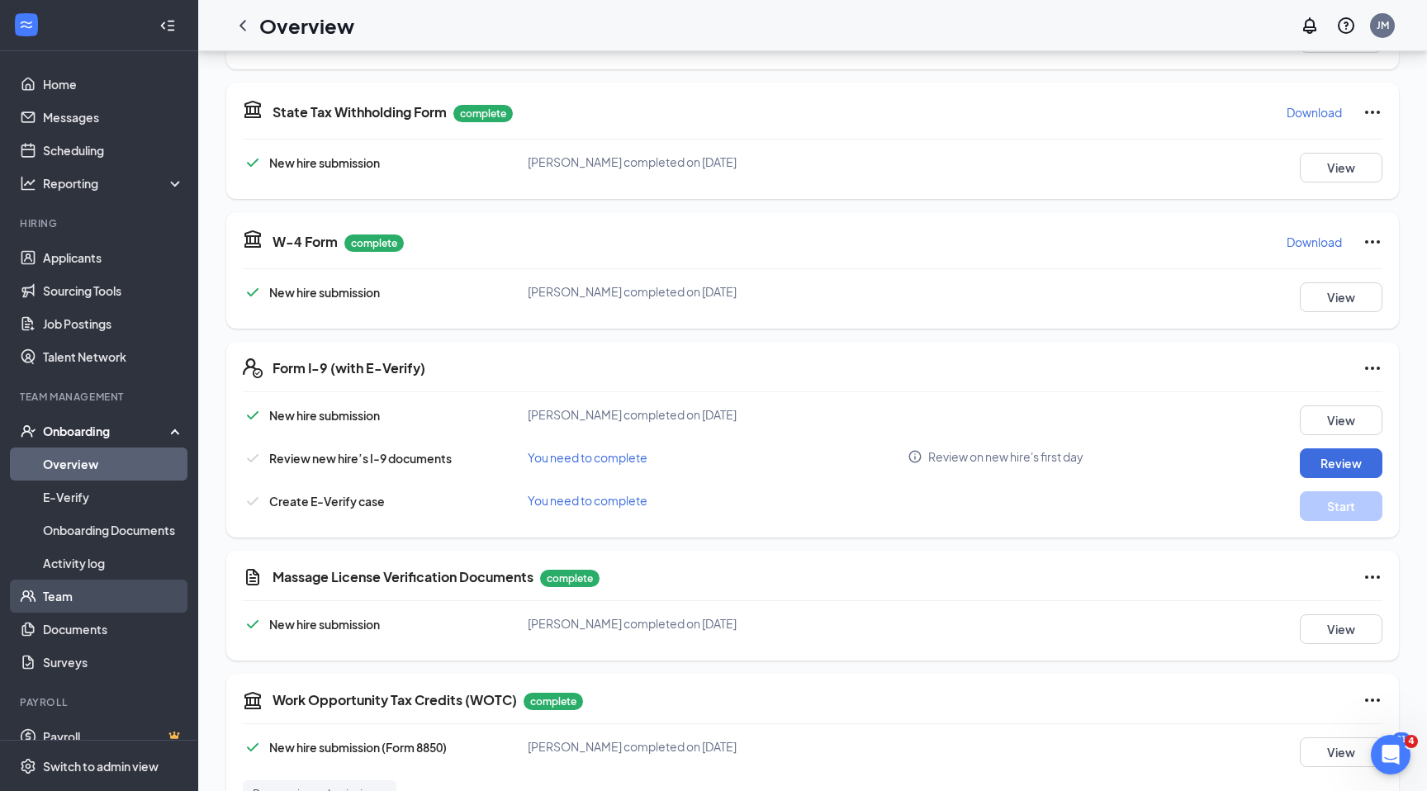
click at [50, 595] on link "Team" at bounding box center [113, 596] width 141 height 33
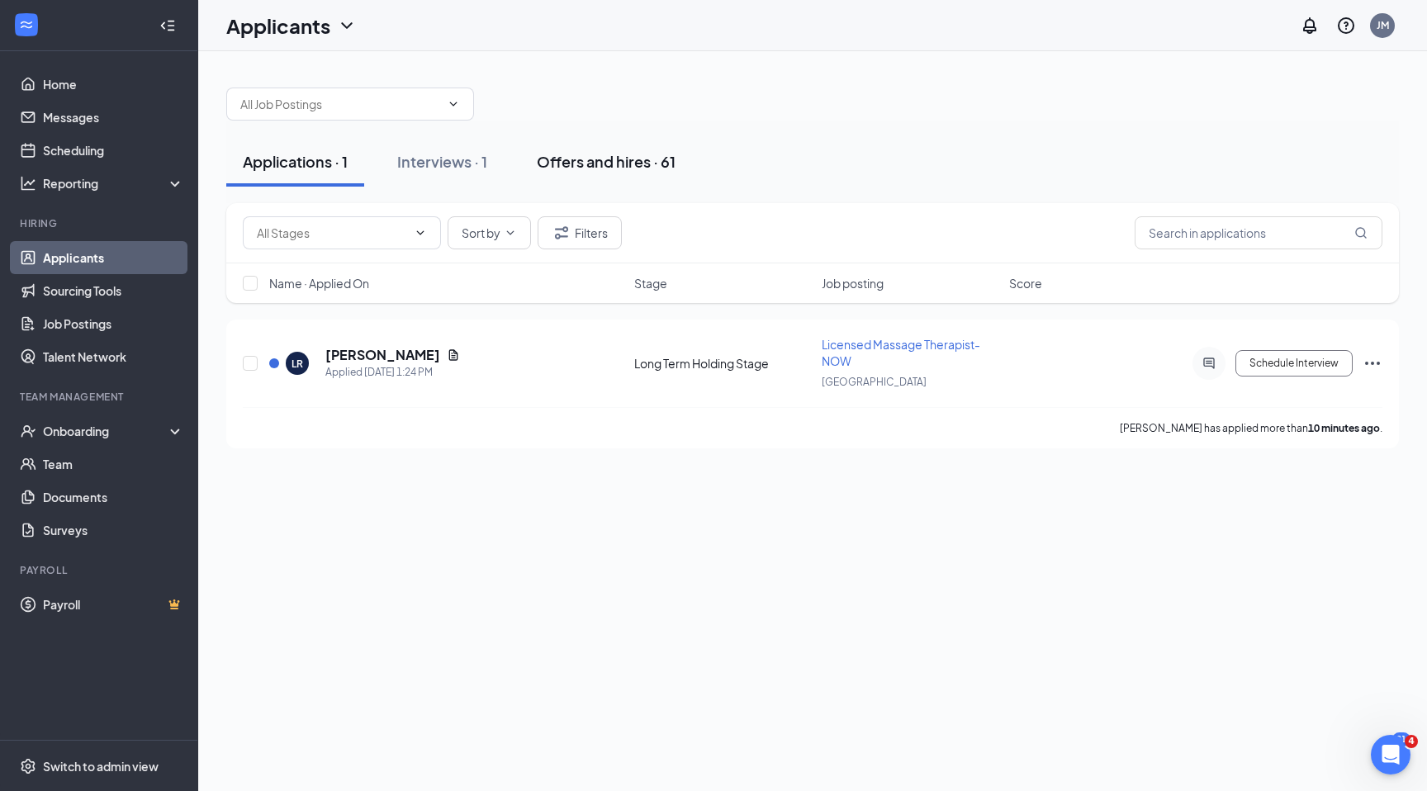
click at [633, 172] on button "Offers and hires · 61" at bounding box center [606, 162] width 172 height 50
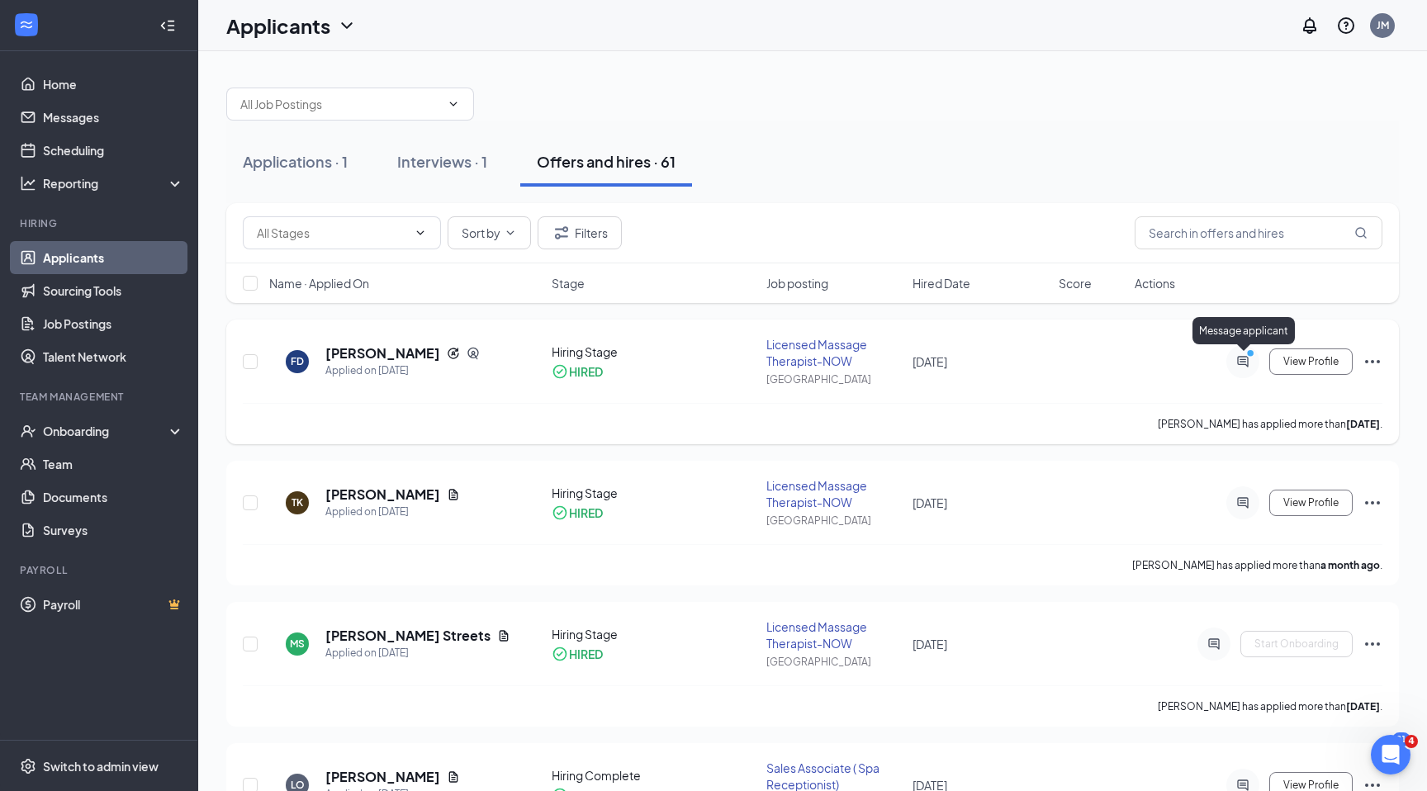
click at [1245, 354] on icon "PrimaryDot" at bounding box center [1253, 355] width 20 height 13
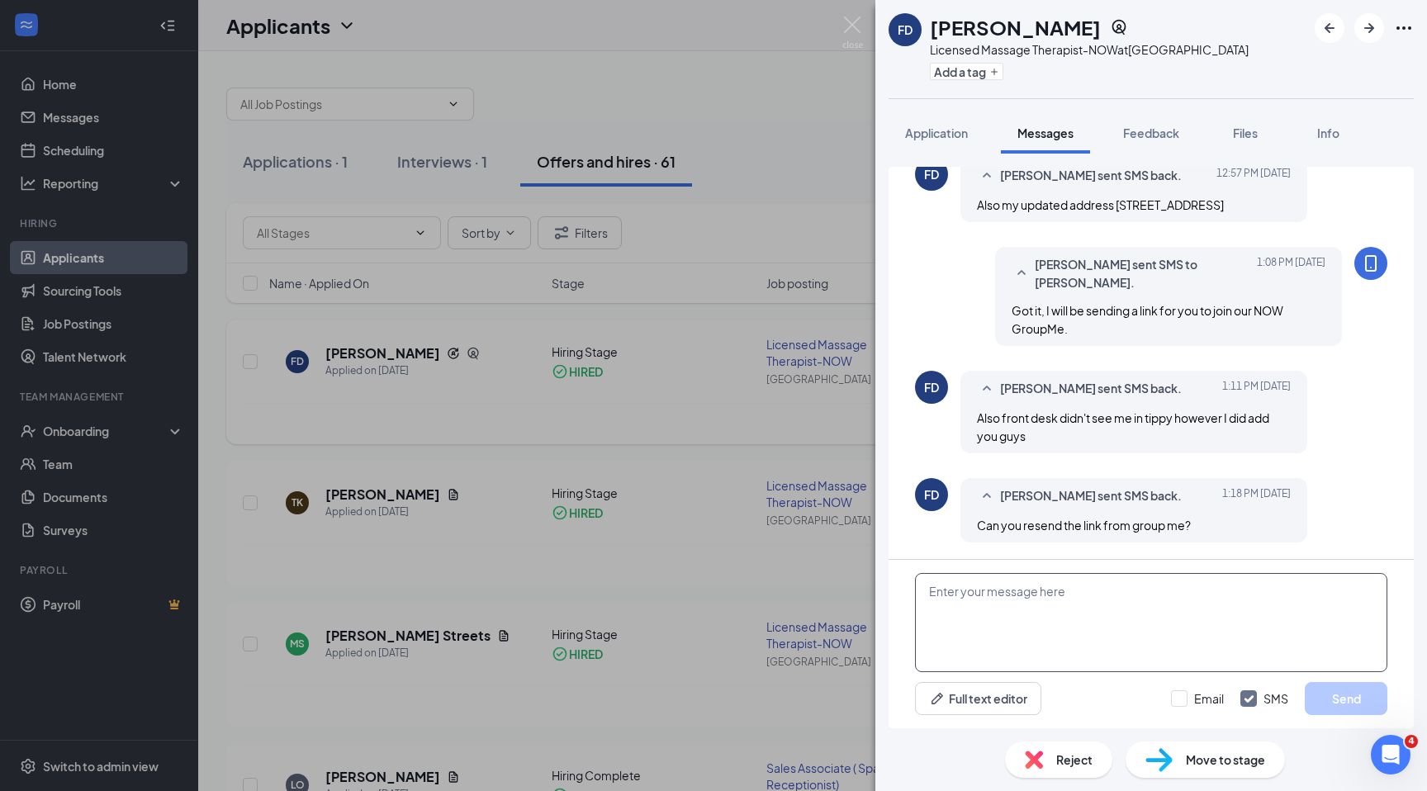
scroll to position [852, 0]
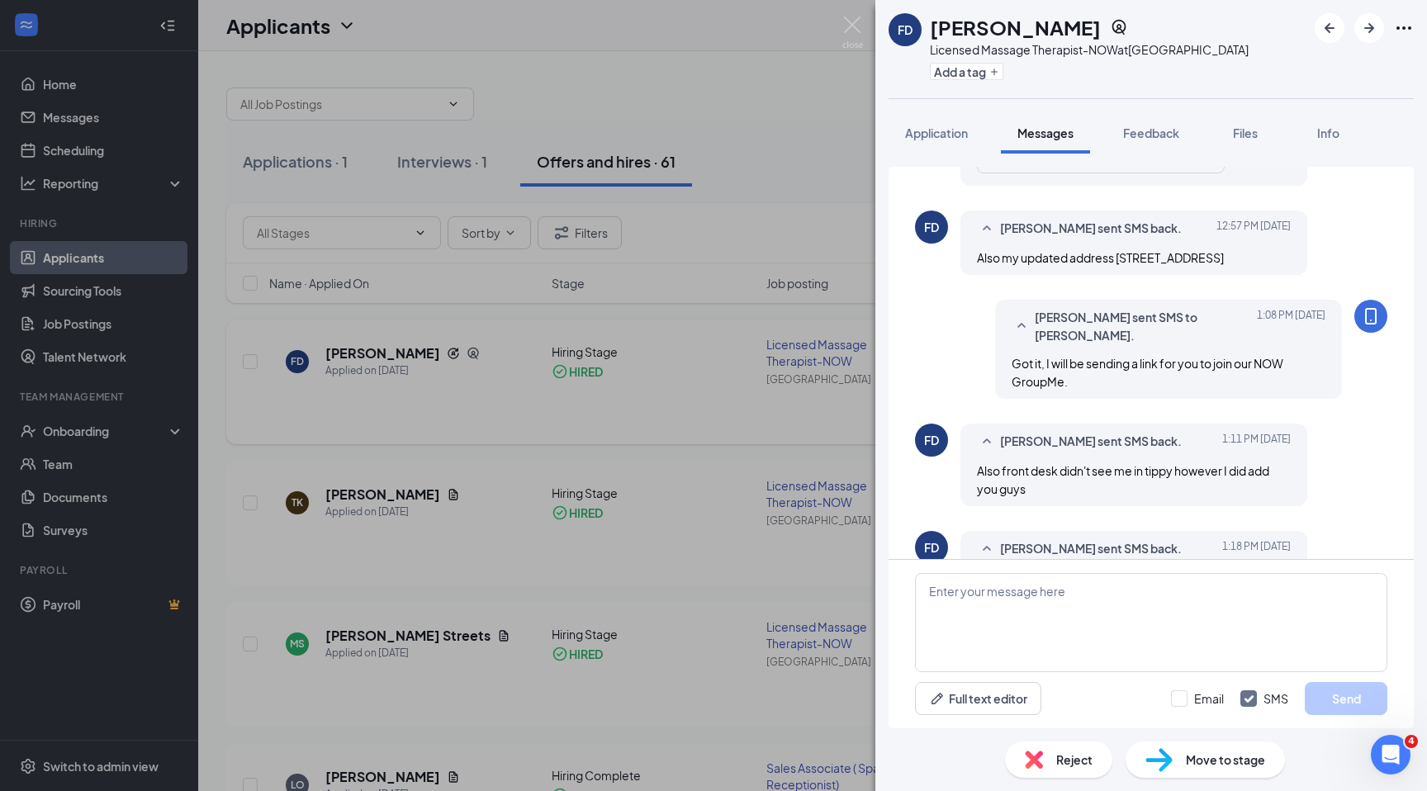
scroll to position [752, 0]
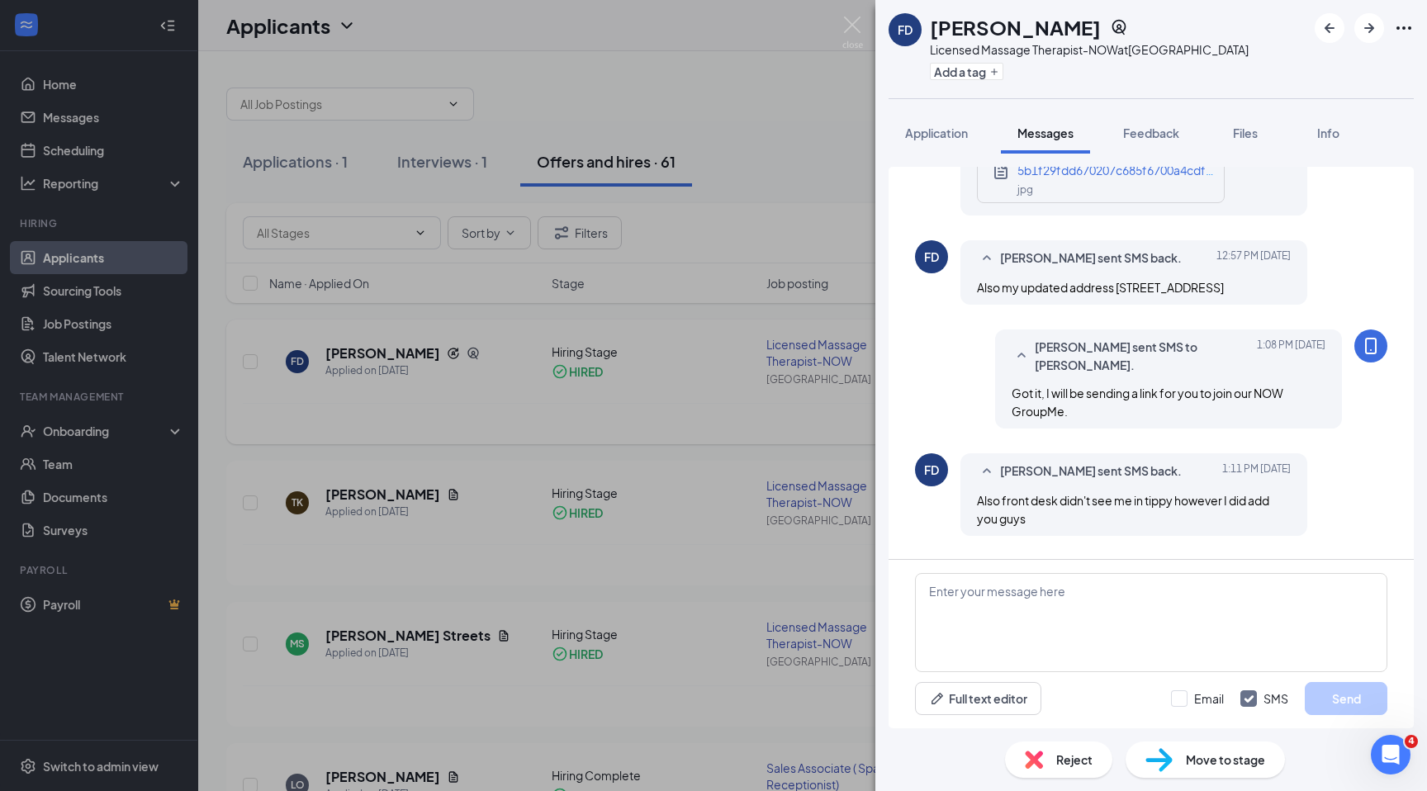
drag, startPoint x: 1118, startPoint y: 287, endPoint x: 1285, endPoint y: 305, distance: 167.7
click at [1285, 296] on div "Also my updated address [STREET_ADDRESS]" at bounding box center [1134, 287] width 314 height 18
copy span "[STREET_ADDRESS]"
click at [810, 199] on div "FD [PERSON_NAME] Licensed Massage Therapist-NOW at [GEOGRAPHIC_DATA] Add a tag …" at bounding box center [713, 395] width 1427 height 791
click at [946, 608] on textarea at bounding box center [1151, 622] width 472 height 99
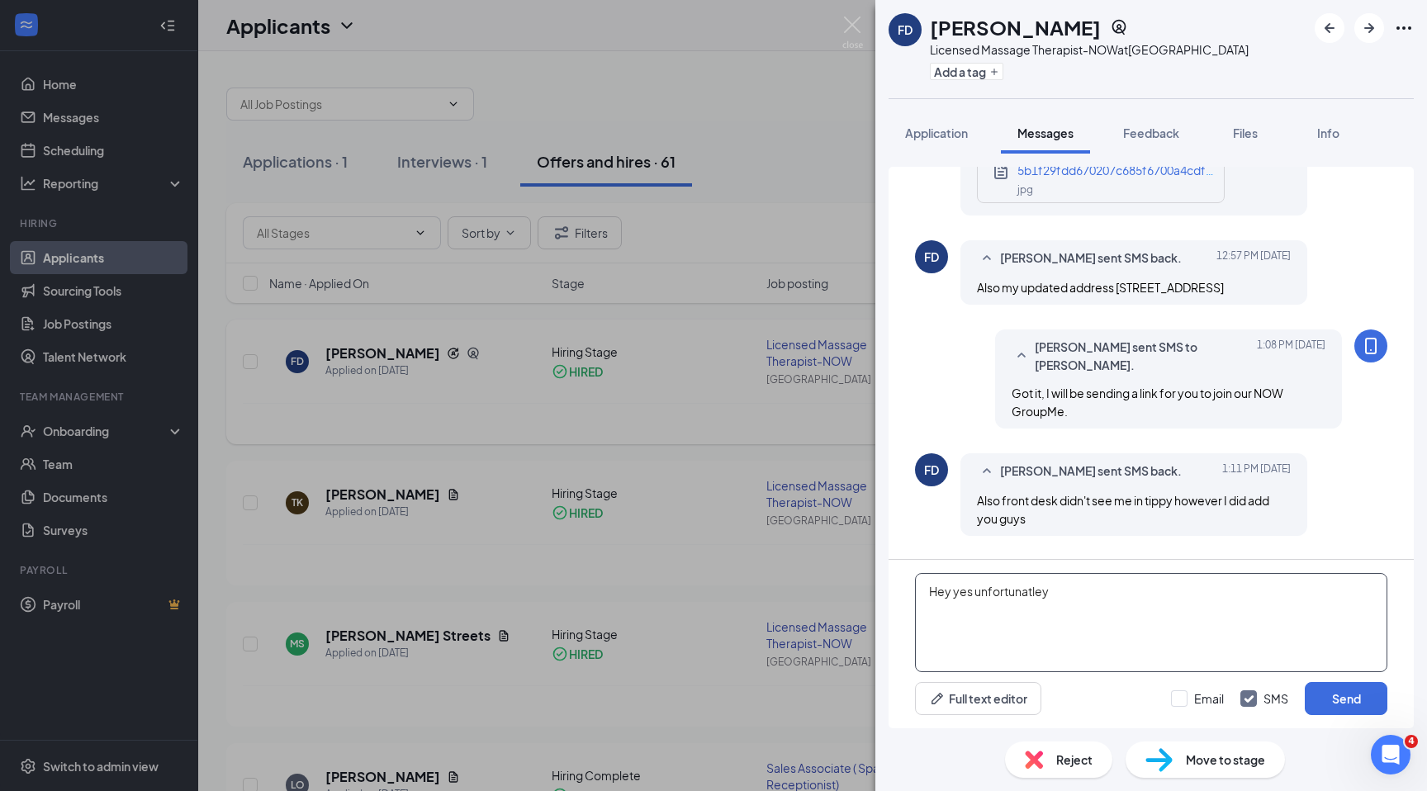
click at [1013, 594] on textarea "Hey yes unfortunatley" at bounding box center [1151, 622] width 472 height 99
click at [1060, 590] on textarea "Hey yes unfortunatley" at bounding box center [1151, 622] width 472 height 99
click at [991, 600] on textarea "Hey, you erent fully onkboarded at that time so tios will be added to your payr…" at bounding box center [1151, 622] width 472 height 99
click at [970, 591] on textarea "Hey, you erent fully onkboarded at that time so tios will be added to your payr…" at bounding box center [1151, 622] width 472 height 99
click at [976, 592] on textarea "Hey, you erent fully onkboarded at that time so tios will be added to your payr…" at bounding box center [1151, 622] width 472 height 99
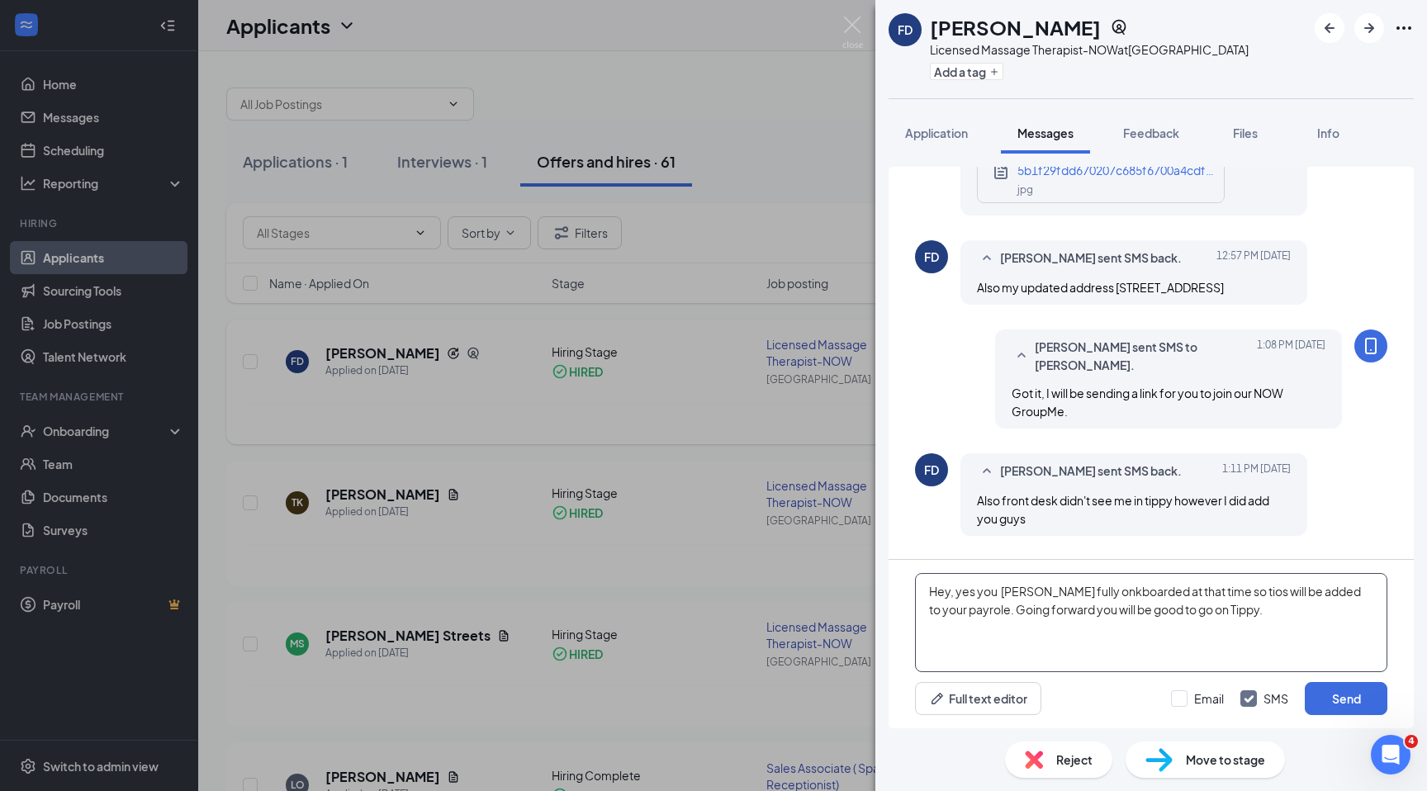
click at [1005, 590] on textarea "Hey, yes you [PERSON_NAME] fully onkboarded at that time so tios will be added …" at bounding box center [1151, 622] width 472 height 99
click at [1003, 591] on textarea "Hey, yes you [PERSON_NAME] fully onkboarded at that time so tios will be added …" at bounding box center [1151, 622] width 472 height 99
click at [1033, 592] on textarea "Hey, yes you werent fully onkboarded at that time so tios will be added to your…" at bounding box center [1151, 622] width 472 height 99
click at [1041, 591] on textarea "Hey, yes you werent fully onkboarded at that time so tios will be added to your…" at bounding box center [1151, 622] width 472 height 99
click at [1095, 594] on textarea "Hey, yes you were not fully onkboarded at that time so tios will be added to yo…" at bounding box center [1151, 622] width 472 height 99
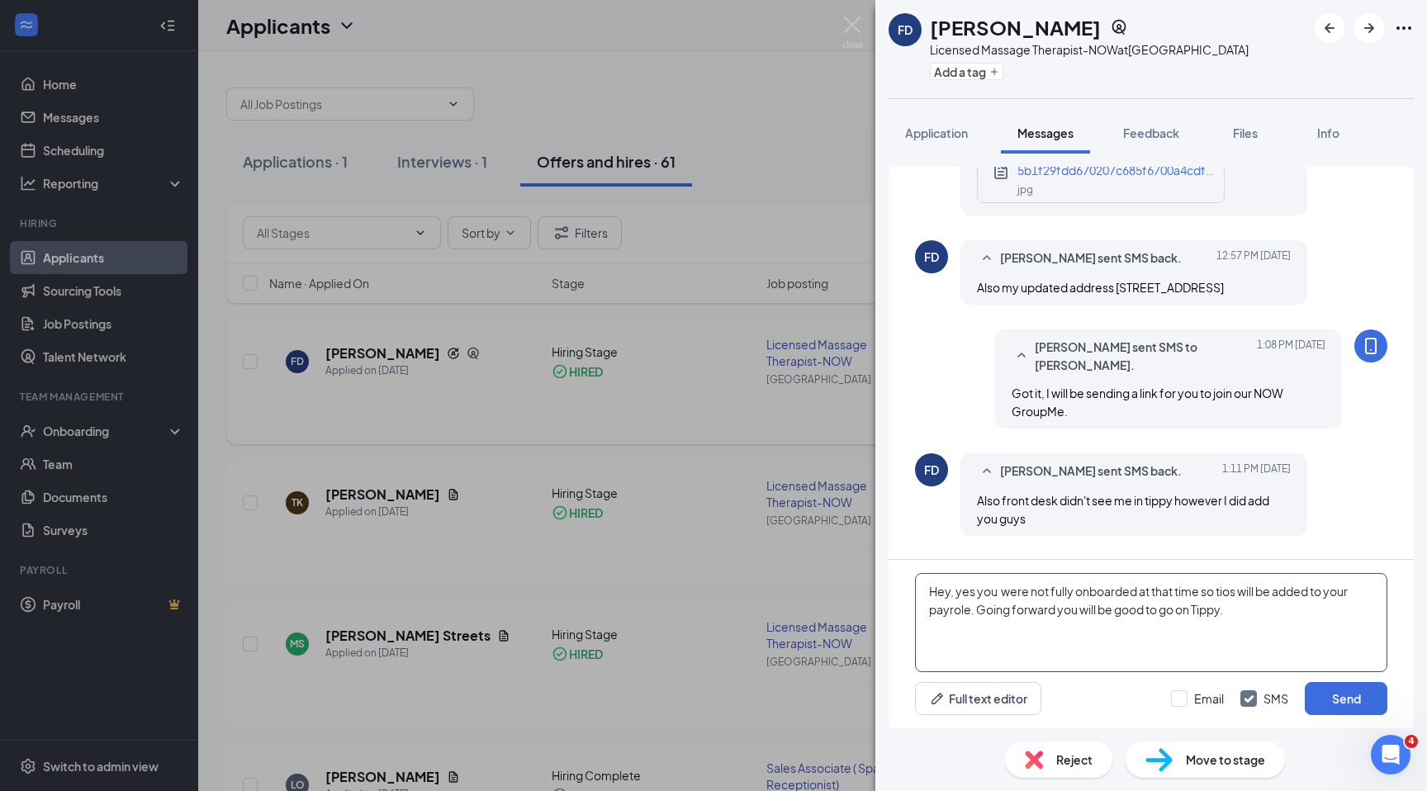
click at [1228, 595] on textarea "Hey, yes you were not fully onboarded at that time so tios will be added to you…" at bounding box center [1151, 622] width 472 height 99
click at [1234, 595] on textarea "Hey, yes you were not fully onboarded at that time so tios will be added to you…" at bounding box center [1151, 622] width 472 height 99
click at [970, 611] on textarea "Hey, yes you were not fully onboarded at that time so tips will be added to you…" at bounding box center [1151, 622] width 472 height 99
click at [1220, 612] on textarea "Hey, yes you were not fully onboarded at that time so tips will be added to you…" at bounding box center [1151, 622] width 472 height 99
click at [1368, 612] on textarea "Hey, yes you were not fully onboarded at that time so tips will be added to you…" at bounding box center [1151, 622] width 472 height 99
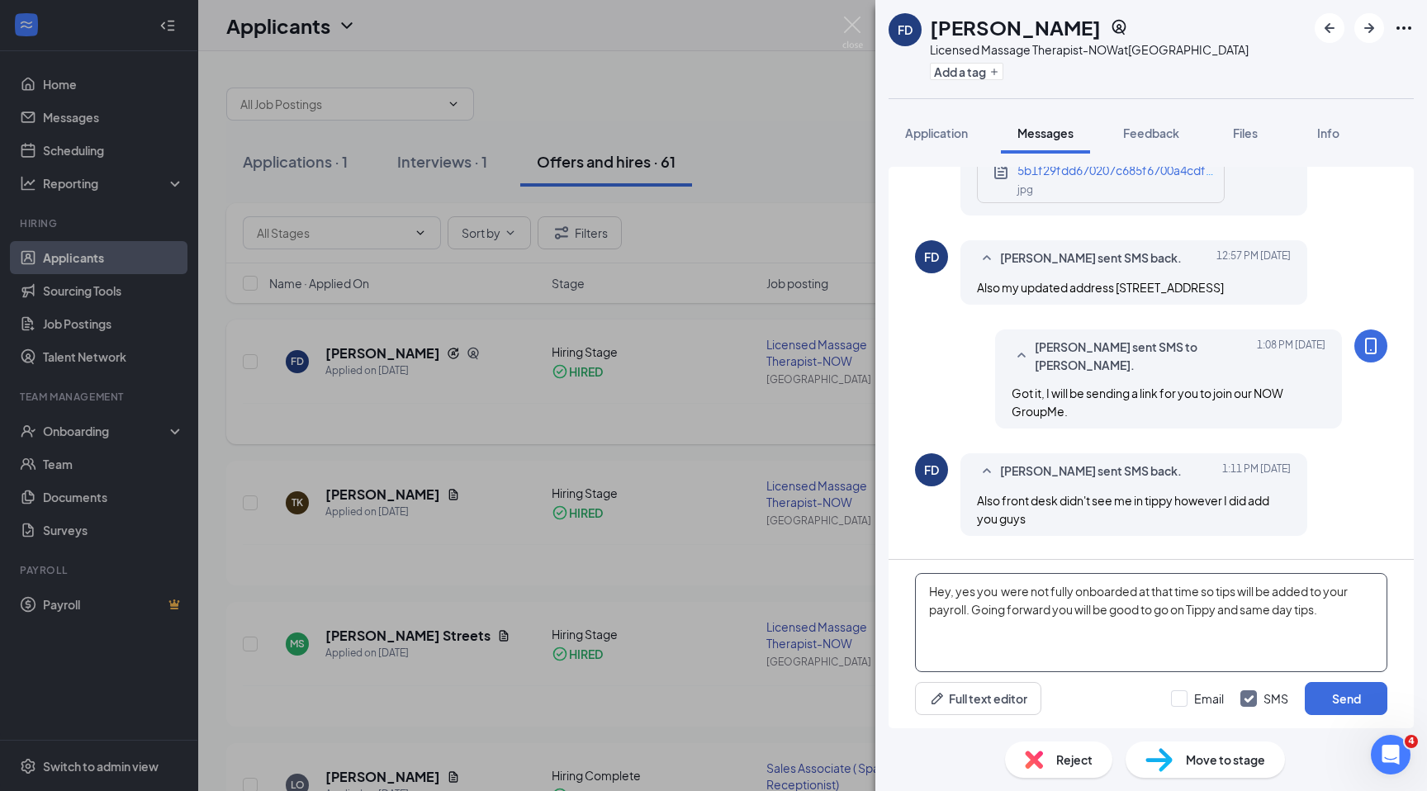
type textarea "Hey, yes you were not fully onboarded at that time so tips will be added to you…"
click at [1357, 678] on div "Hey, yes you were not fully onboarded at that time so tips will be added to you…" at bounding box center [1151, 644] width 525 height 168
click at [1339, 696] on button "Send" at bounding box center [1346, 698] width 83 height 33
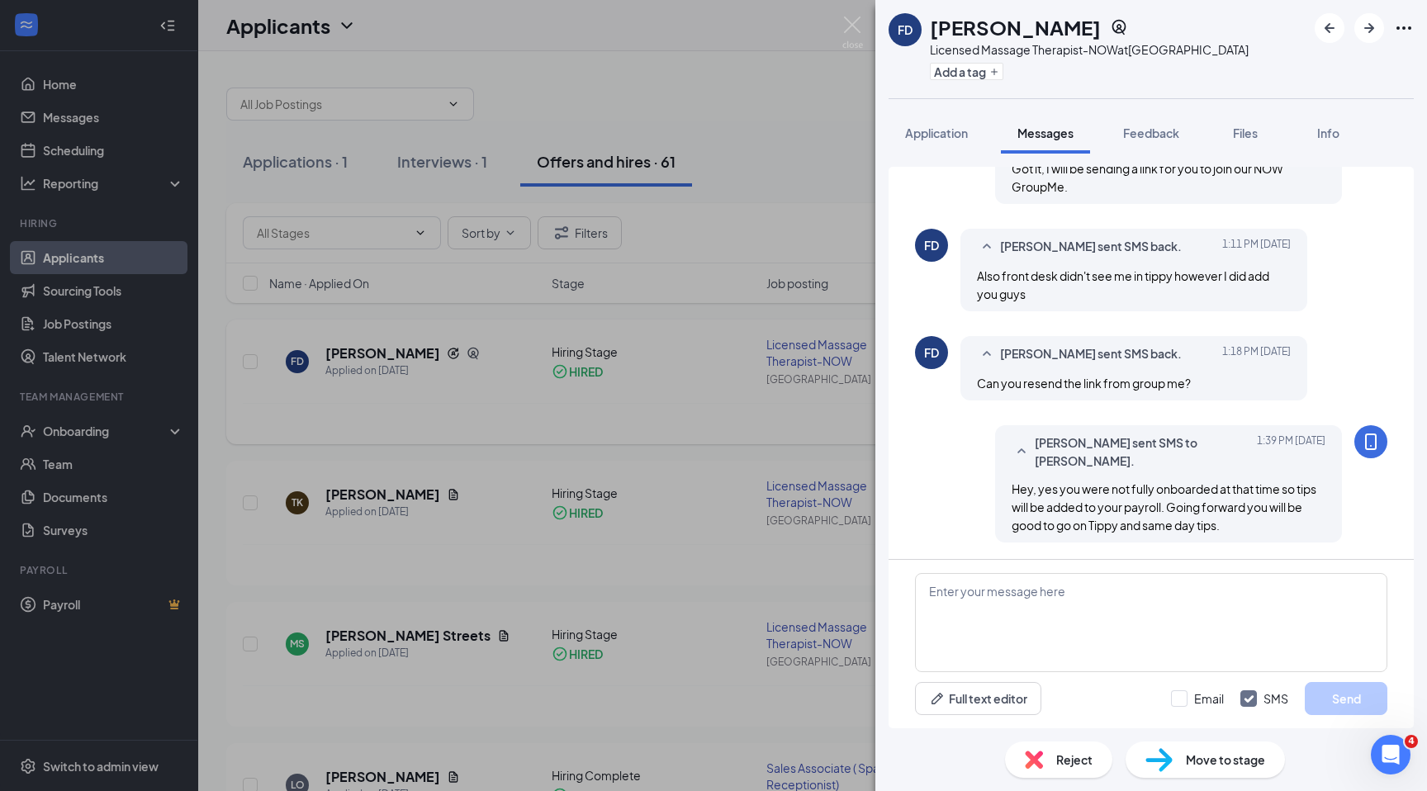
scroll to position [994, 0]
click at [975, 591] on textarea at bounding box center [1151, 622] width 472 height 99
click at [1081, 588] on textarea at bounding box center [1151, 622] width 472 height 99
click at [737, 121] on div "FD [PERSON_NAME] Licensed Massage Therapist-NOW at [GEOGRAPHIC_DATA] Add a tag …" at bounding box center [713, 395] width 1427 height 791
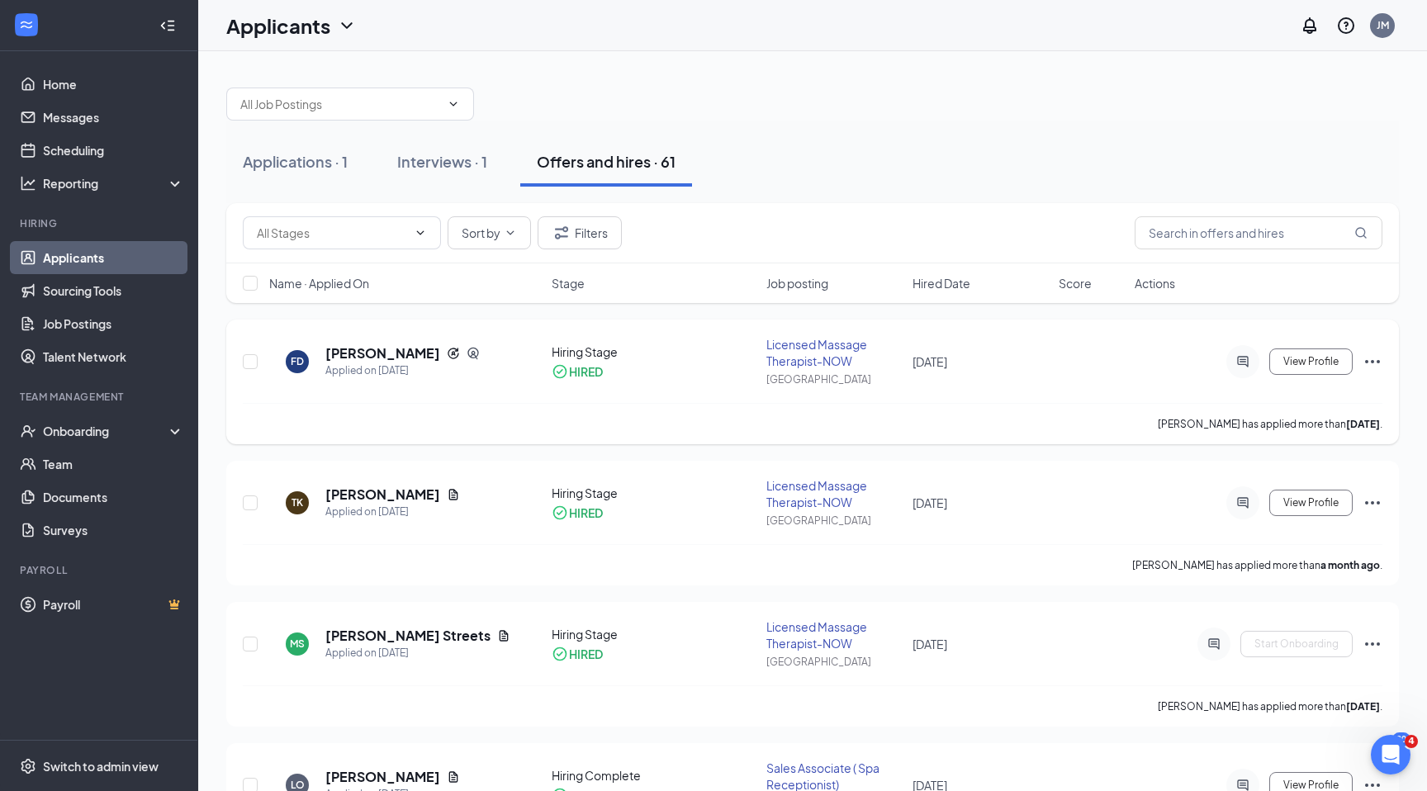
click at [592, 391] on div "FD [PERSON_NAME] Applied on [DATE] Hiring Stage HIRED Licensed Massage Therapis…" at bounding box center [813, 369] width 1140 height 67
click at [1240, 368] on div at bounding box center [1242, 361] width 33 height 33
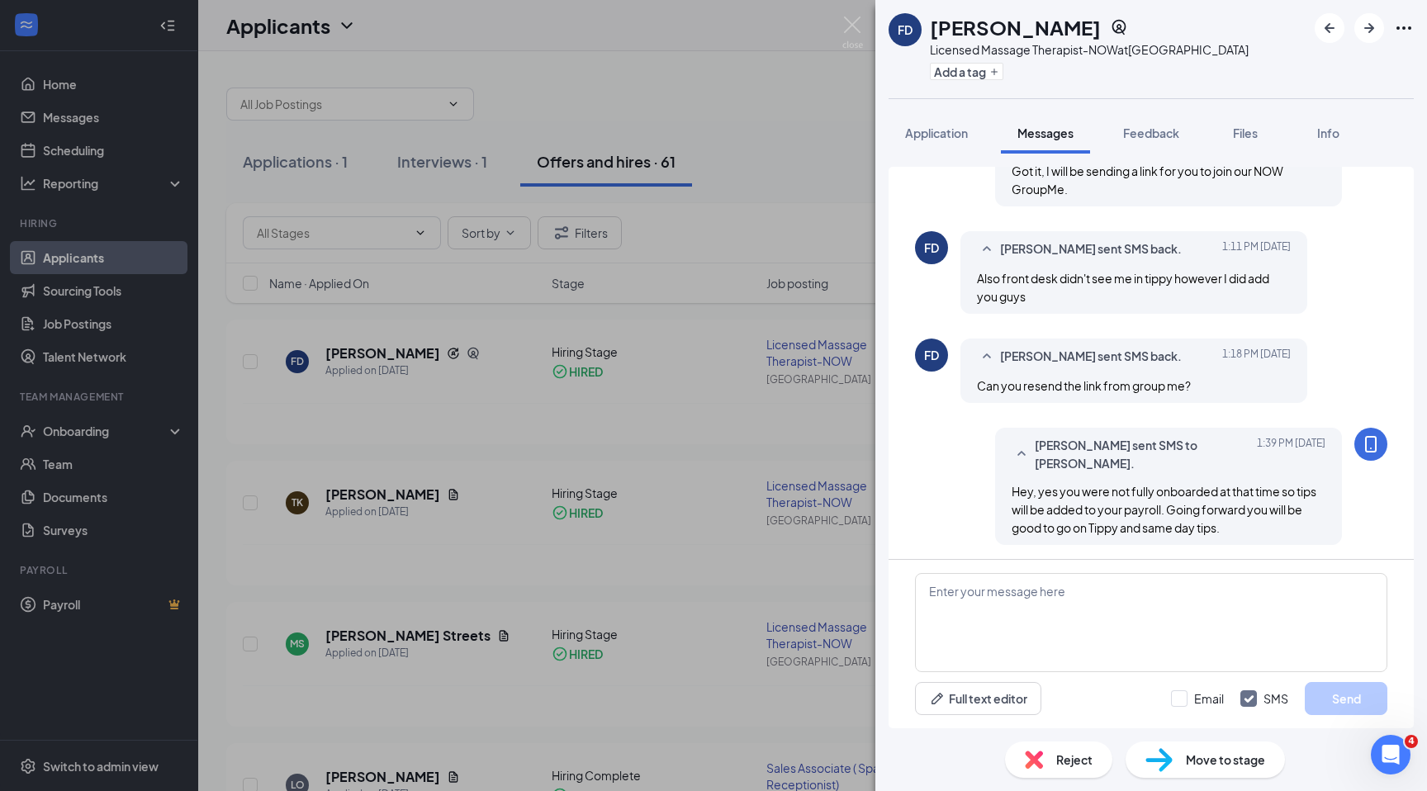
scroll to position [905, 0]
click at [609, 510] on div "FD [PERSON_NAME] Licensed Massage Therapist-NOW at [GEOGRAPHIC_DATA] Add a tag …" at bounding box center [713, 395] width 1427 height 791
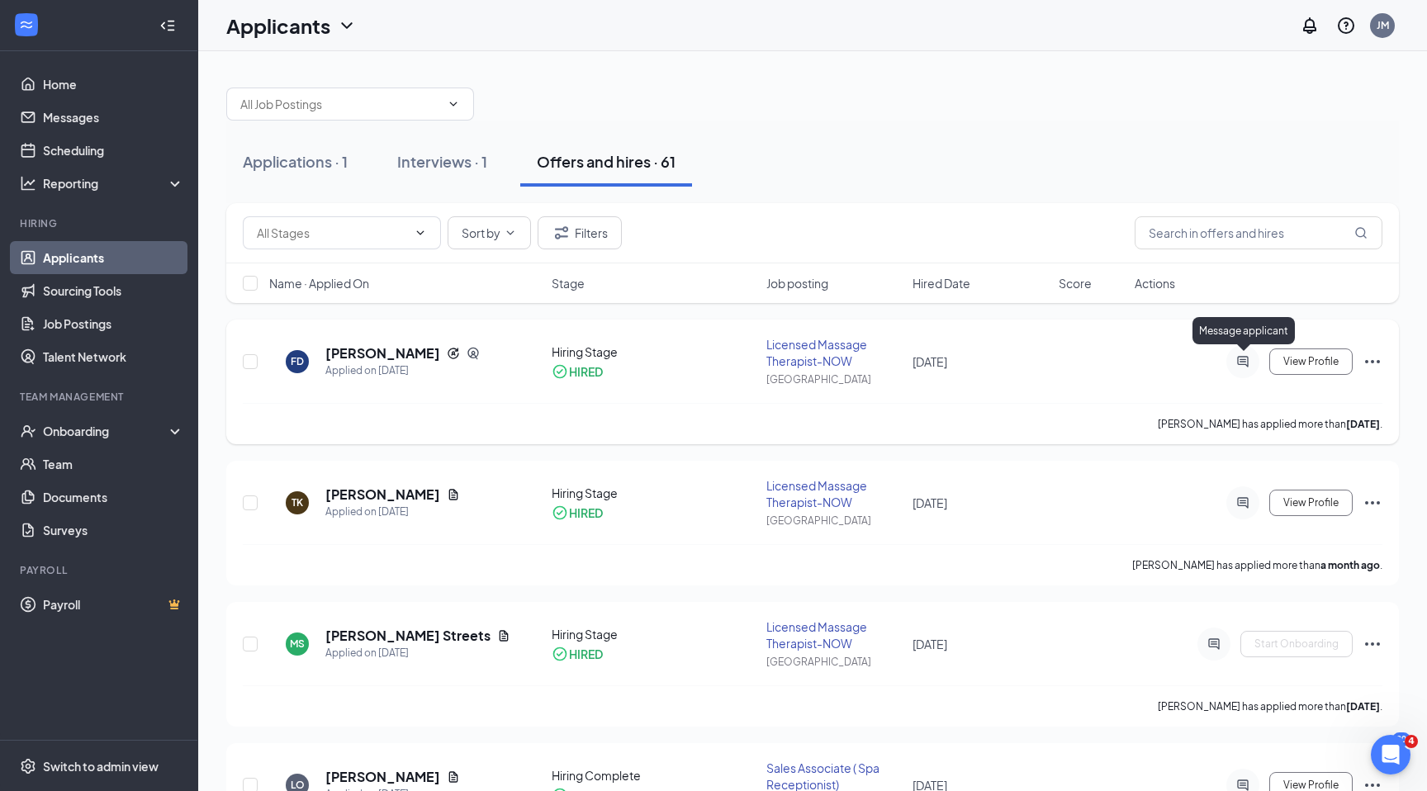
click at [1240, 358] on icon "ActiveChat" at bounding box center [1243, 361] width 20 height 13
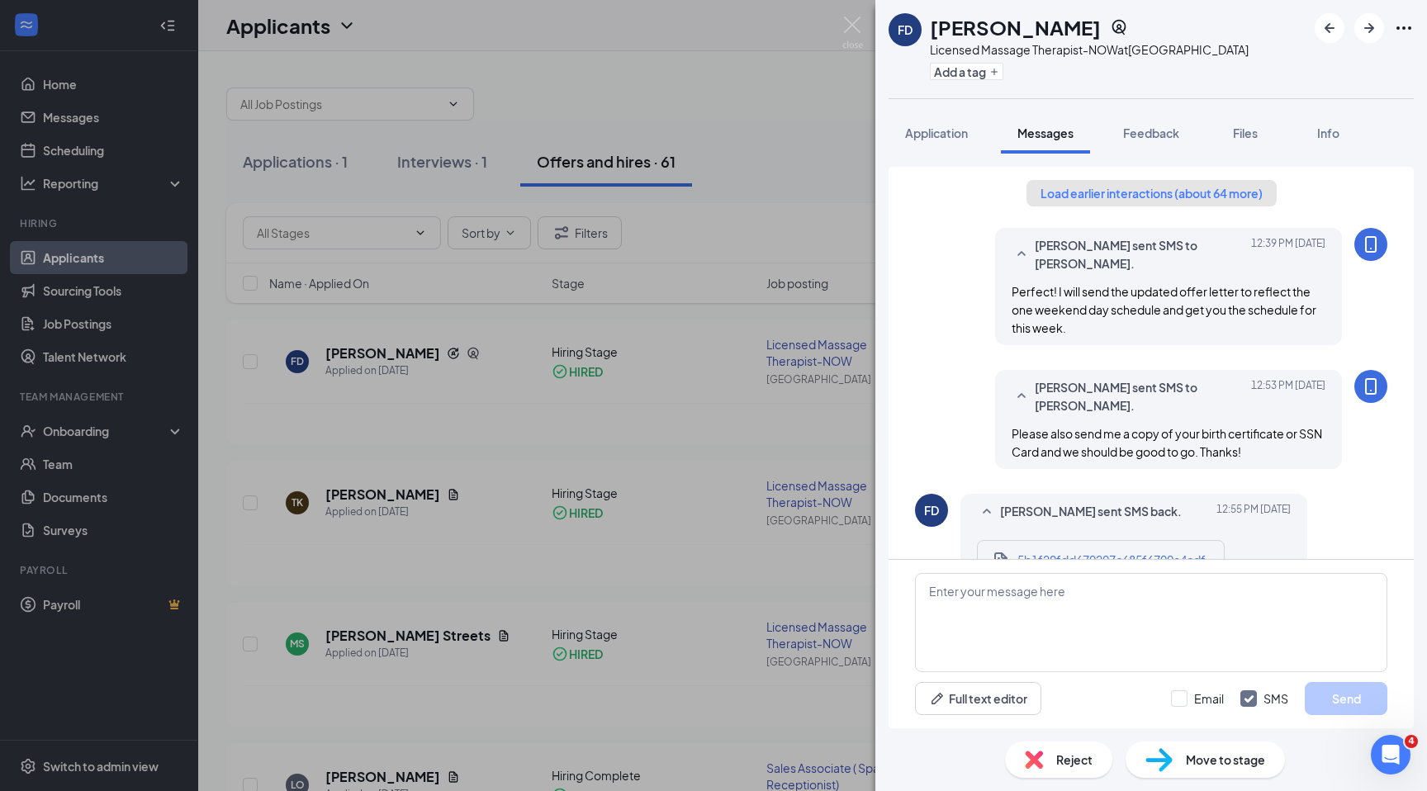
click at [1201, 191] on button "Load earlier interactions (about 64 more)" at bounding box center [1152, 193] width 250 height 26
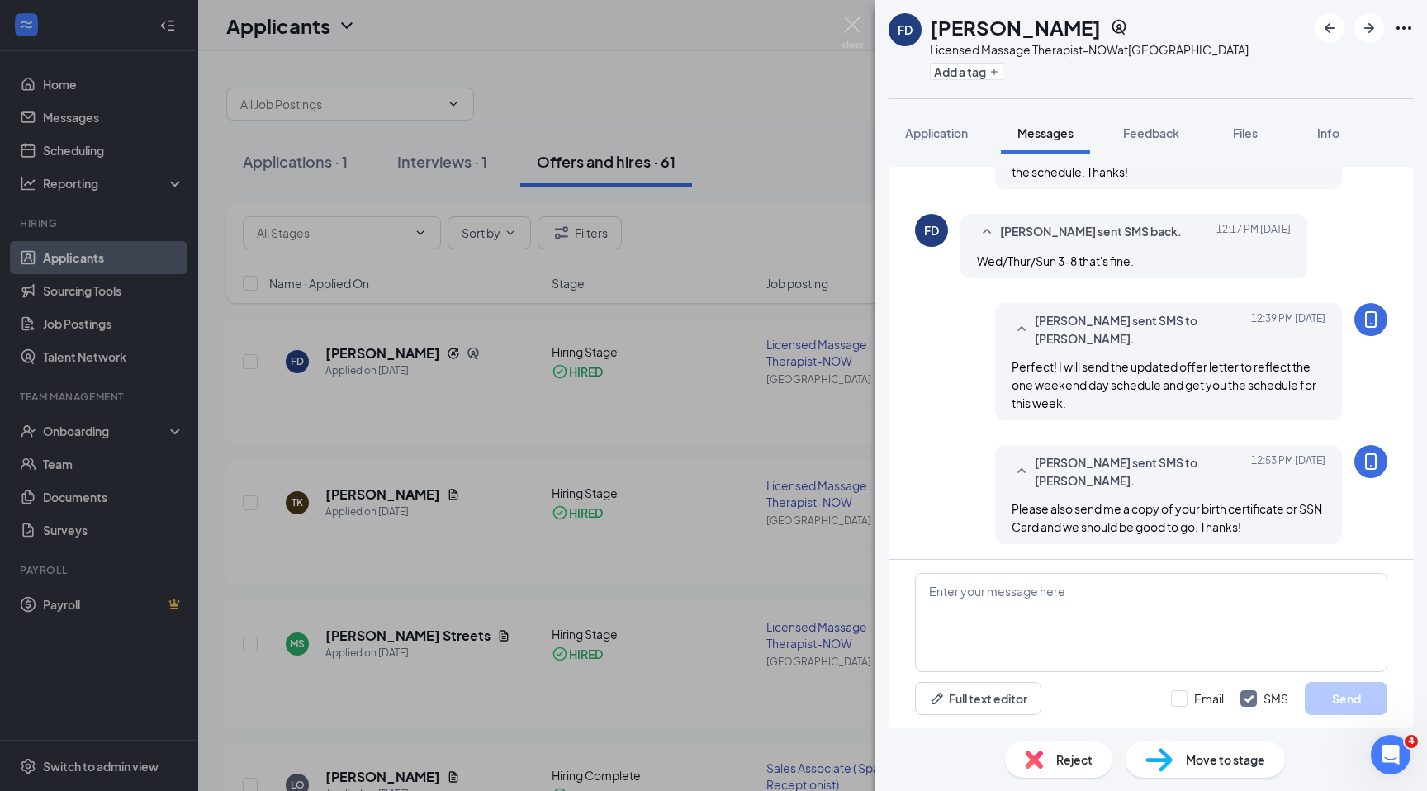
scroll to position [5107, 0]
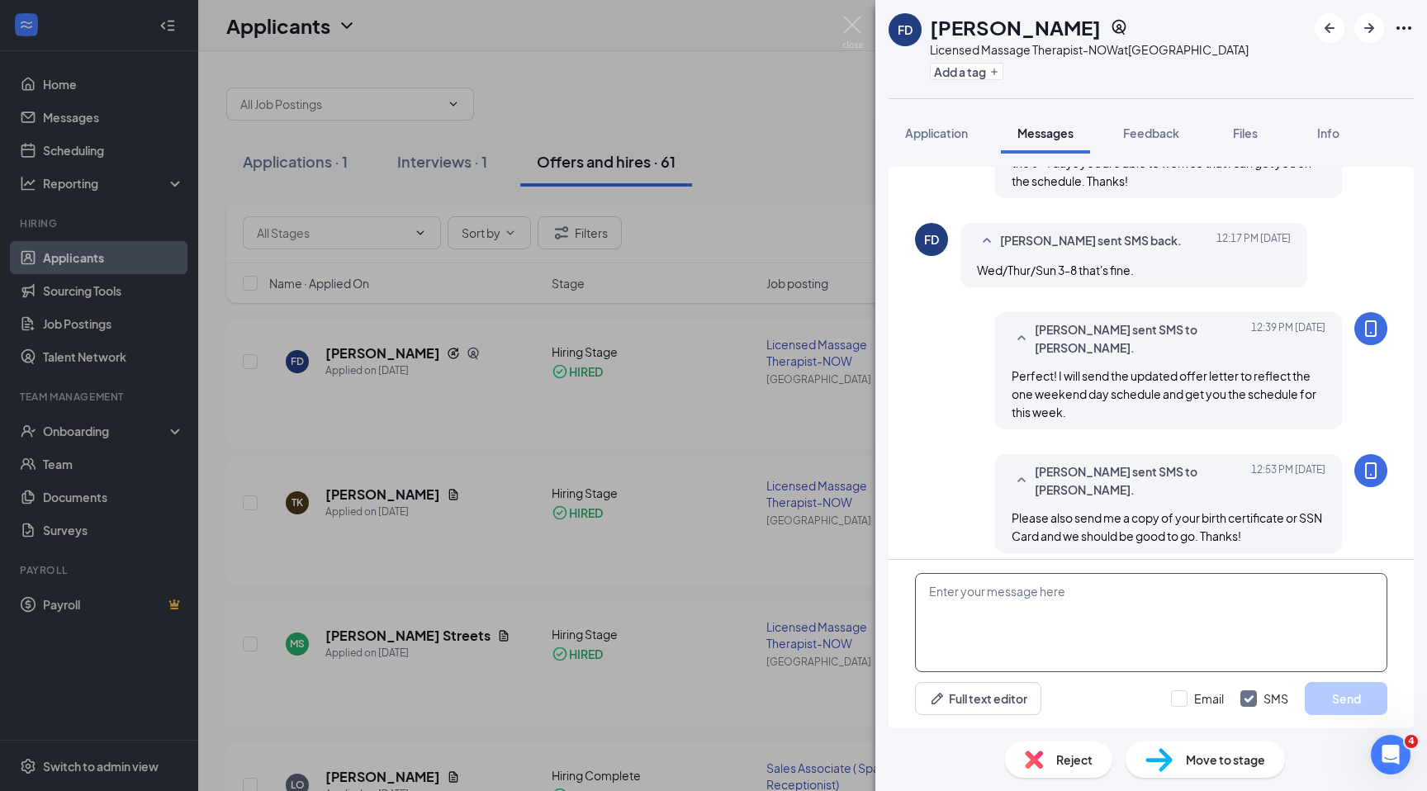
click at [1067, 594] on textarea at bounding box center [1151, 622] width 472 height 99
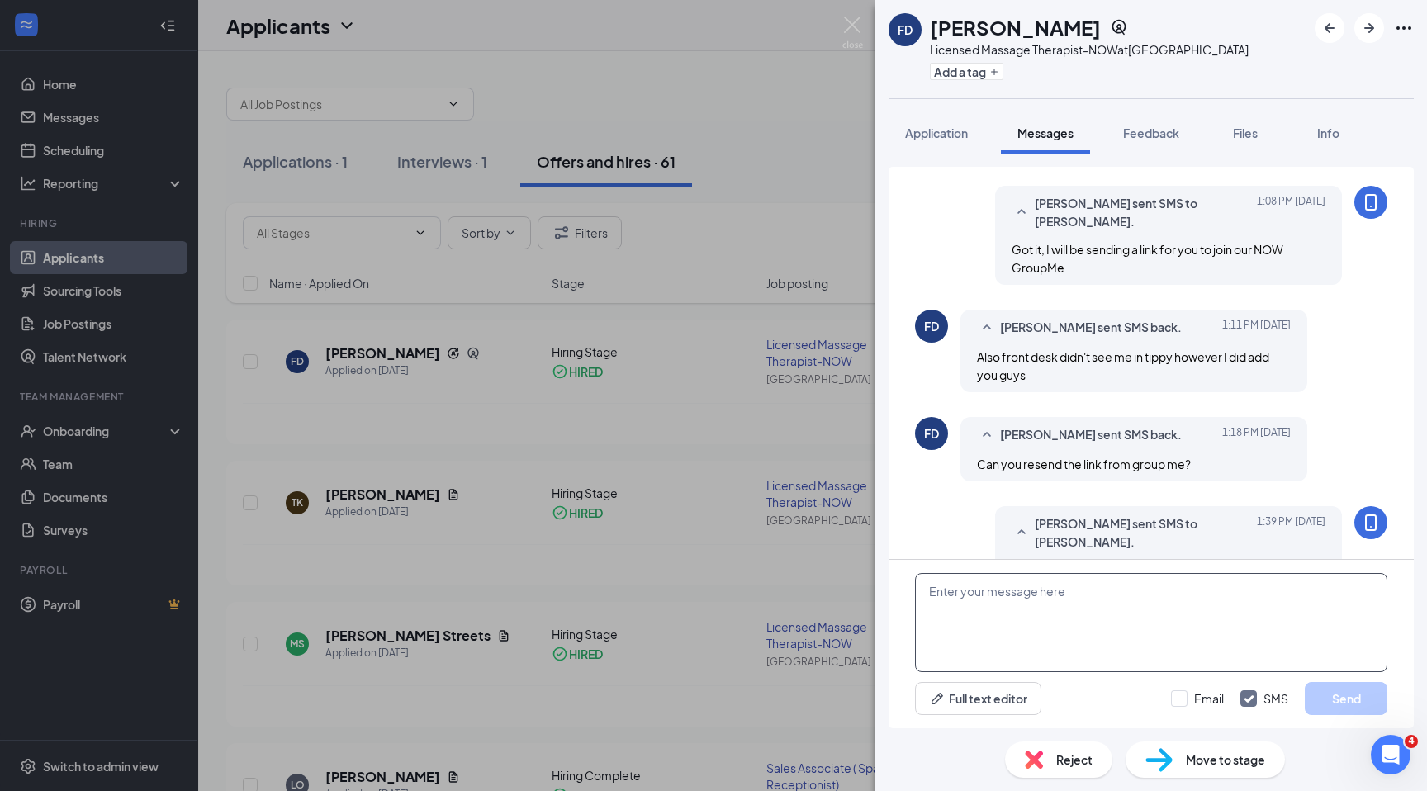
scroll to position [6097, 0]
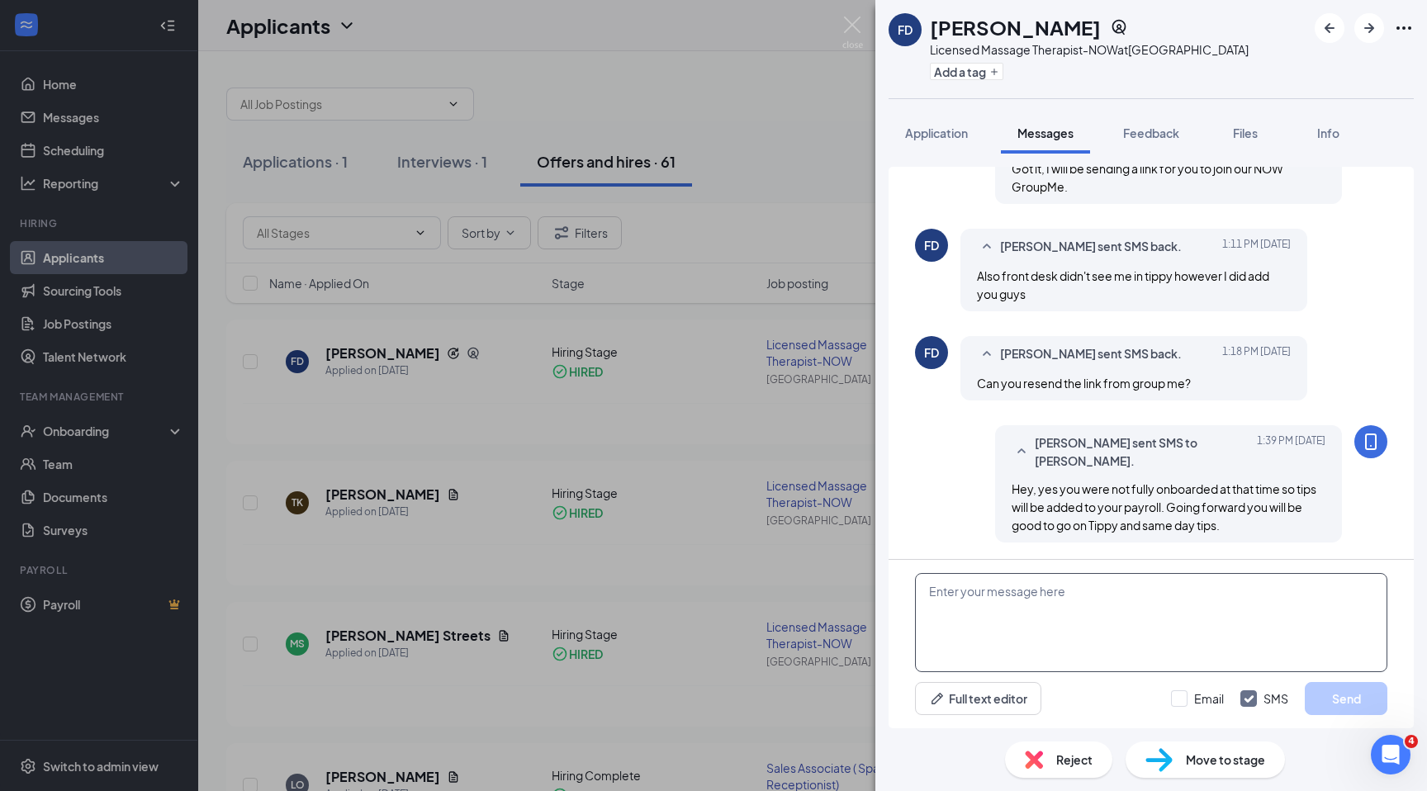
click at [981, 604] on textarea at bounding box center [1151, 622] width 472 height 99
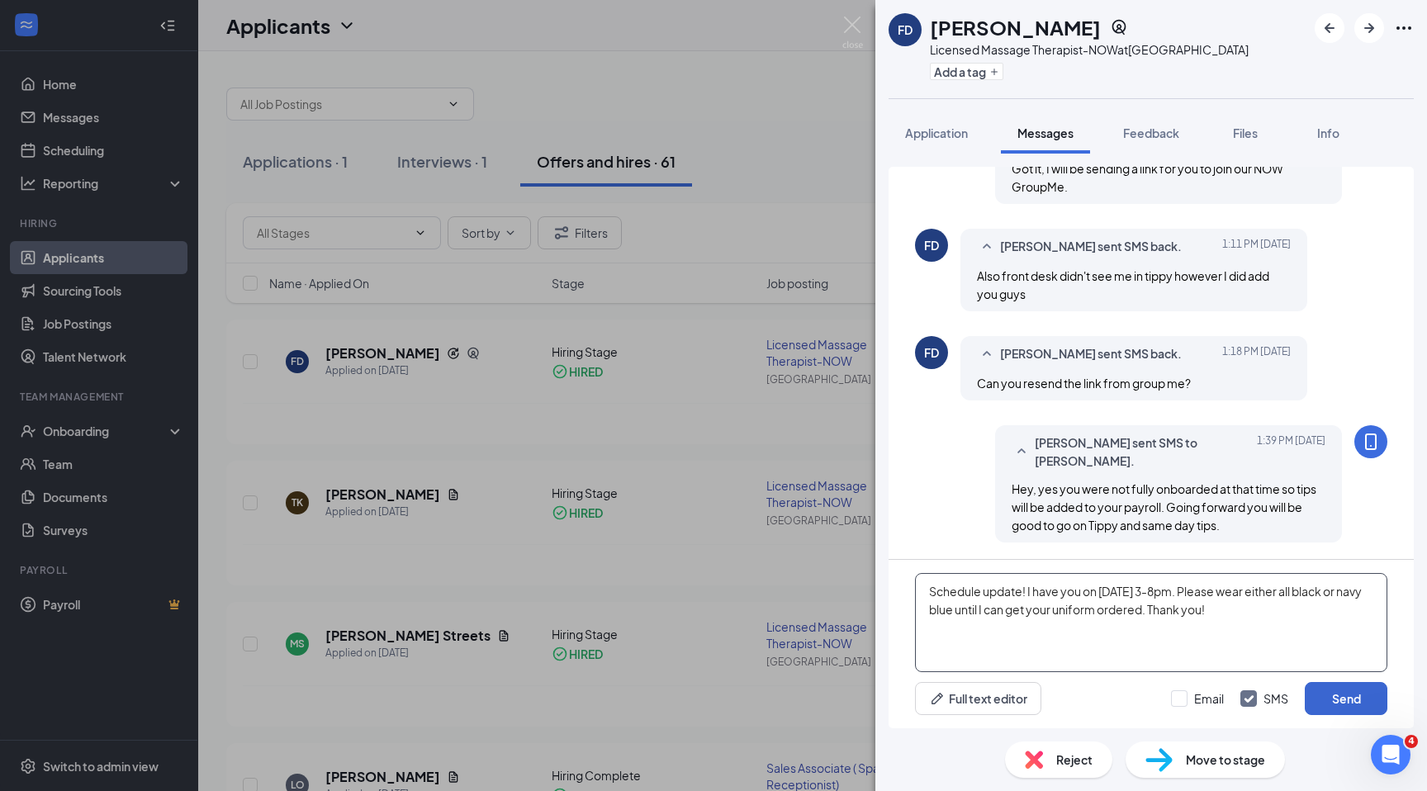
type textarea "Schedule update! I have you on [DATE] 3-8pm. Please wear either all black or na…"
click at [1340, 689] on button "Send" at bounding box center [1346, 698] width 83 height 33
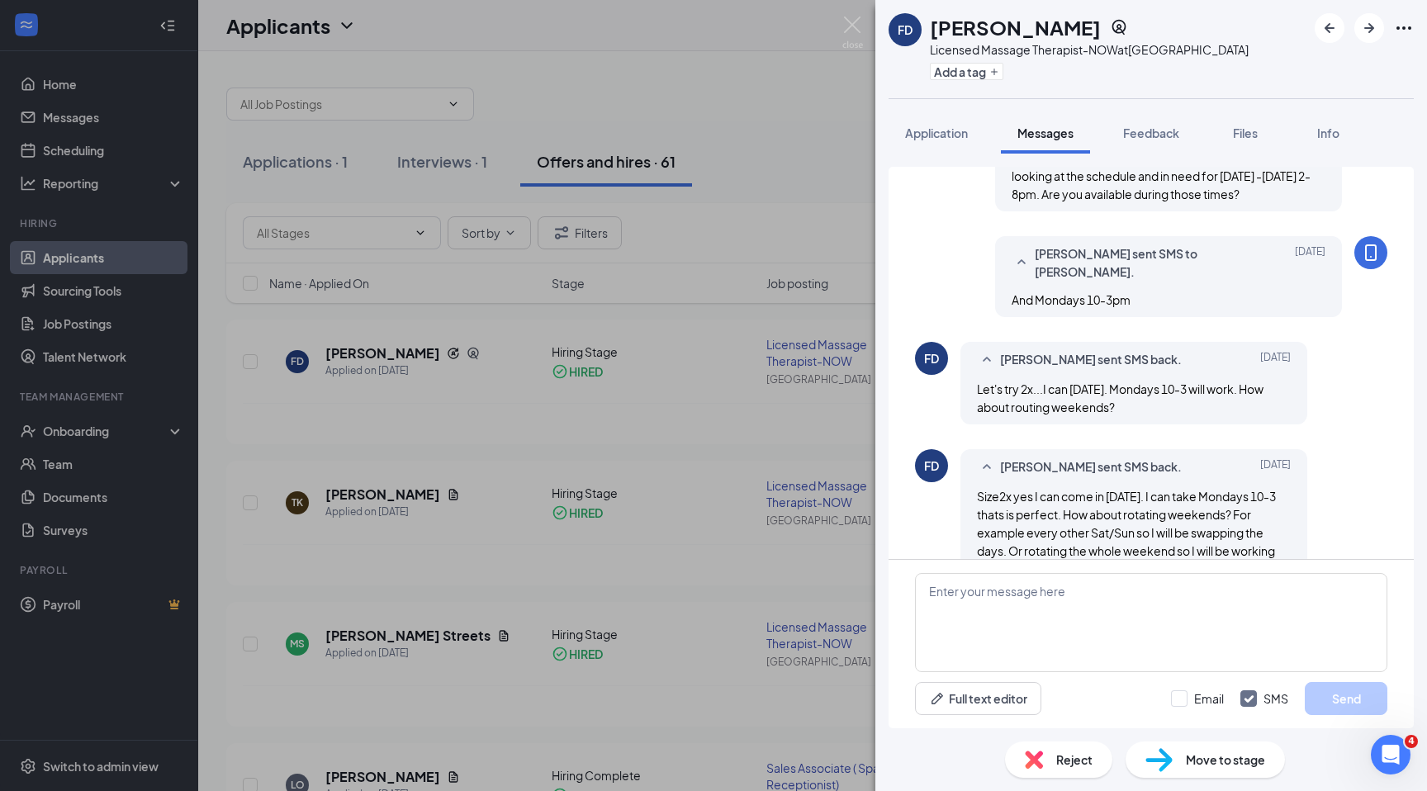
scroll to position [3306, 0]
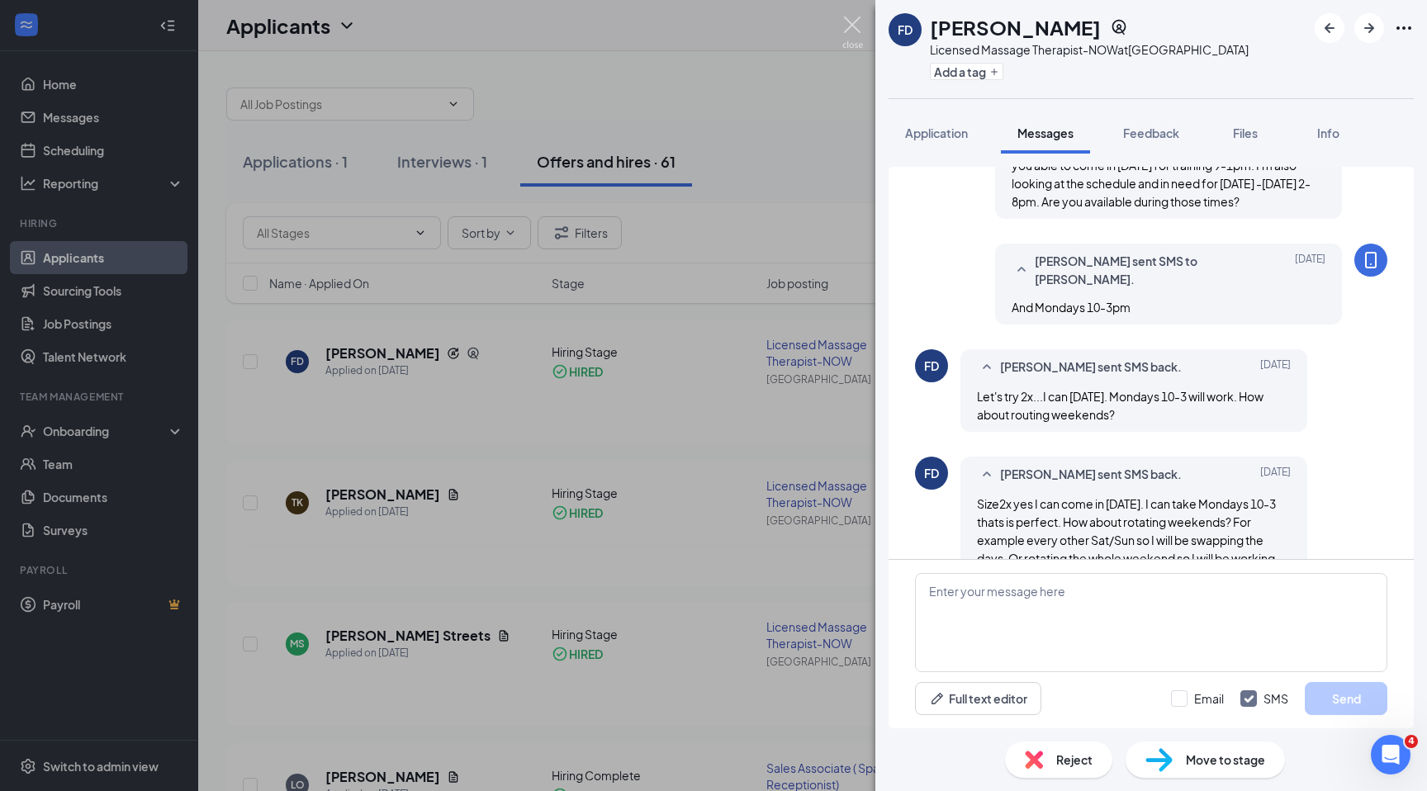
click at [854, 24] on img at bounding box center [852, 33] width 21 height 32
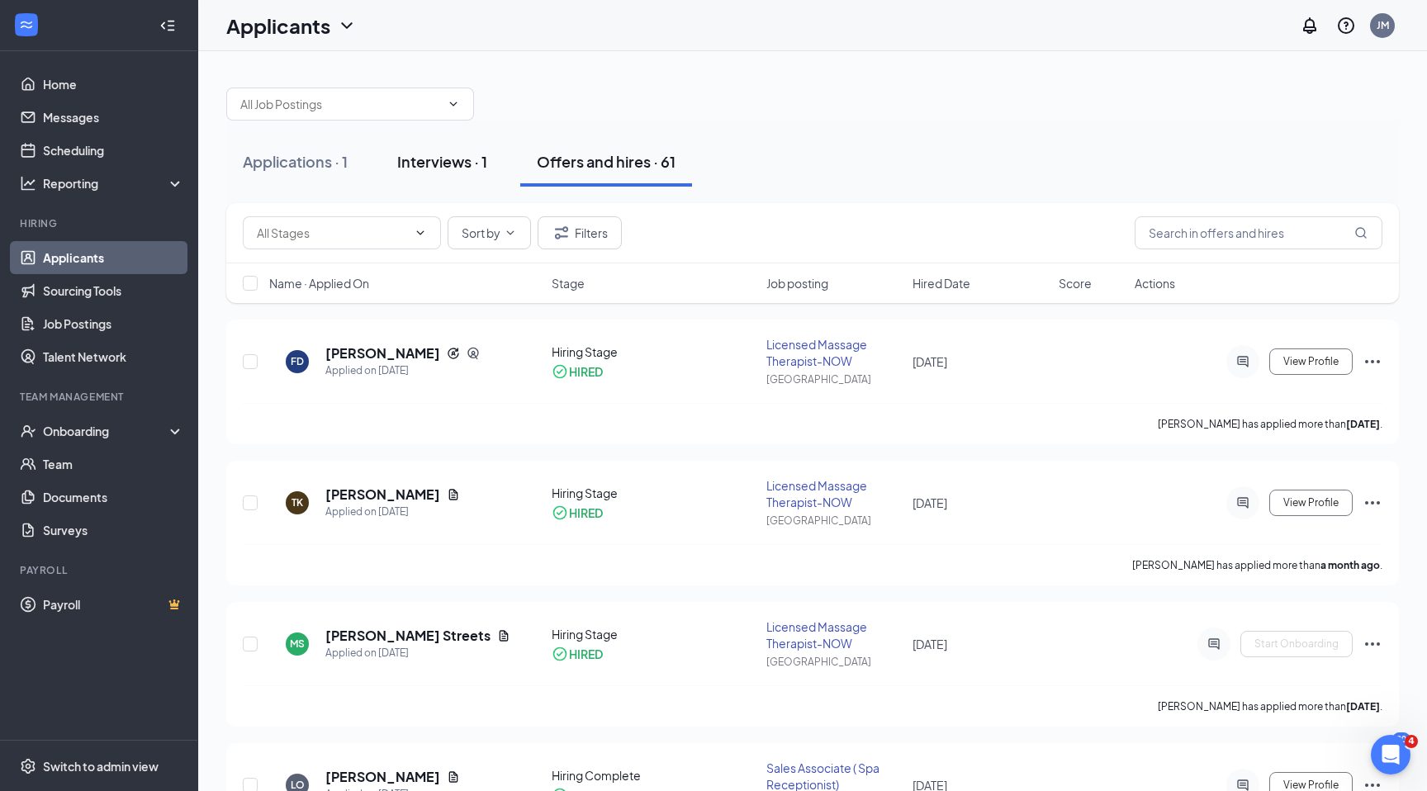
click at [454, 159] on div "Interviews · 1" at bounding box center [442, 161] width 90 height 21
